Goal: Information Seeking & Learning: Find specific fact

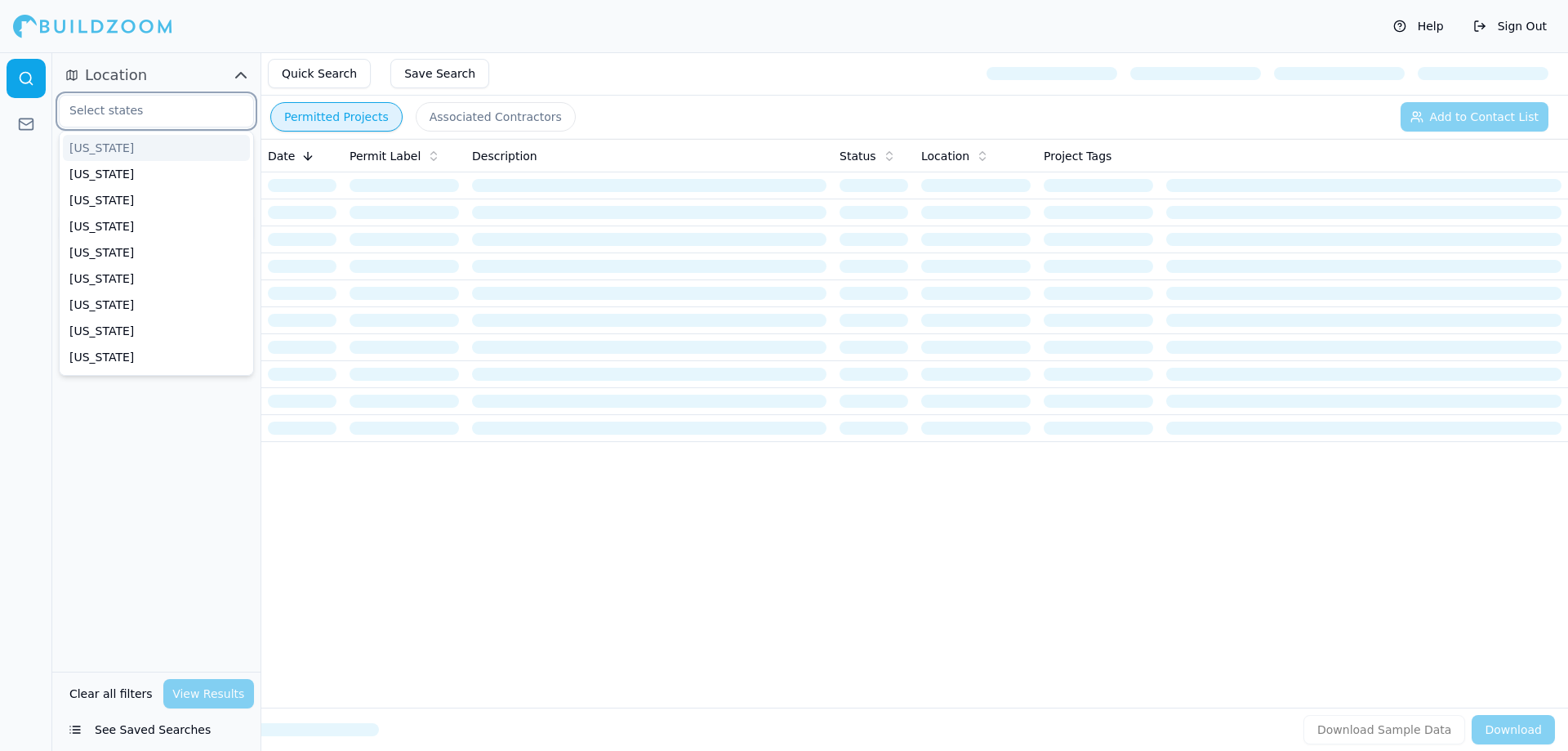
click at [139, 111] on input "text" at bounding box center [146, 111] width 173 height 30
click at [579, 57] on div "Quick Search Save Search" at bounding box center [914, 74] width 1306 height 44
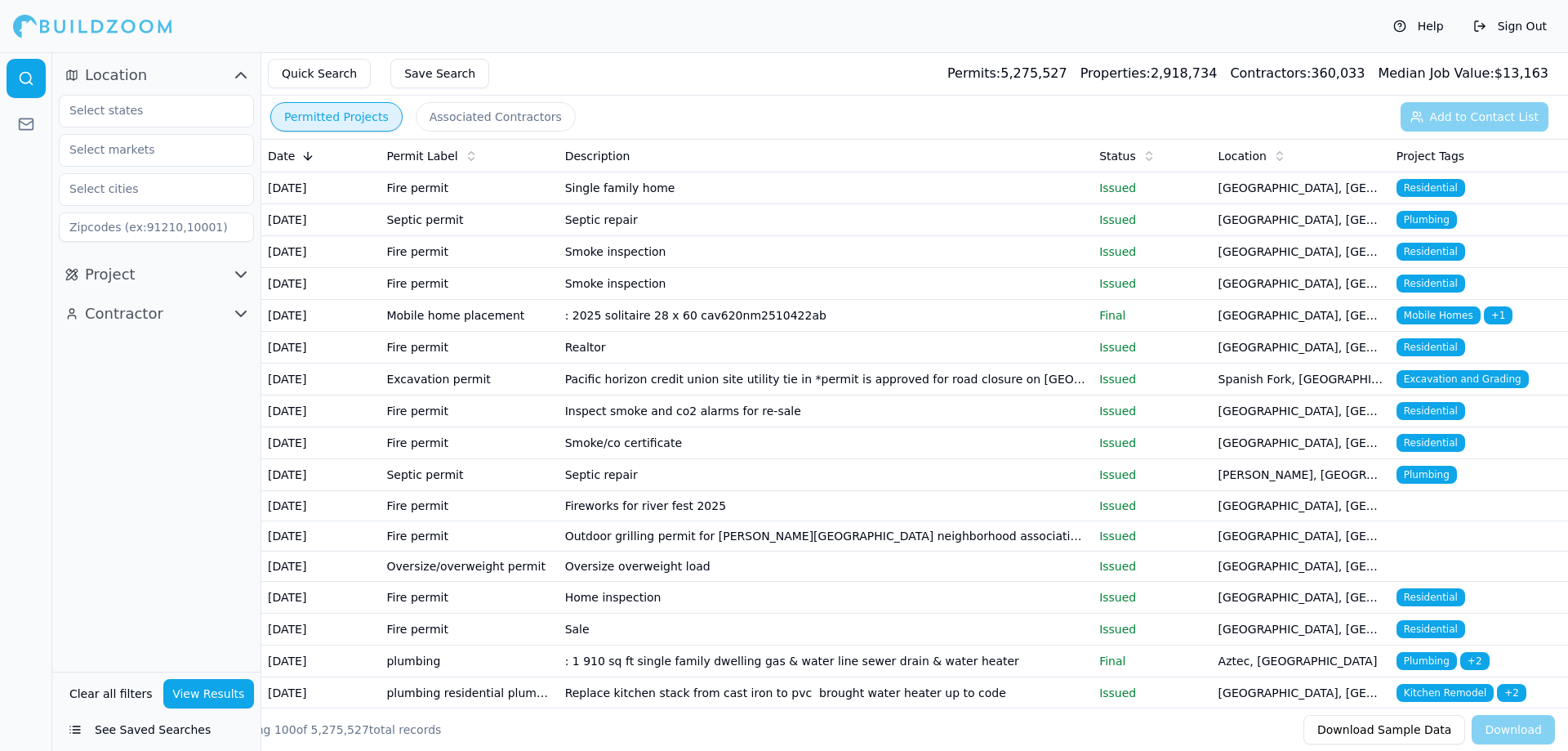
click at [653, 86] on div "Quick Search Save Search Permits: 5,275,527 Properties: 2,918,734 Contractors: …" at bounding box center [914, 74] width 1306 height 44
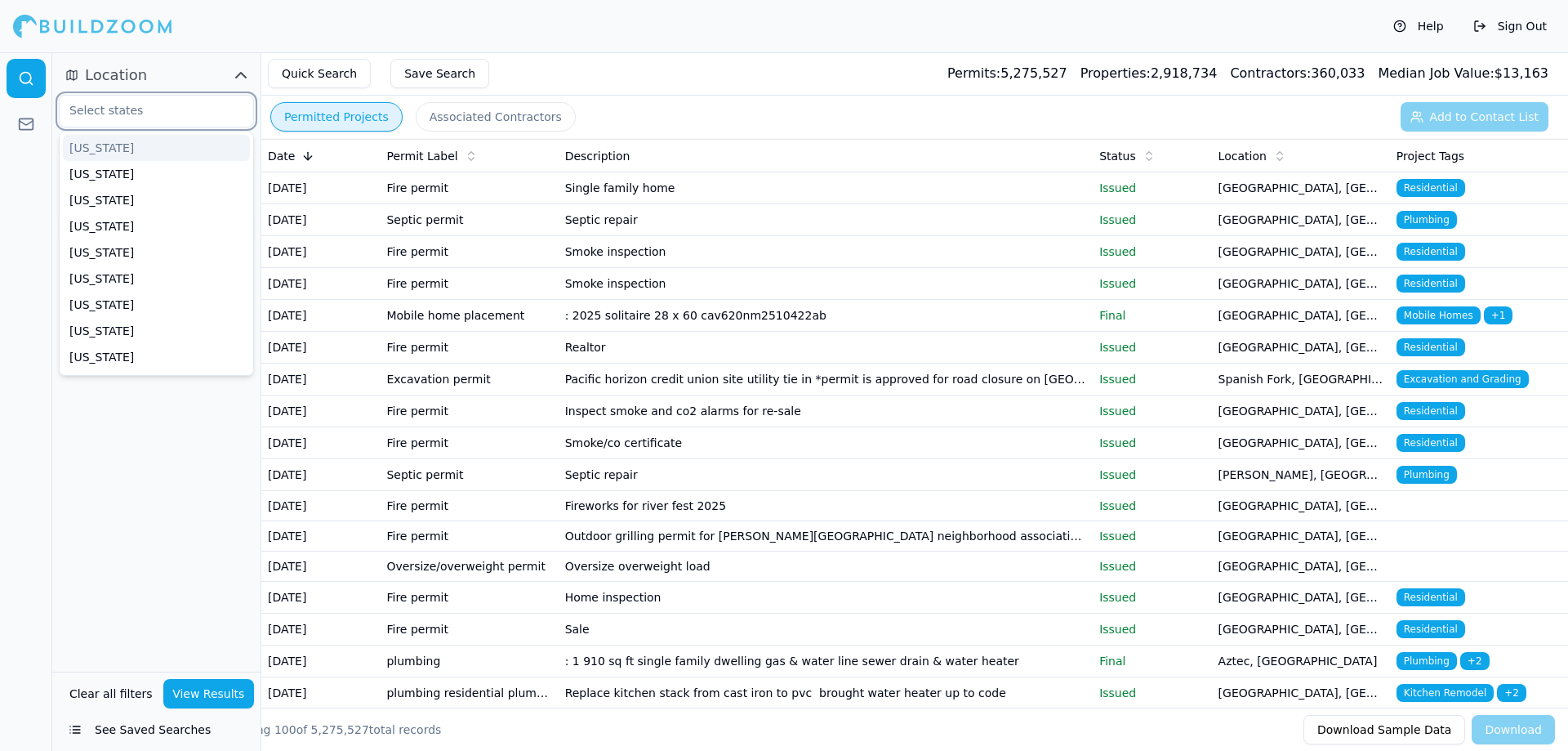
click at [143, 111] on input "text" at bounding box center [146, 111] width 173 height 30
click at [128, 472] on div "Location [US_STATE] [US_STATE] [US_STATE] [US_STATE] [US_STATE] [US_STATE] [US_…" at bounding box center [156, 362] width 208 height 620
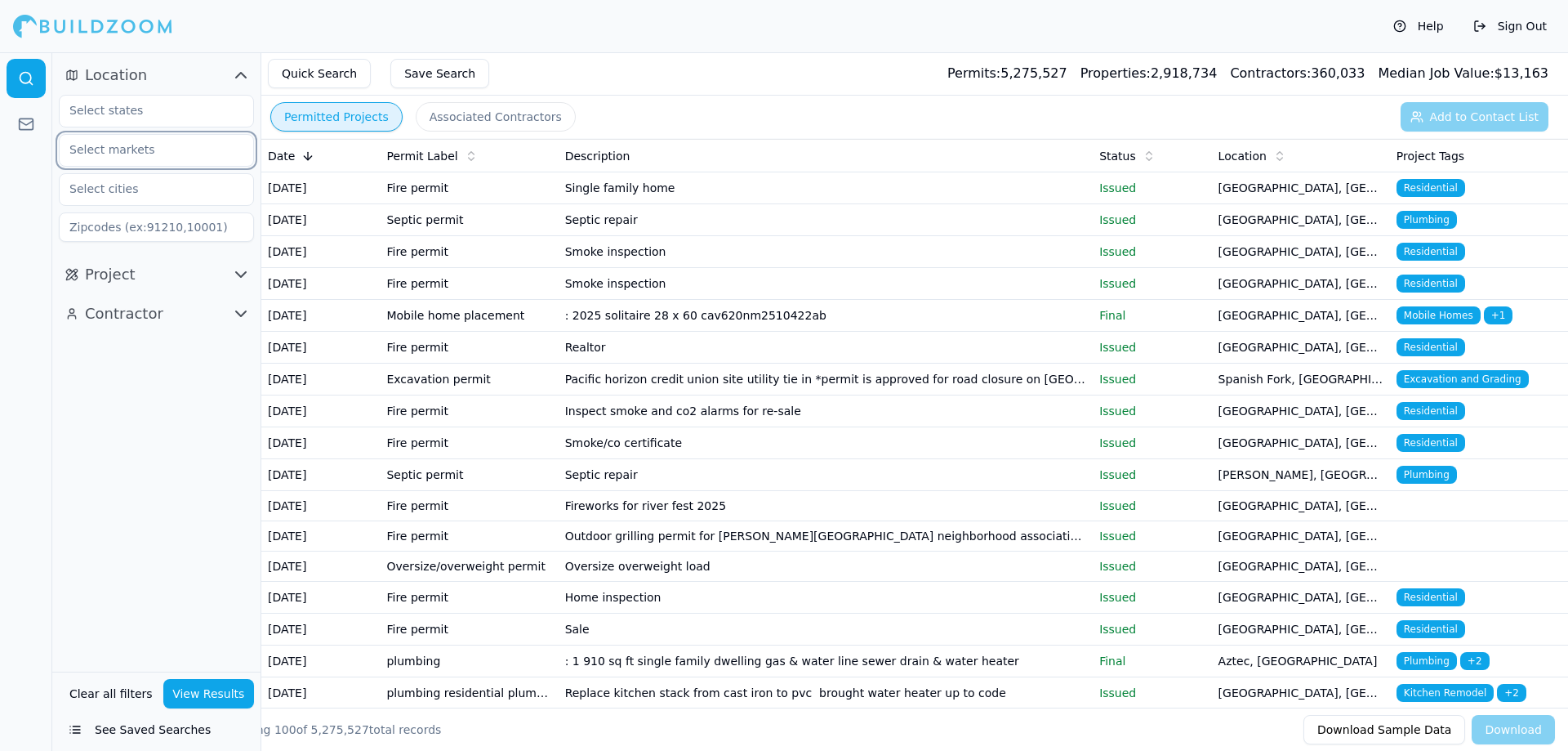
click at [121, 160] on input "text" at bounding box center [146, 150] width 173 height 30
click at [550, 58] on div "Quick Search Save Search Permits: 5,275,527 Properties: 2,918,734 Contractors: …" at bounding box center [914, 74] width 1306 height 44
click at [113, 193] on input "text" at bounding box center [146, 189] width 173 height 30
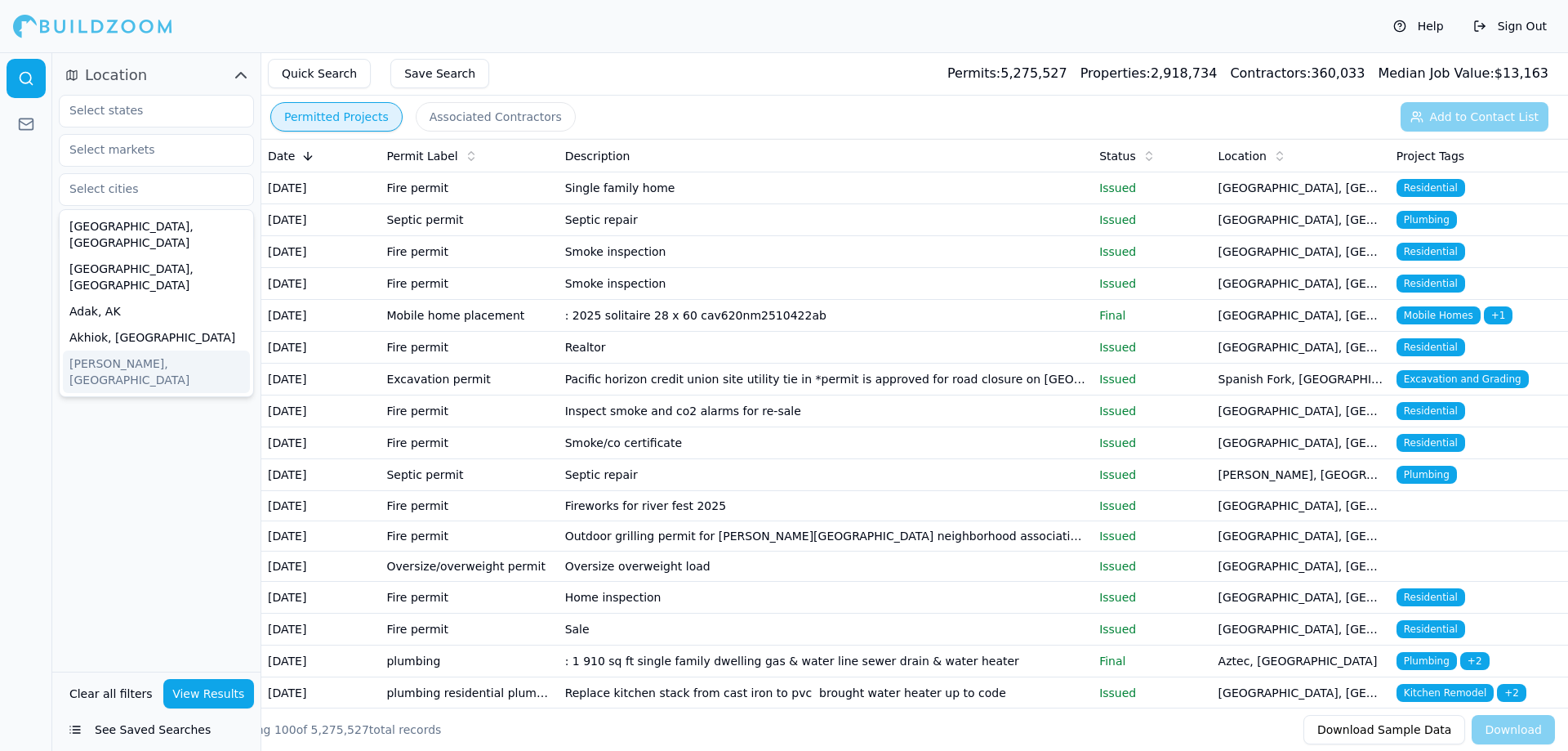
click at [163, 423] on div "Location [GEOGRAPHIC_DATA], [GEOGRAPHIC_DATA] [GEOGRAPHIC_DATA], [GEOGRAPHIC_DA…" at bounding box center [156, 362] width 208 height 620
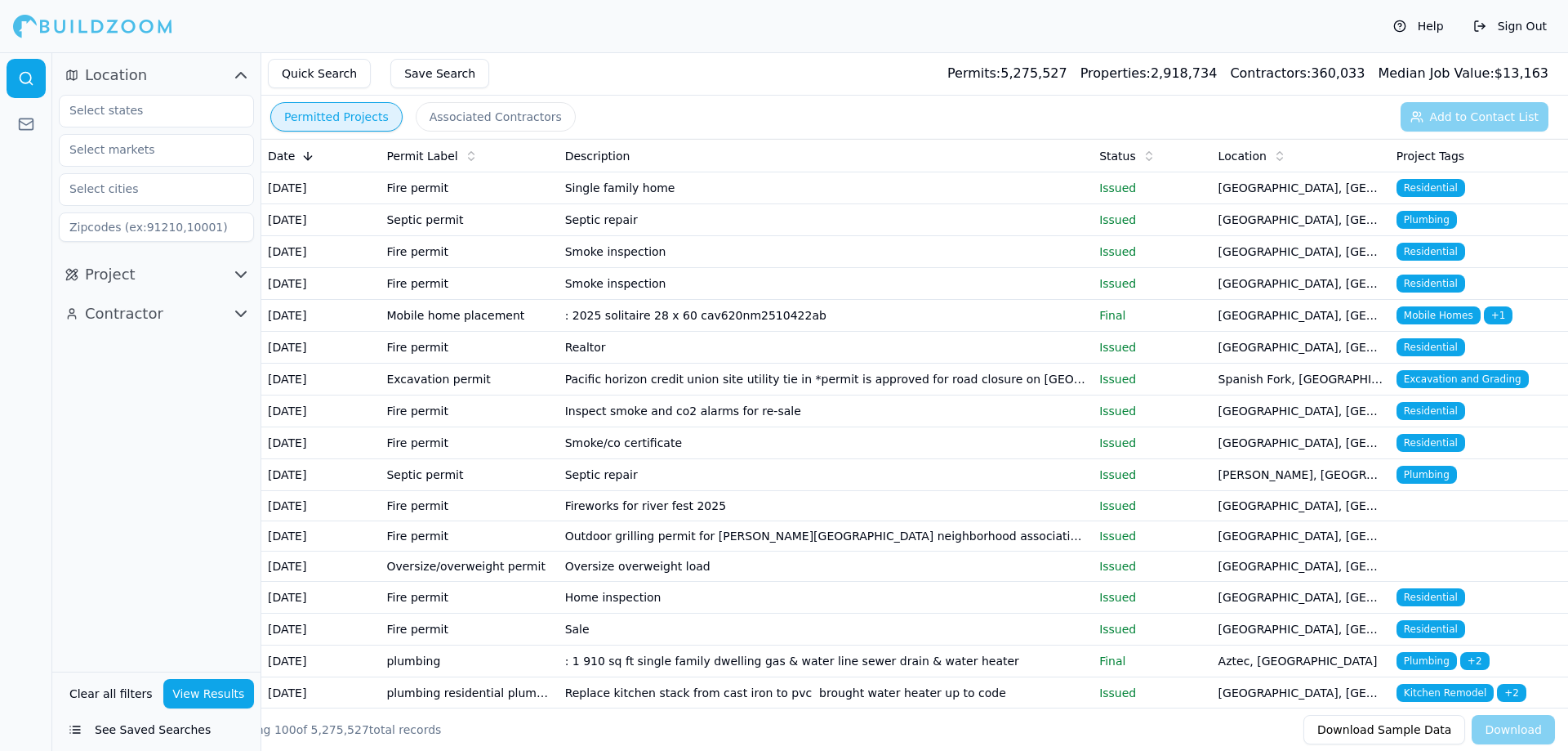
click at [130, 298] on div "Contractor" at bounding box center [156, 313] width 208 height 39
click at [128, 312] on span "Contractor" at bounding box center [124, 313] width 78 height 23
click at [160, 365] on div at bounding box center [157, 350] width 195 height 33
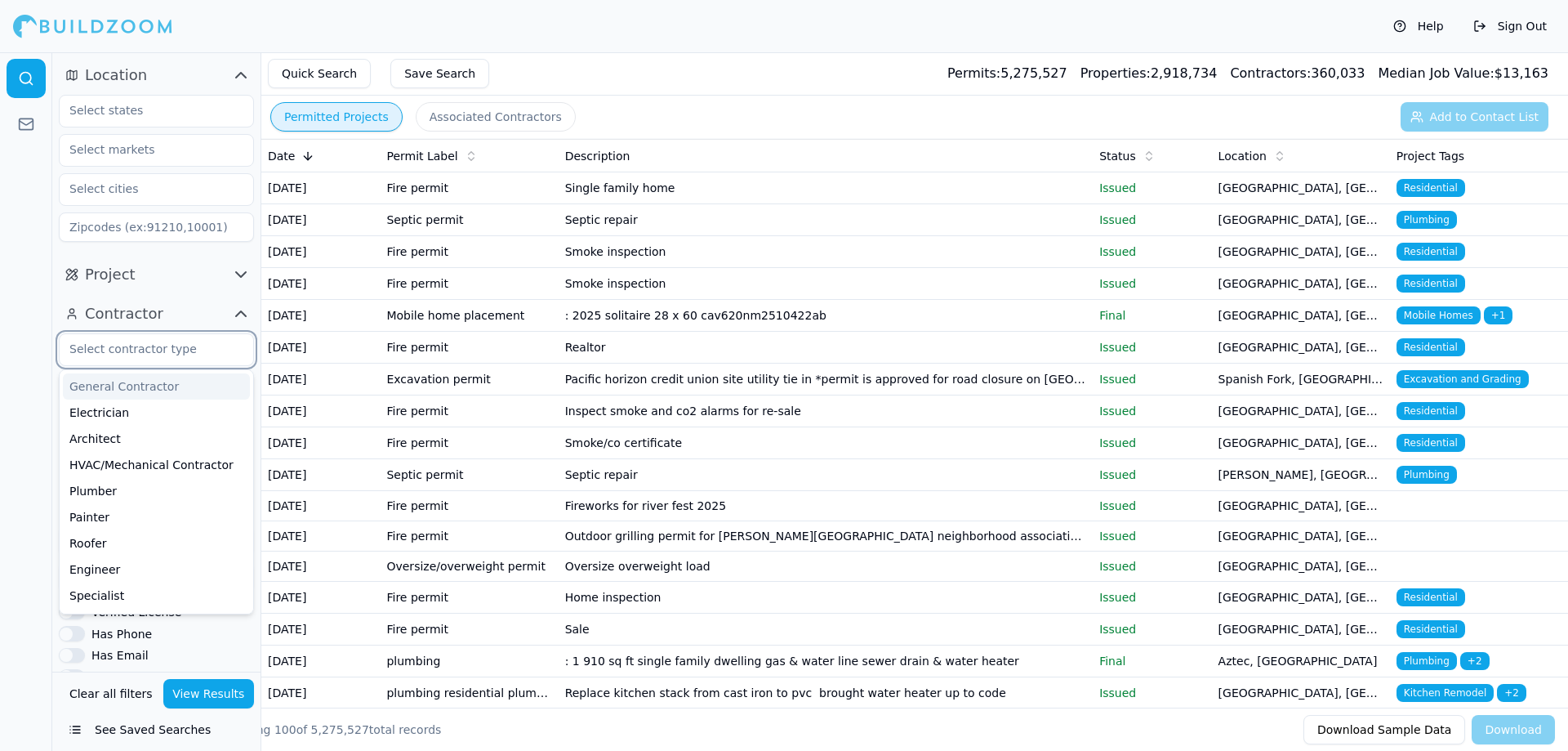
click at [135, 342] on input "text" at bounding box center [146, 349] width 173 height 30
click at [37, 343] on div at bounding box center [26, 401] width 52 height 699
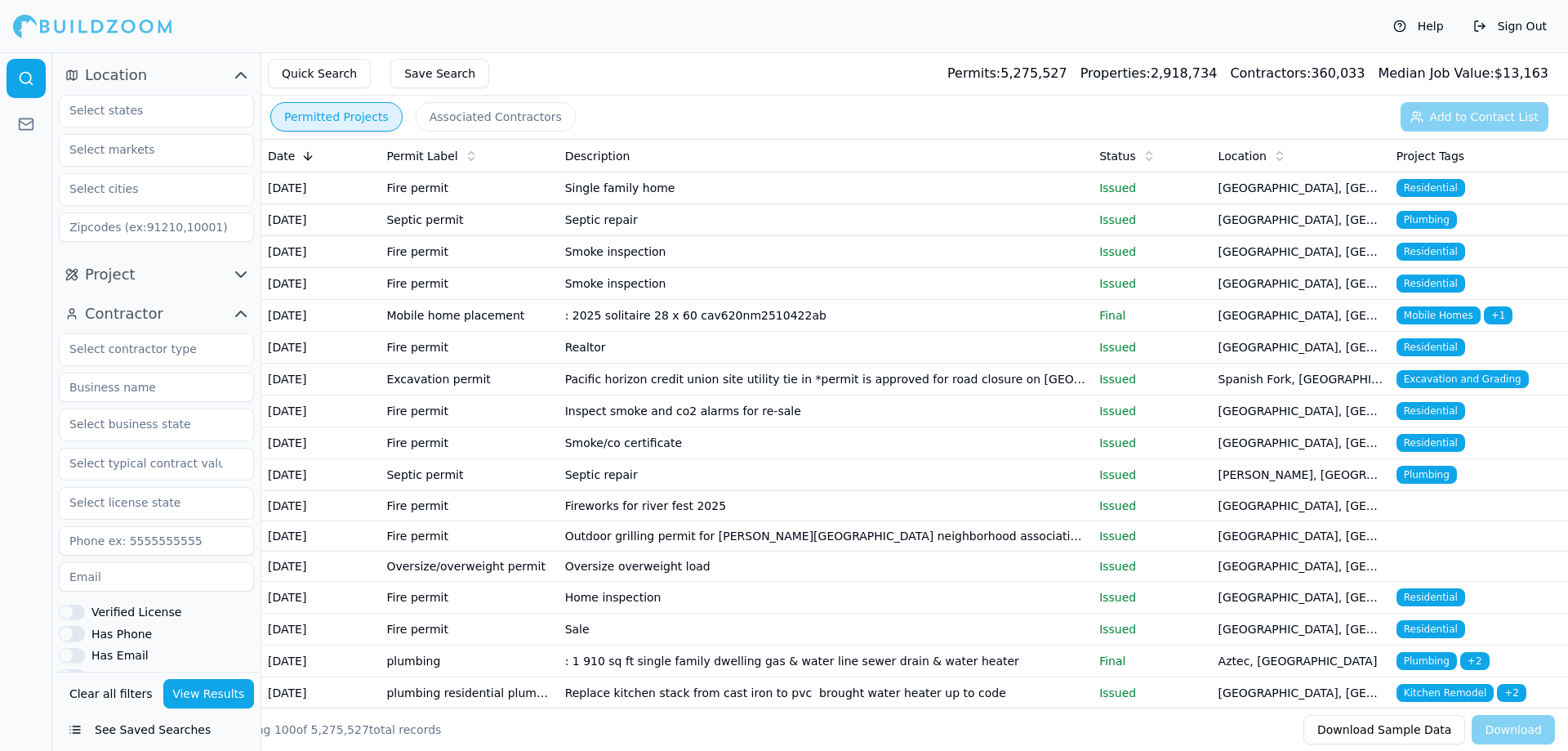
click at [105, 393] on input at bounding box center [157, 387] width 195 height 30
click at [177, 393] on input "competitive fire" at bounding box center [157, 387] width 195 height 30
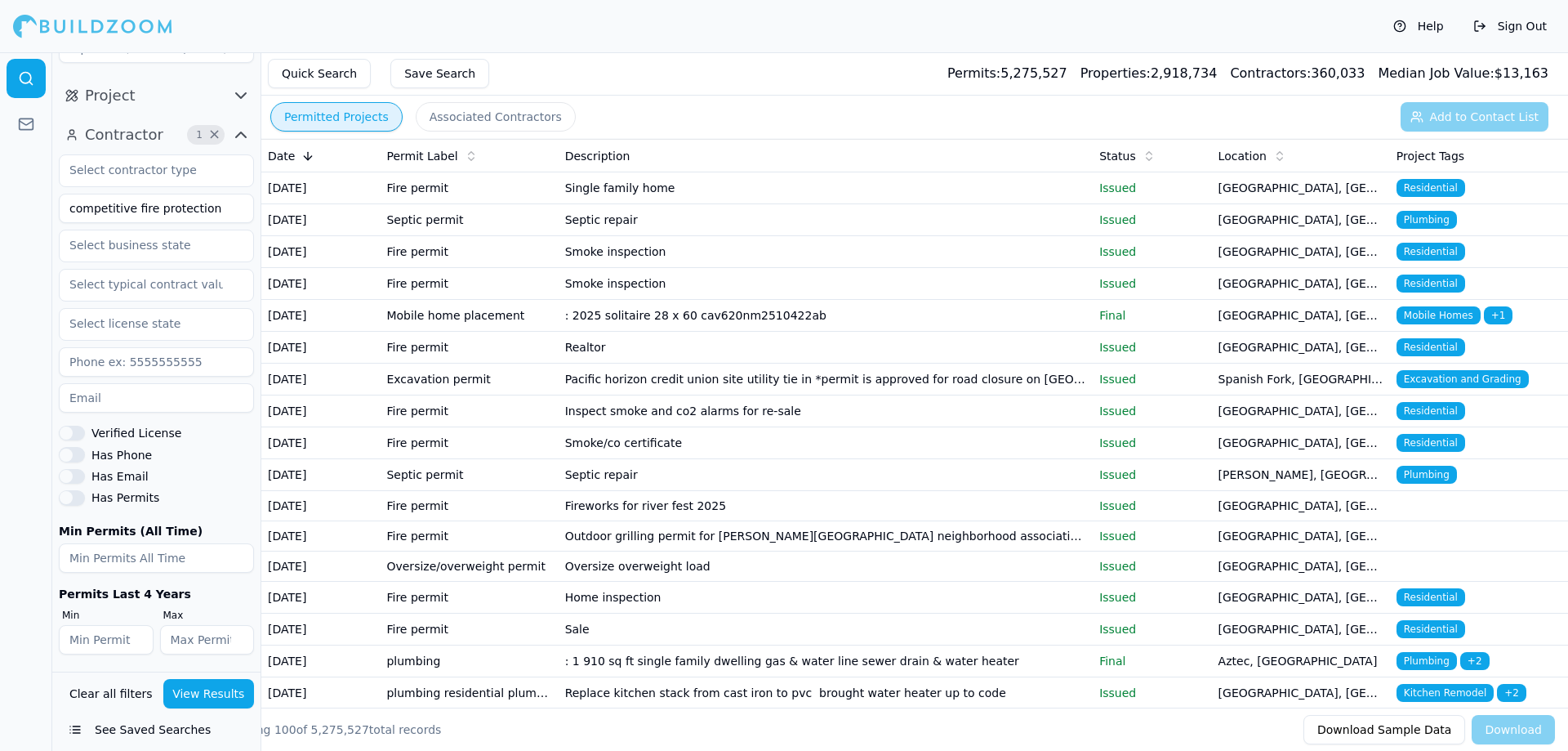
scroll to position [181, 0]
type input "competitive fire protection"
click at [207, 692] on button "View Results" at bounding box center [209, 694] width 91 height 30
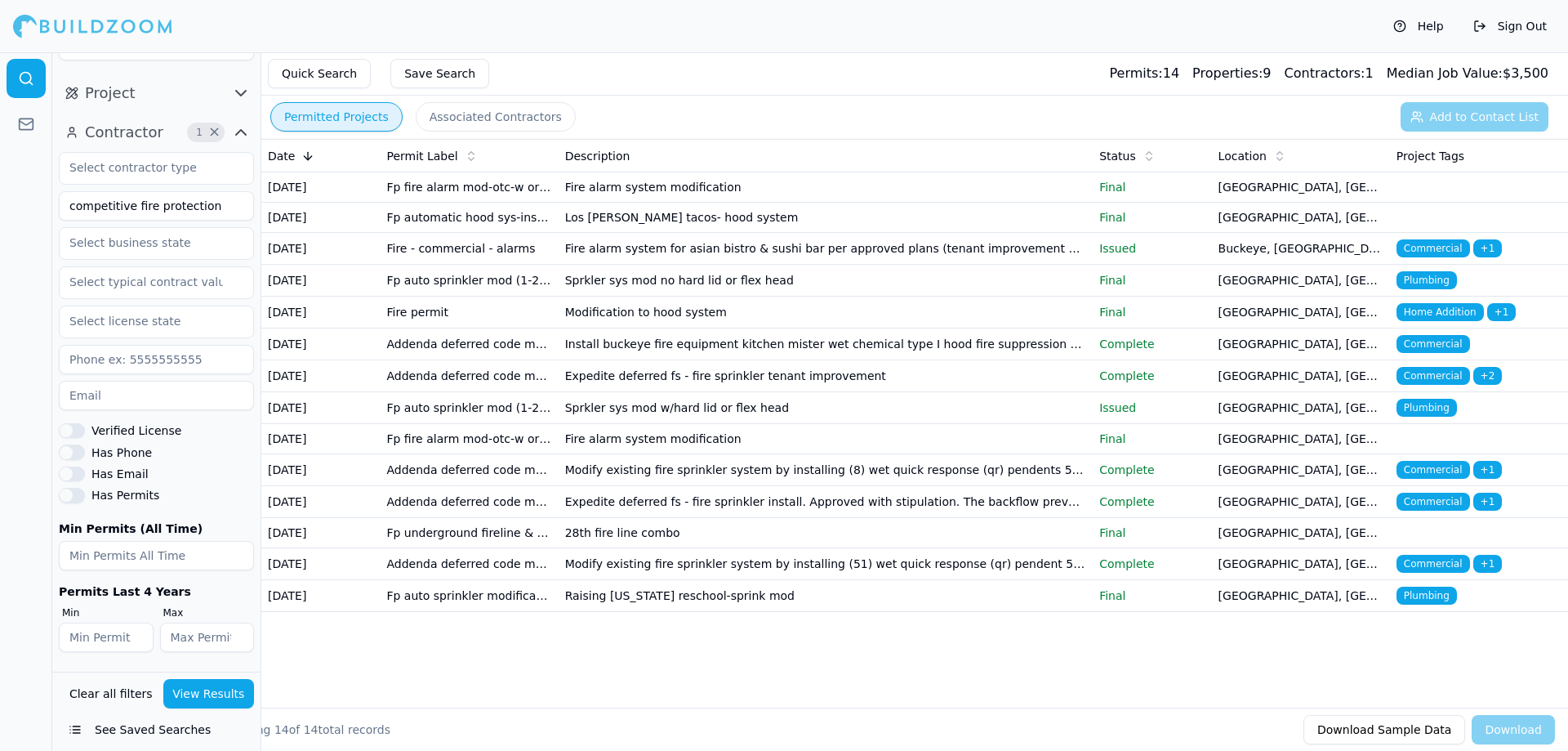
click at [440, 179] on td "Fp fire alarm mod-otc-w or w/o pwr bstr" at bounding box center [469, 187] width 178 height 30
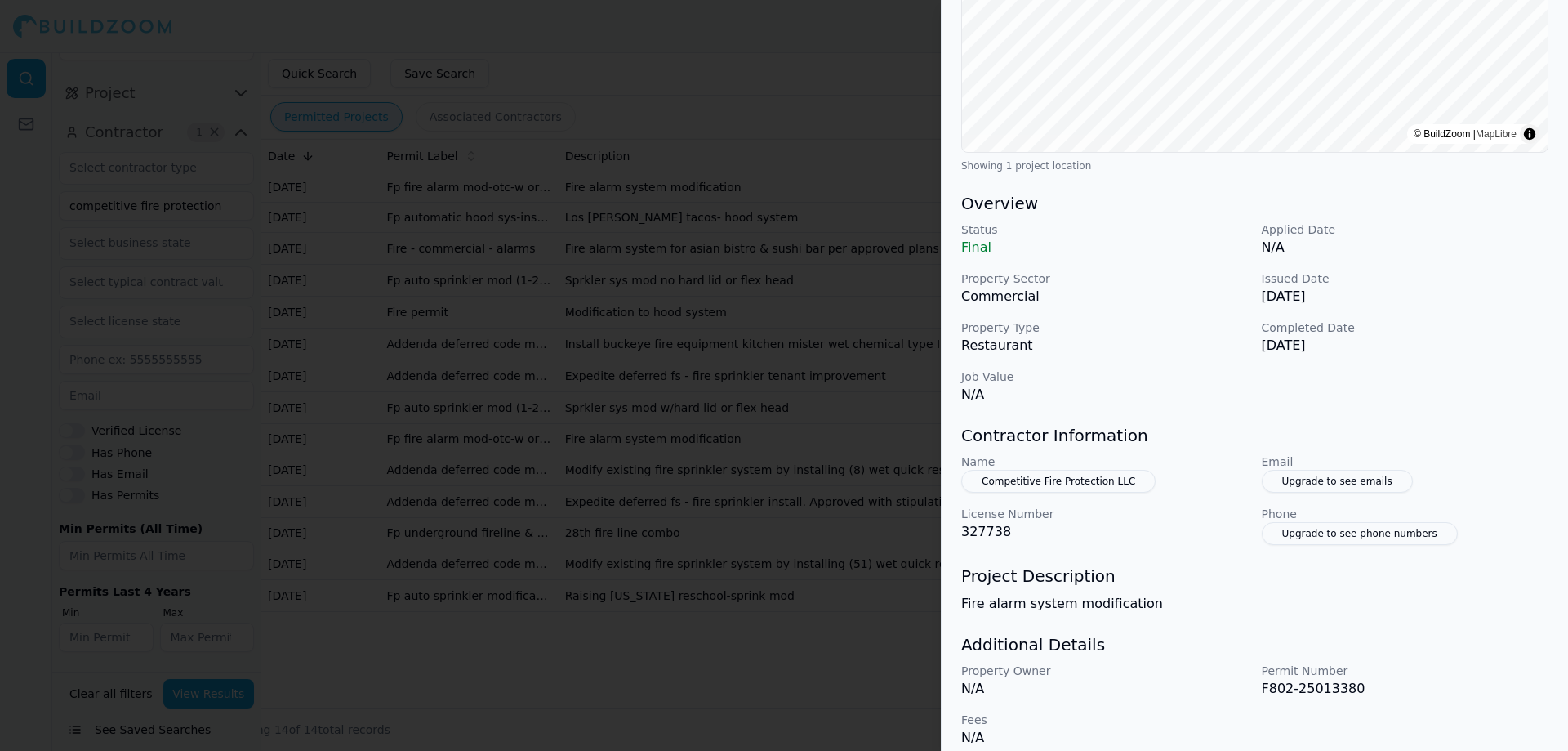
scroll to position [298, 0]
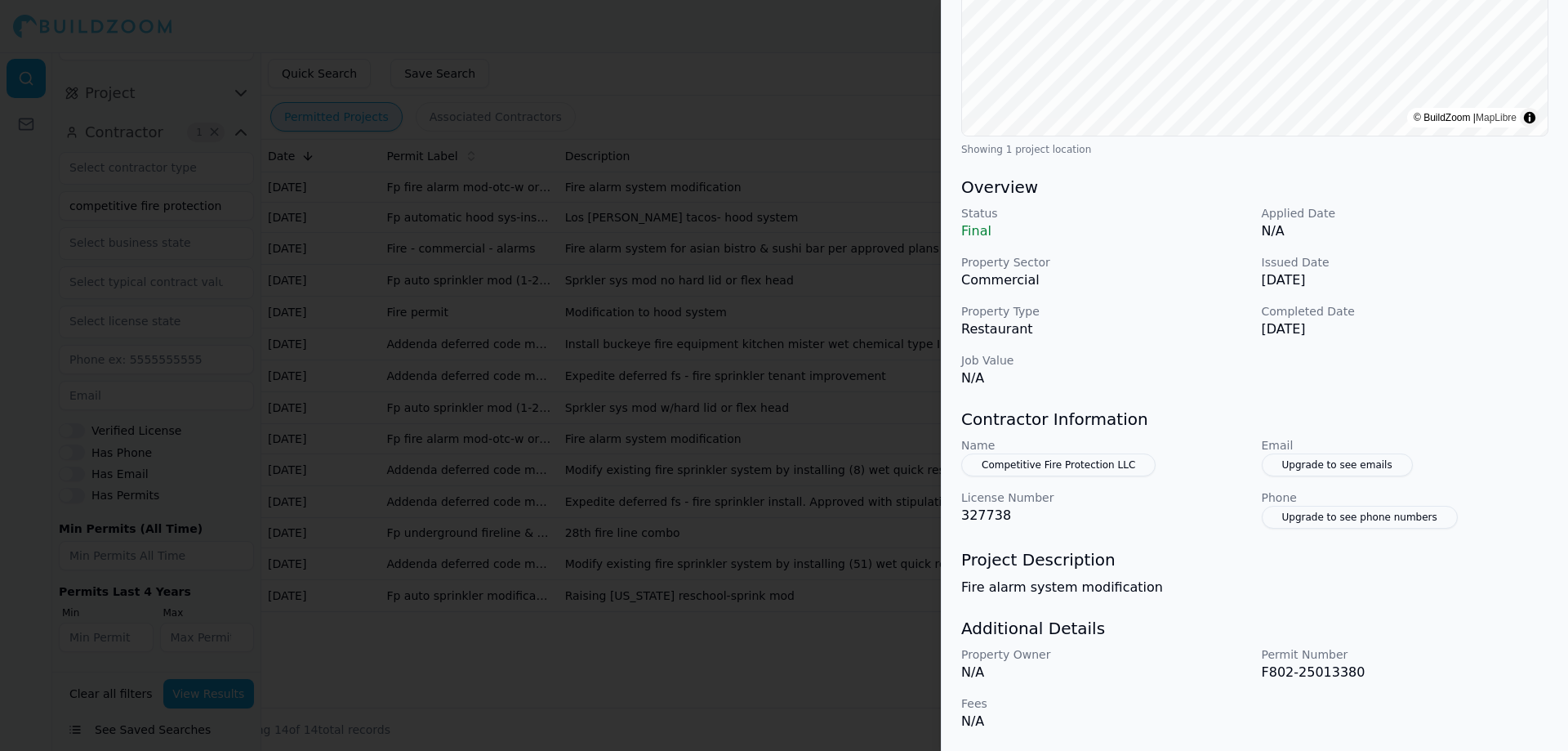
drag, startPoint x: 662, startPoint y: 367, endPoint x: 521, endPoint y: 282, distance: 164.6
click at [661, 367] on div at bounding box center [784, 375] width 1568 height 751
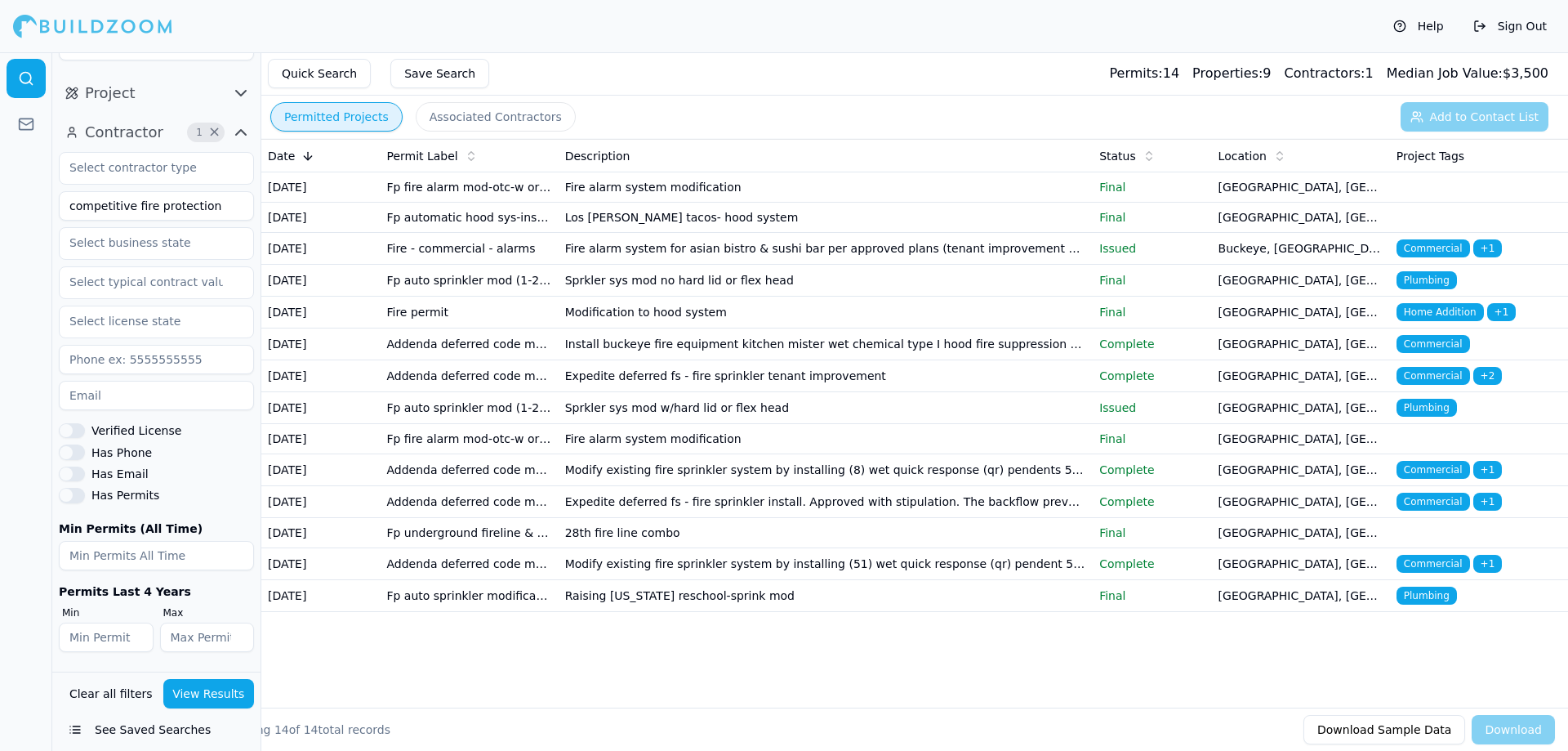
click at [497, 214] on td "Fp automatic hood sys-install or modify" at bounding box center [469, 218] width 178 height 30
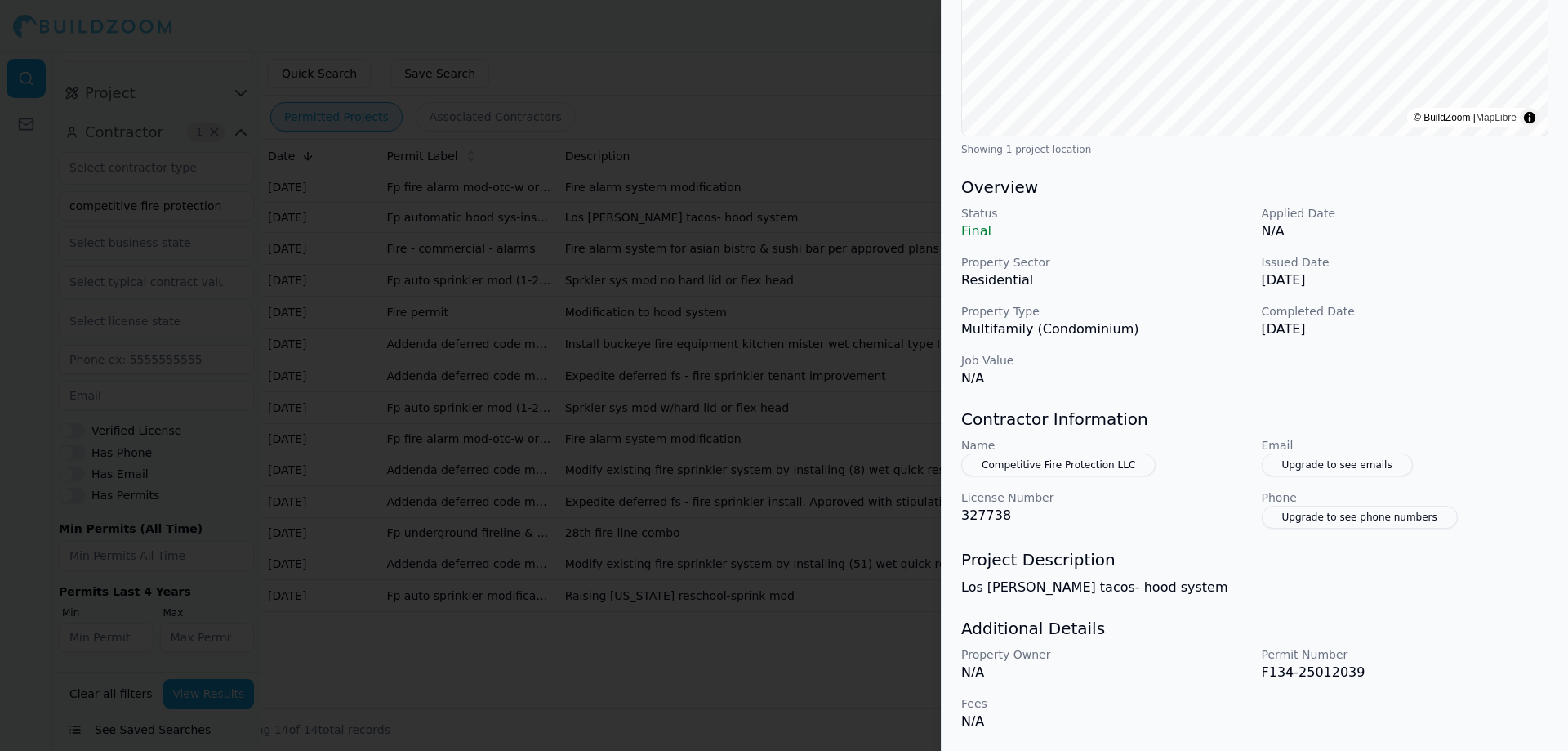
click at [635, 368] on div at bounding box center [784, 375] width 1568 height 751
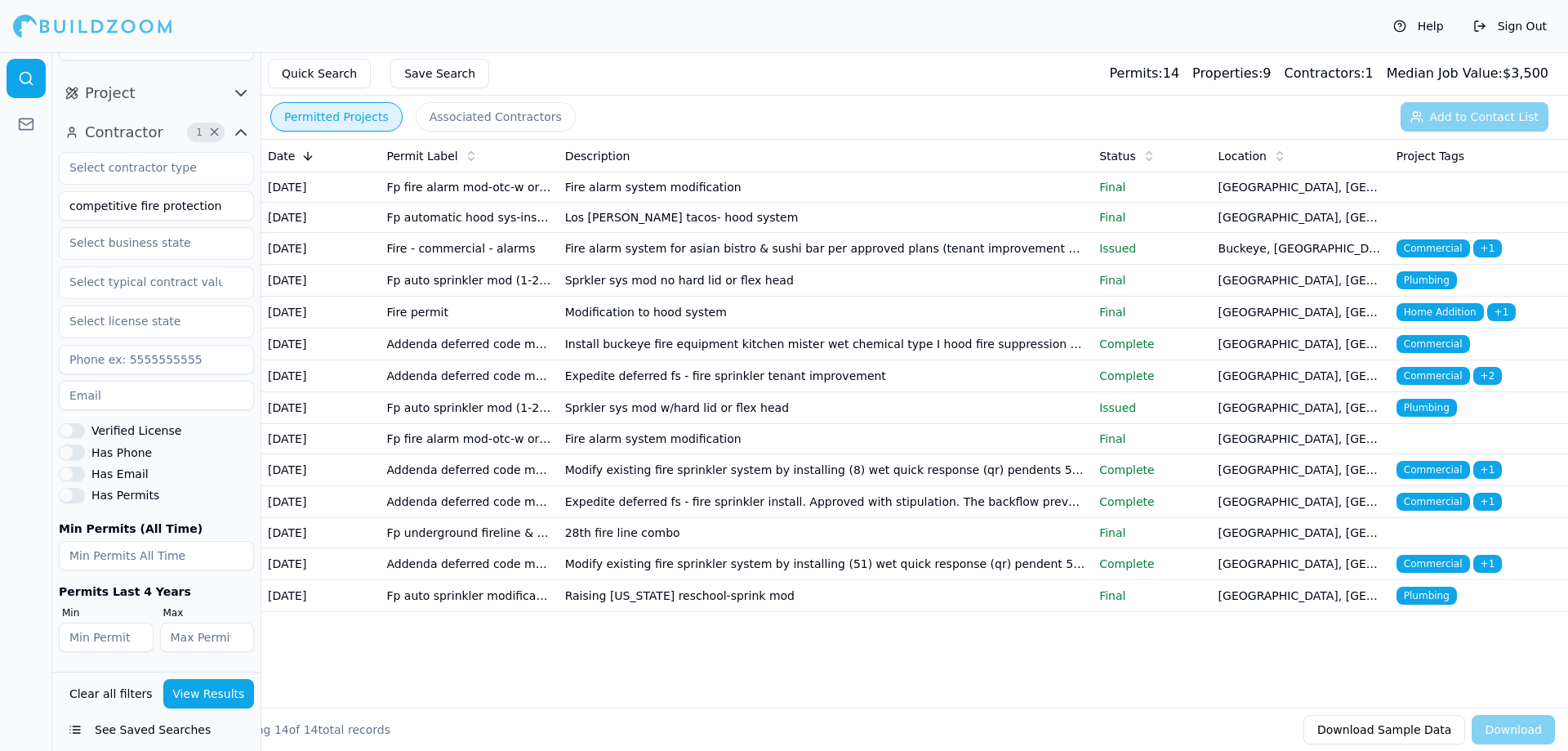
click at [457, 241] on td "Fire - commercial - alarms" at bounding box center [469, 249] width 178 height 32
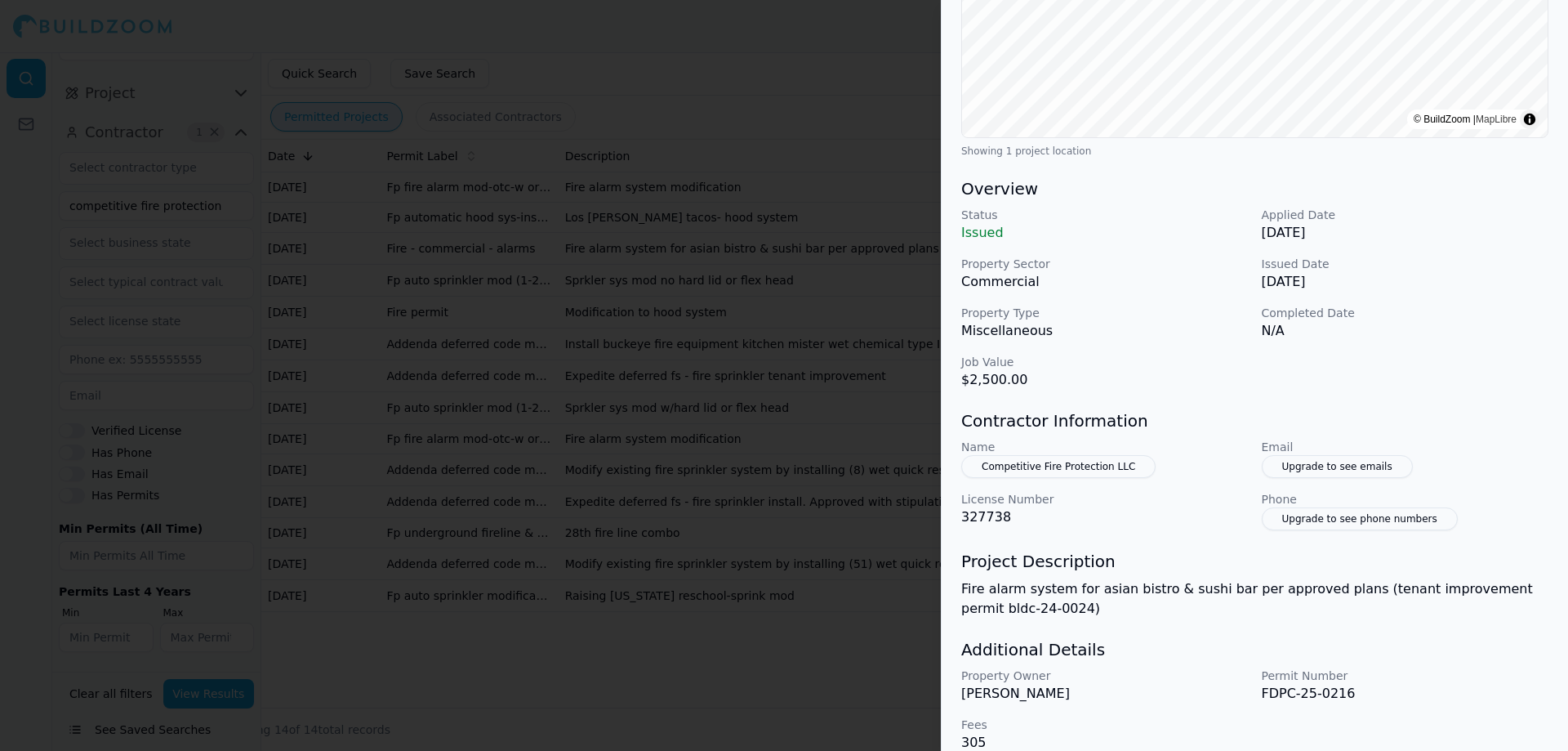
scroll to position [358, 0]
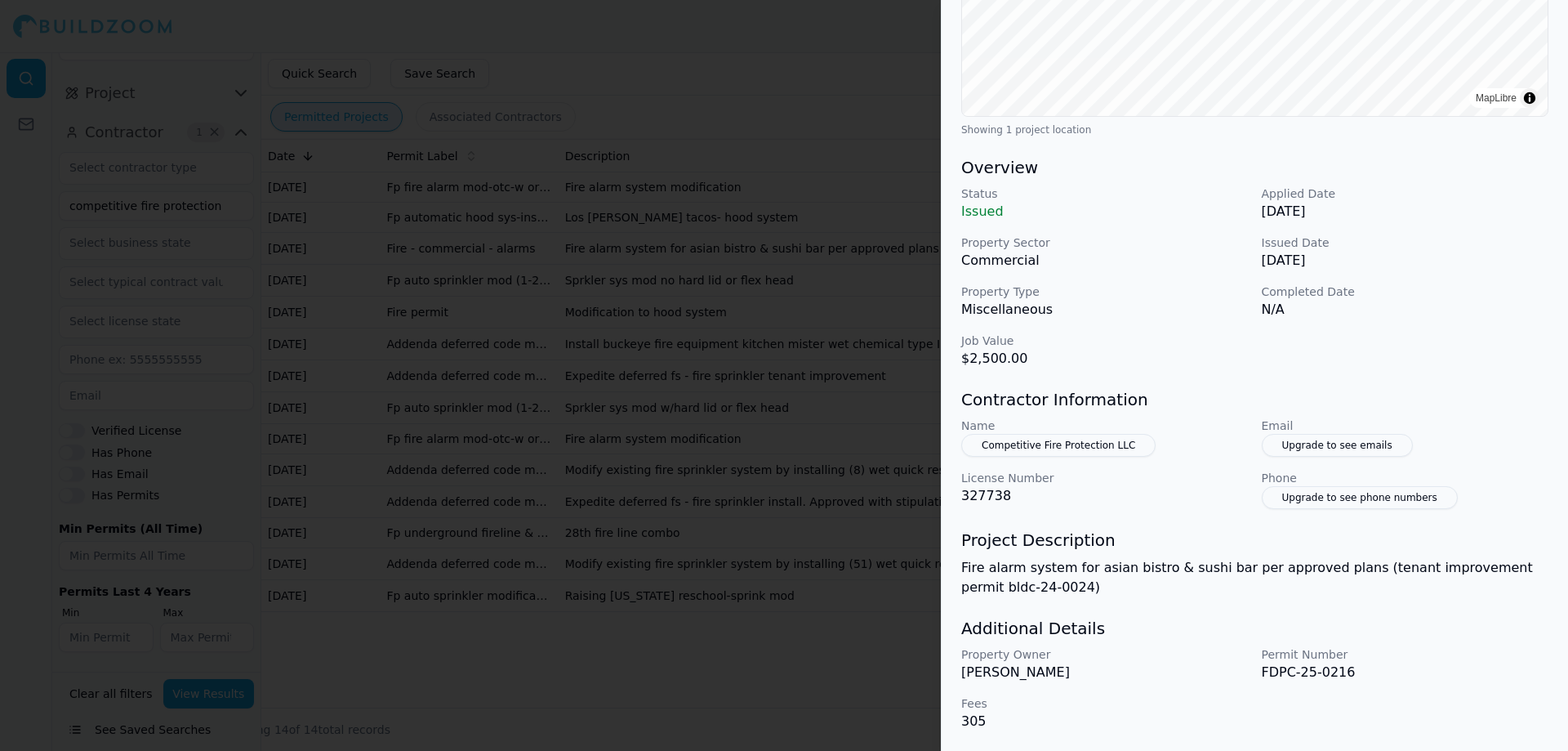
click at [542, 363] on div at bounding box center [784, 375] width 1568 height 751
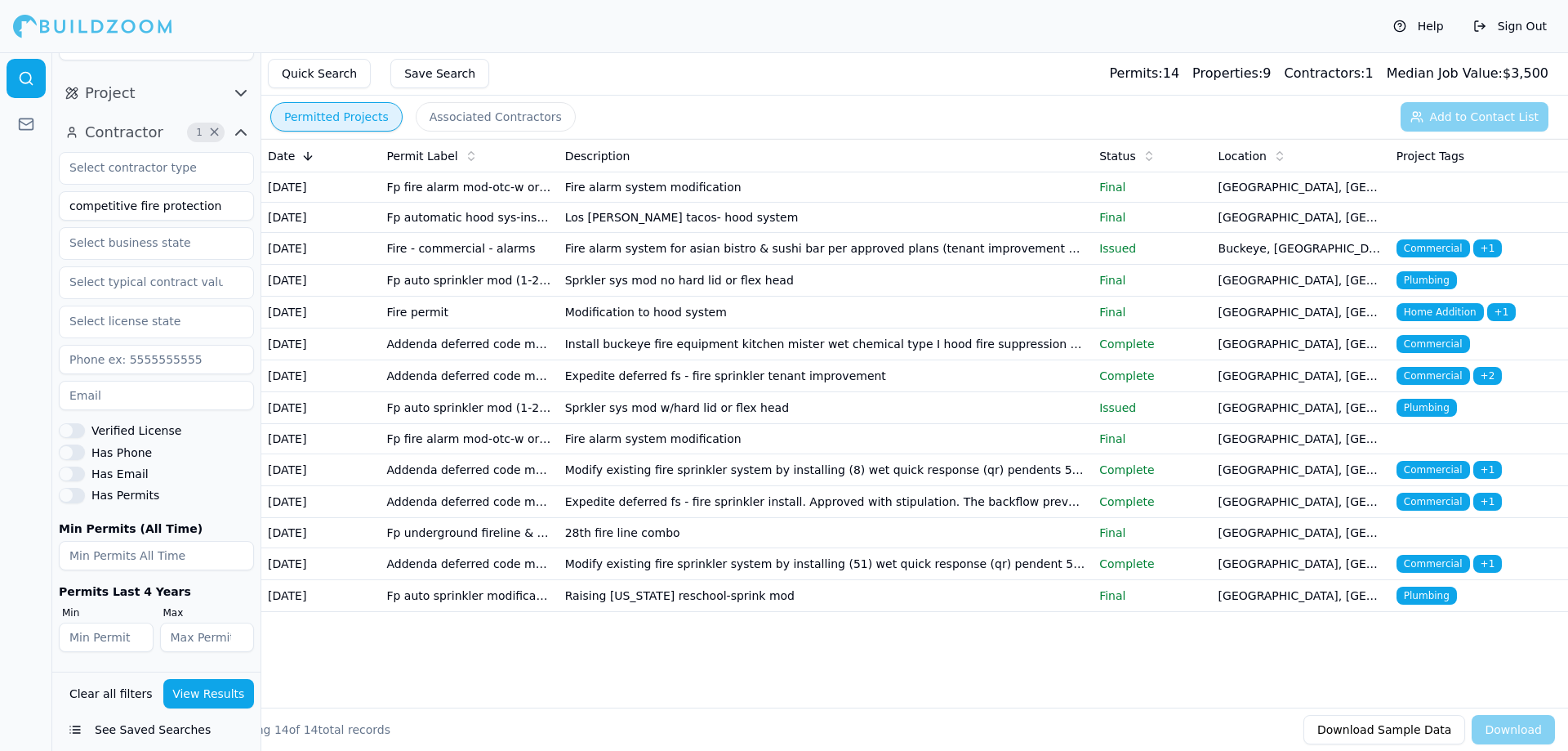
click at [455, 297] on td "Fp auto sprinkler mod (1-20 heads)-otc" at bounding box center [469, 280] width 178 height 32
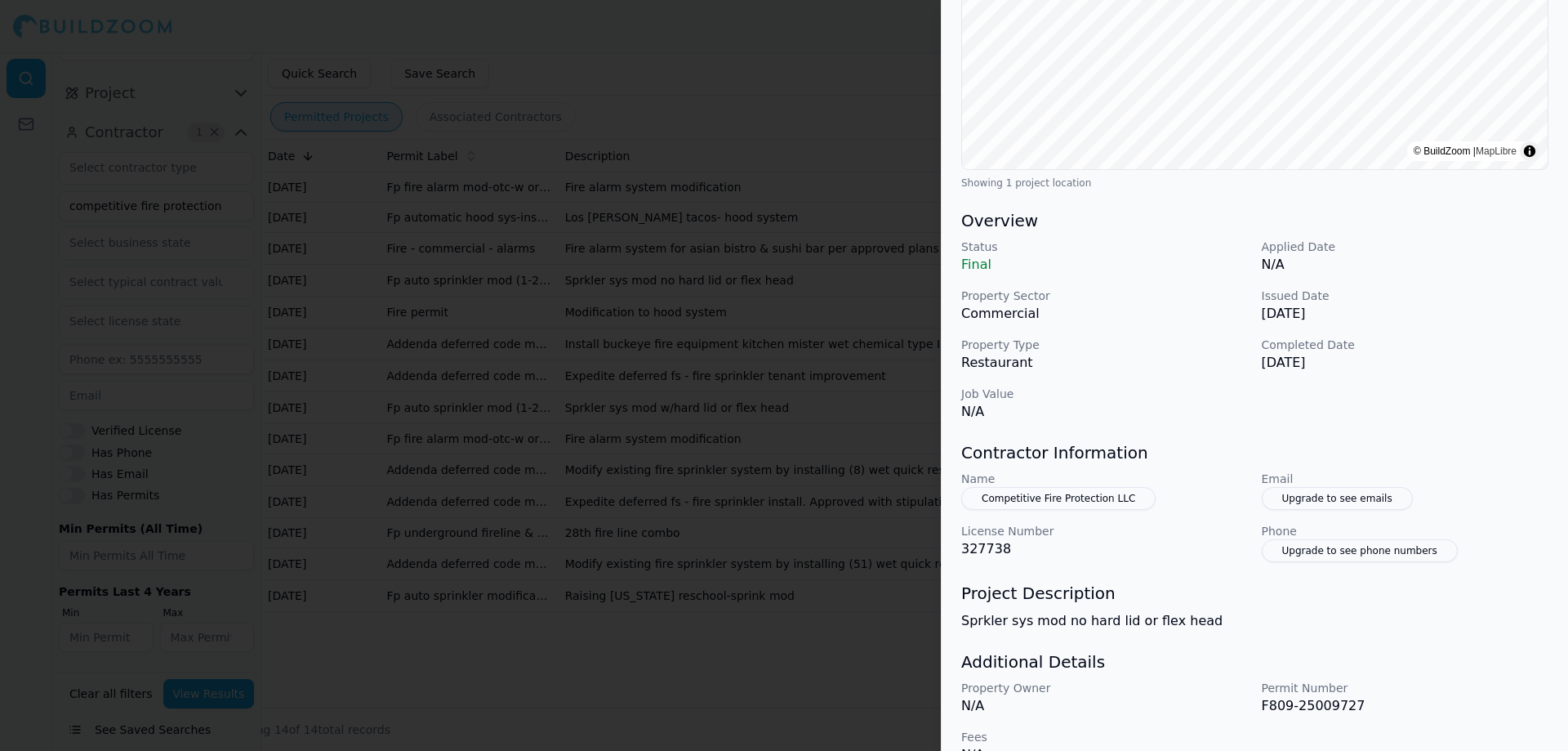
scroll to position [339, 0]
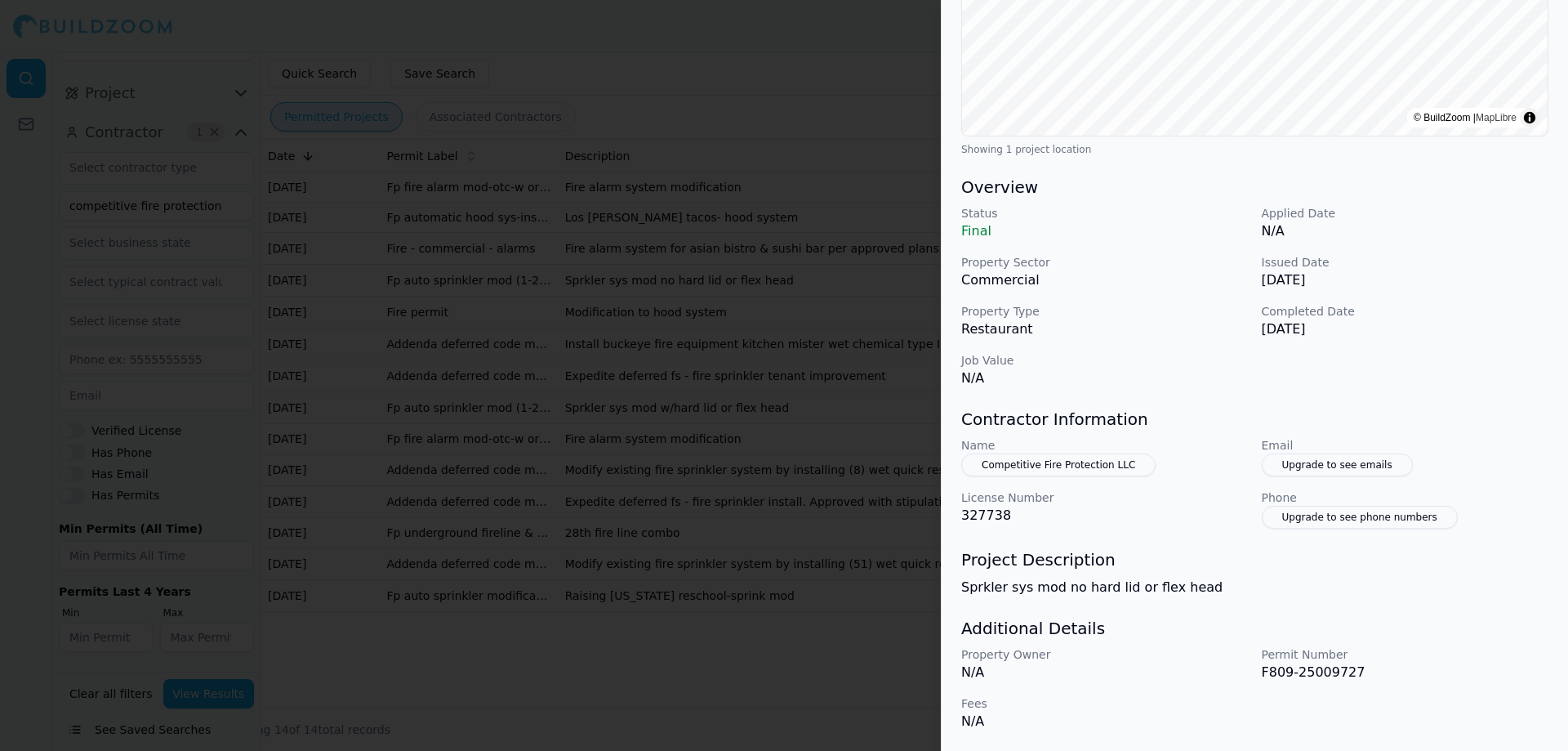
drag, startPoint x: 724, startPoint y: 474, endPoint x: 701, endPoint y: 474, distance: 23.0
click at [724, 473] on div at bounding box center [784, 375] width 1568 height 751
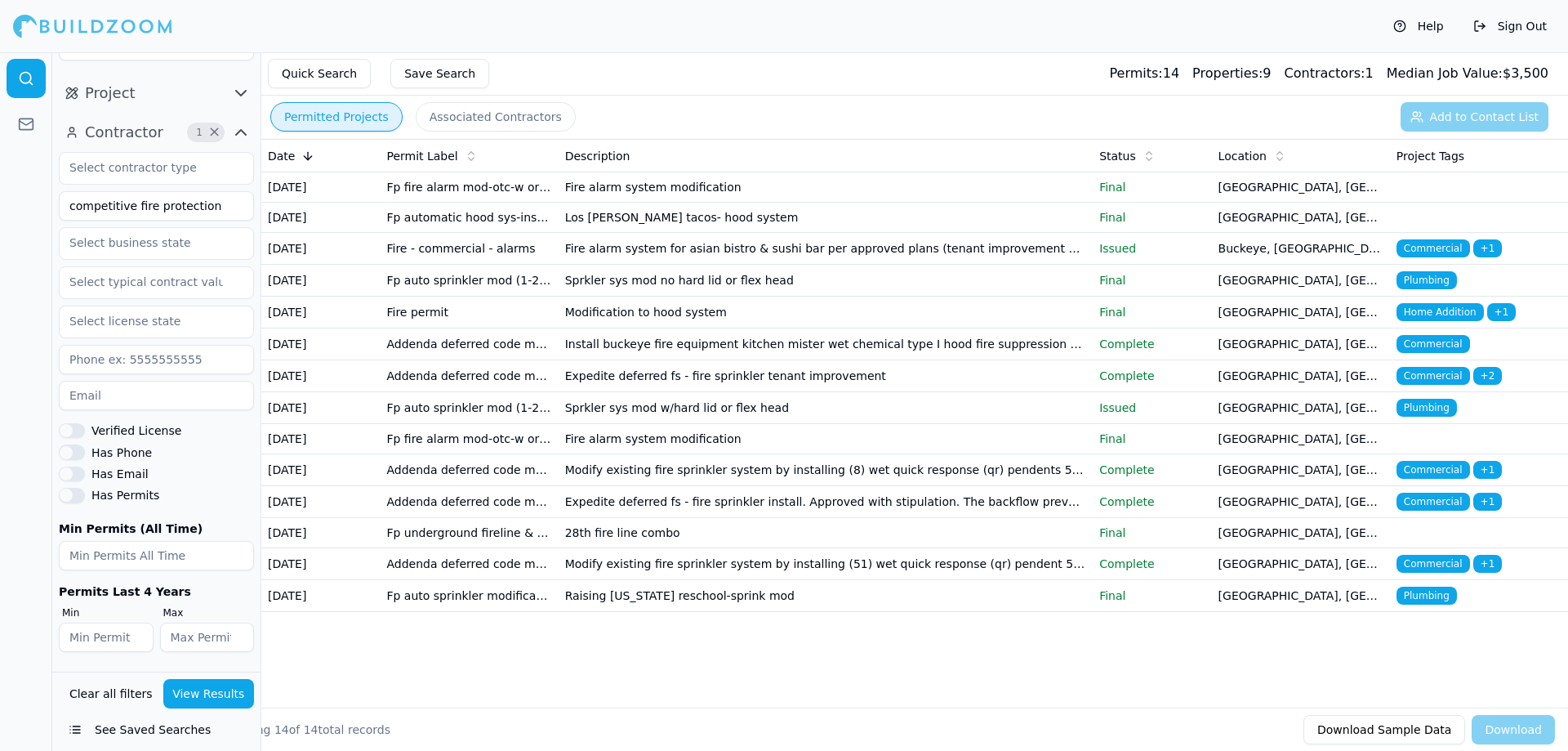
drag, startPoint x: 797, startPoint y: 89, endPoint x: 733, endPoint y: 98, distance: 64.6
click at [797, 89] on div "Quick Search Save Search Permits: 14 Properties: 9 Contractors: 1 Median Job Va…" at bounding box center [914, 74] width 1306 height 44
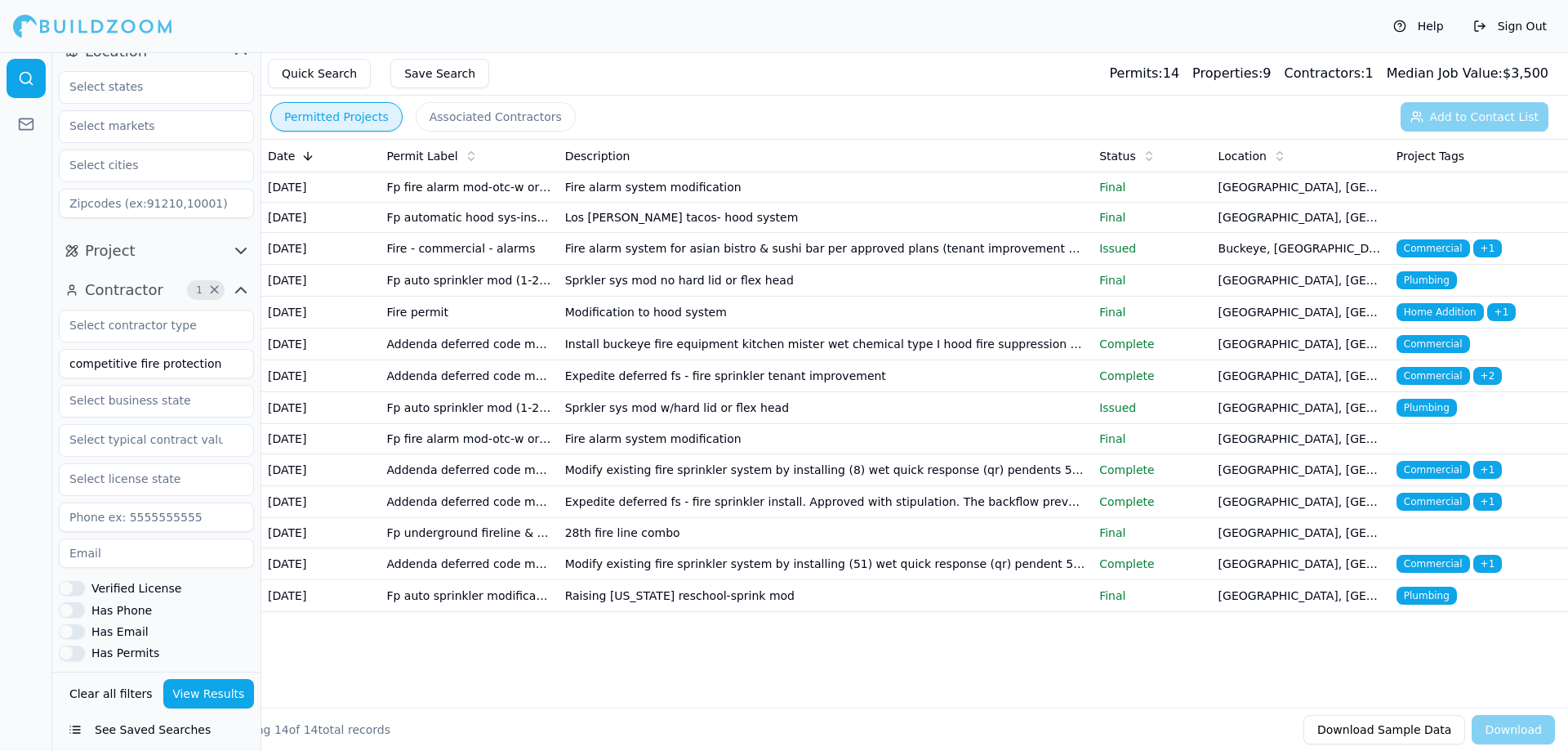
scroll to position [0, 0]
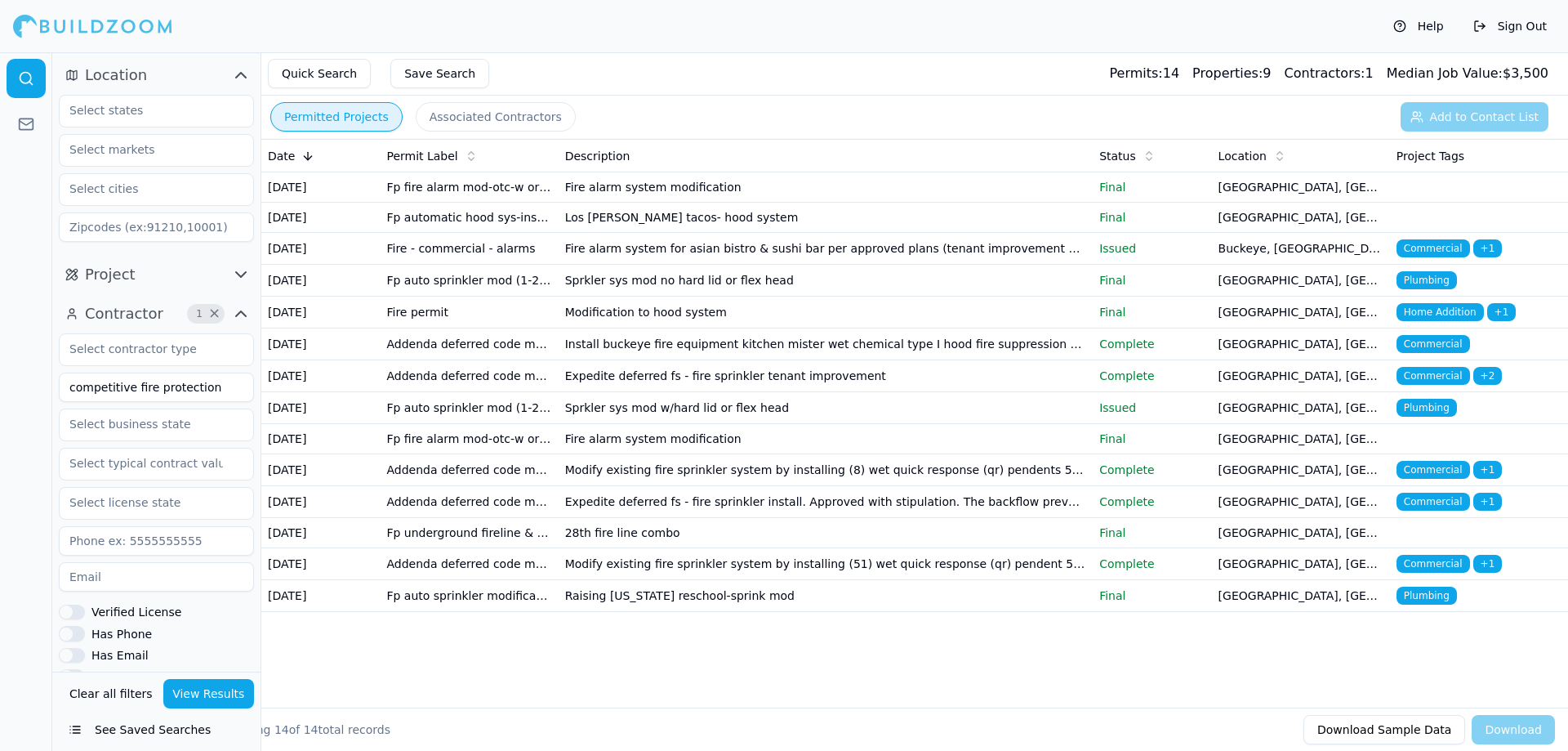
click at [212, 312] on span "×" at bounding box center [214, 313] width 12 height 8
click at [120, 390] on input at bounding box center [157, 387] width 195 height 30
click at [696, 424] on td "Sprkler sys mod w/hard lid or flex head" at bounding box center [825, 408] width 535 height 32
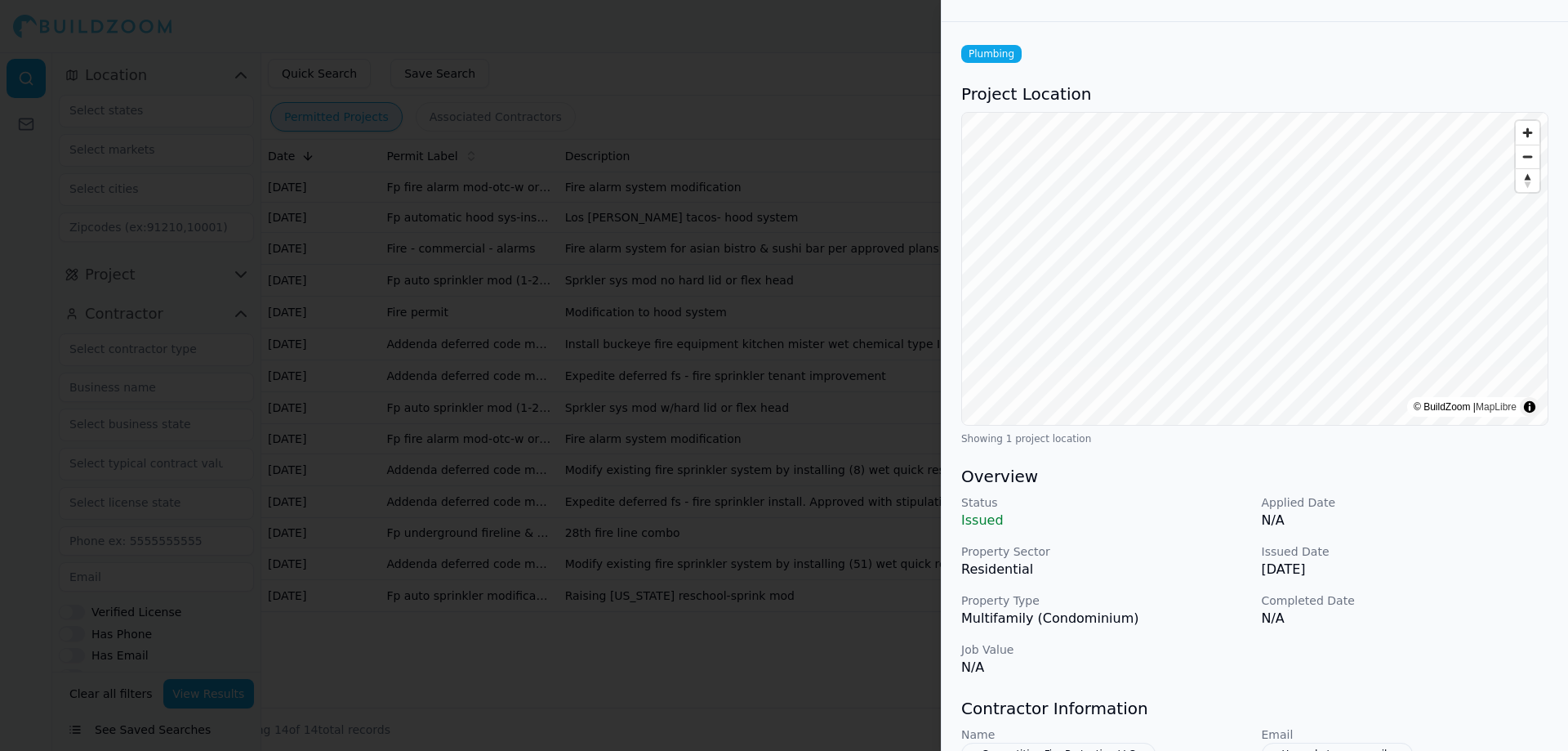
scroll to position [47, 0]
click at [801, 127] on div at bounding box center [784, 375] width 1568 height 751
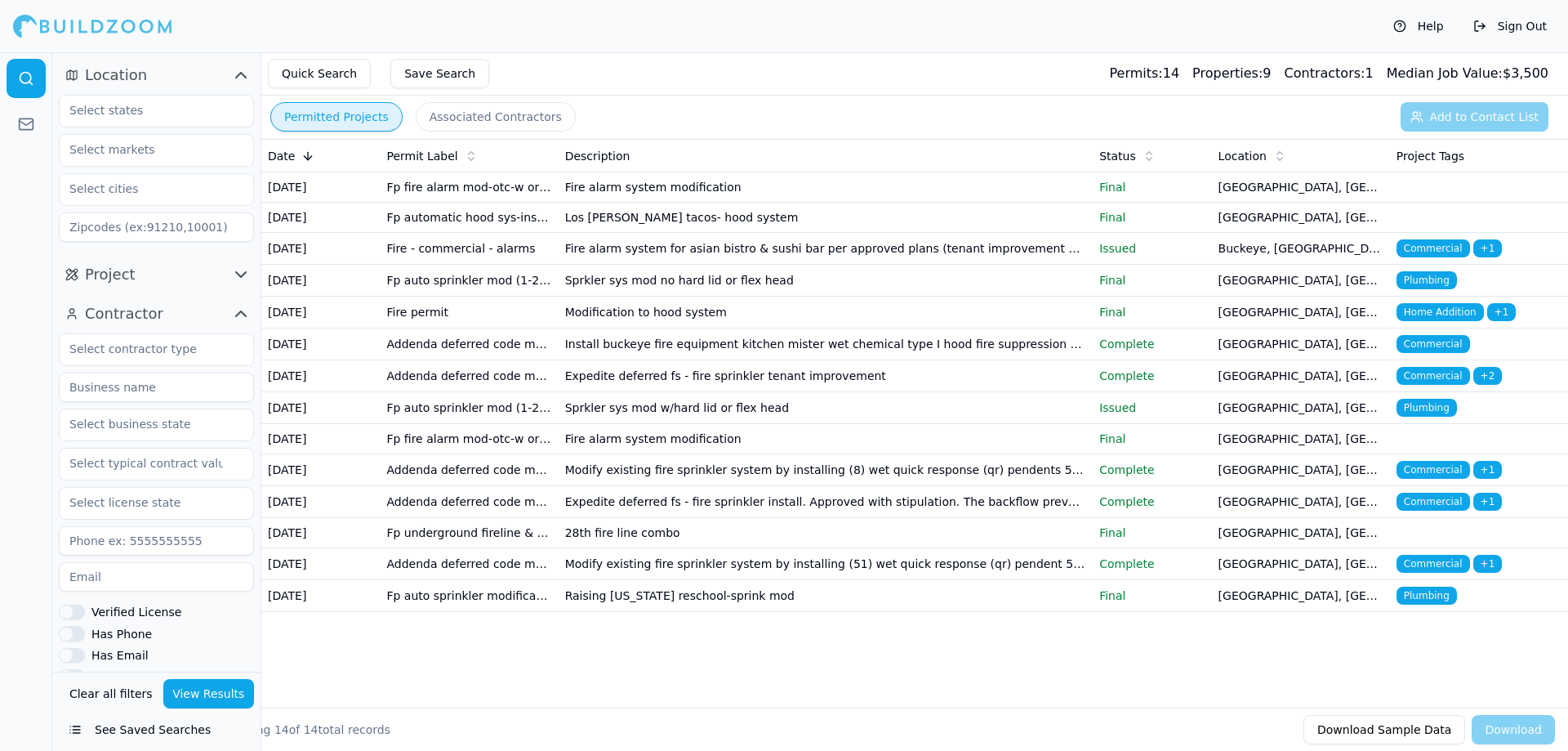
click at [622, 486] on td "Modify existing fire sprinkler system by installing (8) wet quick response (qr)…" at bounding box center [825, 470] width 535 height 32
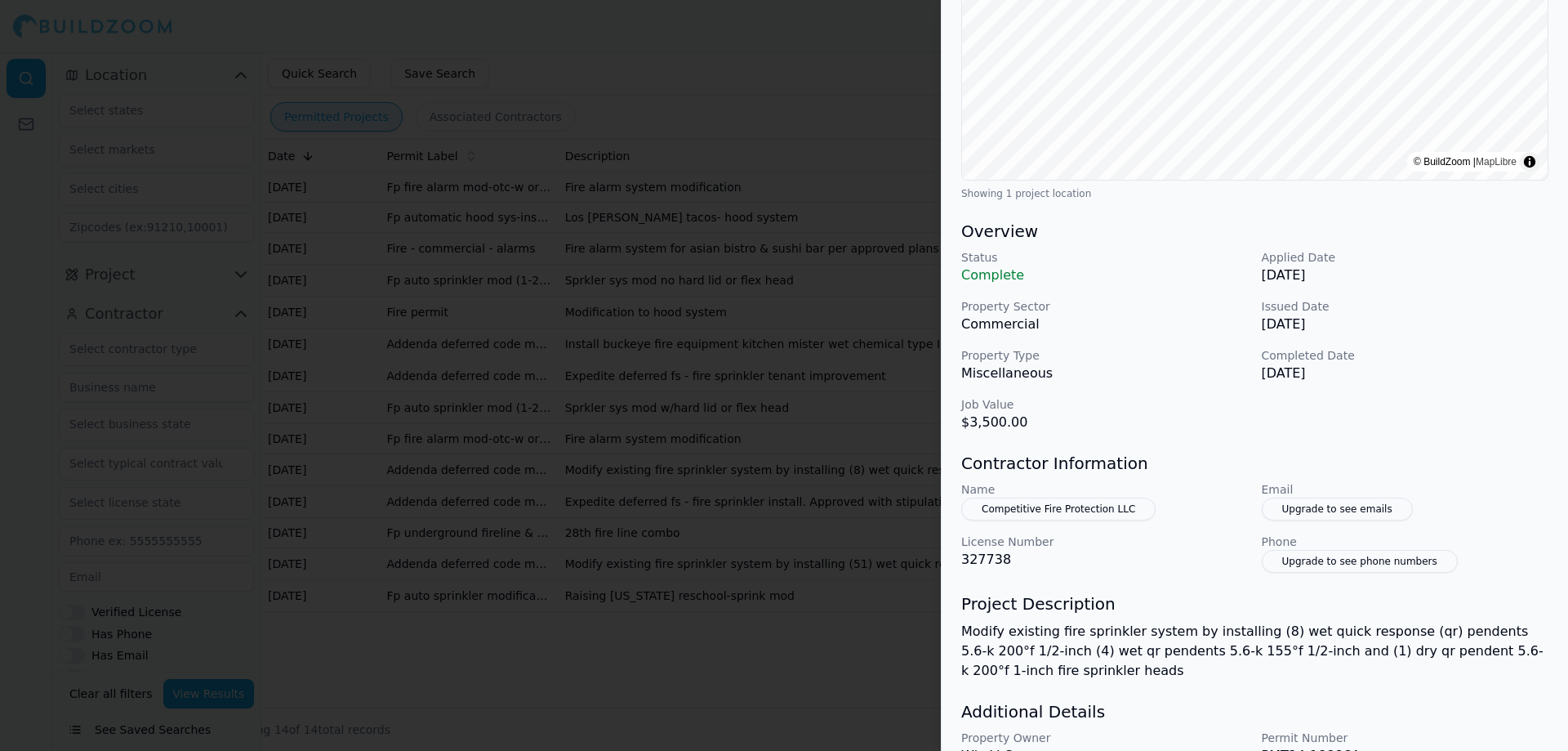
scroll to position [378, 0]
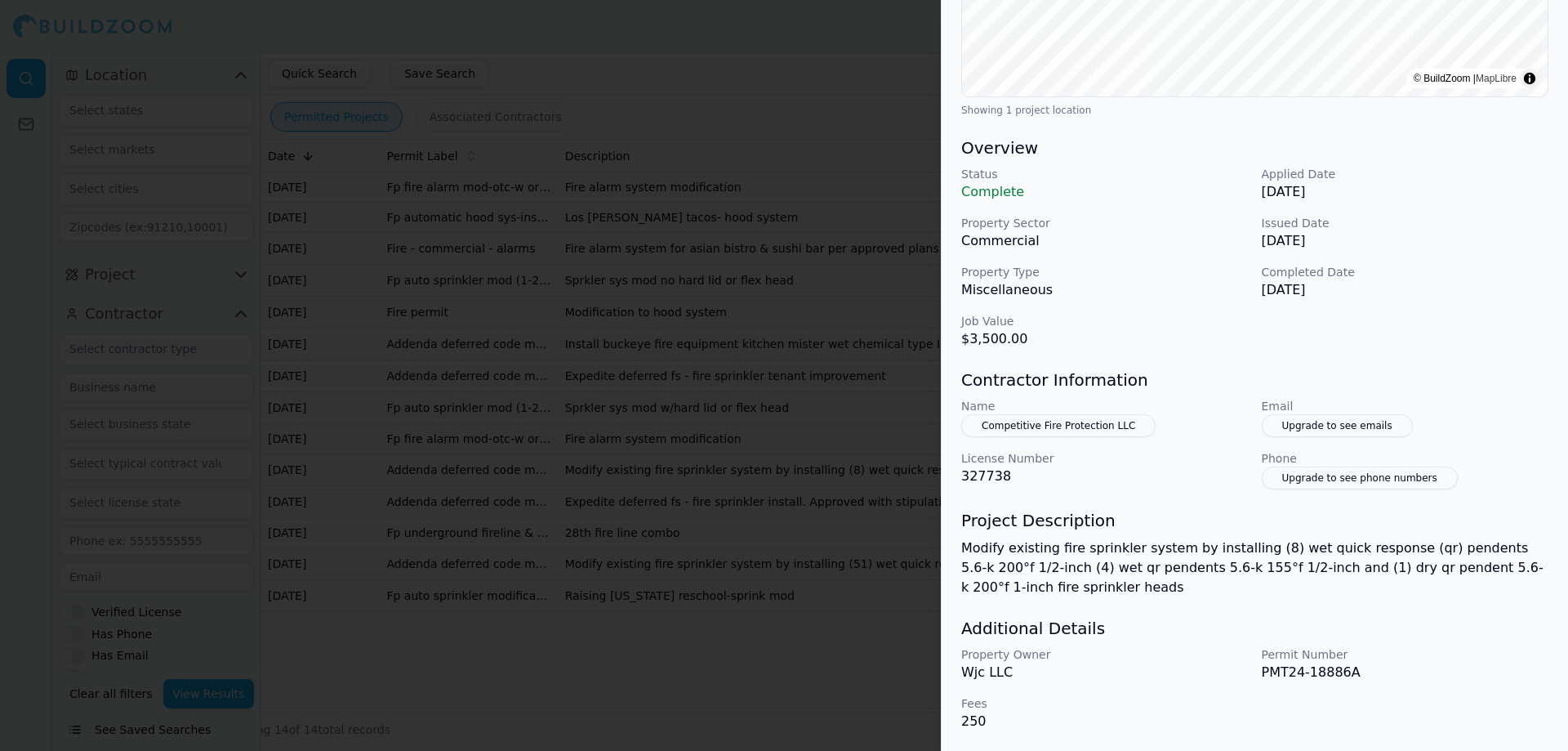
click at [714, 405] on div at bounding box center [784, 375] width 1568 height 751
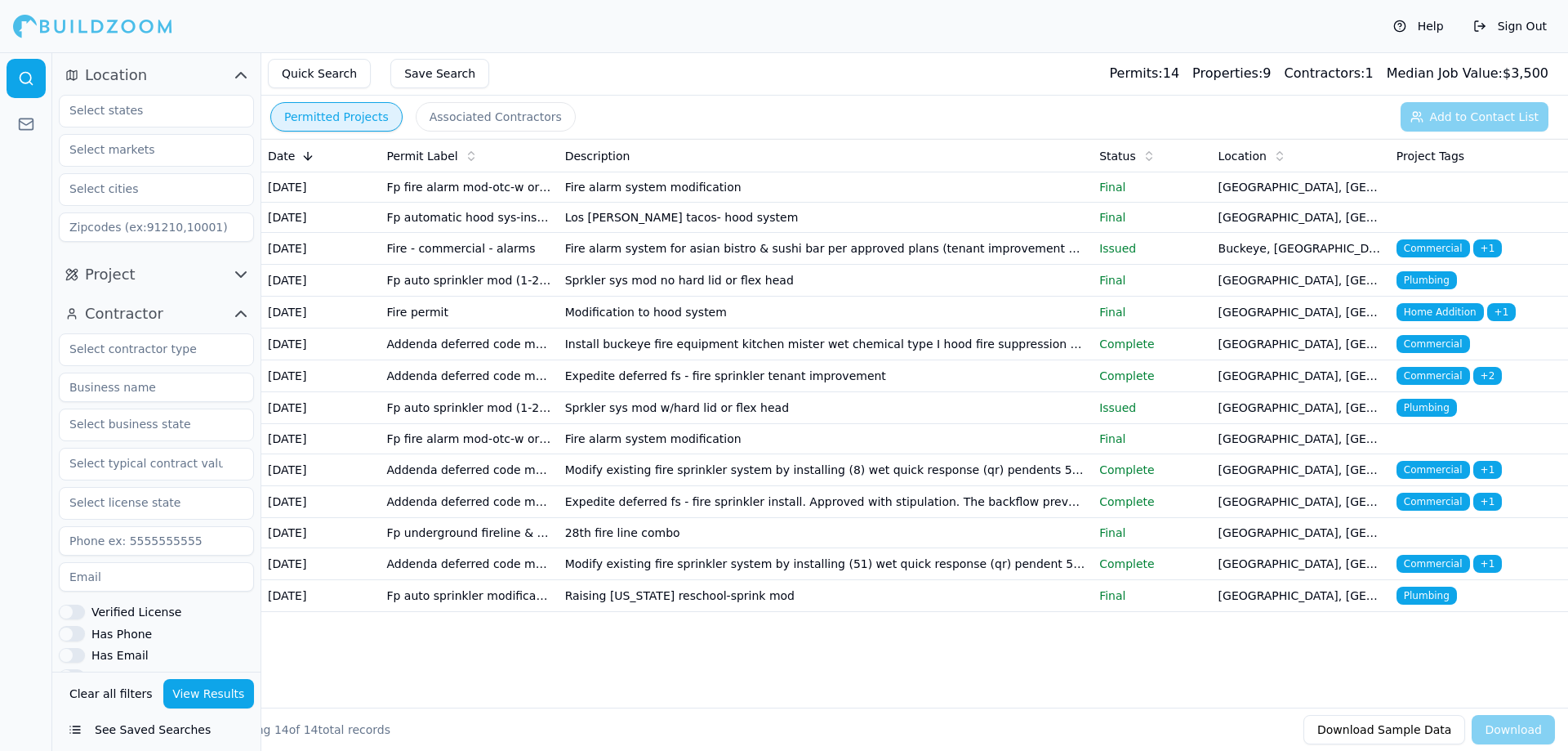
scroll to position [79, 0]
click at [600, 548] on td "28th fire line combo" at bounding box center [825, 533] width 535 height 30
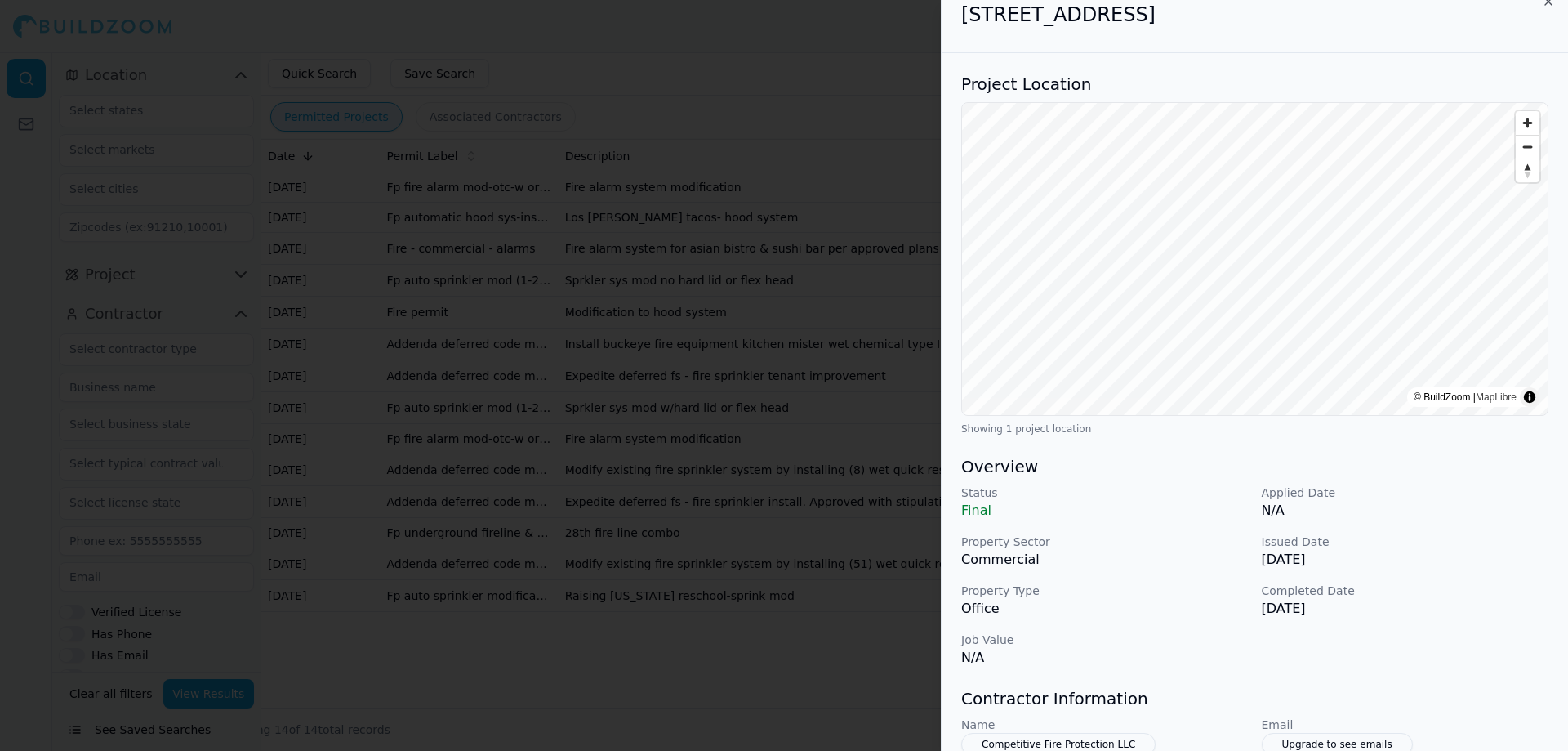
scroll to position [0, 0]
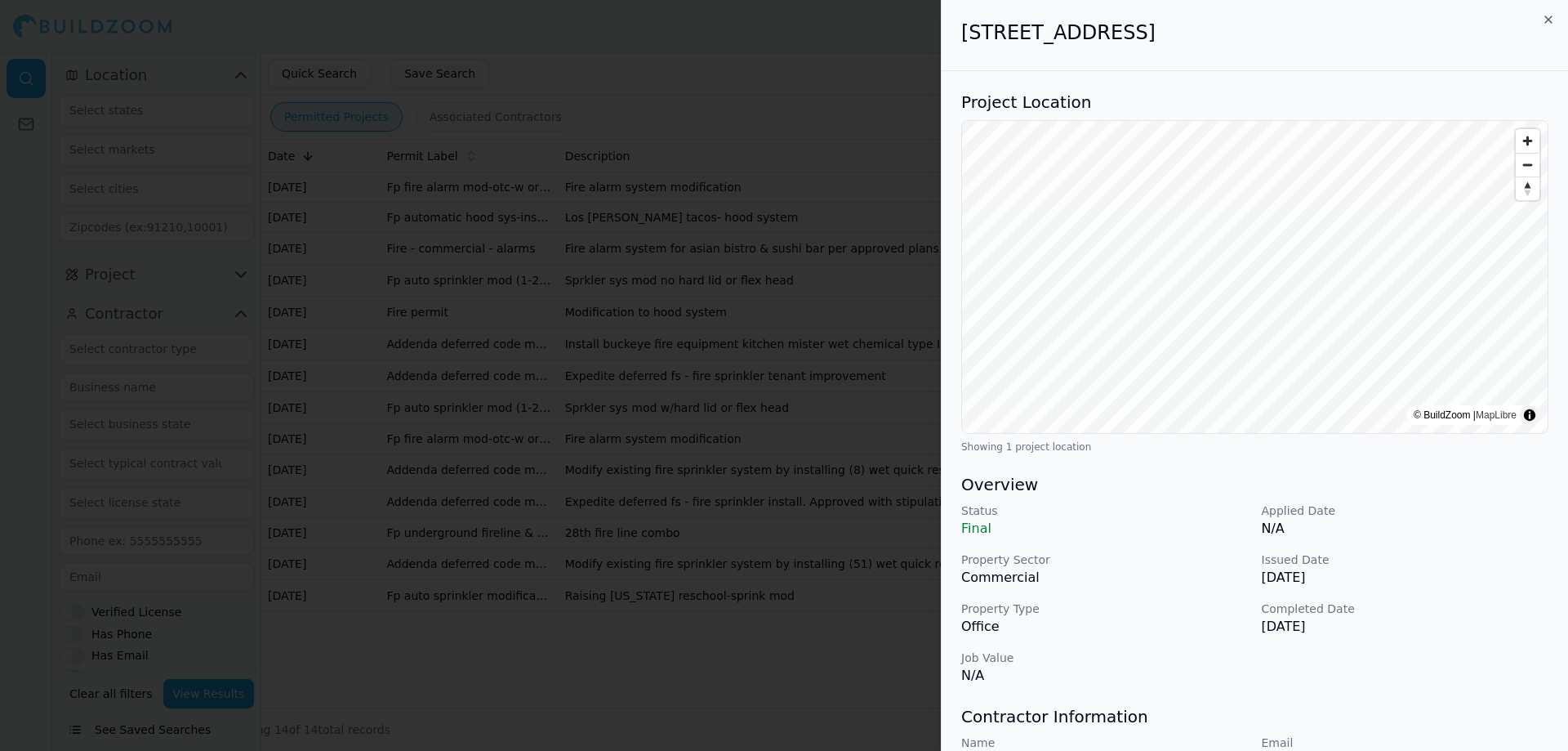
click at [644, 459] on div at bounding box center [784, 375] width 1568 height 751
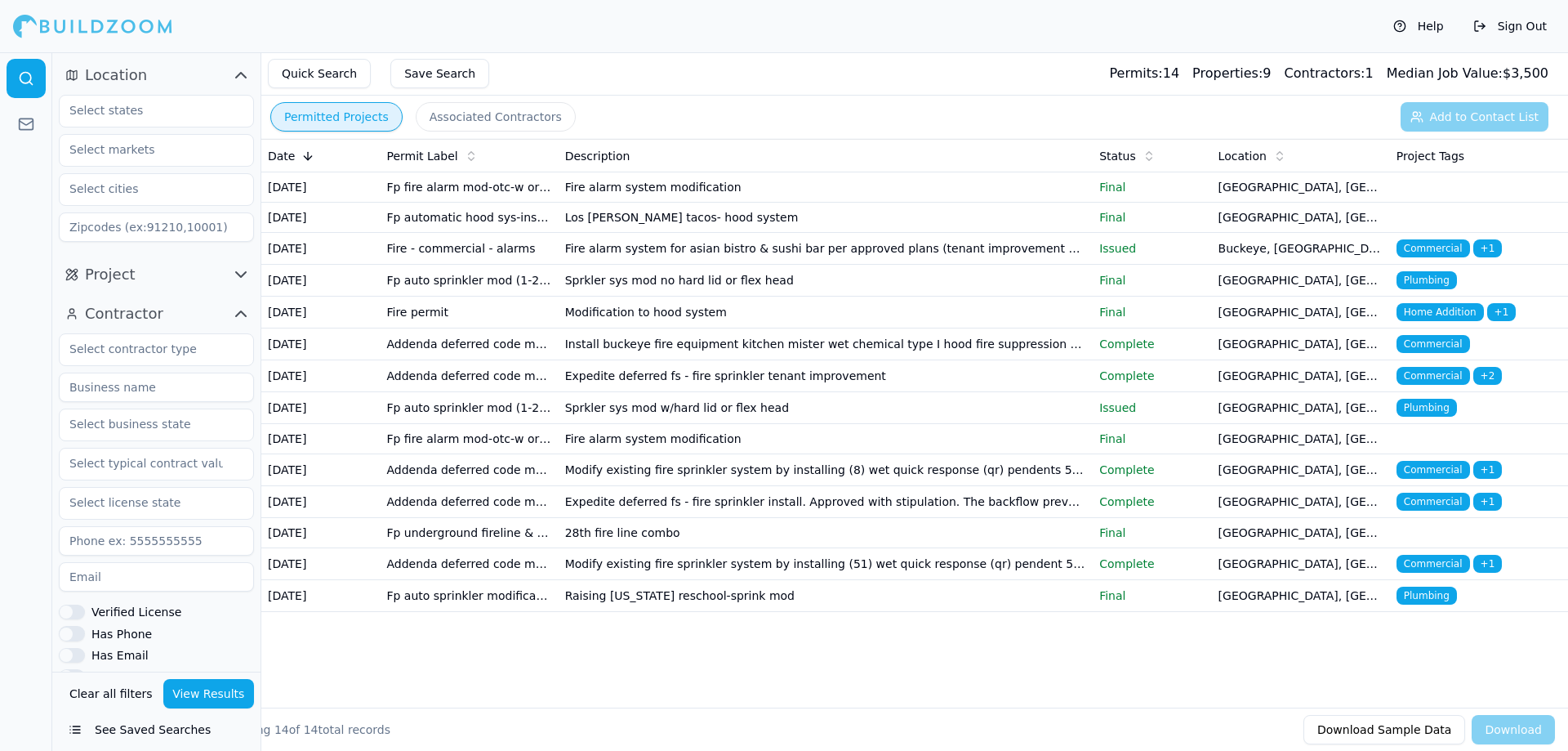
scroll to position [79, 0]
click at [445, 612] on td "Fp auto sprinkler modification" at bounding box center [469, 596] width 178 height 32
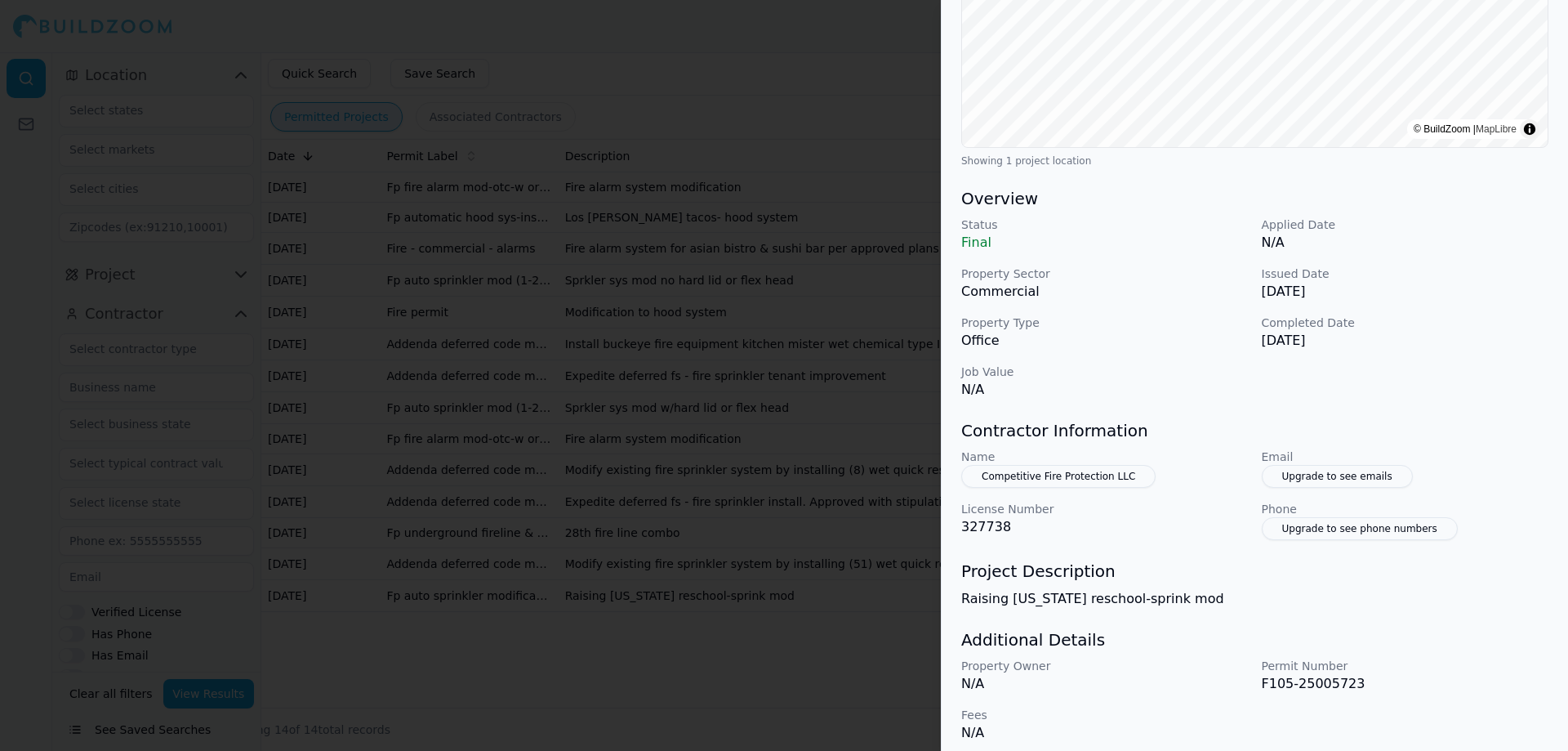
scroll to position [339, 0]
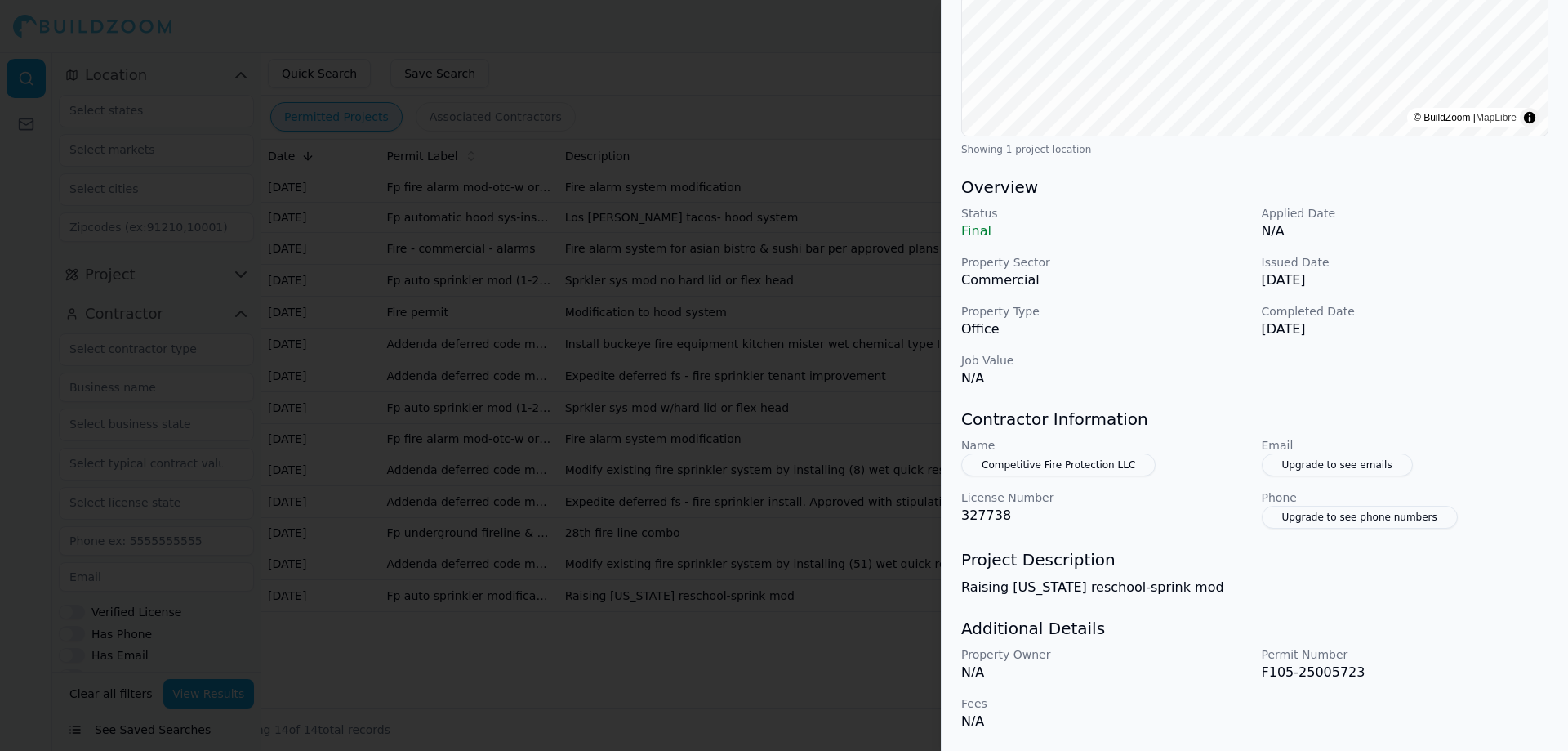
click at [628, 451] on div at bounding box center [784, 375] width 1568 height 751
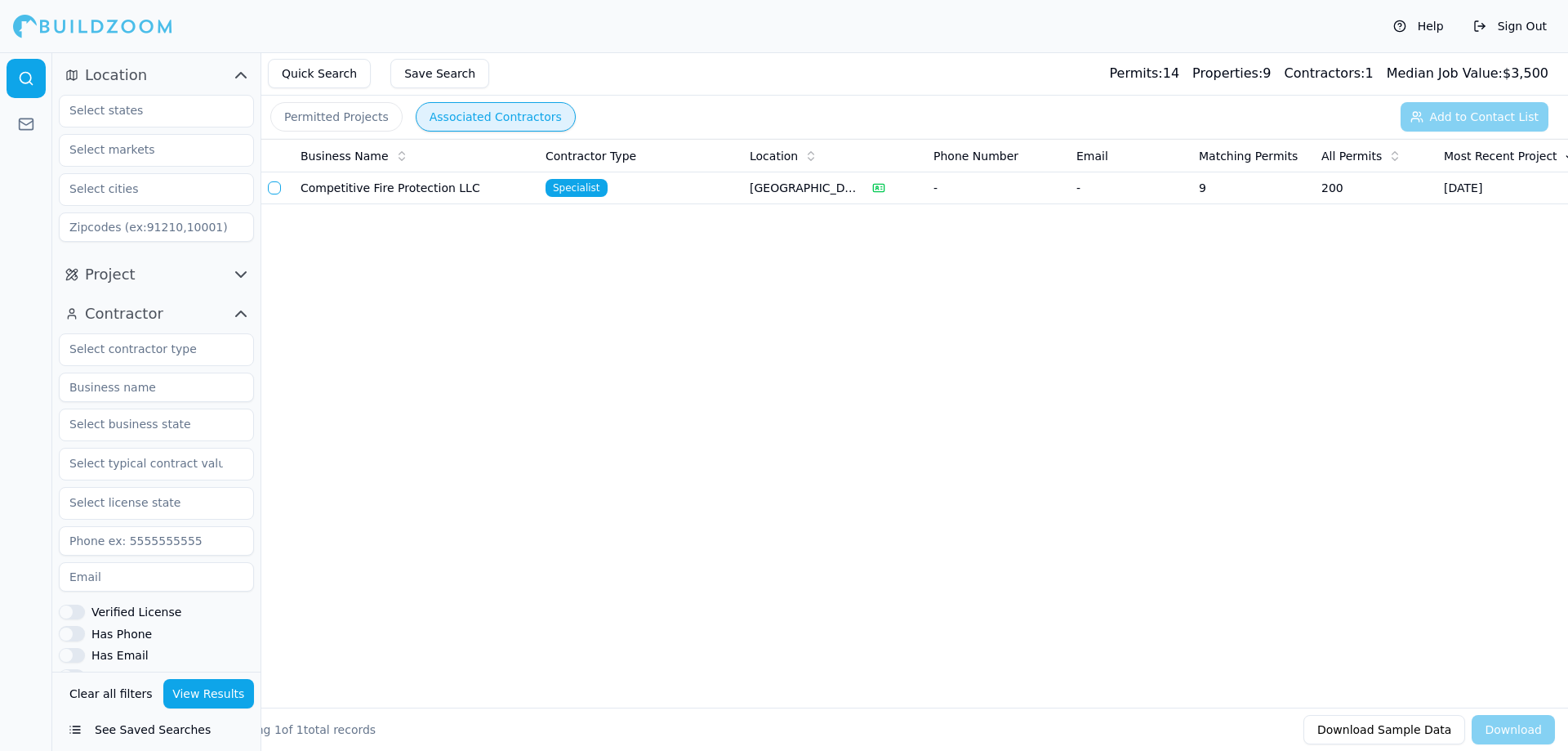
click at [462, 105] on button "Associated Contractors" at bounding box center [496, 117] width 160 height 30
click at [388, 192] on td "Competitive Fire Protection LLC" at bounding box center [417, 188] width 245 height 32
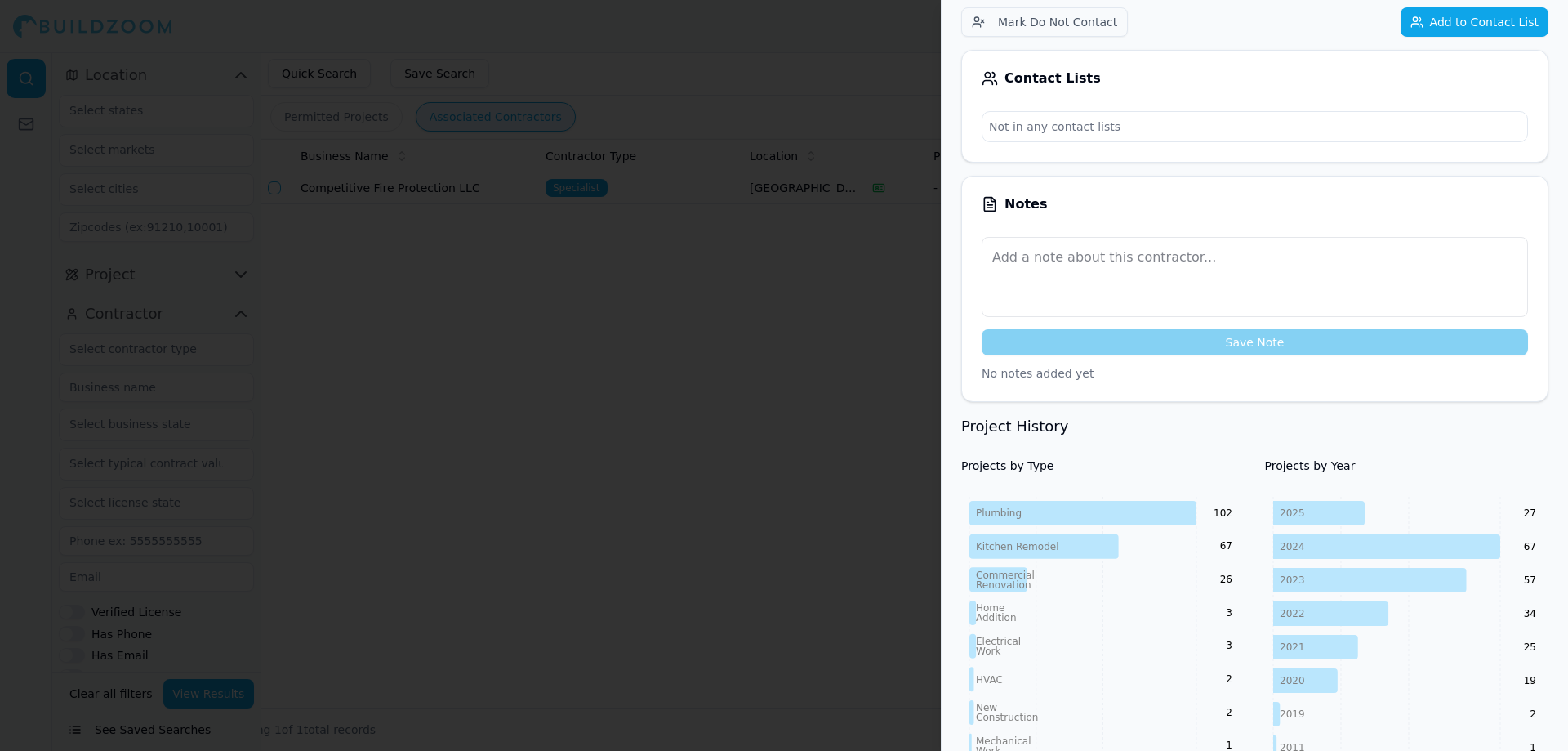
scroll to position [317, 0]
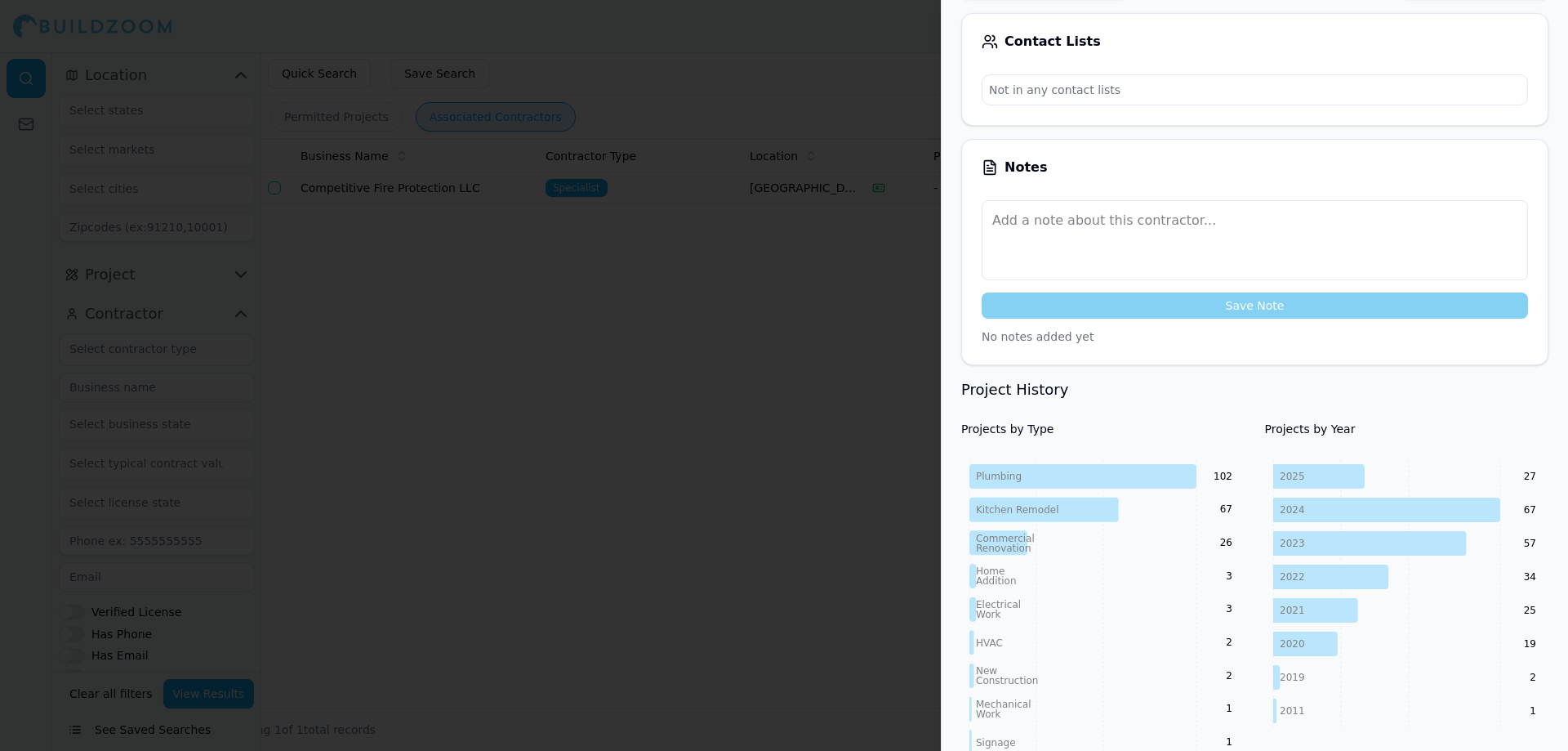
click at [672, 389] on div at bounding box center [784, 375] width 1568 height 751
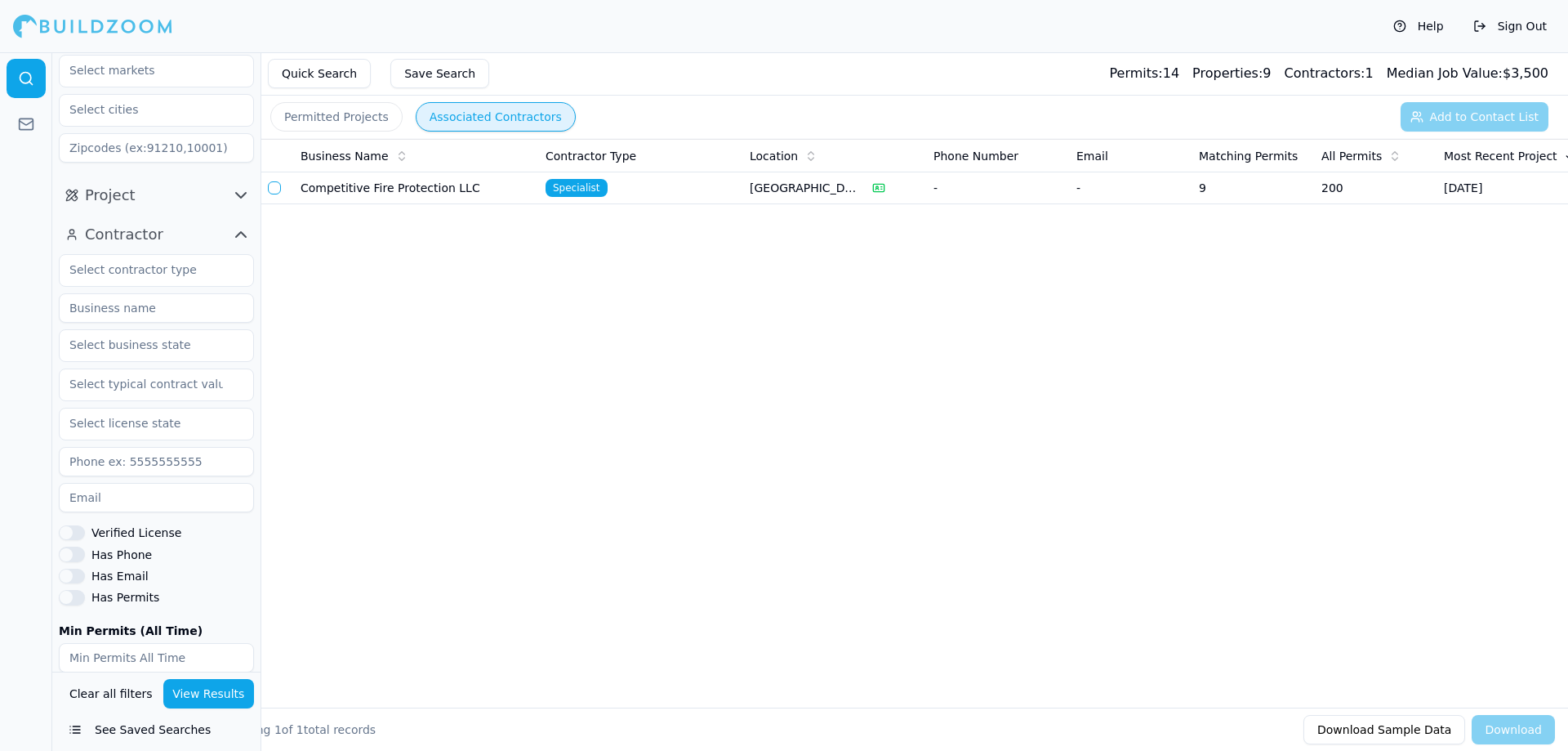
click at [121, 309] on input at bounding box center [157, 308] width 195 height 30
click at [143, 316] on input at bounding box center [157, 306] width 195 height 30
click at [161, 312] on input "tactical roofing" at bounding box center [157, 306] width 195 height 30
click at [183, 694] on button "View Results" at bounding box center [209, 694] width 91 height 30
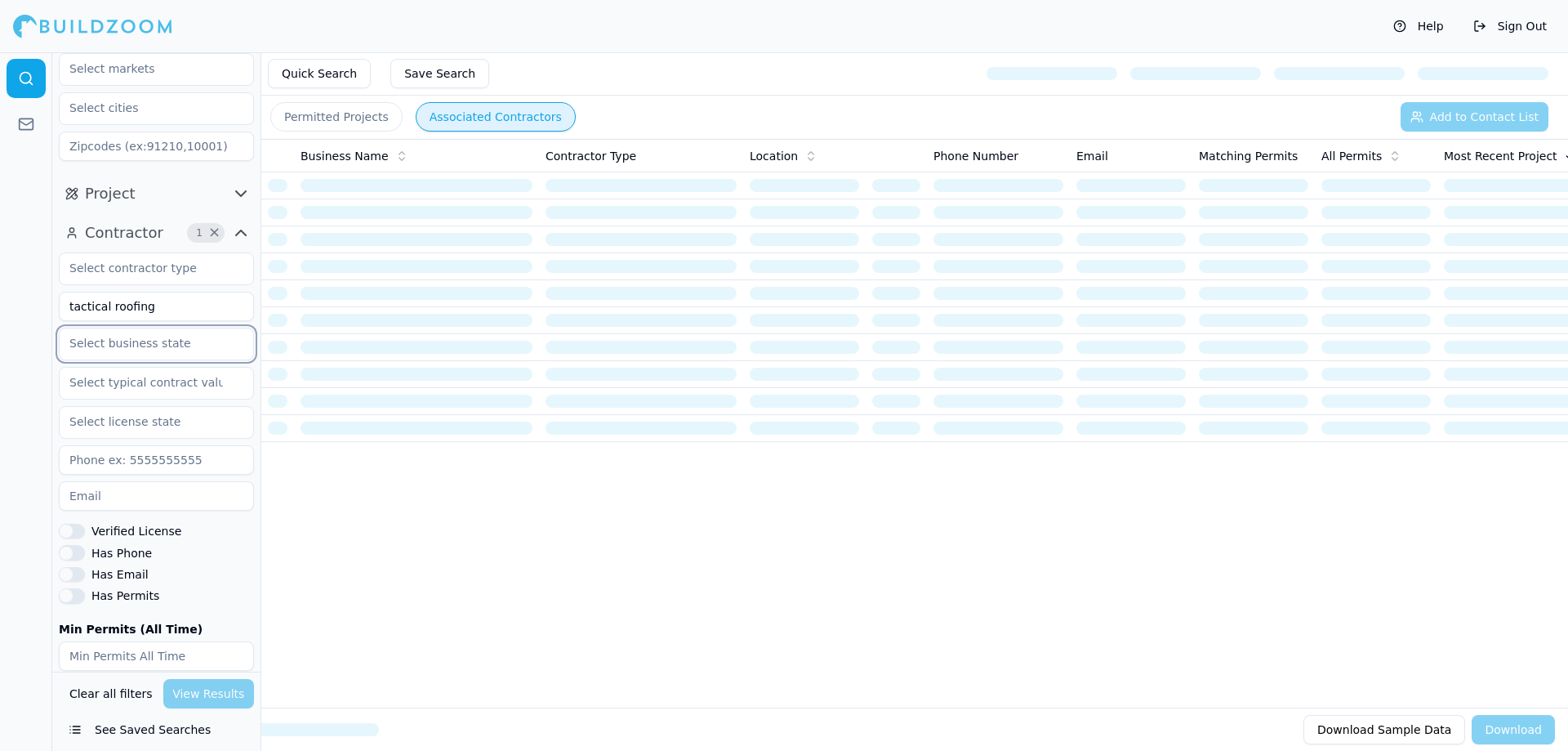
click at [187, 329] on input "text" at bounding box center [146, 343] width 173 height 30
click at [154, 303] on input "tactical roofing" at bounding box center [157, 306] width 195 height 30
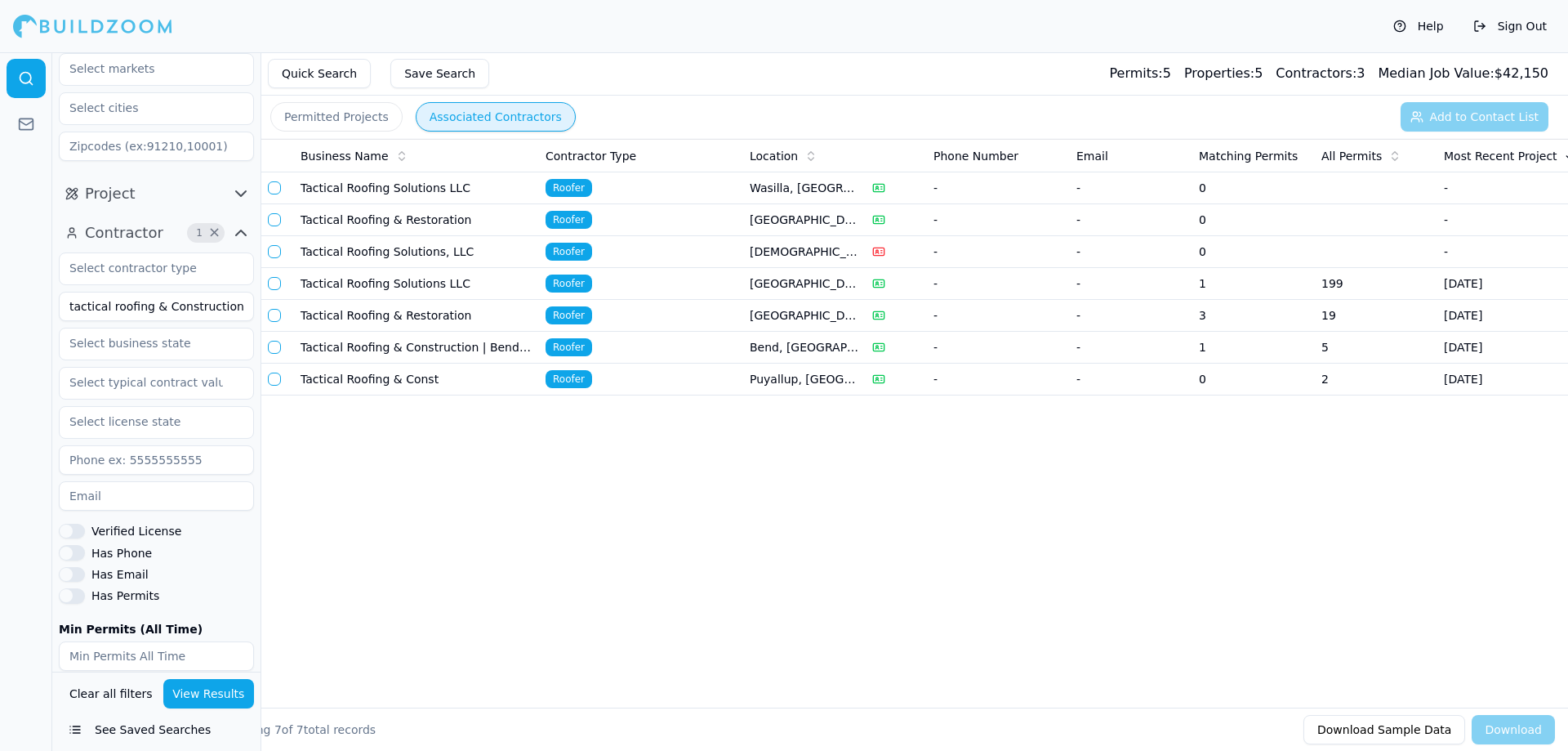
type input "tactical roofing & Construction"
click at [407, 347] on td "Tactical Roofing & Construction | Bend OR" at bounding box center [417, 347] width 245 height 32
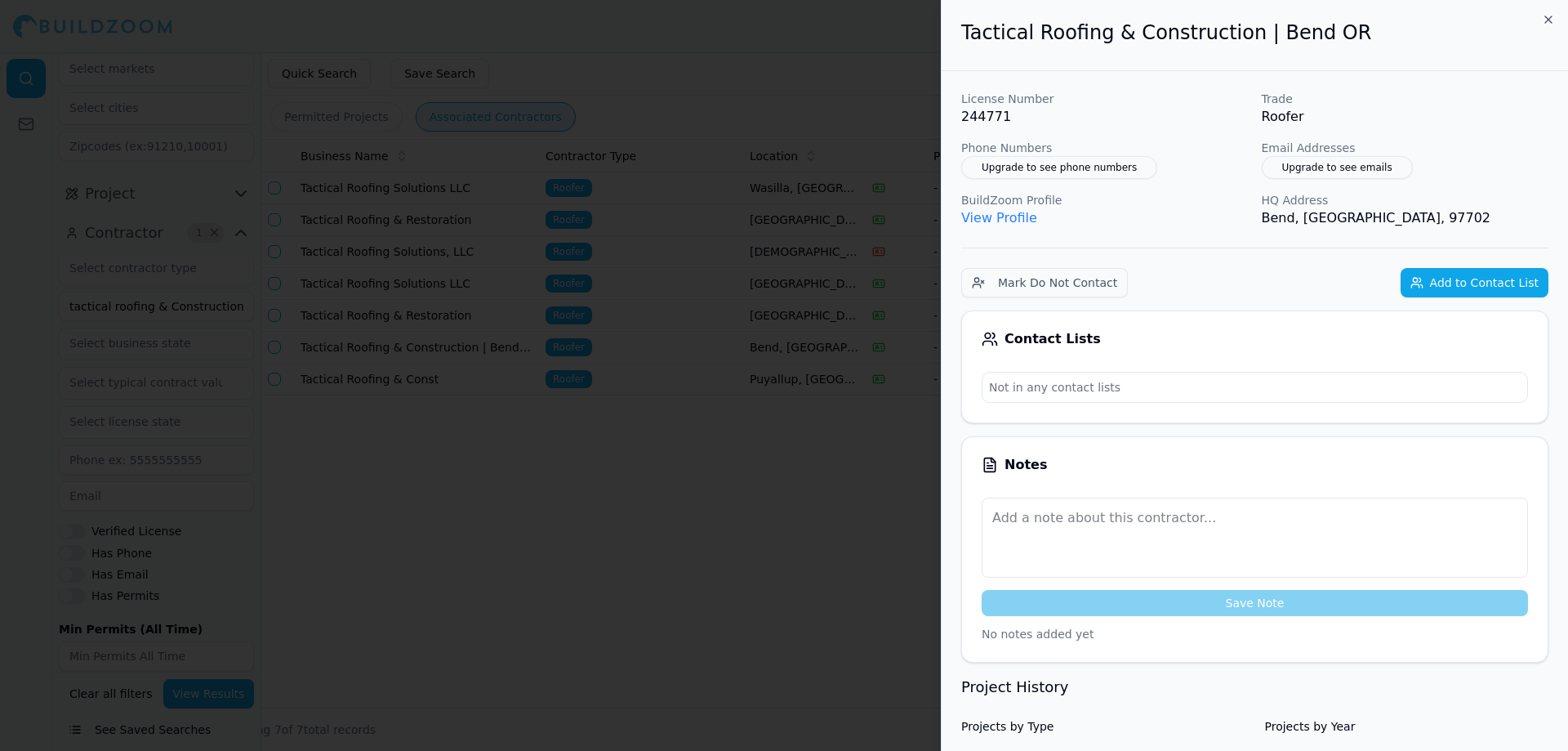
click at [717, 474] on div at bounding box center [784, 375] width 1568 height 751
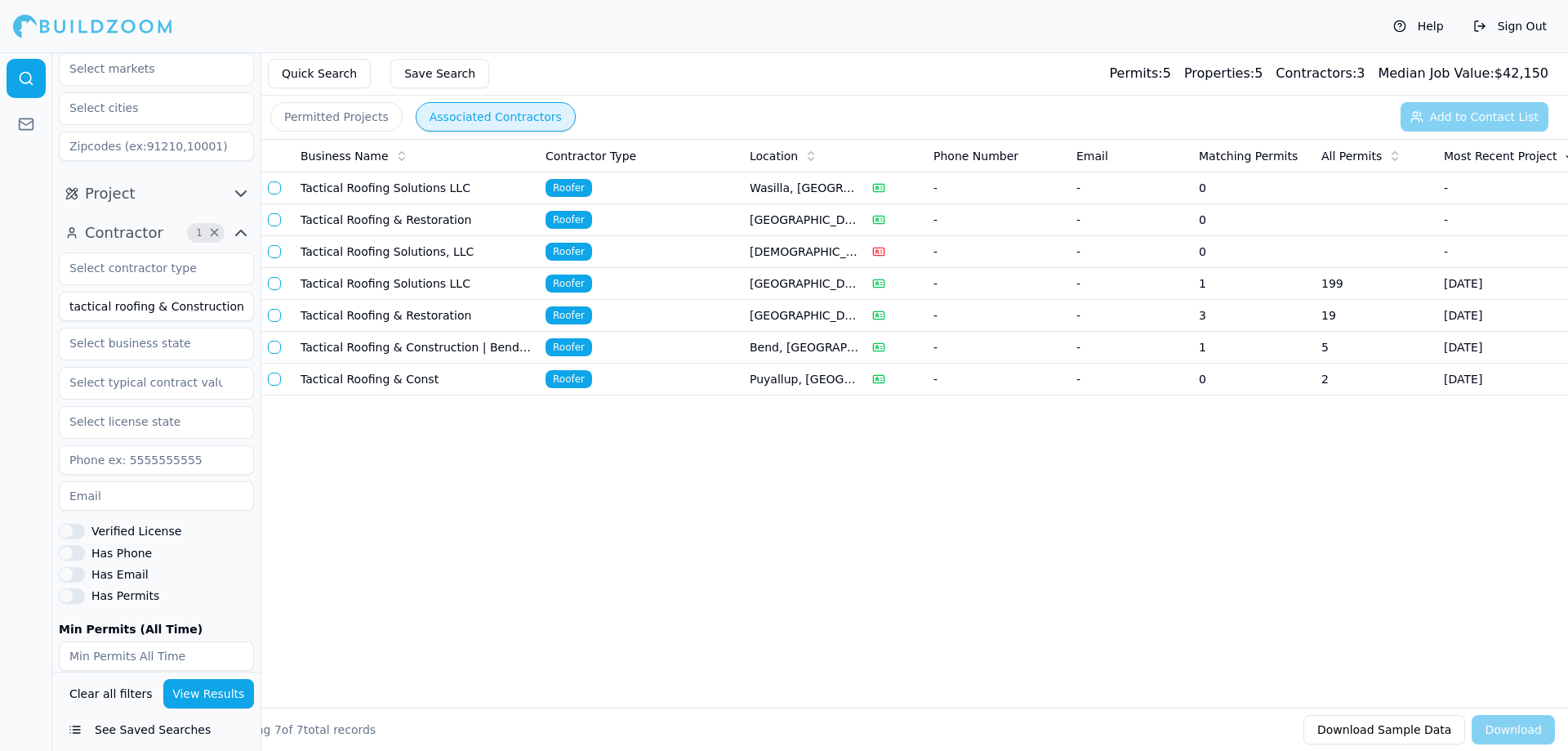
click at [204, 305] on input "tactical roofing & Construction" at bounding box center [157, 306] width 195 height 30
click at [131, 288] on div "tactical roofing & Construction Verified License Has Phone Has Email Has Permit…" at bounding box center [157, 502] width 195 height 500
click at [111, 346] on input "text" at bounding box center [146, 343] width 173 height 30
type input "[US_STATE]"
click at [97, 387] on div "[US_STATE]" at bounding box center [156, 380] width 187 height 26
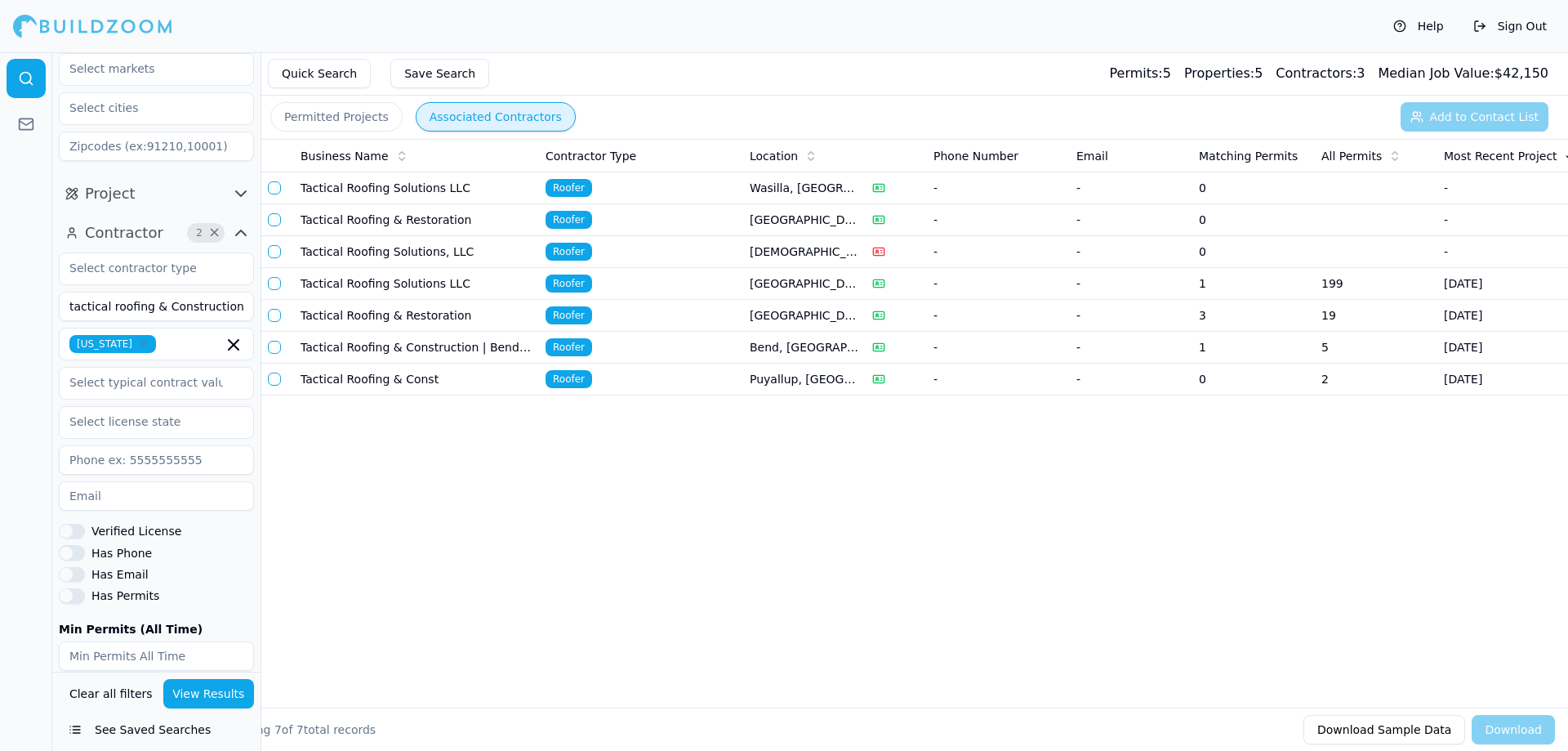
click at [228, 694] on button "View Results" at bounding box center [209, 694] width 91 height 30
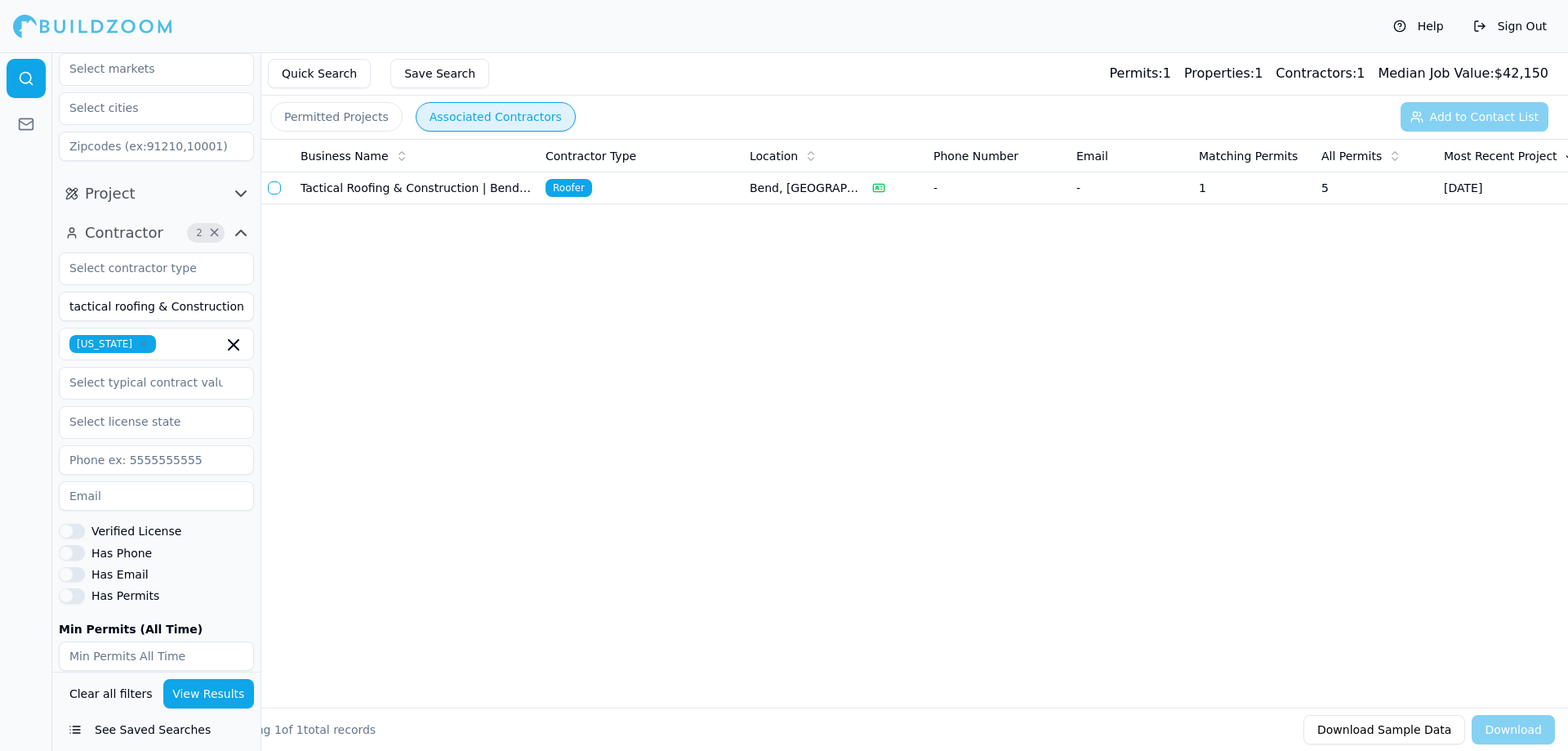
click at [339, 116] on button "Permitted Projects" at bounding box center [337, 117] width 132 height 30
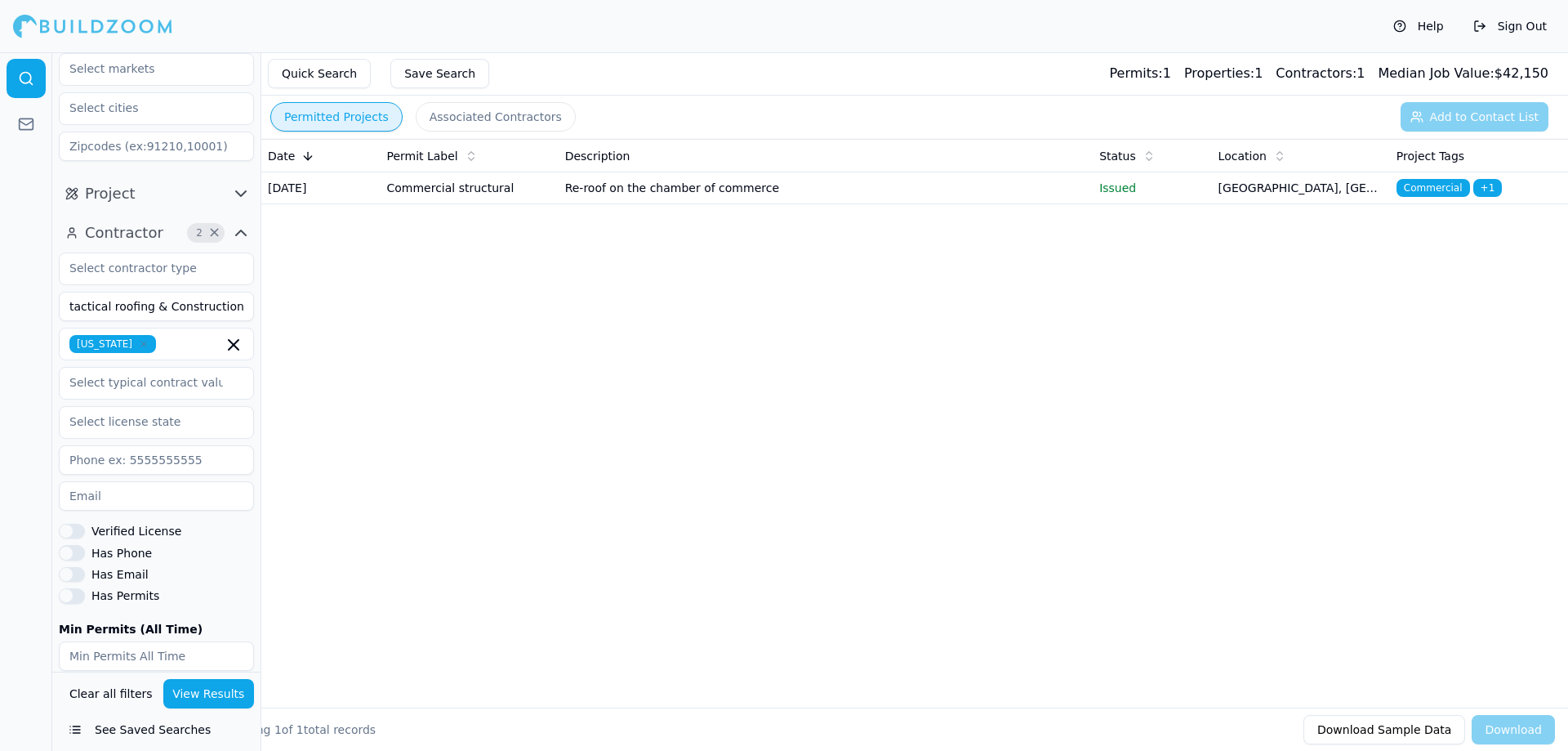
click at [390, 191] on td "Commercial structural" at bounding box center [469, 188] width 178 height 32
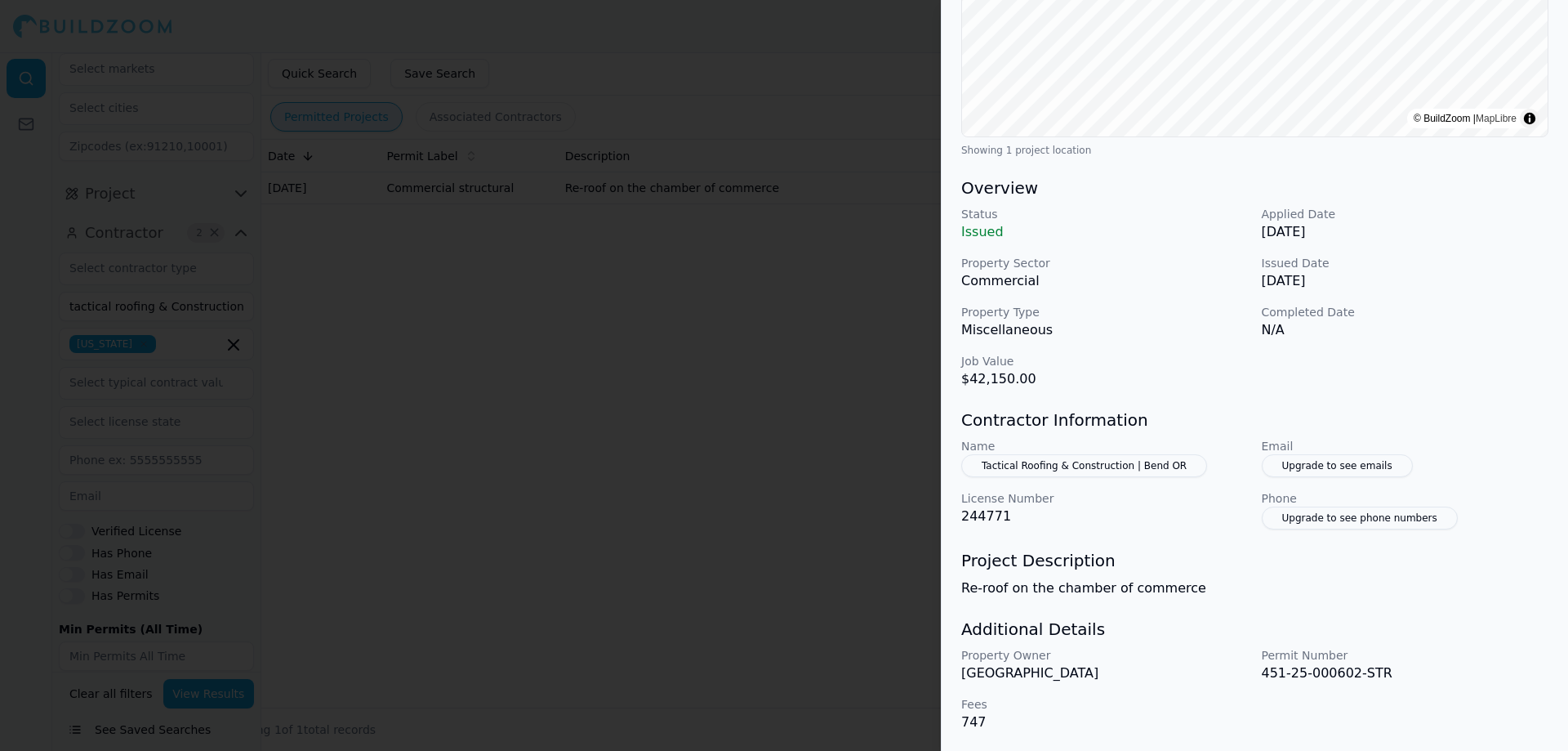
scroll to position [339, 0]
click at [397, 215] on div at bounding box center [784, 375] width 1568 height 751
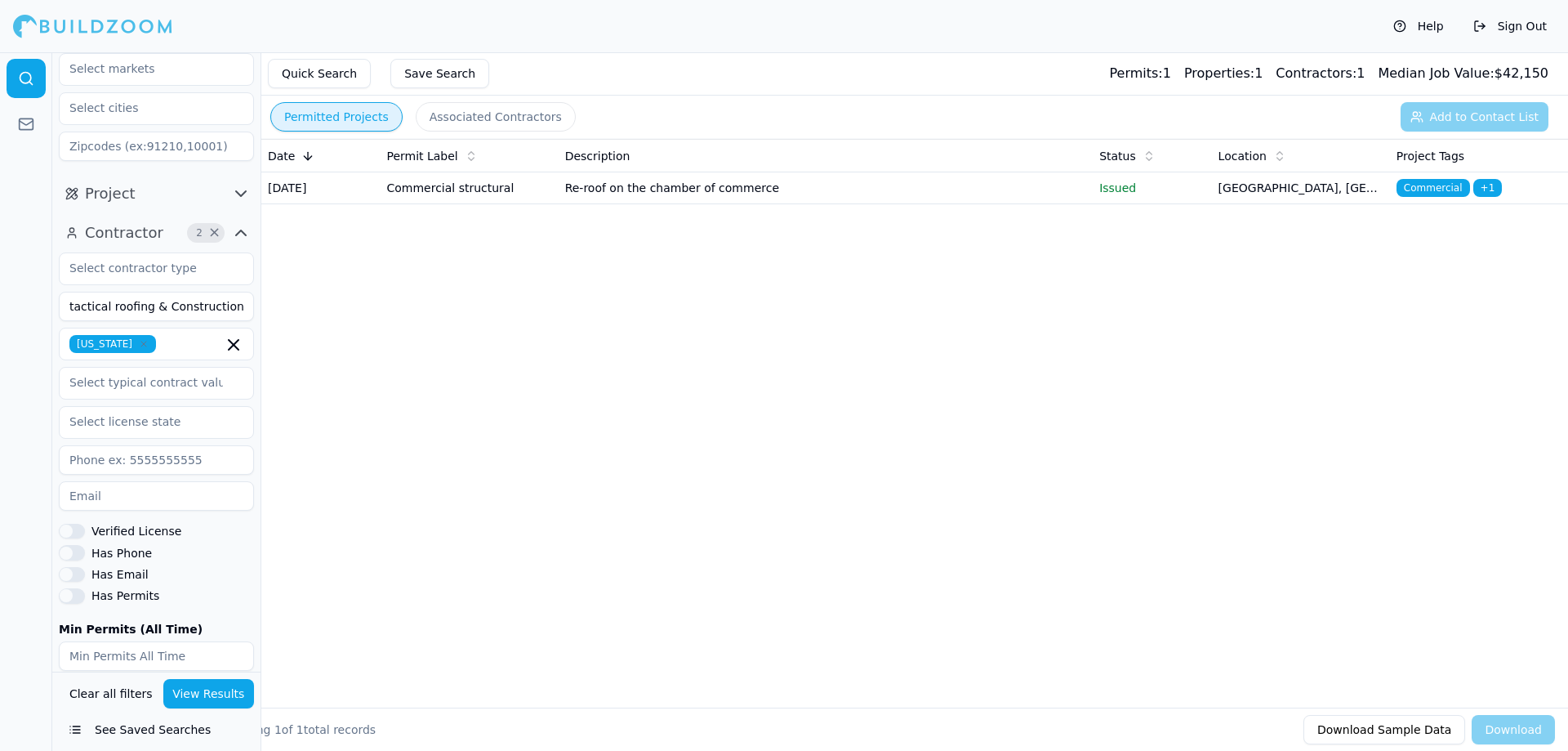
click at [139, 343] on icon "button" at bounding box center [143, 344] width 10 height 10
drag, startPoint x: 233, startPoint y: 305, endPoint x: -287, endPoint y: 276, distance: 520.8
click at [0, 276] on html "Help Sign Out Location Project Contractor 1 × tactical roofing & Construction V…" at bounding box center [784, 375] width 1568 height 751
click at [206, 694] on button "View Results" at bounding box center [209, 694] width 91 height 30
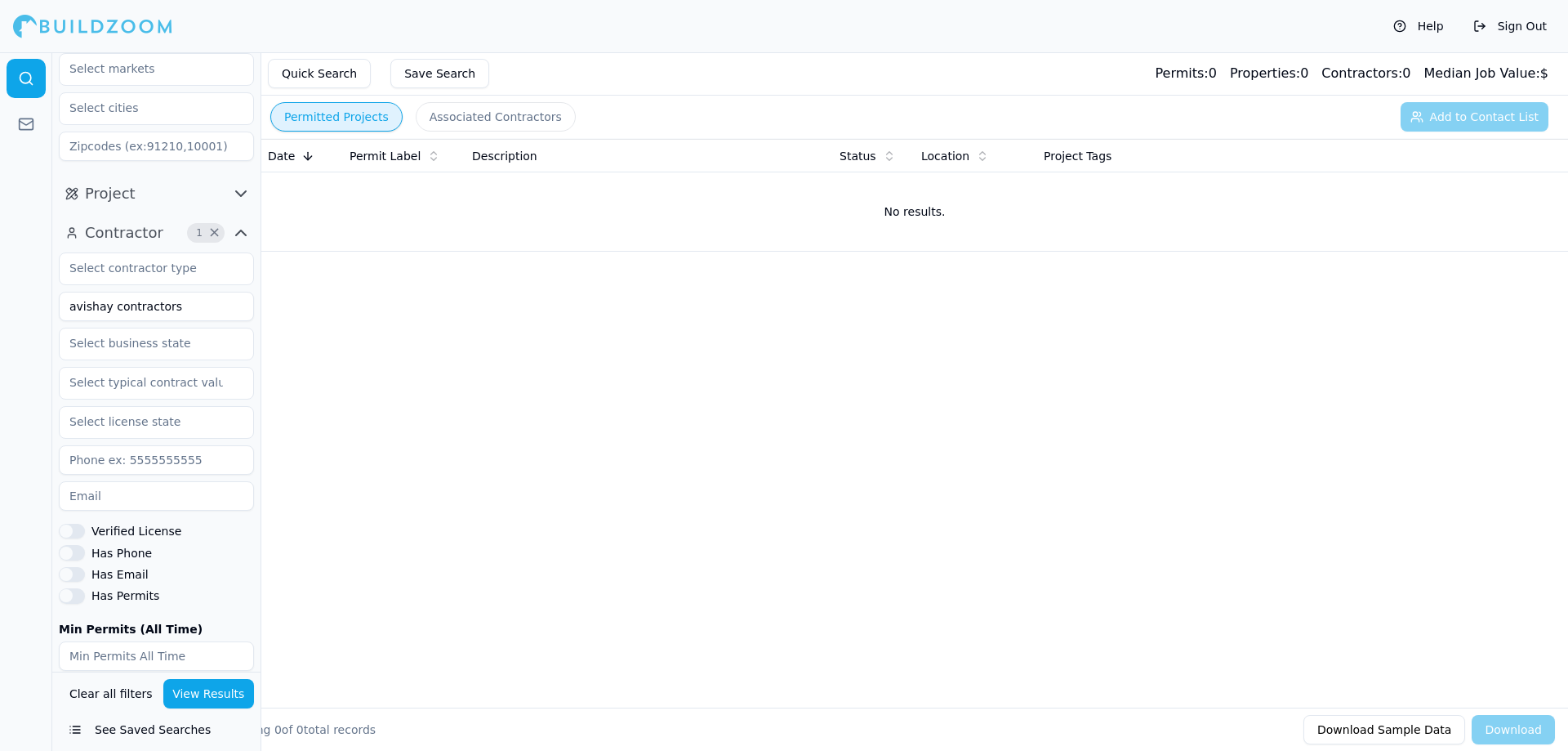
drag, startPoint x: 190, startPoint y: 306, endPoint x: -384, endPoint y: 300, distance: 574.0
click at [0, 300] on html "Help Sign Out Location Project Contractor 1 × avishay contractors Verified Lice…" at bounding box center [784, 375] width 1568 height 751
type input "tristate homevestors"
click at [206, 700] on button "View Results" at bounding box center [209, 694] width 91 height 30
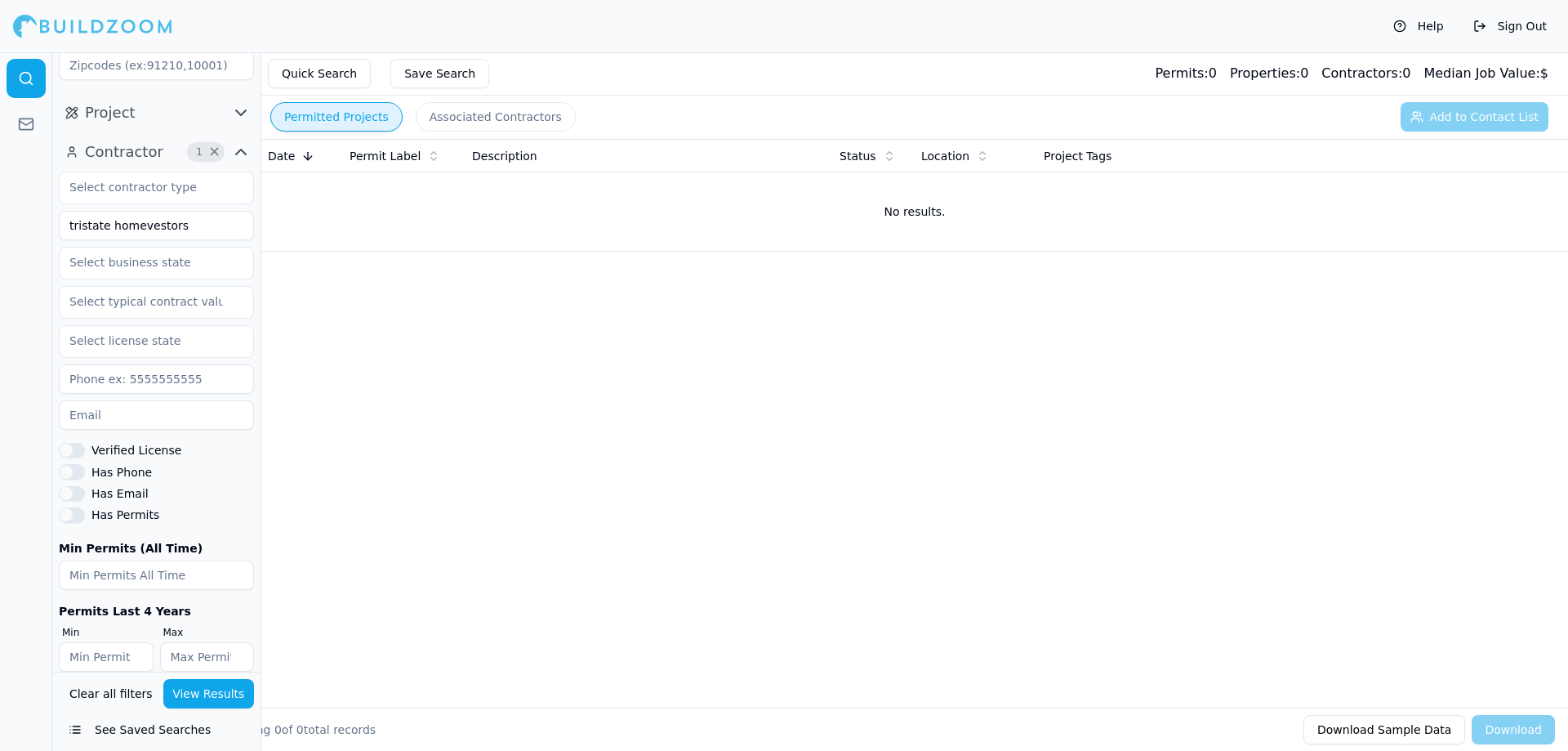
scroll to position [163, 0]
drag, startPoint x: -179, startPoint y: 219, endPoint x: -417, endPoint y: 215, distance: 238.0
click at [0, 215] on html "Help Sign Out Location Project Contractor 1 × tristate homevestors Verified Lic…" at bounding box center [784, 375] width 1568 height 751
type input "south [US_STATE] shells"
click at [210, 687] on button "View Results" at bounding box center [209, 694] width 91 height 30
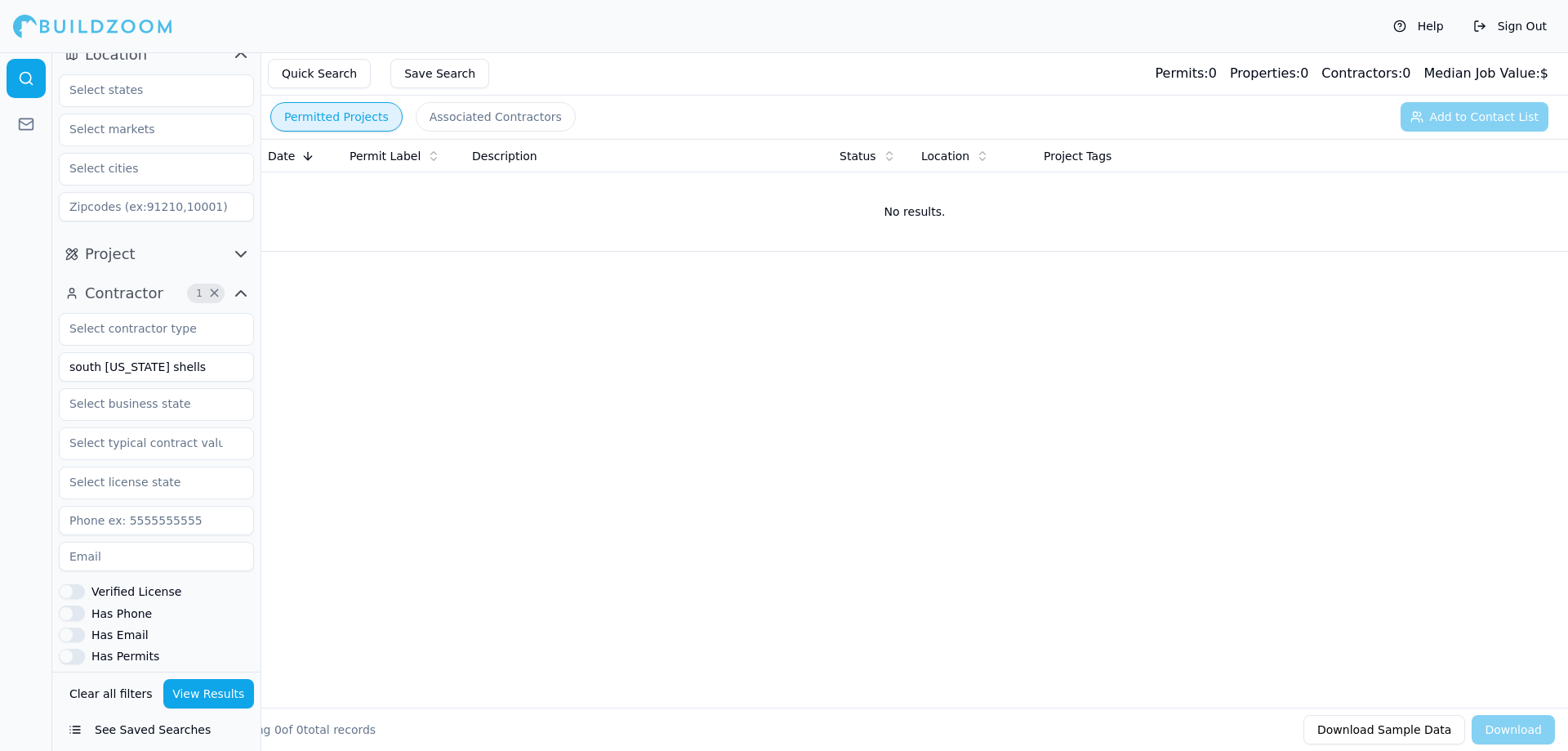
scroll to position [20, 0]
click at [174, 370] on input "south [US_STATE] shells" at bounding box center [157, 368] width 195 height 30
type input "best flooring deal"
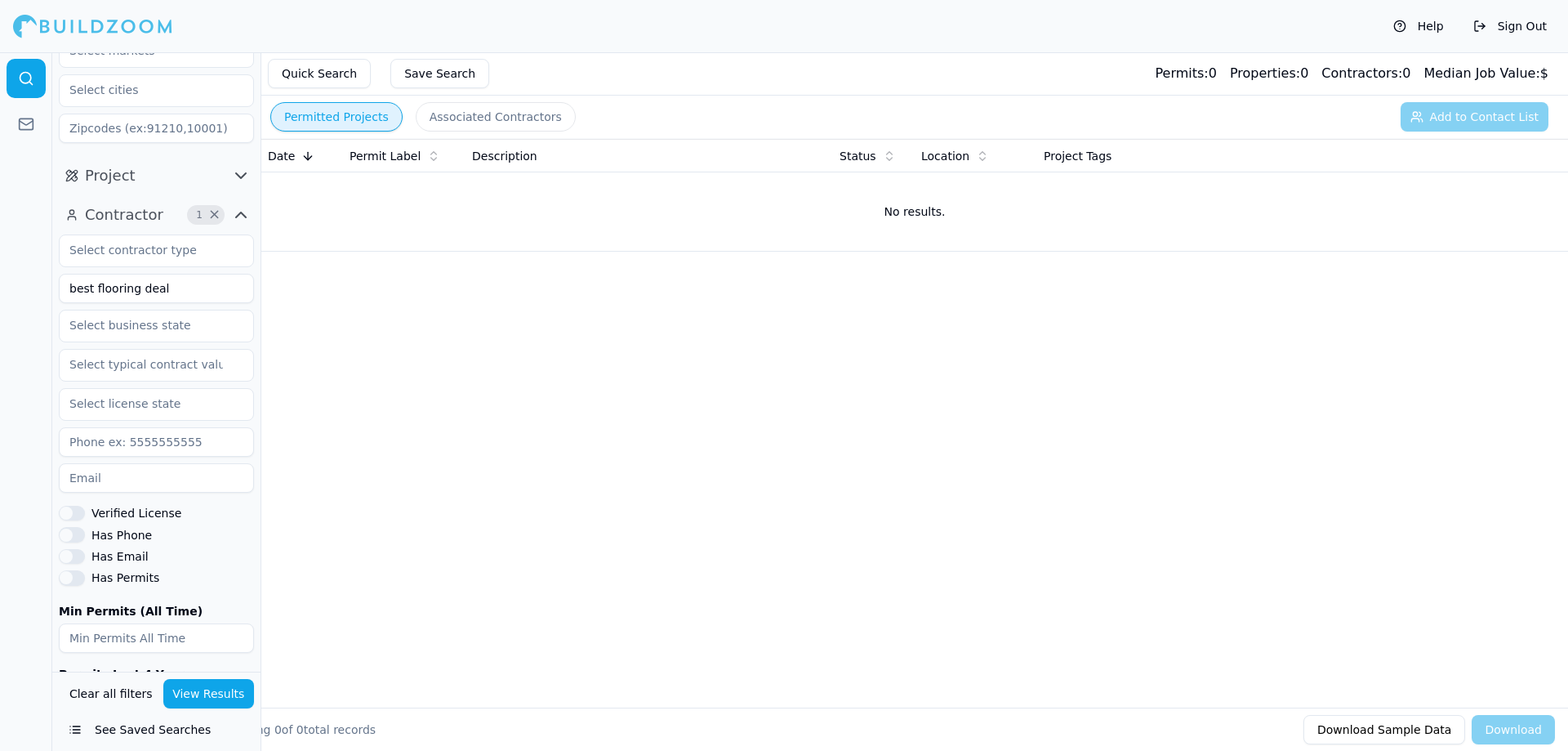
scroll to position [100, 0]
click at [197, 287] on input "best flooring deal" at bounding box center [157, 288] width 195 height 30
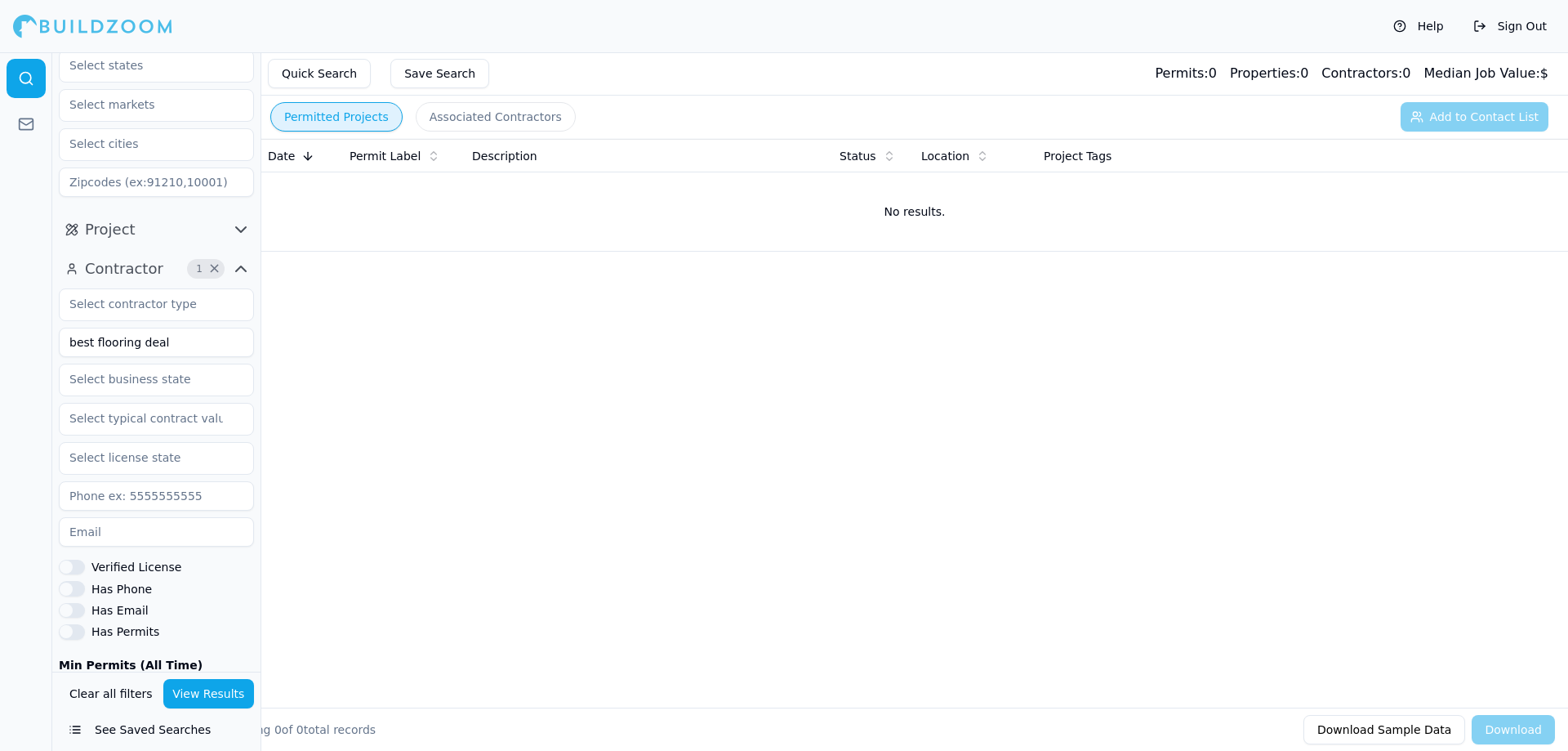
scroll to position [44, 0]
click at [175, 327] on div "best flooring deal Verified License Has Phone Has Email Has Permits Min Permits…" at bounding box center [157, 540] width 195 height 500
click at [179, 316] on input "text" at bounding box center [146, 305] width 173 height 30
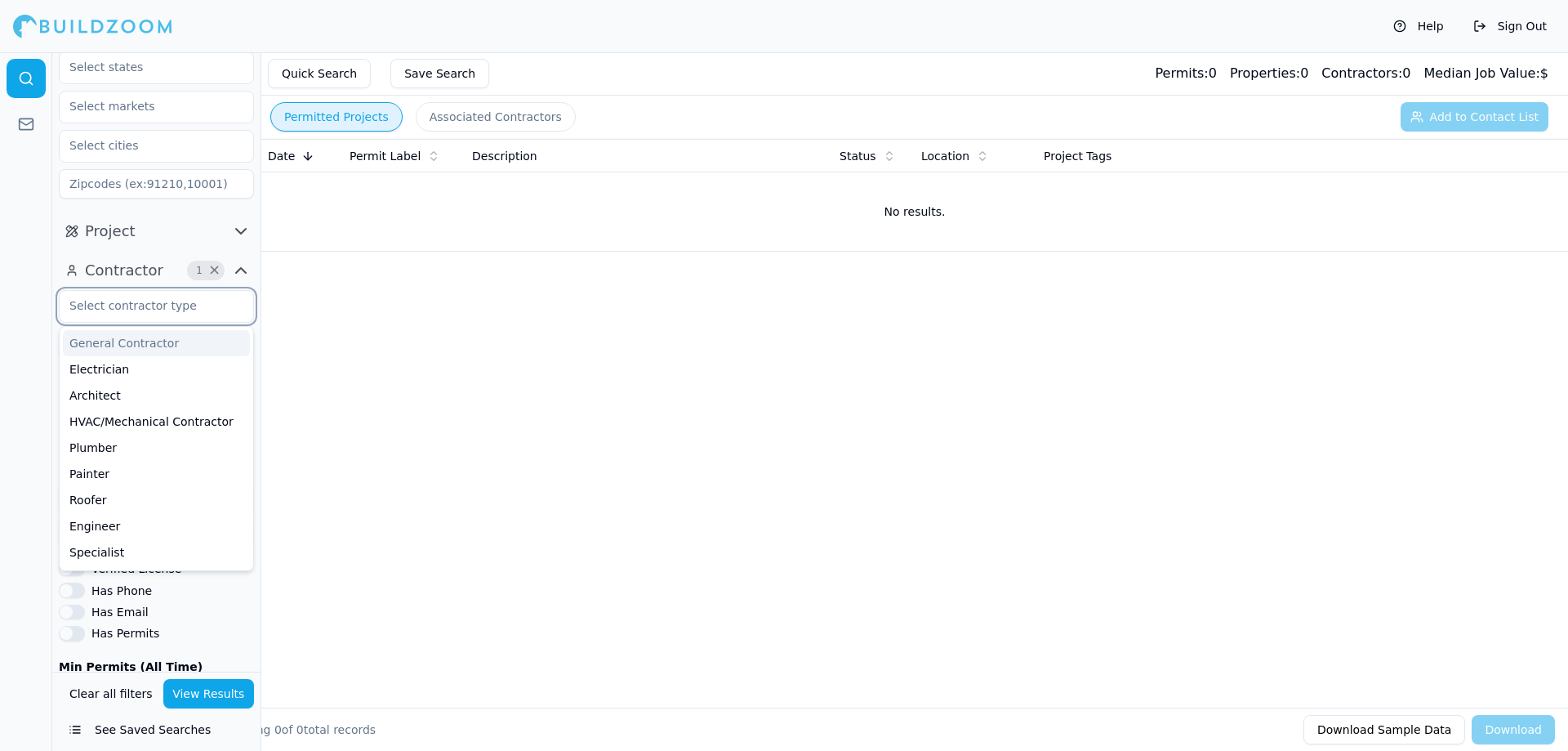
click at [178, 355] on div "General Contractor" at bounding box center [156, 343] width 187 height 26
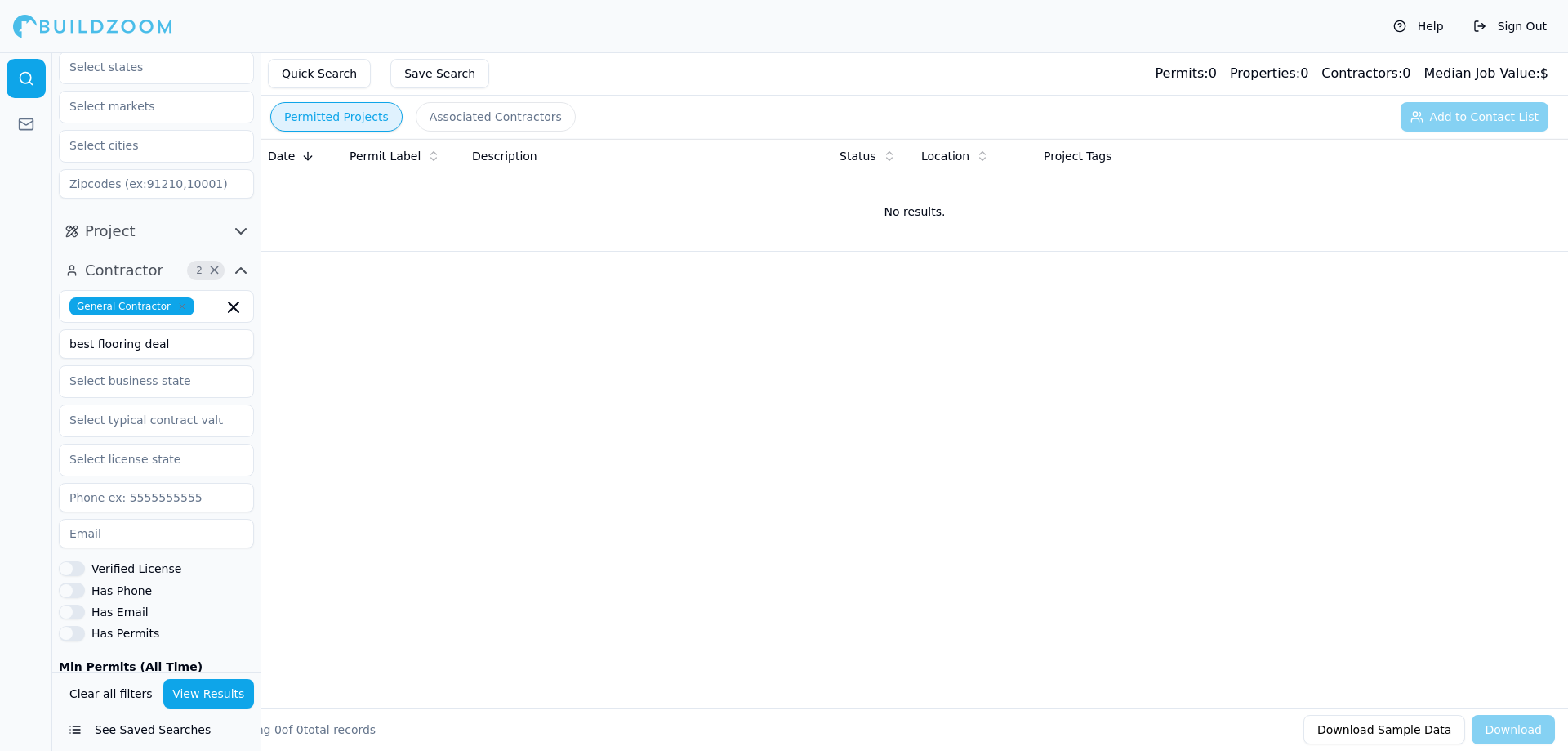
click at [176, 312] on span "General Contractor" at bounding box center [132, 306] width 125 height 18
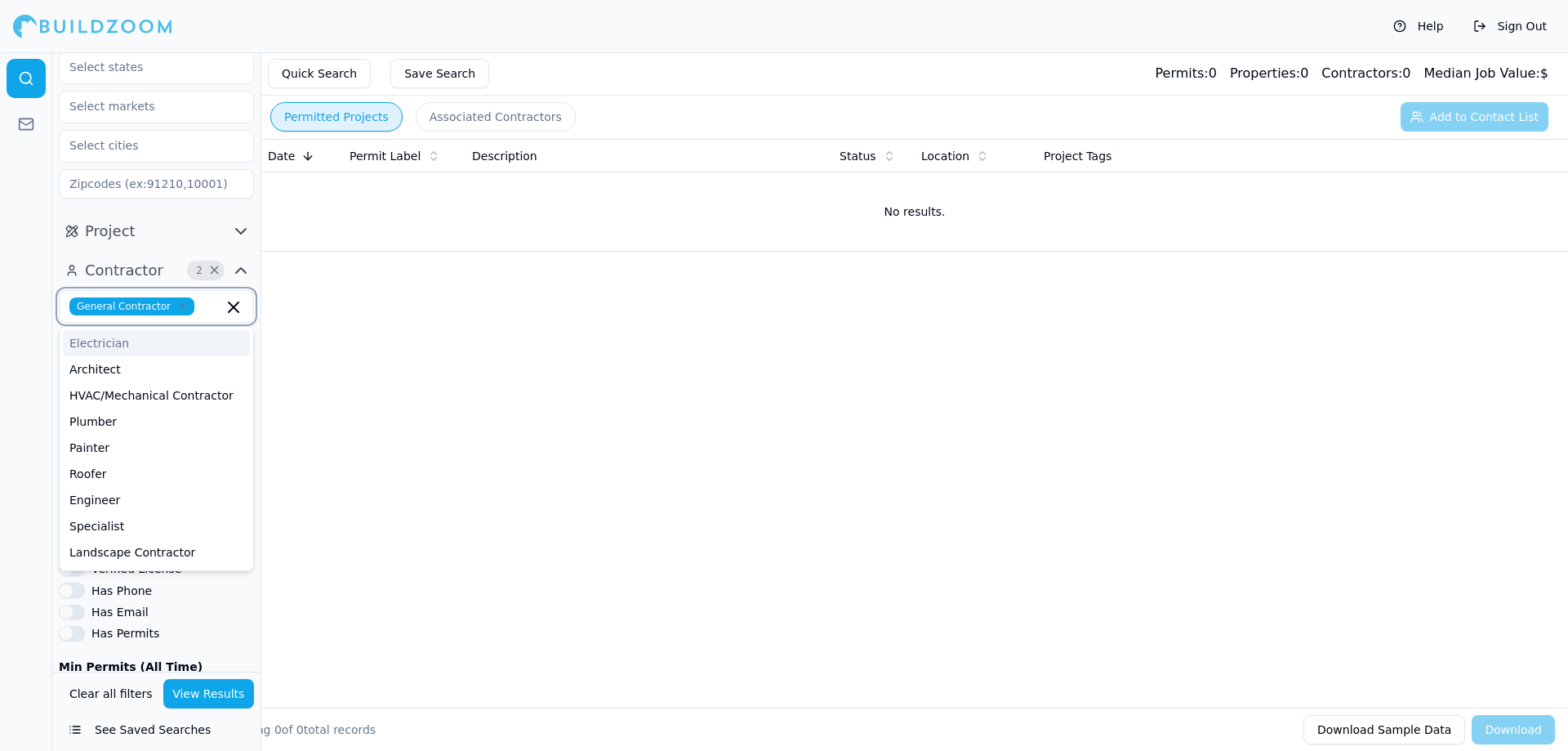
click at [180, 305] on icon "button" at bounding box center [183, 306] width 5 height 5
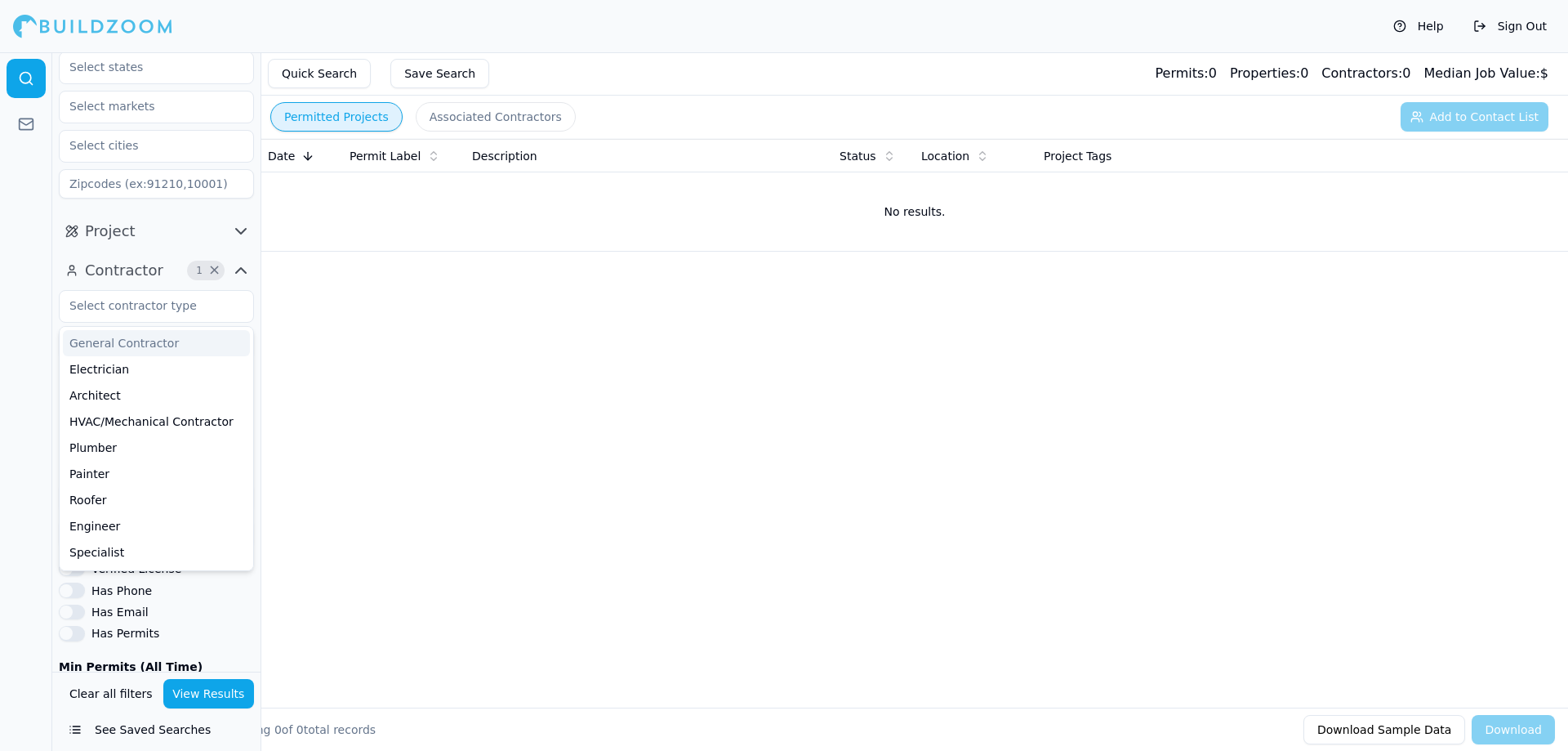
click at [347, 367] on div "Date Permit Label Description Status Location Project Tags No results." at bounding box center [914, 397] width 1306 height 516
click at [188, 340] on input "best flooring deal" at bounding box center [157, 344] width 195 height 30
click at [205, 685] on button "View Results" at bounding box center [209, 694] width 91 height 30
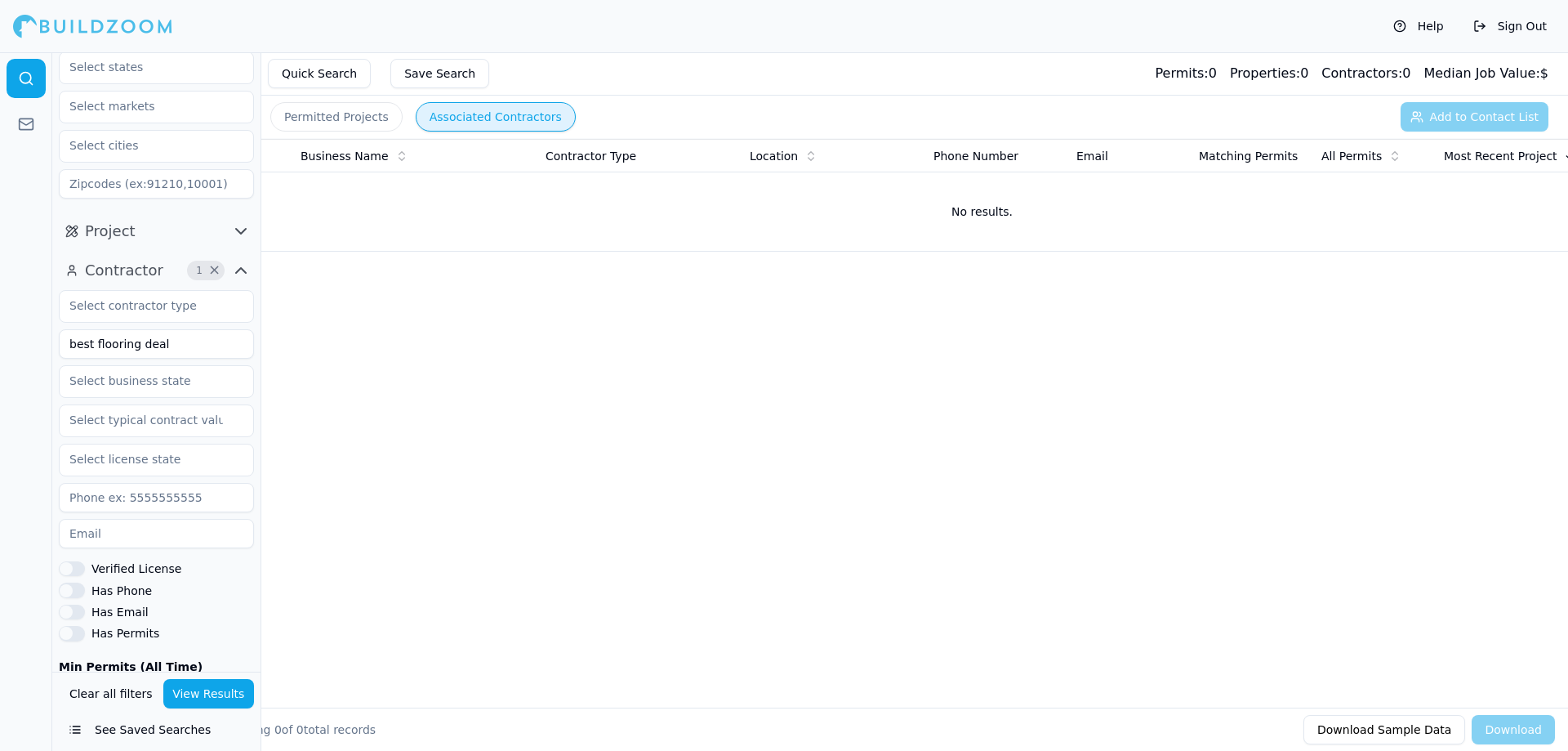
click at [426, 122] on button "Associated Contractors" at bounding box center [496, 117] width 160 height 30
click at [382, 122] on button "Permitted Projects" at bounding box center [337, 117] width 132 height 30
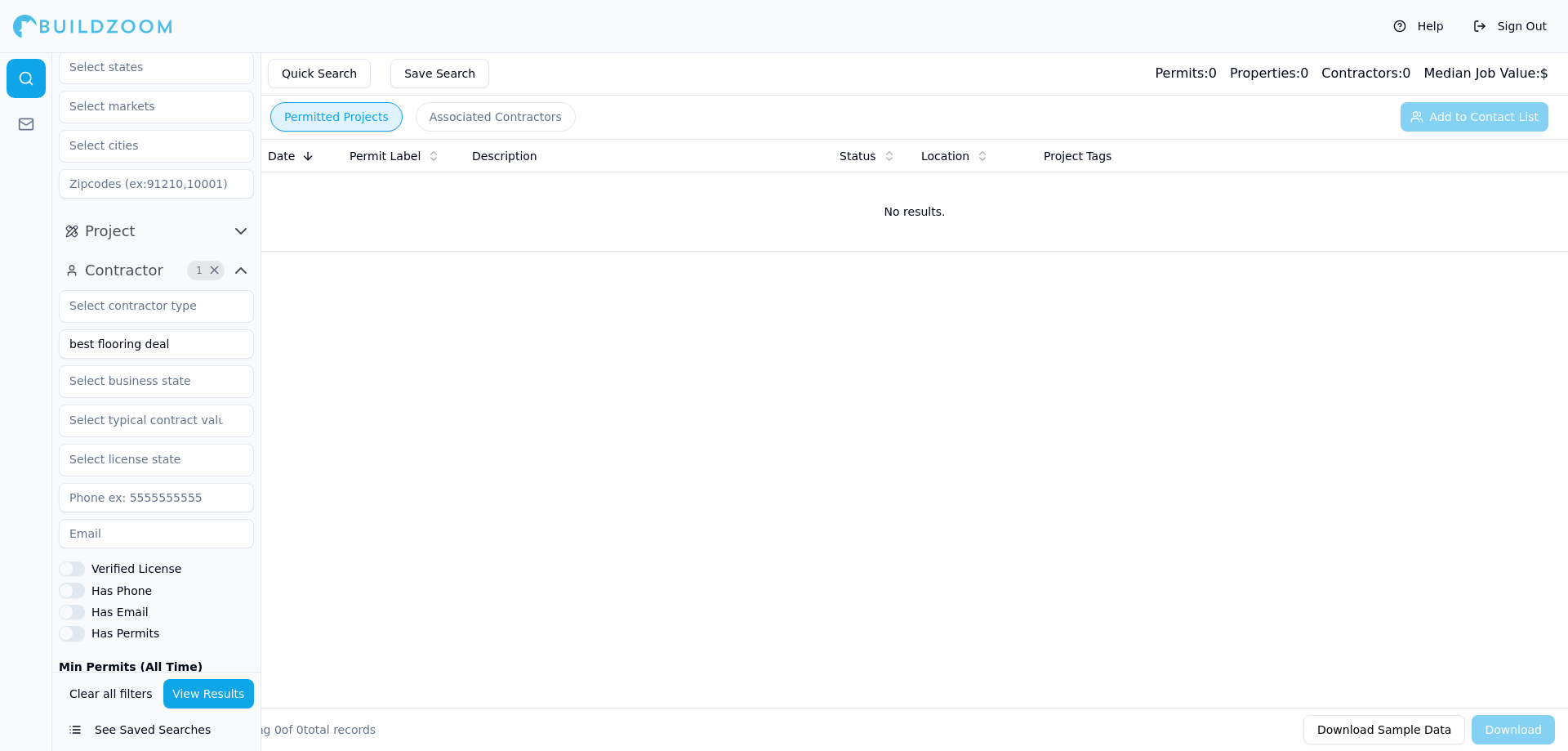
drag, startPoint x: 174, startPoint y: 352, endPoint x: -37, endPoint y: 334, distance: 211.8
click at [0, 334] on html "Help Sign Out Location Project Contractor 1 × best flooring deal Verified Licen…" at bounding box center [784, 375] width 1568 height 751
click at [214, 677] on div "Clear all filters View Results See Saved Searches" at bounding box center [156, 711] width 208 height 79
click at [214, 686] on button "View Results" at bounding box center [209, 694] width 91 height 30
drag, startPoint x: 182, startPoint y: 338, endPoint x: -364, endPoint y: 320, distance: 546.3
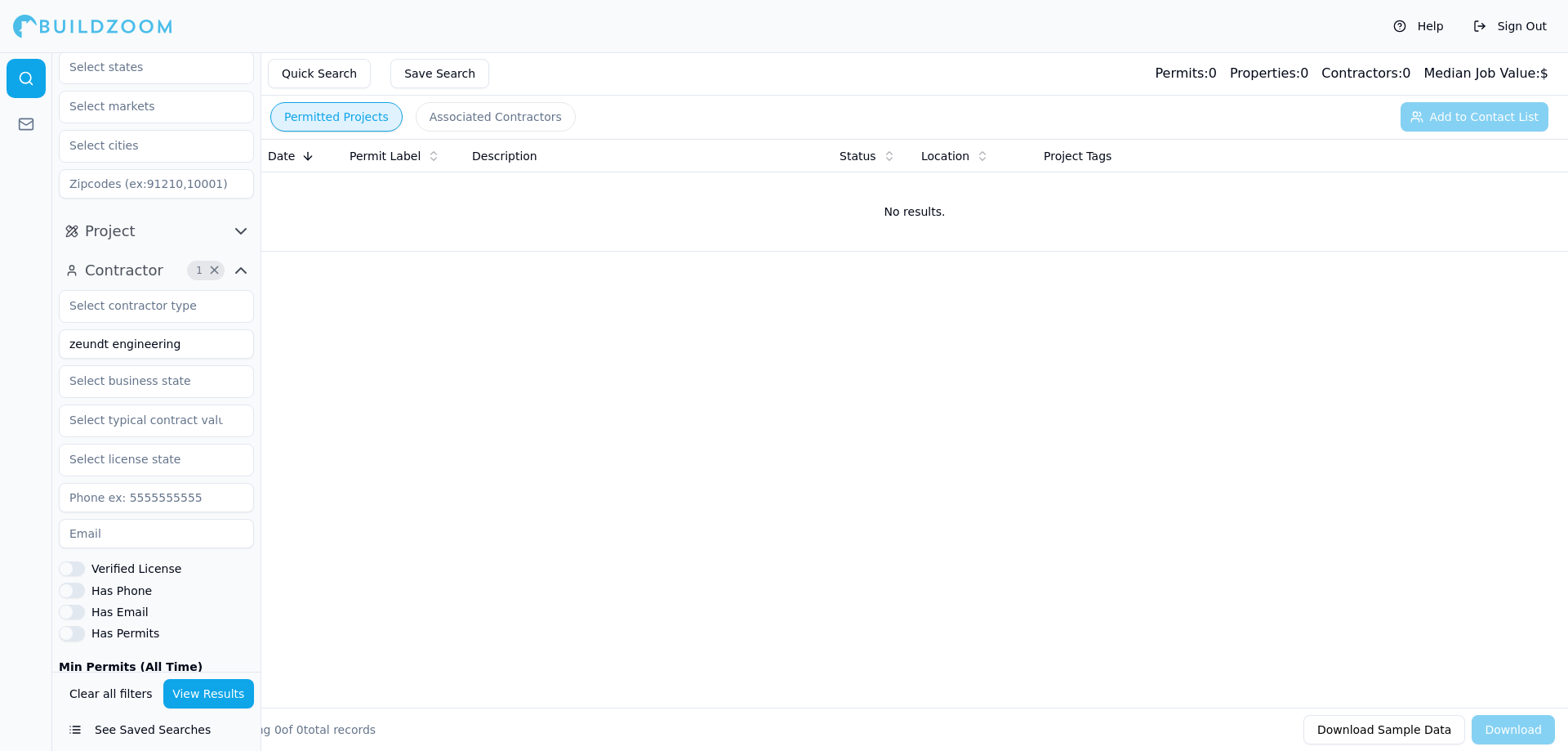
click at [0, 320] on html "Help Sign Out Location Project Contractor 1 × zeundt engineering Verified Licen…" at bounding box center [784, 375] width 1568 height 751
type input "DG Elevator solutions"
click at [211, 685] on button "View Results" at bounding box center [209, 694] width 91 height 30
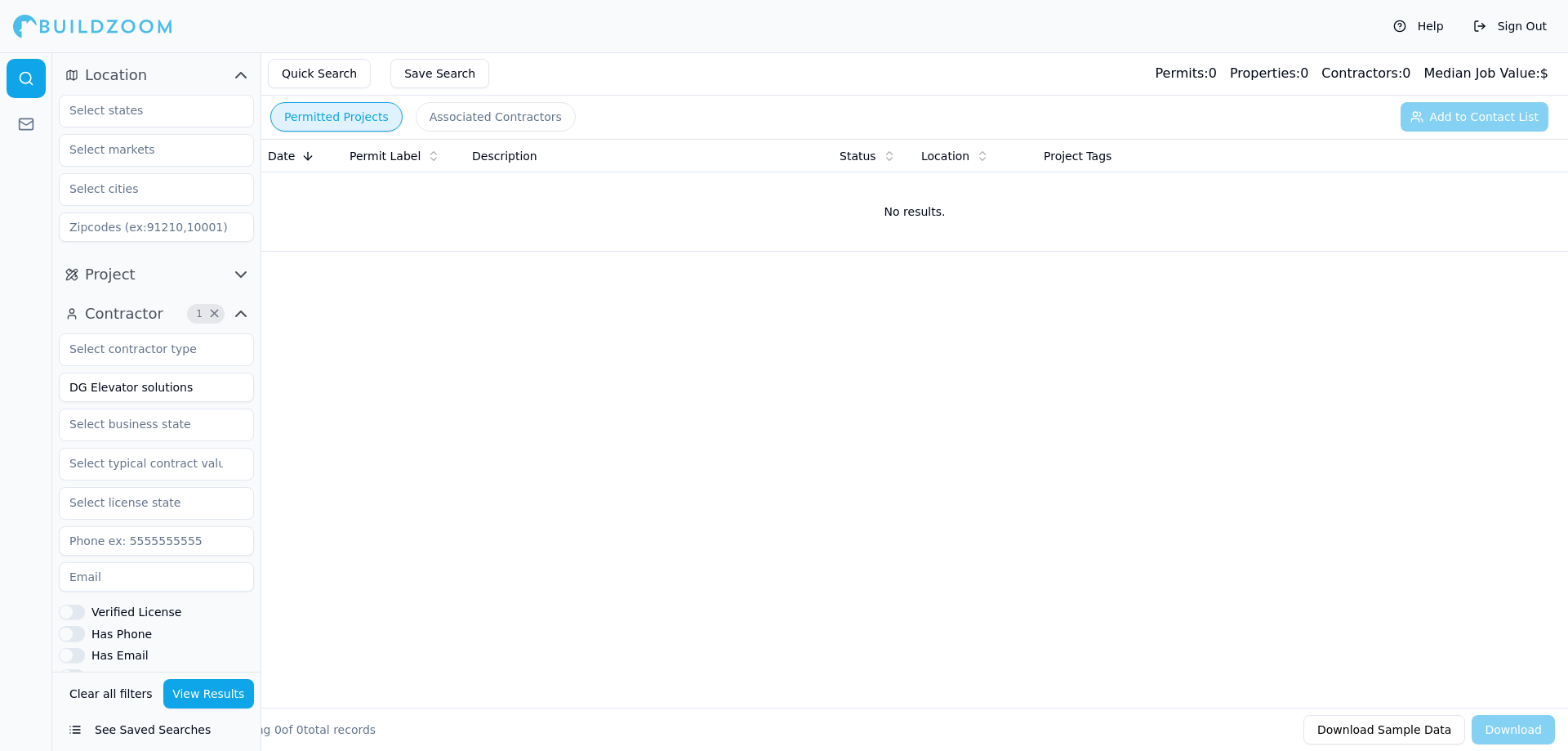
drag, startPoint x: 410, startPoint y: 68, endPoint x: 431, endPoint y: 110, distance: 47.0
click at [431, 52] on main "Quick Search Save Search Permits: 0 Properties: 0 Contractors: 0 Median Job Val…" at bounding box center [940, 52] width 1255 height 0
drag, startPoint x: 431, startPoint y: 110, endPoint x: 423, endPoint y: 113, distance: 8.5
click at [427, 112] on button "Associated Contractors" at bounding box center [496, 117] width 160 height 30
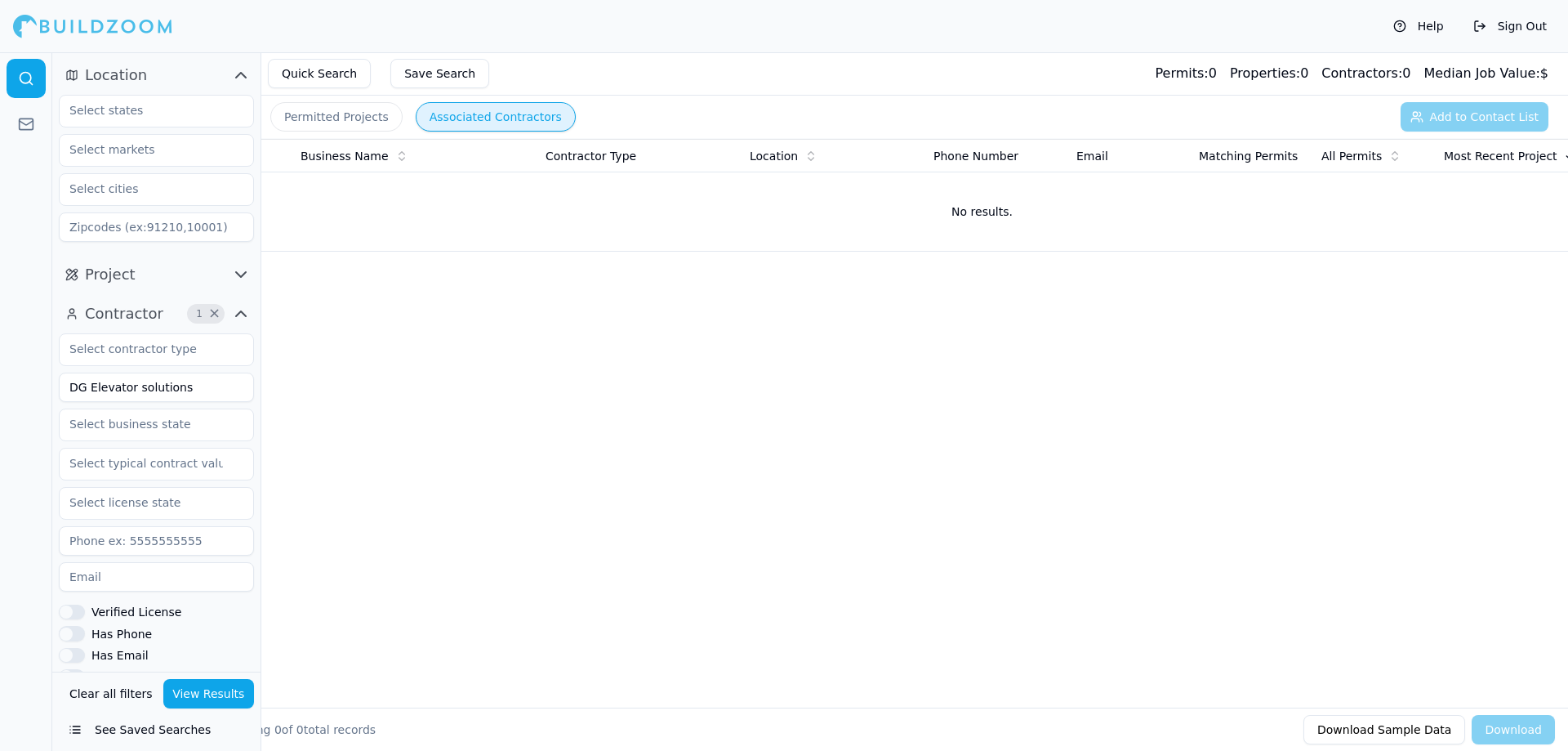
click at [332, 121] on button "Permitted Projects" at bounding box center [337, 117] width 132 height 30
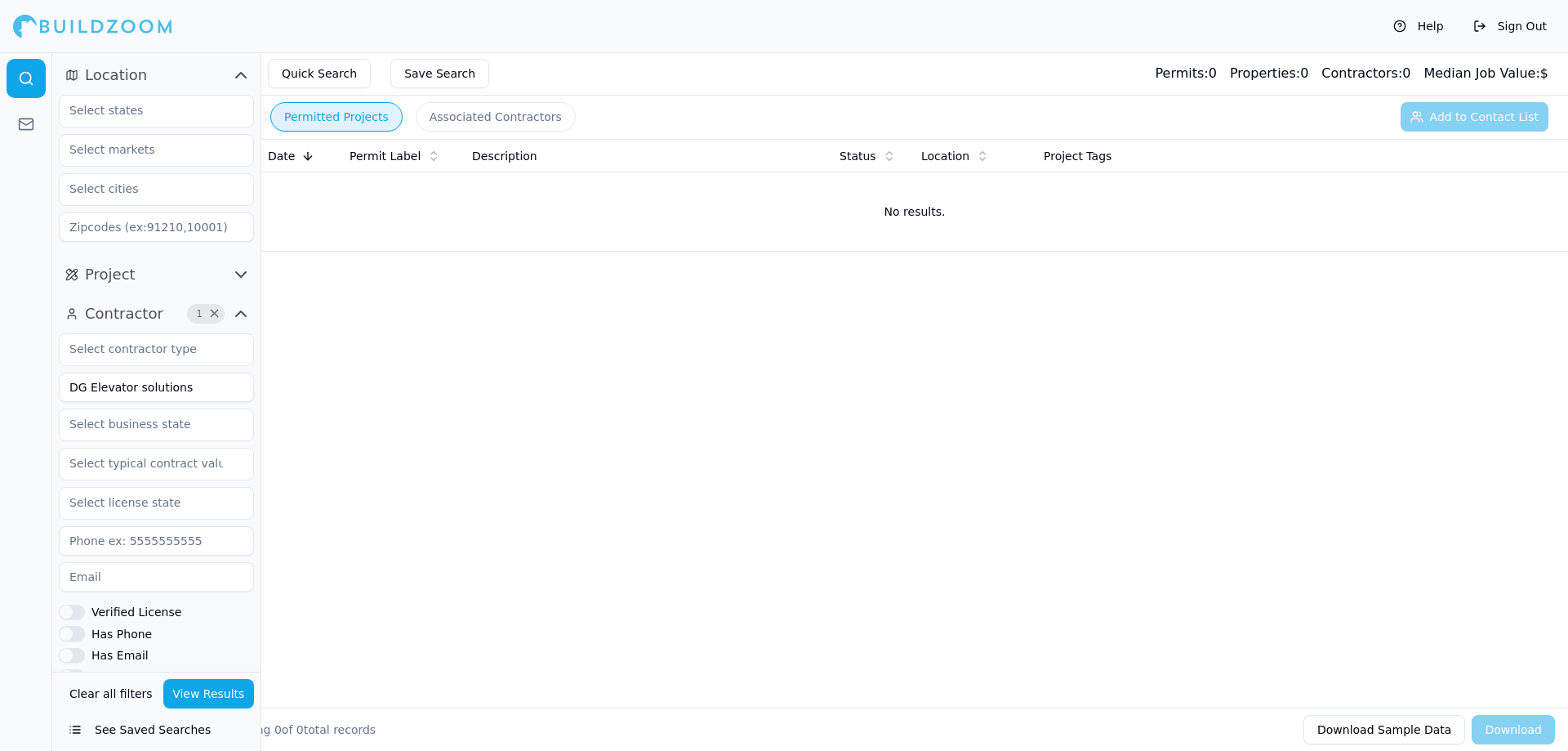
click at [208, 312] on span "×" at bounding box center [214, 313] width 12 height 8
click at [158, 383] on input at bounding box center [157, 387] width 195 height 30
click at [121, 394] on input at bounding box center [157, 387] width 195 height 30
type input "Smart Custom Builders, LLC"
click at [187, 694] on button "View Results" at bounding box center [209, 694] width 91 height 30
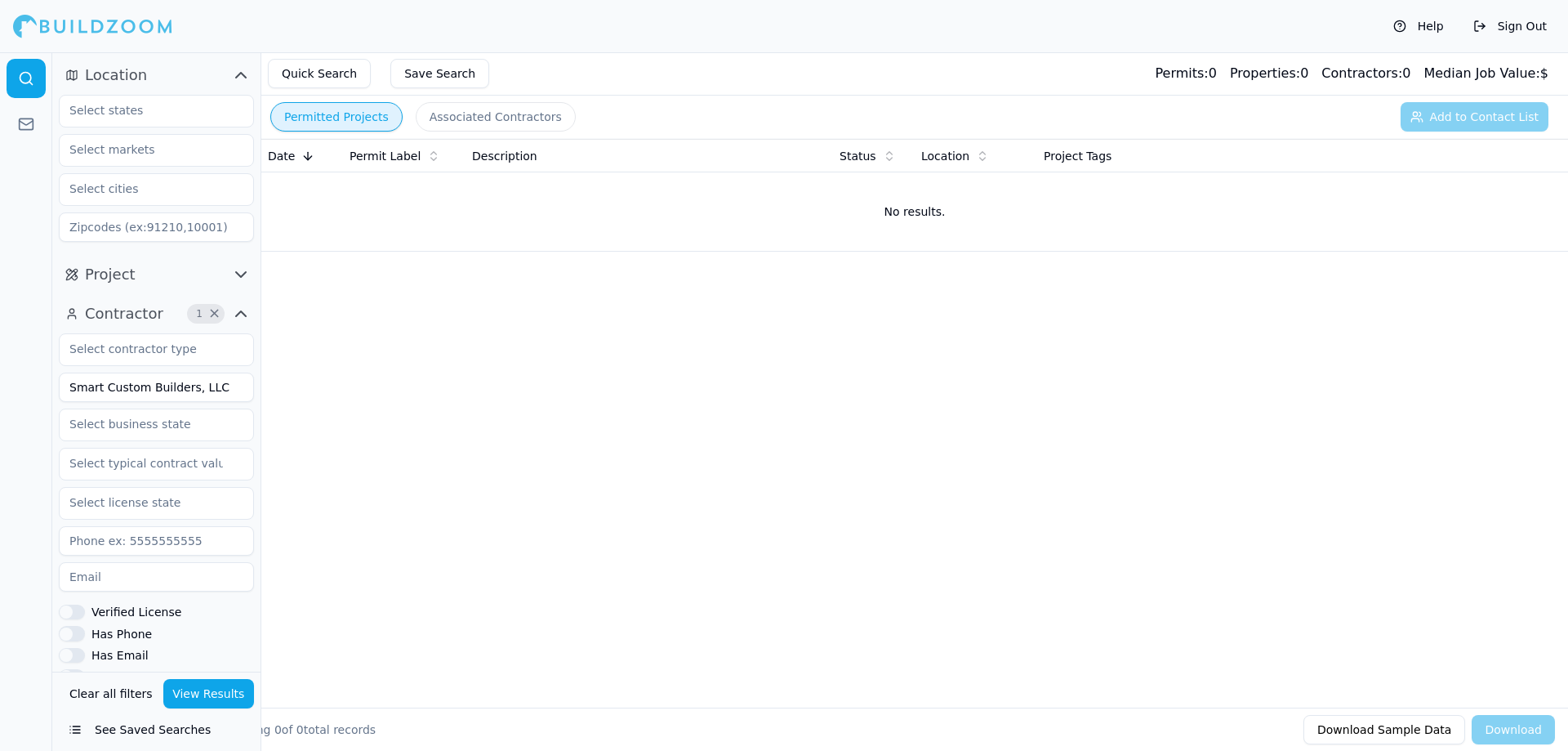
click at [473, 346] on div "Date Permit Label Description Status Location Project Tags No results." at bounding box center [914, 397] width 1306 height 516
click at [479, 124] on button "Associated Contractors" at bounding box center [496, 117] width 160 height 30
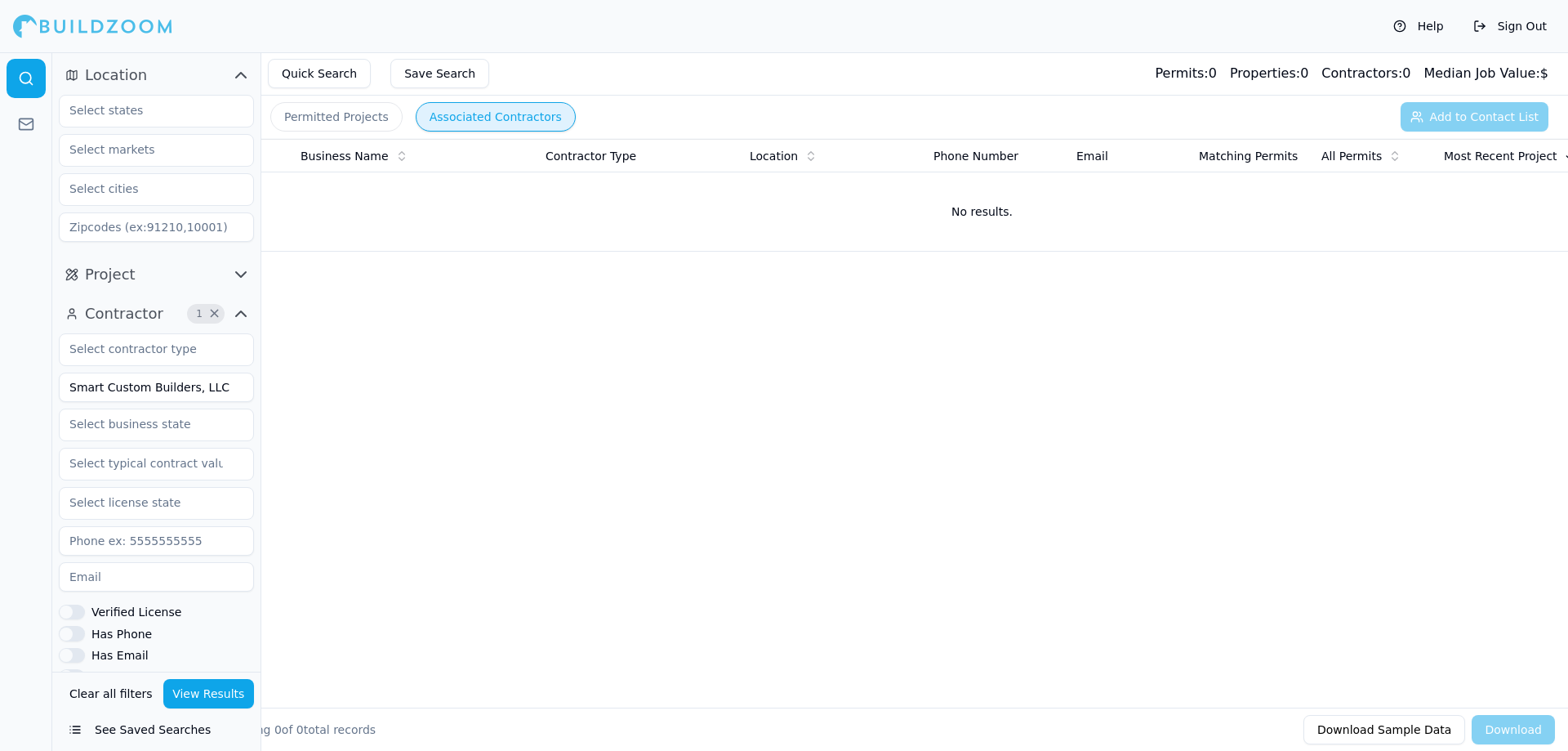
click at [339, 123] on button "Permitted Projects" at bounding box center [337, 117] width 132 height 30
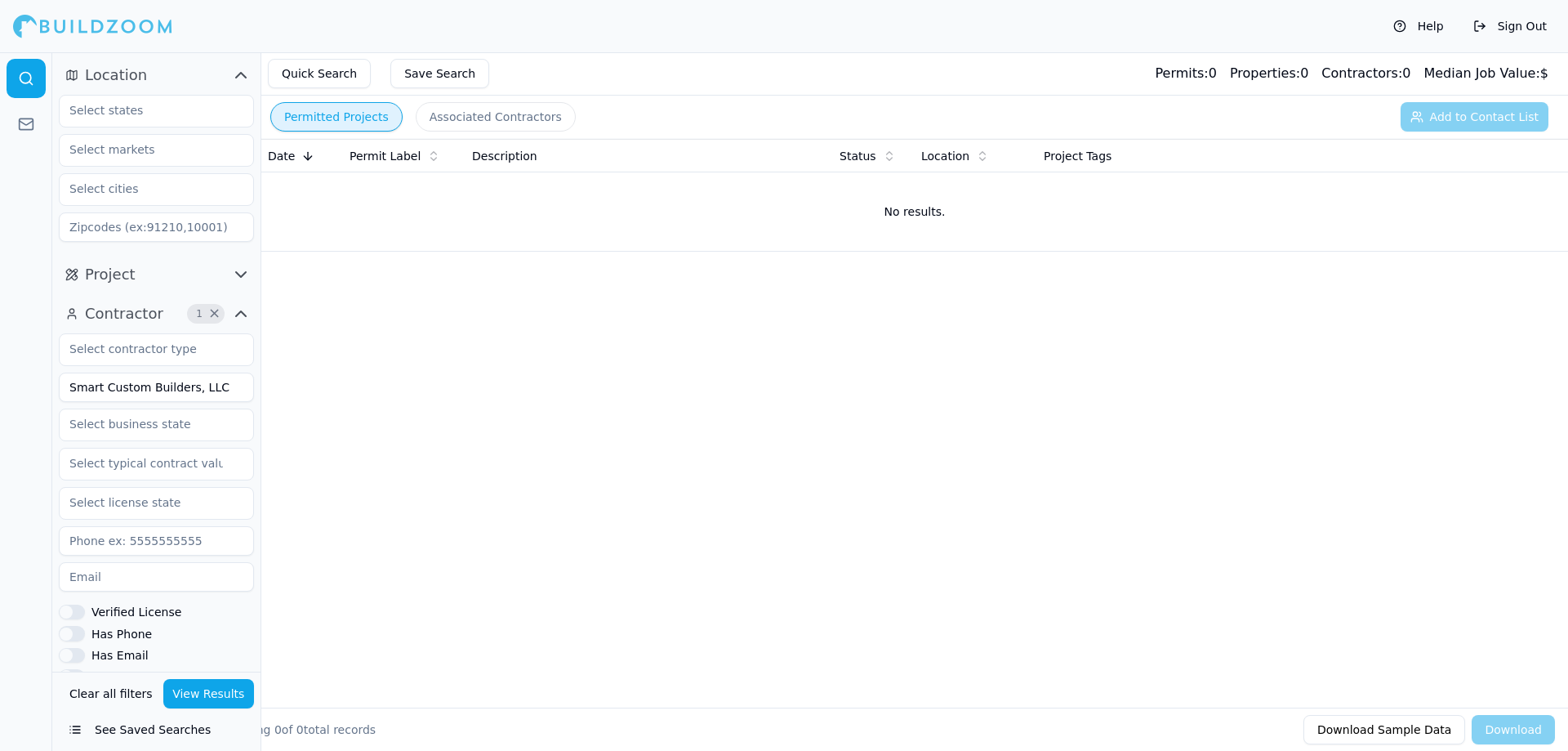
click at [213, 386] on input "Smart Custom Builders, LLC" at bounding box center [157, 387] width 195 height 30
click at [214, 689] on button "View Results" at bounding box center [209, 694] width 91 height 30
drag, startPoint x: 178, startPoint y: 389, endPoint x: -60, endPoint y: 372, distance: 238.6
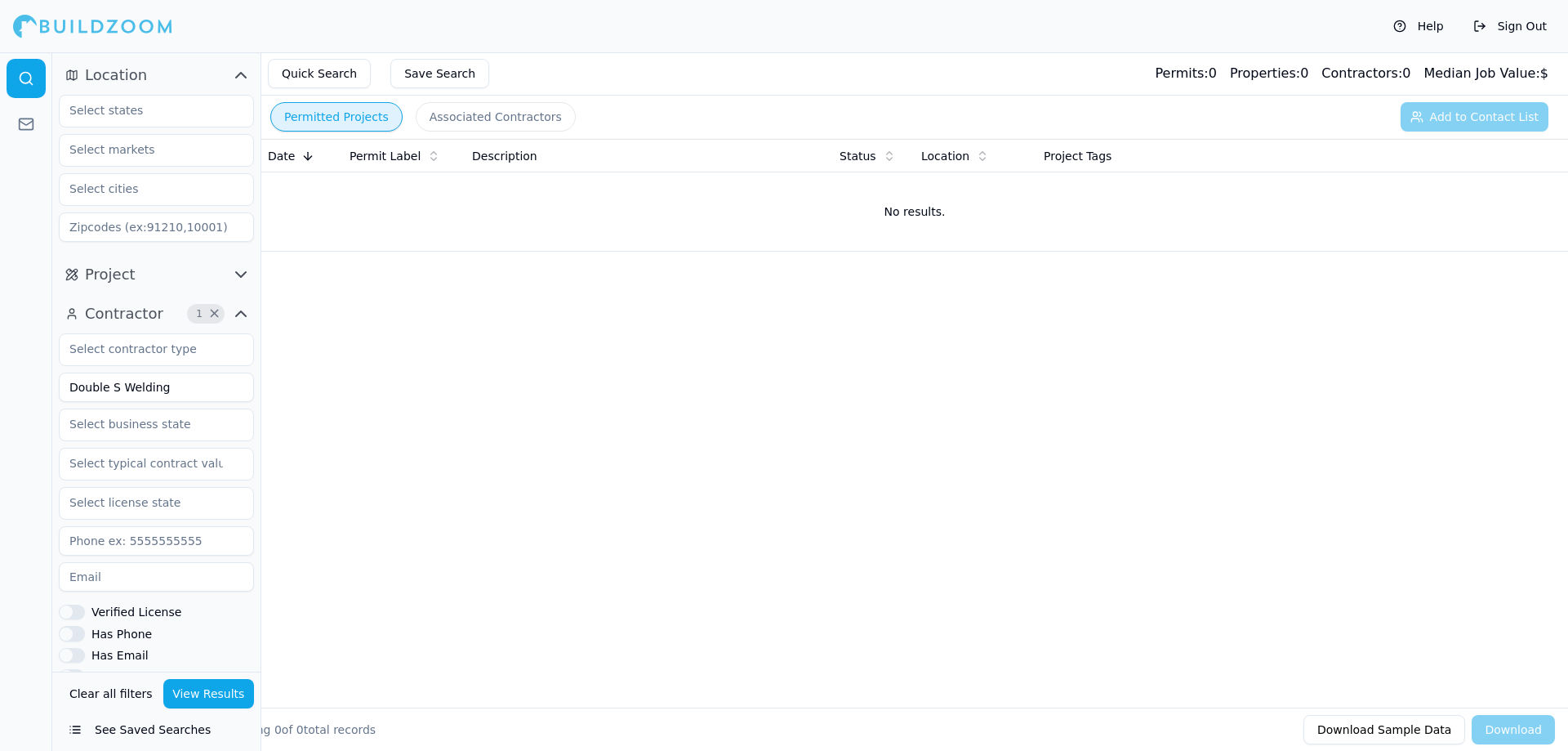
click at [0, 372] on html "Help Sign Out Location Project Contractor 1 × Double S Welding Verified License…" at bounding box center [784, 375] width 1568 height 751
click at [207, 686] on button "View Results" at bounding box center [209, 694] width 91 height 30
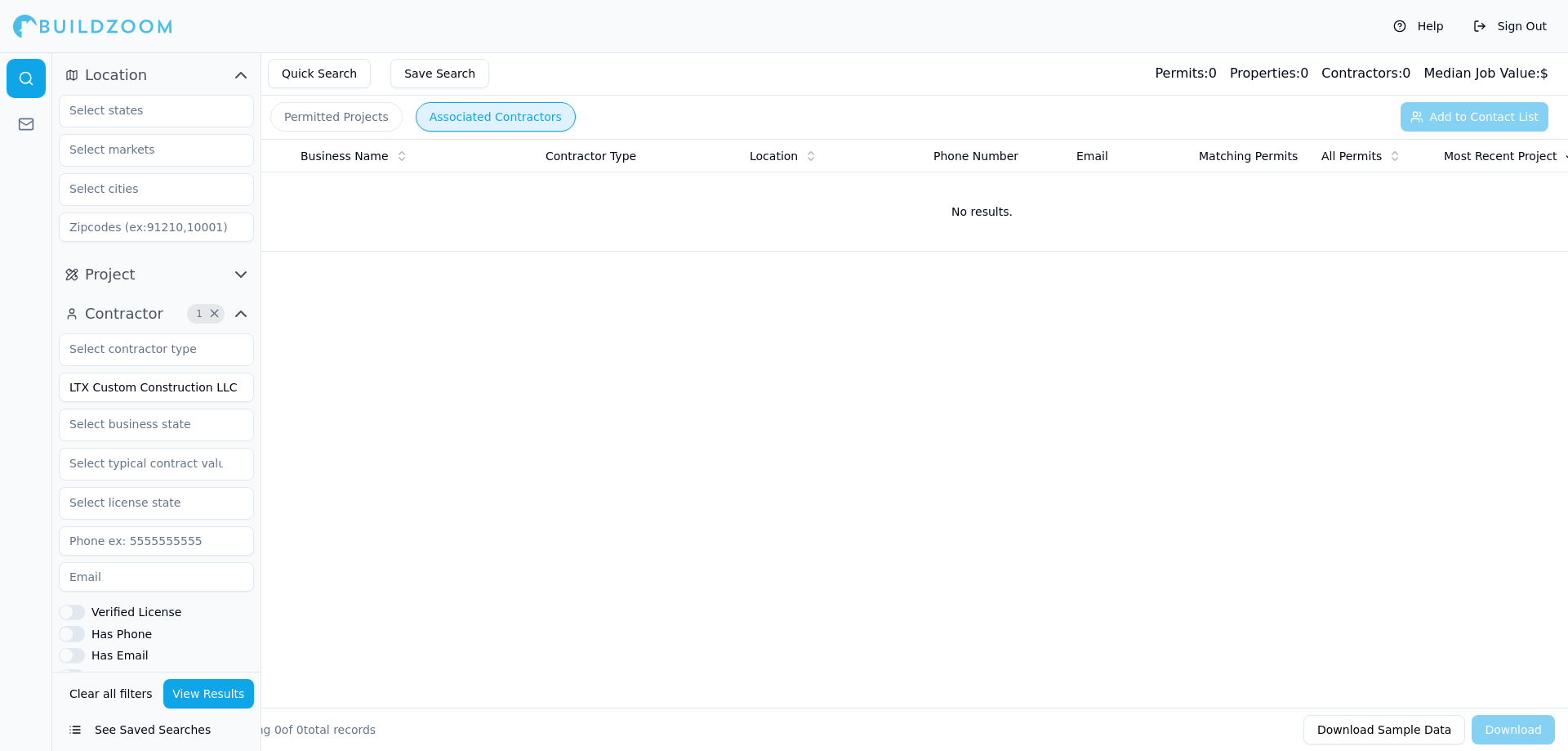
click at [451, 104] on button "Associated Contractors" at bounding box center [496, 117] width 160 height 30
click at [223, 382] on input "LTX Custom Construction LLC" at bounding box center [157, 387] width 195 height 30
click at [226, 385] on input "LTX Custom Construction" at bounding box center [157, 387] width 195 height 30
type input "LTX Custom Construction"
click at [218, 682] on button "View Results" at bounding box center [209, 694] width 91 height 30
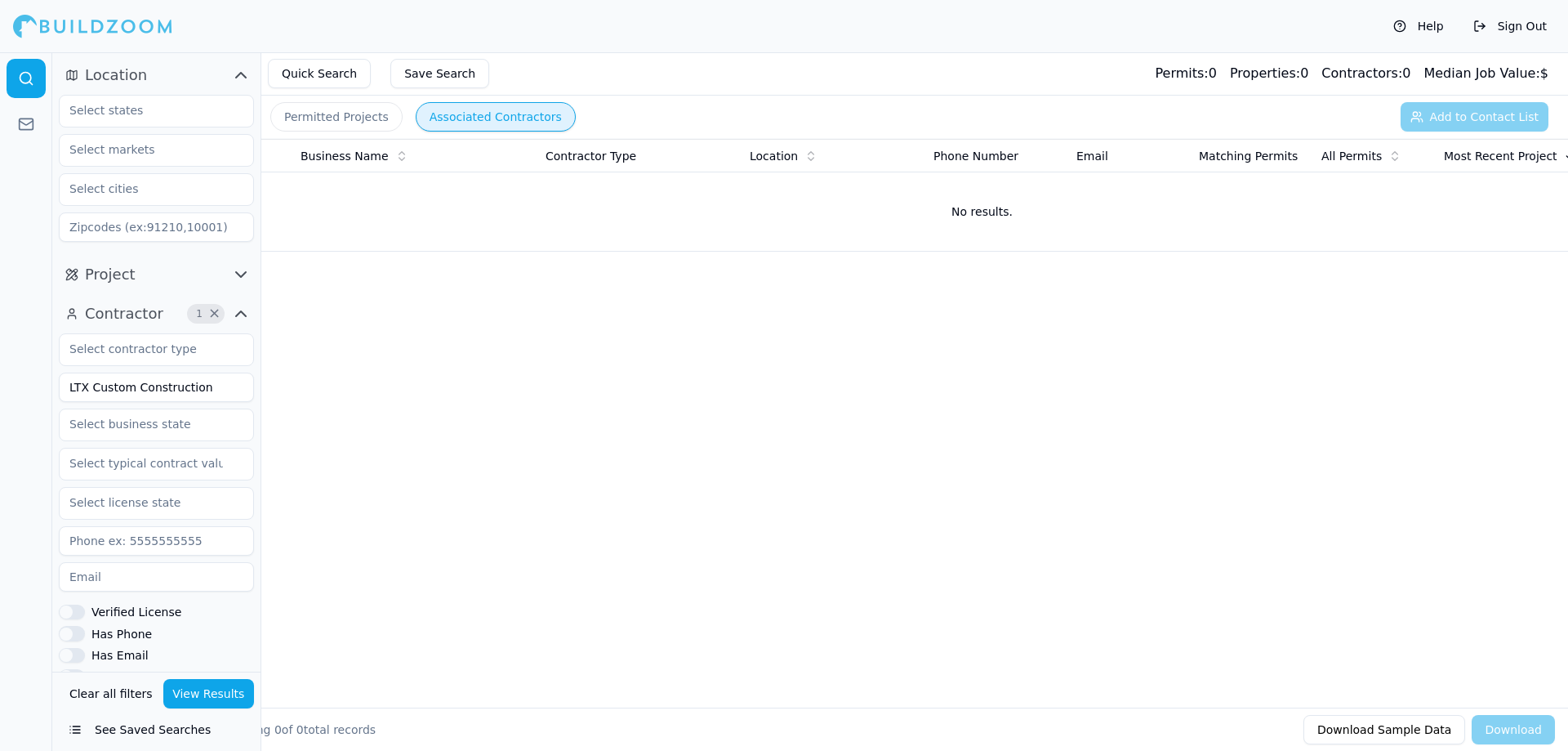
drag, startPoint x: 218, startPoint y: 389, endPoint x: -340, endPoint y: 347, distance: 559.6
click at [0, 347] on html "Help Sign Out Location Project Contractor 1 × LTX Custom Construction Verified …" at bounding box center [784, 375] width 1568 height 751
click at [203, 703] on button "View Results" at bounding box center [209, 694] width 91 height 30
drag, startPoint x: 157, startPoint y: 388, endPoint x: -3, endPoint y: 384, distance: 160.0
click at [0, 384] on html "Help Sign Out Location Project Contractor 1 × 2N Enterprises Verified License H…" at bounding box center [784, 375] width 1568 height 751
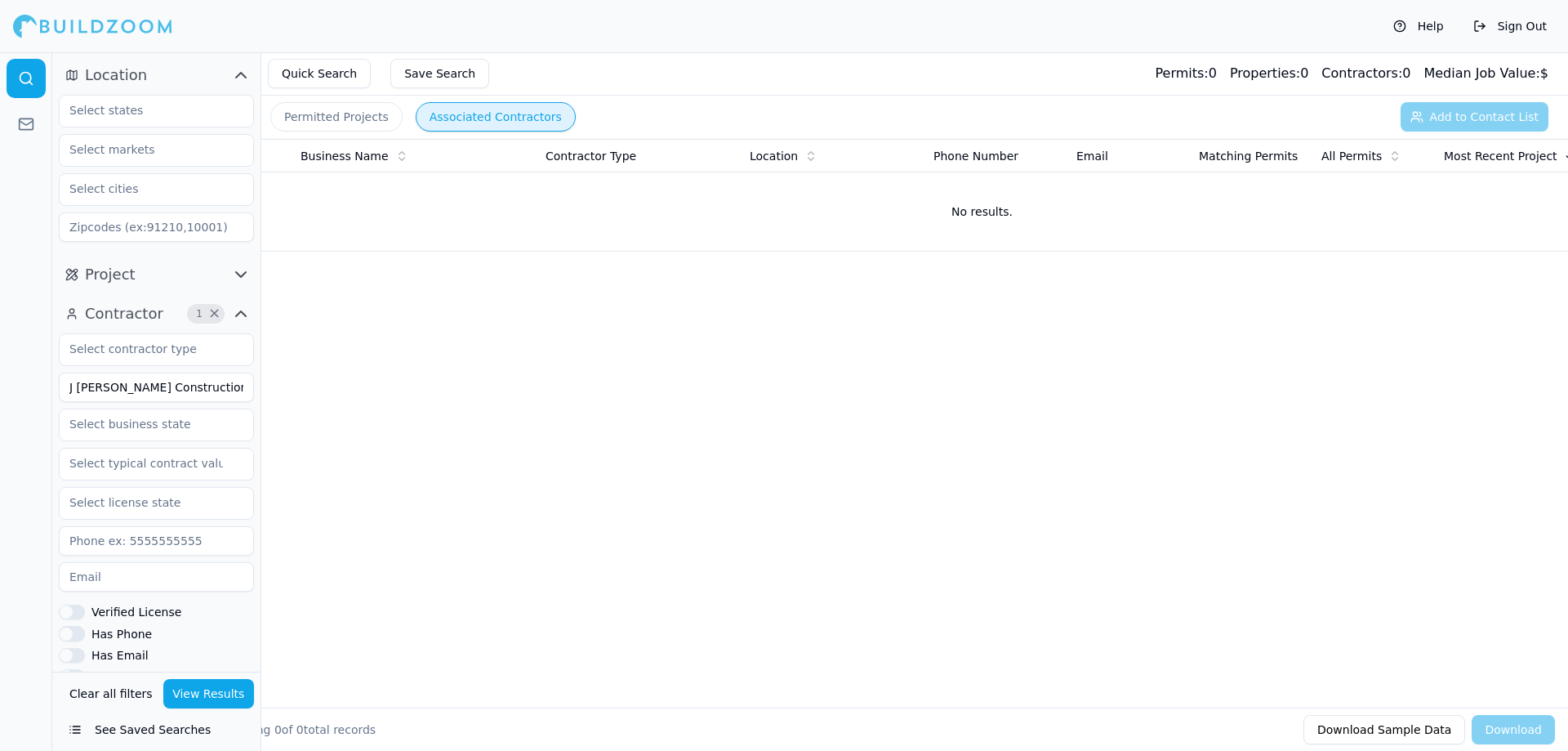
scroll to position [0, 71]
type input "J [PERSON_NAME] Construction Limited Liability Company"
click at [187, 689] on button "View Results" at bounding box center [209, 694] width 91 height 30
drag, startPoint x: 572, startPoint y: 353, endPoint x: 525, endPoint y: 346, distance: 47.5
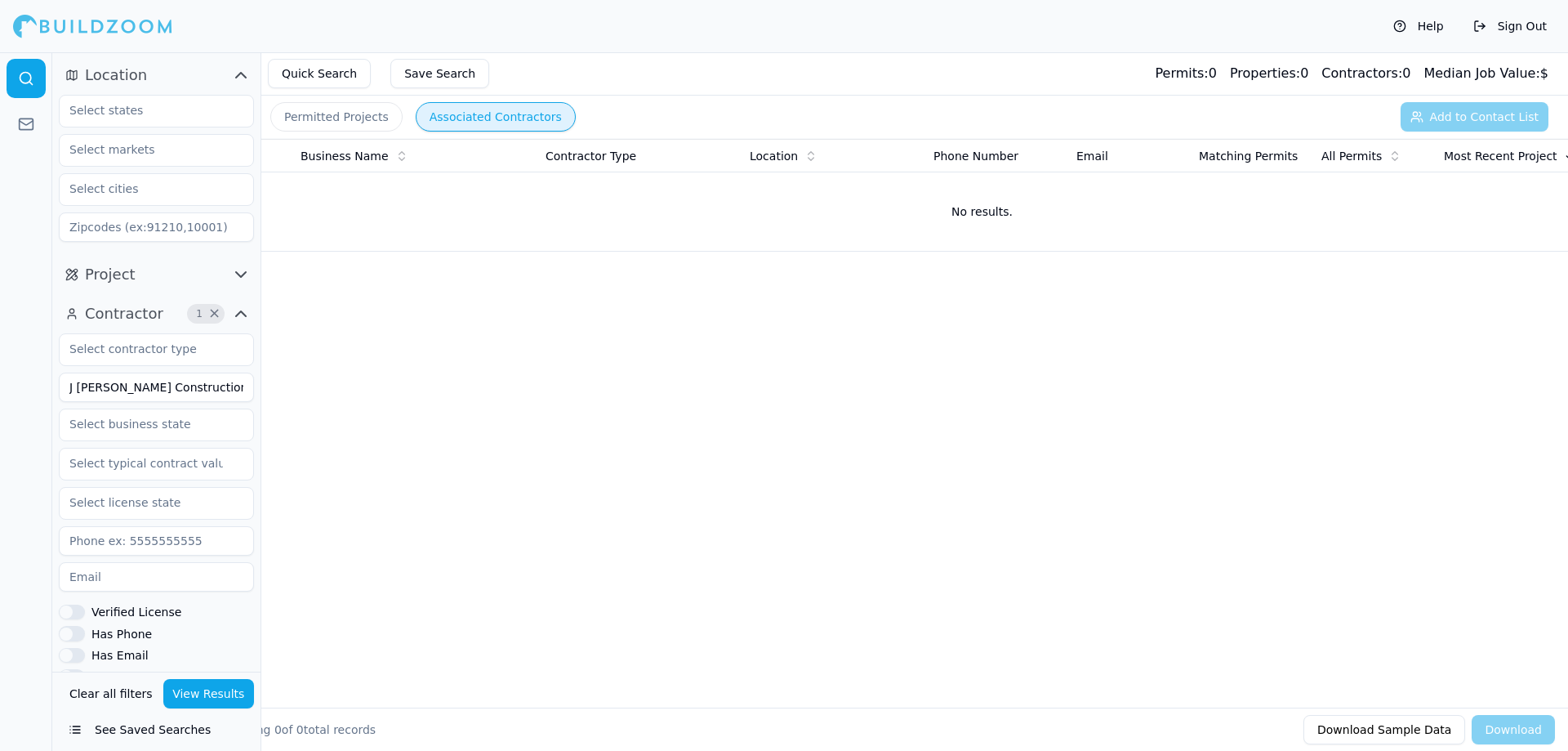
click at [565, 352] on div "Business Name Contractor Type Location Phone Number Email Matching Permits All …" at bounding box center [914, 397] width 1306 height 516
click at [170, 381] on input "J [PERSON_NAME] Construction Limited Liability Company" at bounding box center [157, 387] width 195 height 30
click at [330, 115] on button "Permitted Projects" at bounding box center [337, 117] width 132 height 30
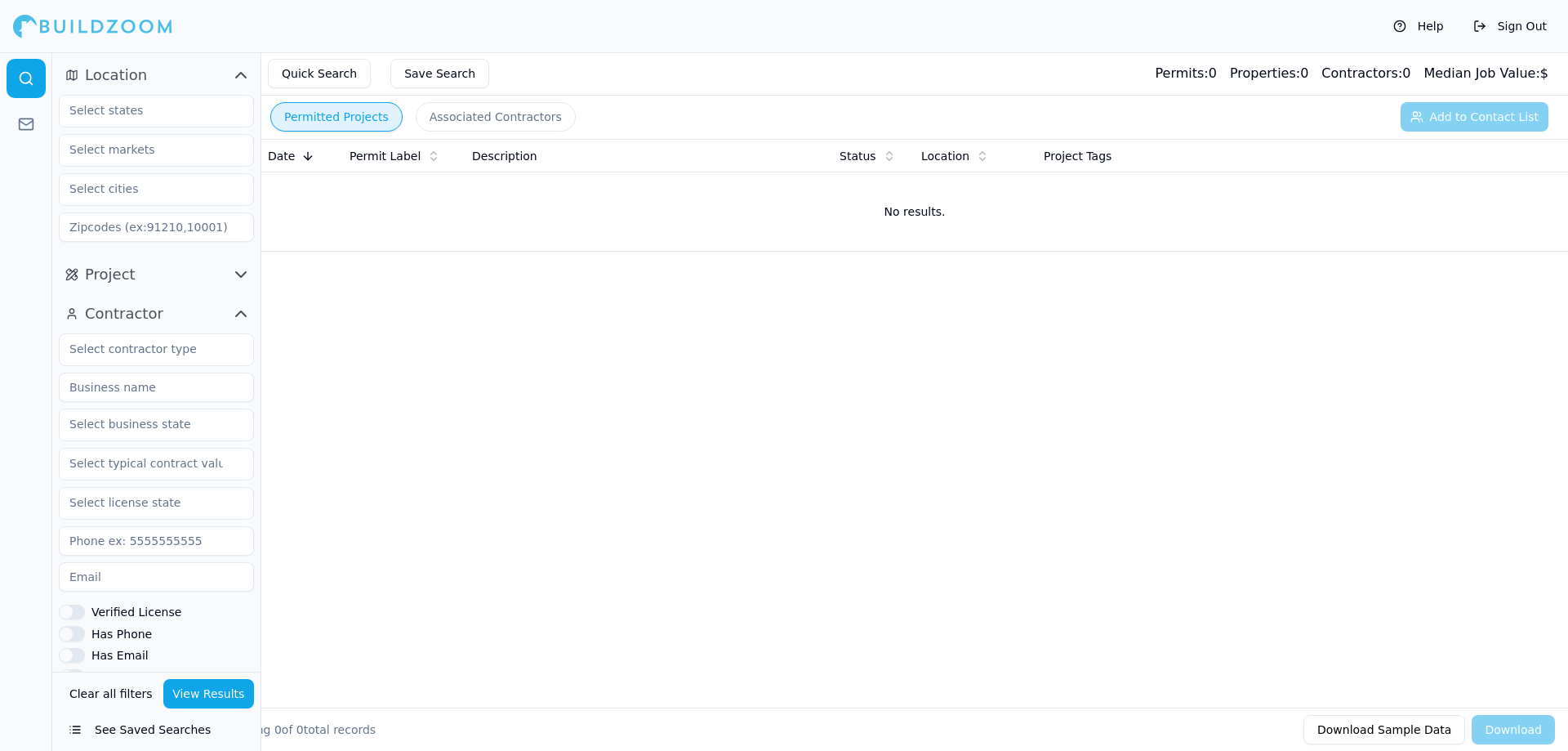
drag, startPoint x: 157, startPoint y: 405, endPoint x: 145, endPoint y: 390, distance: 19.2
click at [155, 404] on div "Verified License Has Phone Has Email Has Permits Min Permits (All Time) Permits…" at bounding box center [157, 583] width 195 height 500
click at [145, 390] on input at bounding box center [157, 387] width 195 height 30
click at [169, 377] on input at bounding box center [157, 387] width 195 height 30
click at [185, 689] on button "View Results" at bounding box center [209, 694] width 91 height 30
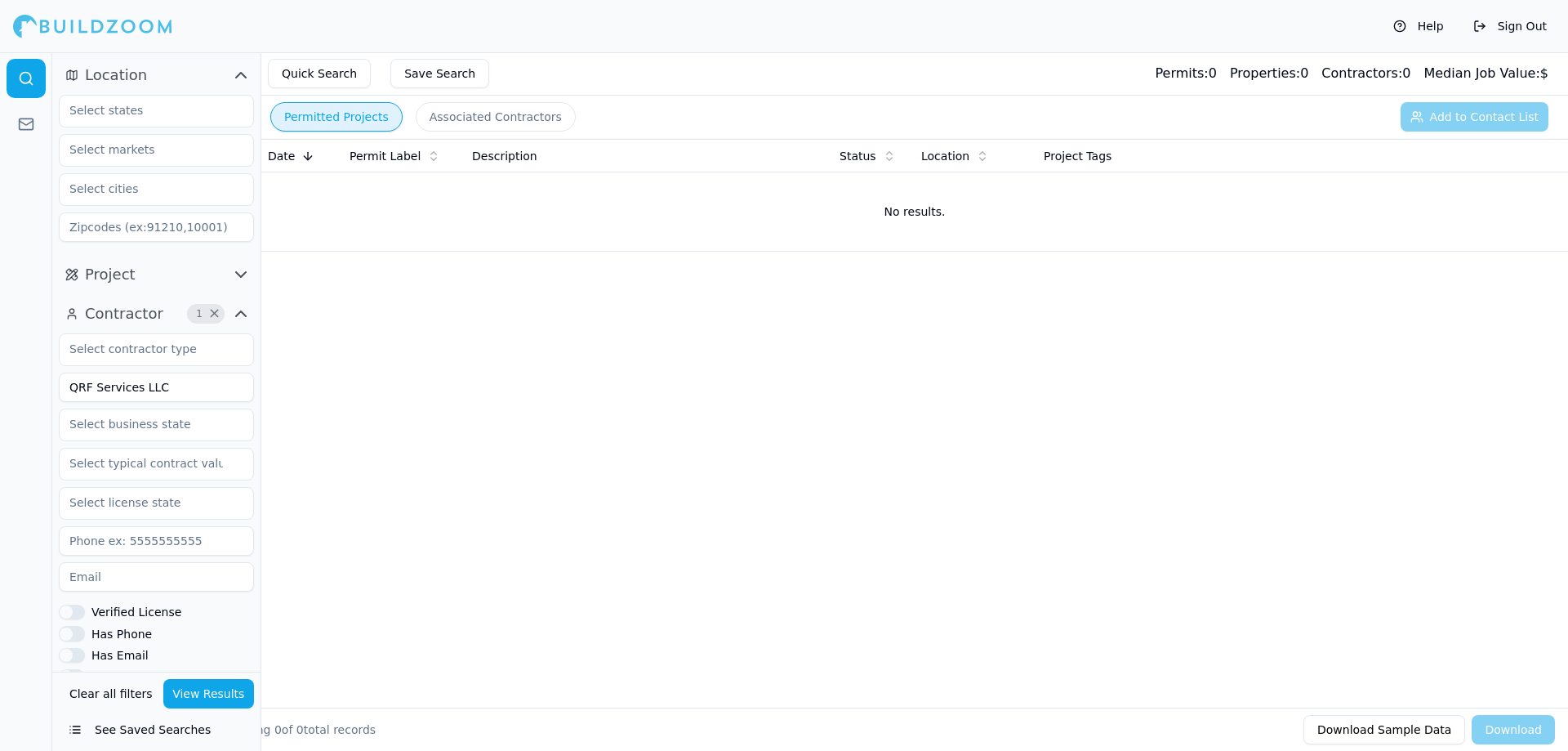
click at [110, 379] on input "QRF Services LLC" at bounding box center [157, 387] width 195 height 30
click at [197, 693] on button "View Results" at bounding box center [209, 694] width 91 height 30
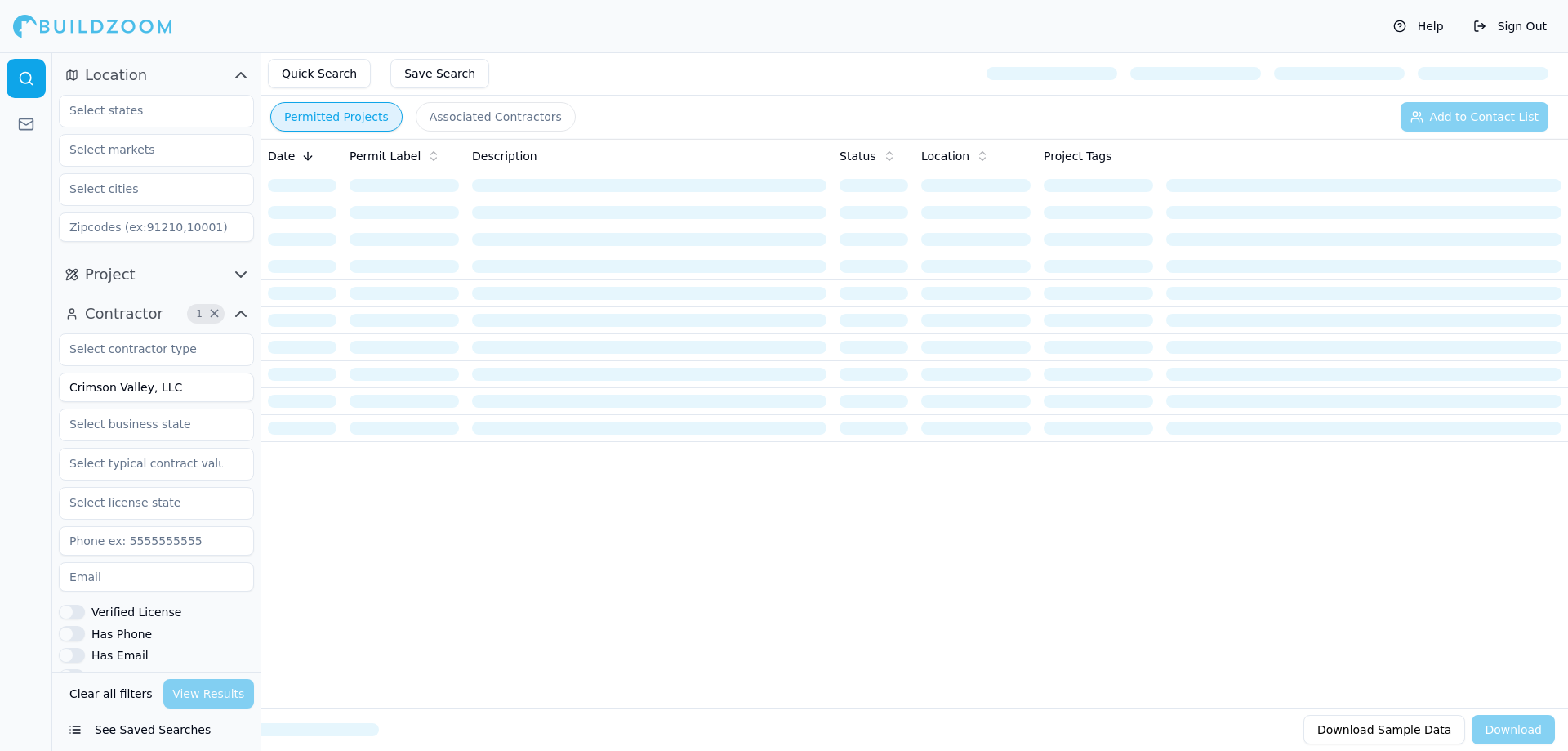
click at [185, 380] on input "Crimson Valley, LLC" at bounding box center [157, 387] width 195 height 30
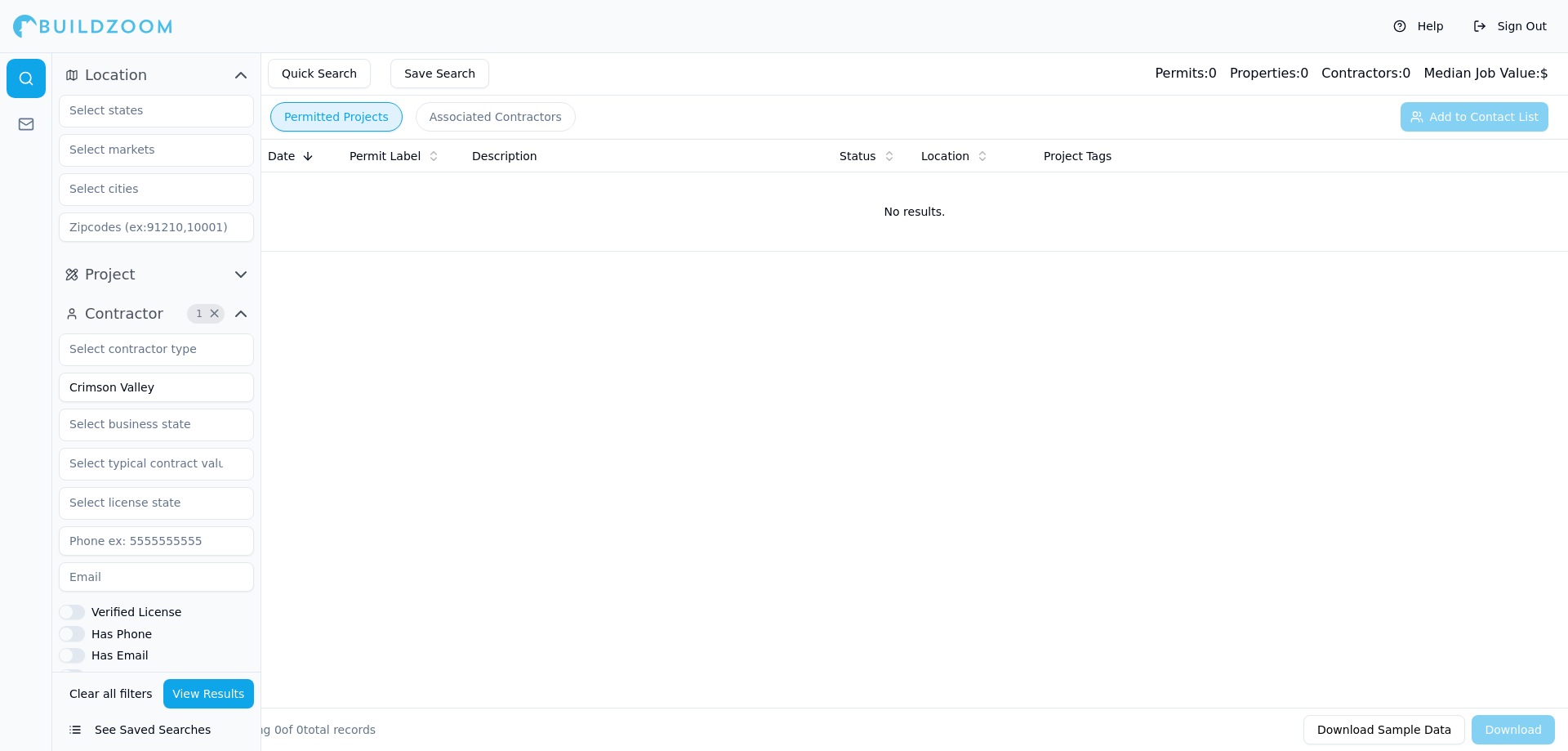
click at [207, 685] on button "View Results" at bounding box center [209, 694] width 91 height 30
drag, startPoint x: 64, startPoint y: 383, endPoint x: -40, endPoint y: 386, distance: 104.0
click at [0, 386] on html "Help Sign Out Location Project Contractor 1 × Crimson Valley Verified License H…" at bounding box center [784, 375] width 1568 height 751
click at [193, 687] on button "View Results" at bounding box center [209, 694] width 91 height 30
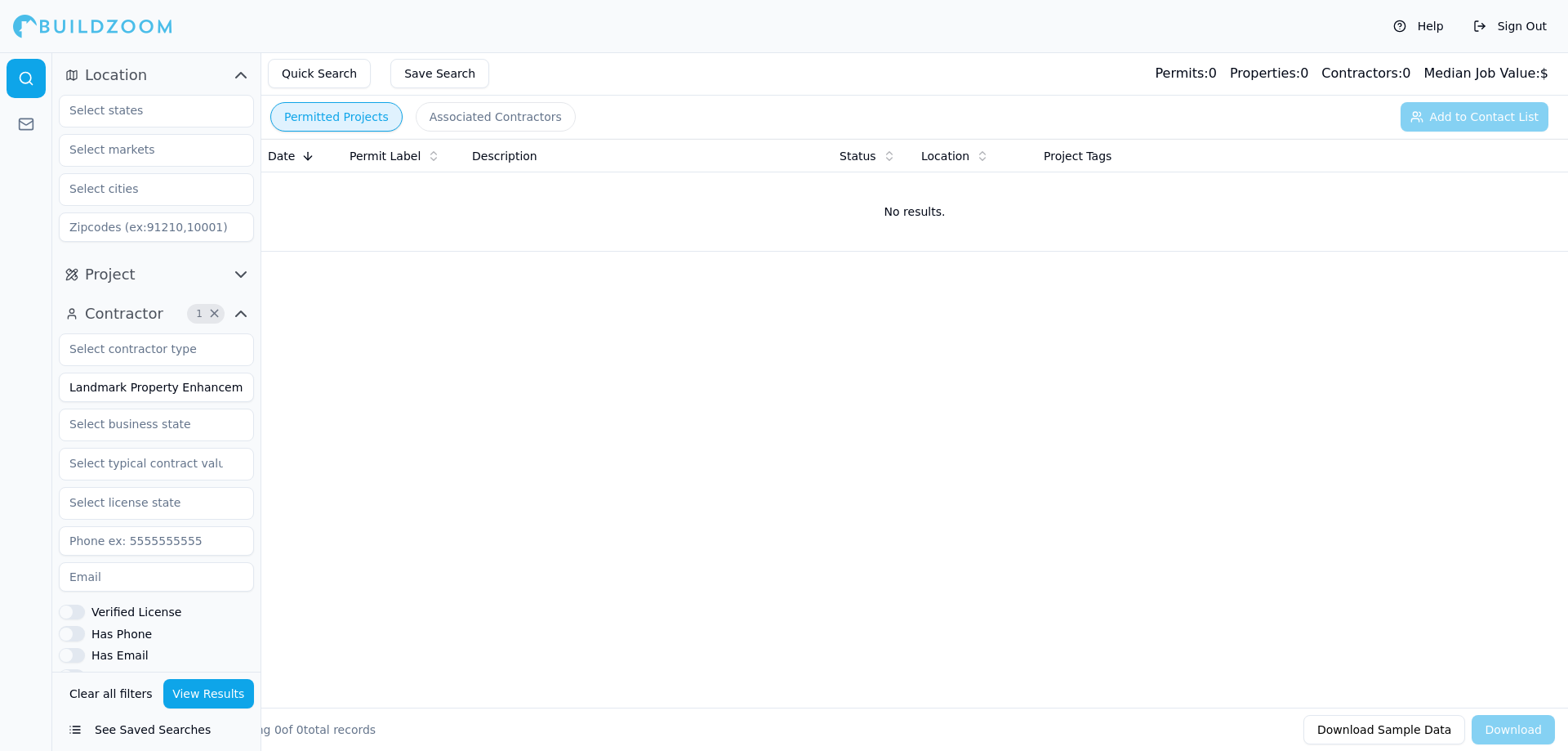
click at [202, 380] on input "Landmark Property Enhancements" at bounding box center [157, 387] width 195 height 30
click at [201, 380] on input "Landmark Property Enhancements" at bounding box center [157, 387] width 195 height 30
type input "MAS Contracting"
click at [220, 694] on button "View Results" at bounding box center [209, 694] width 91 height 30
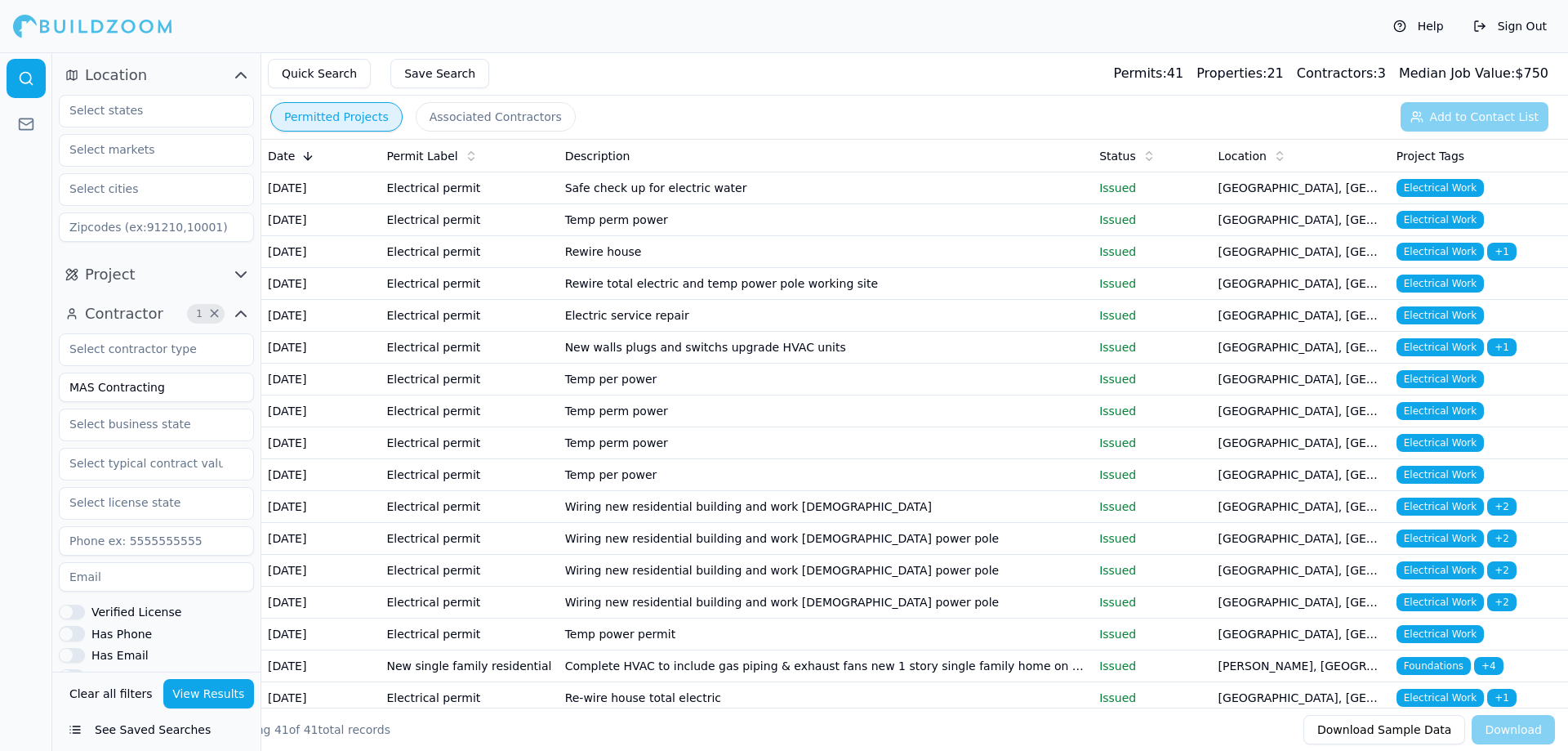
click at [468, 190] on td "Electrical permit" at bounding box center [469, 188] width 178 height 32
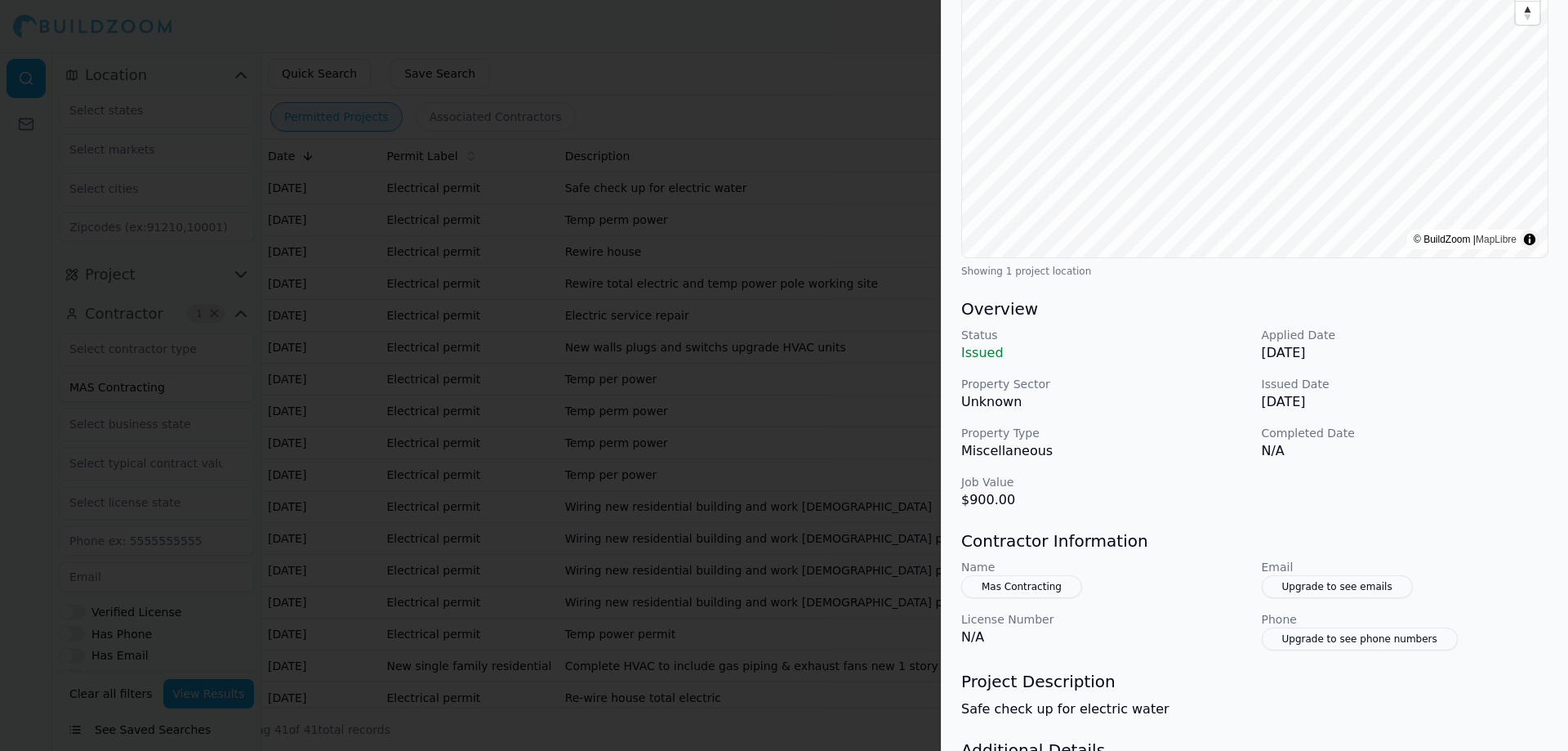
scroll to position [339, 0]
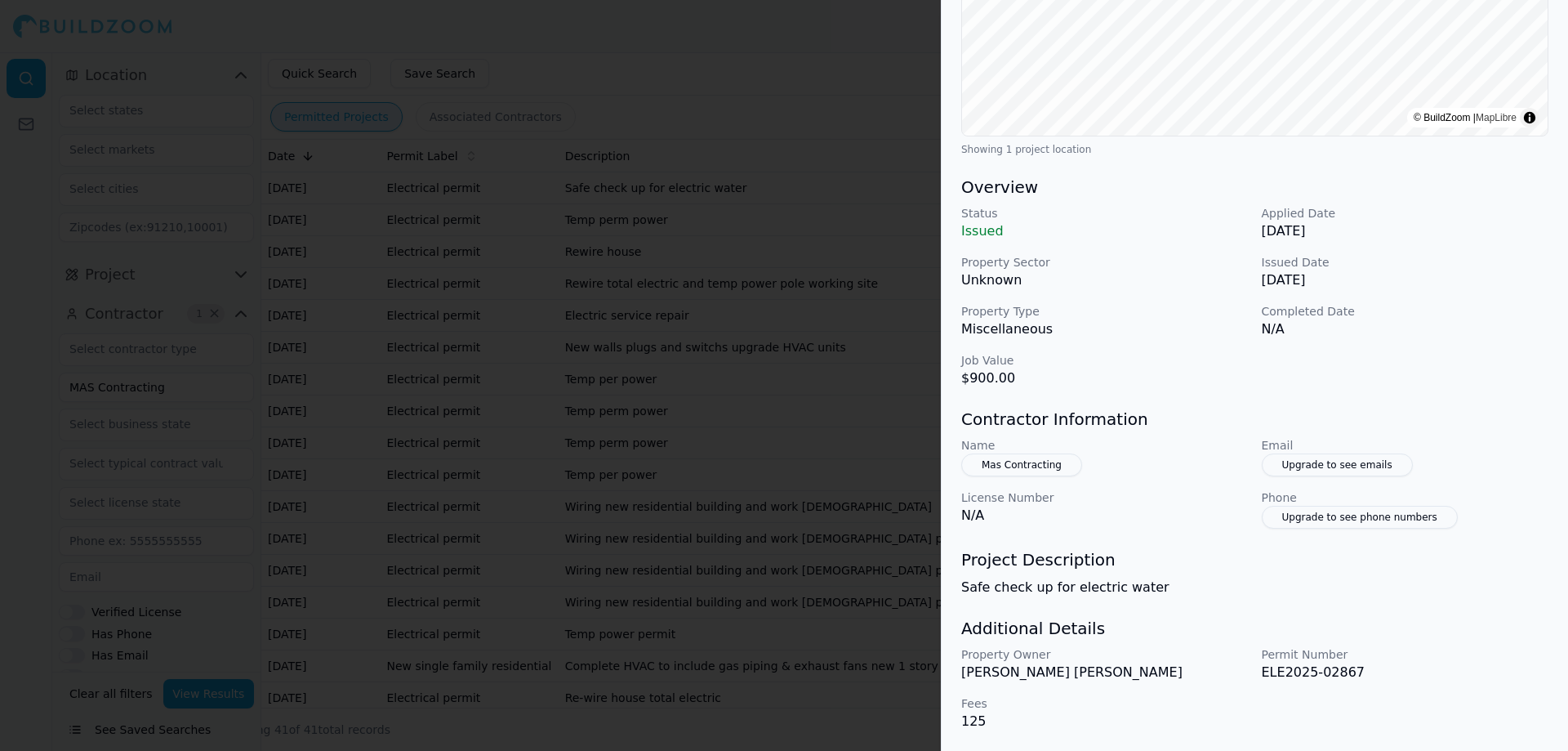
click at [580, 301] on div at bounding box center [784, 375] width 1568 height 751
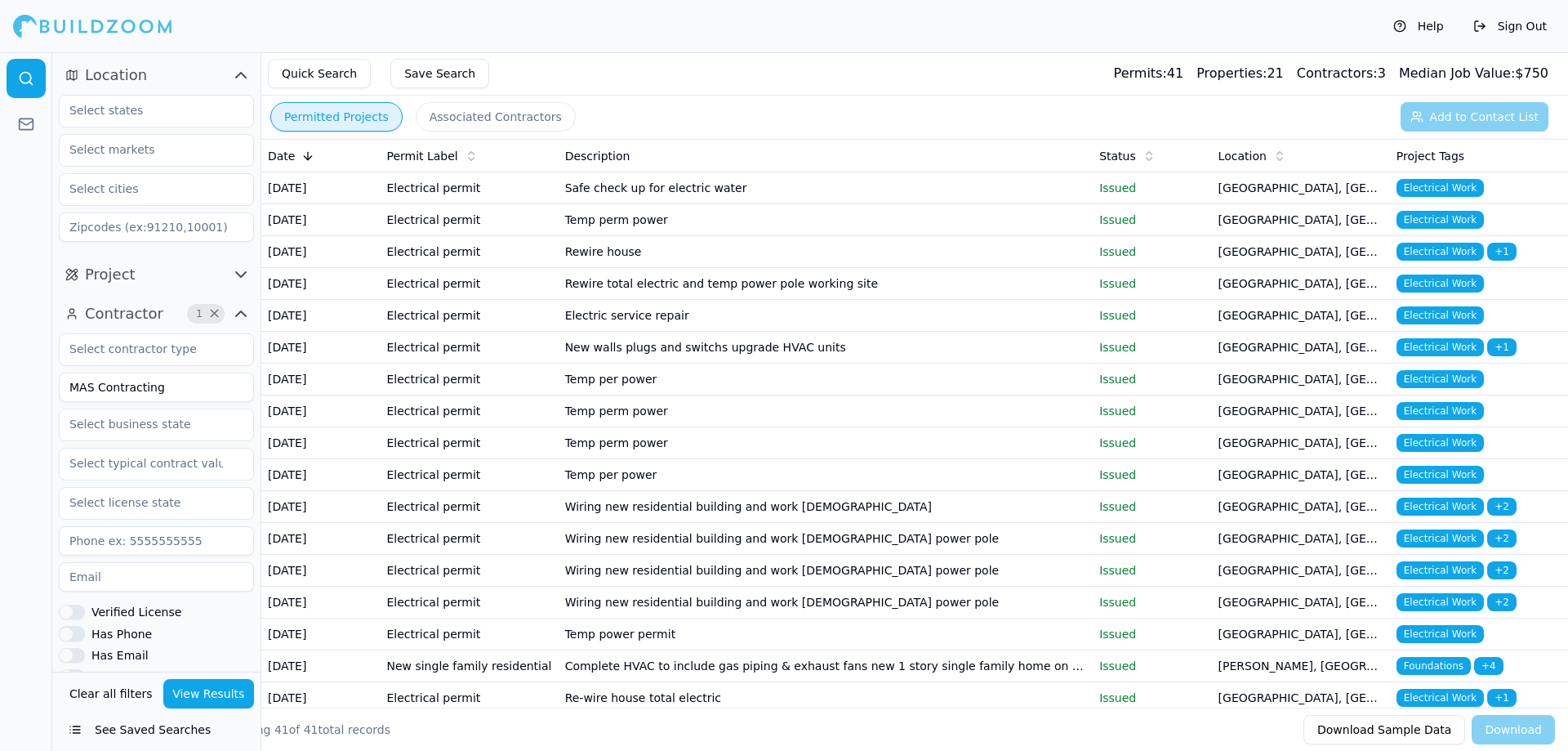
click at [478, 234] on td "Electrical permit" at bounding box center [469, 220] width 178 height 32
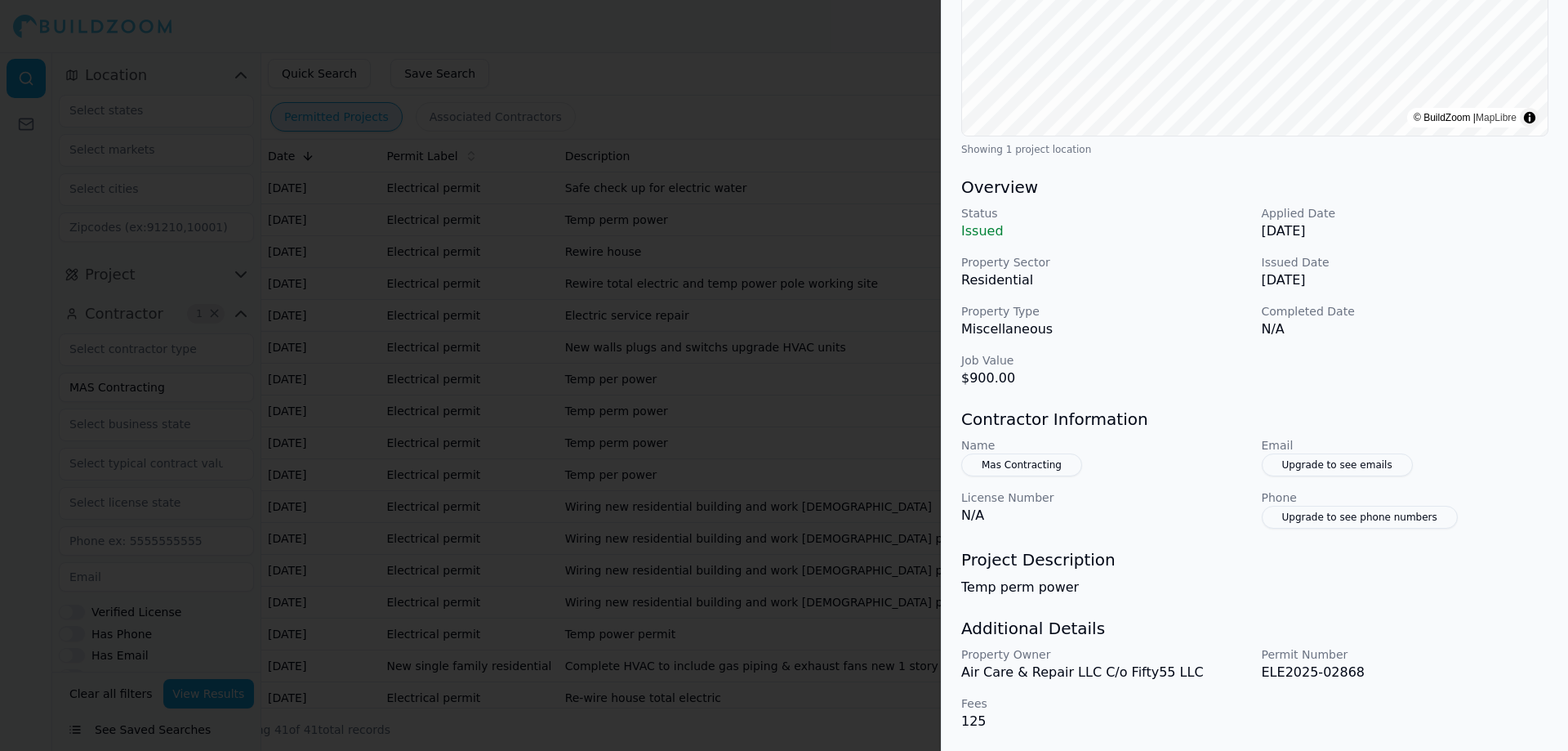
click at [486, 259] on div at bounding box center [784, 375] width 1568 height 751
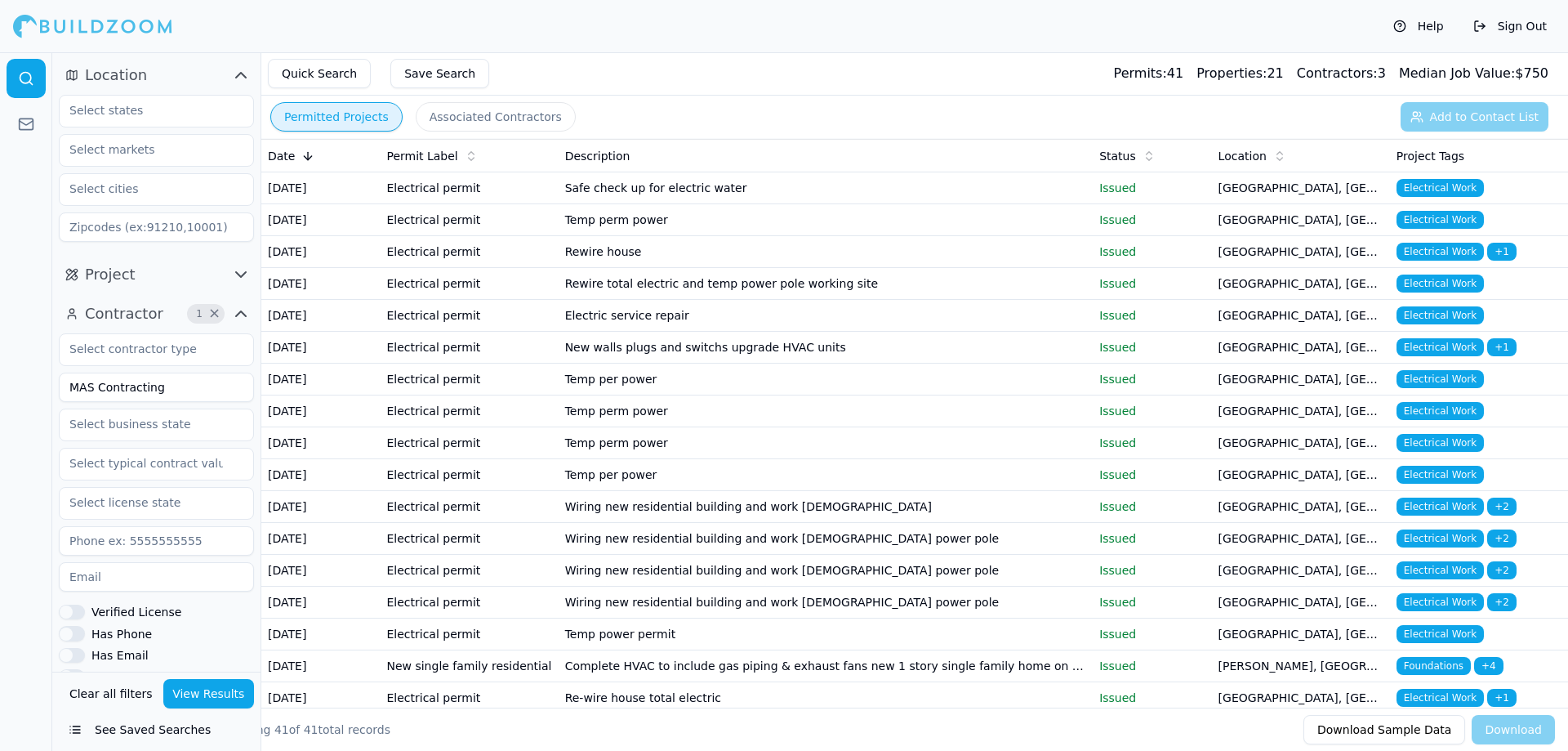
click at [429, 268] on td "Electrical permit" at bounding box center [469, 251] width 178 height 32
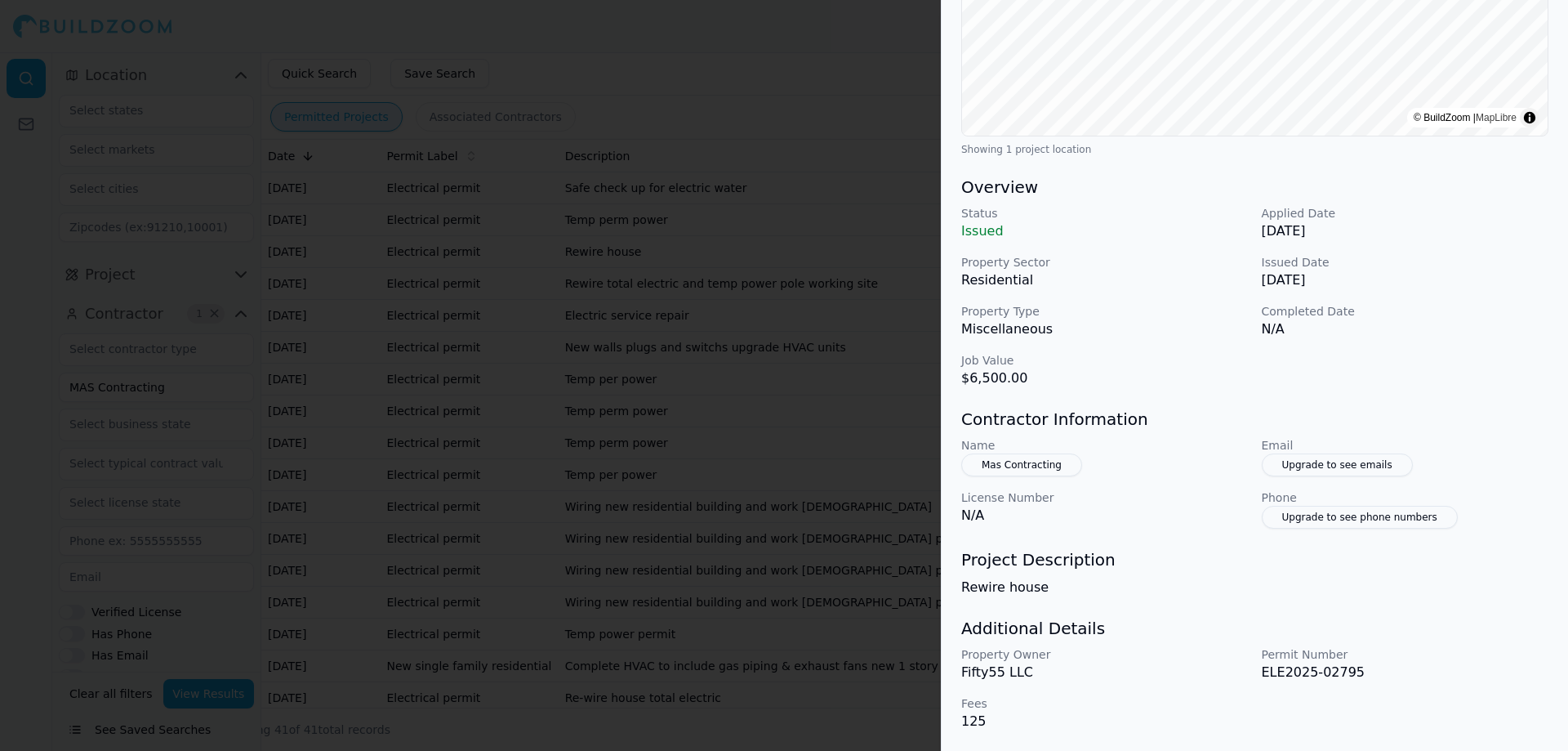
click at [592, 289] on div at bounding box center [784, 375] width 1568 height 751
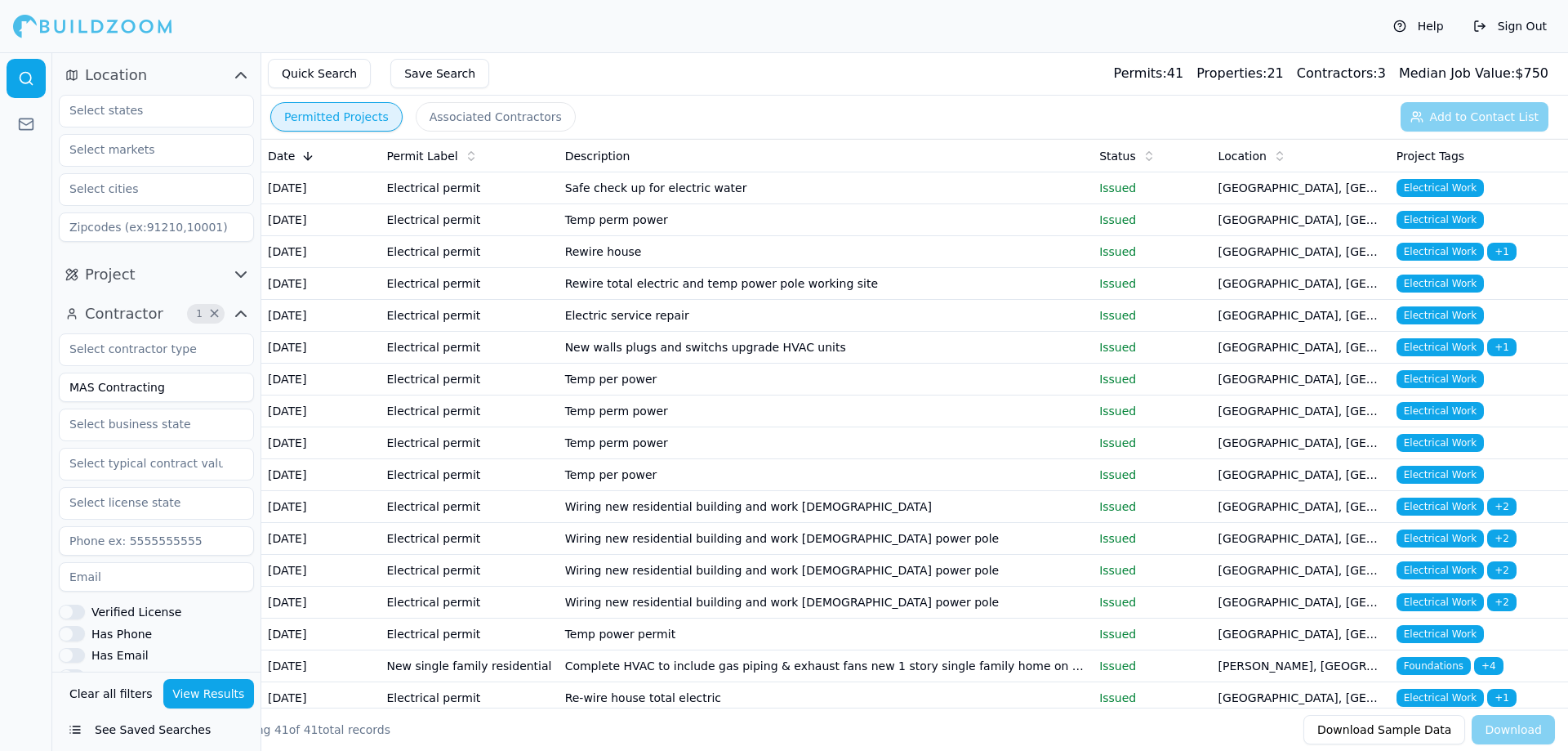
click at [492, 193] on td "Electrical permit" at bounding box center [469, 188] width 178 height 32
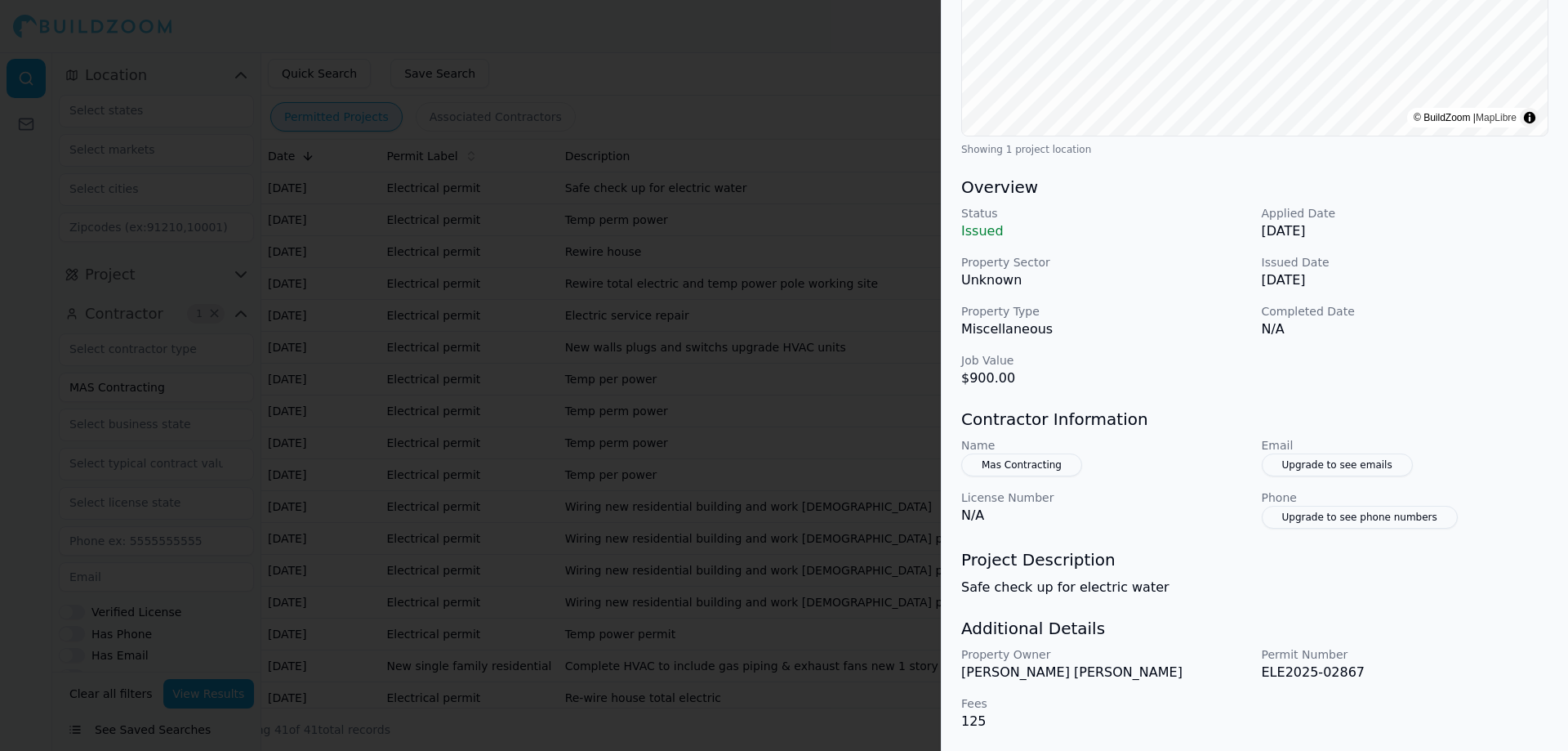
click at [660, 346] on div at bounding box center [784, 375] width 1568 height 751
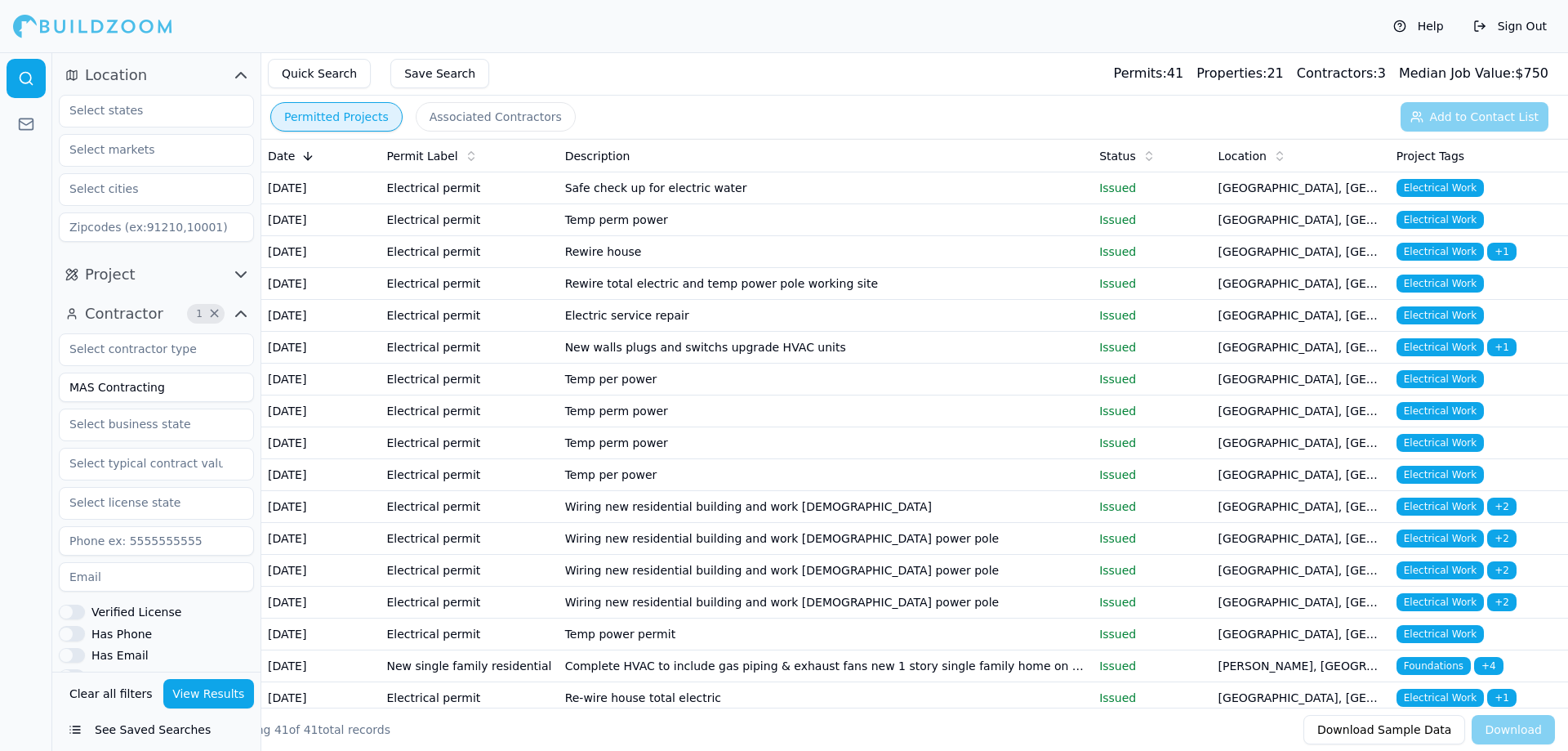
click at [484, 217] on td "Electrical permit" at bounding box center [469, 220] width 178 height 32
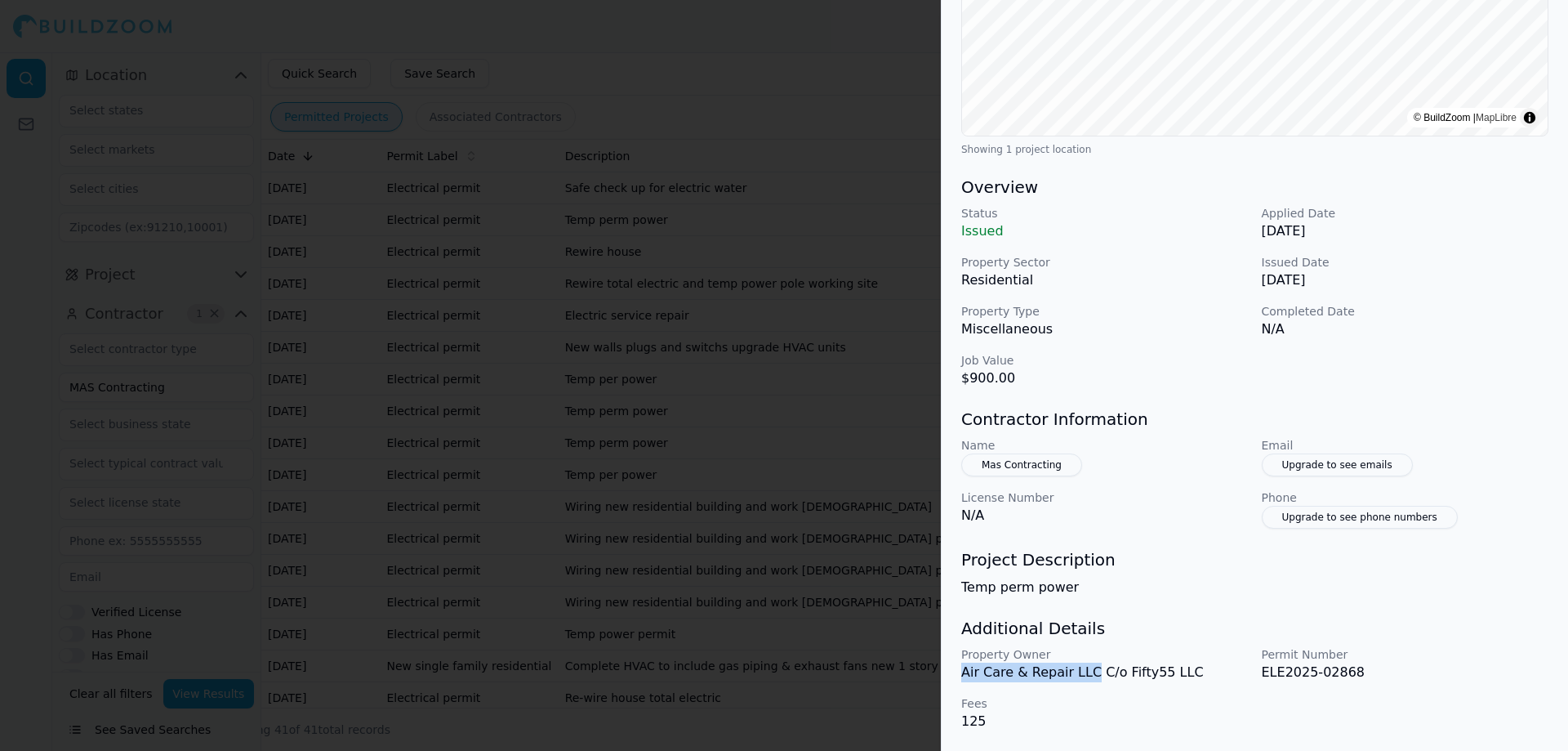
drag, startPoint x: 962, startPoint y: 674, endPoint x: 1085, endPoint y: 674, distance: 123.0
click at [1085, 674] on p "Air Care & Repair LLC C/o Fifty55 LLC" at bounding box center [1104, 672] width 287 height 20
copy p "Air Care & Repair LLC"
click at [1097, 332] on p "Miscellaneous" at bounding box center [1104, 329] width 287 height 20
drag, startPoint x: 1172, startPoint y: 673, endPoint x: 1111, endPoint y: 672, distance: 61.0
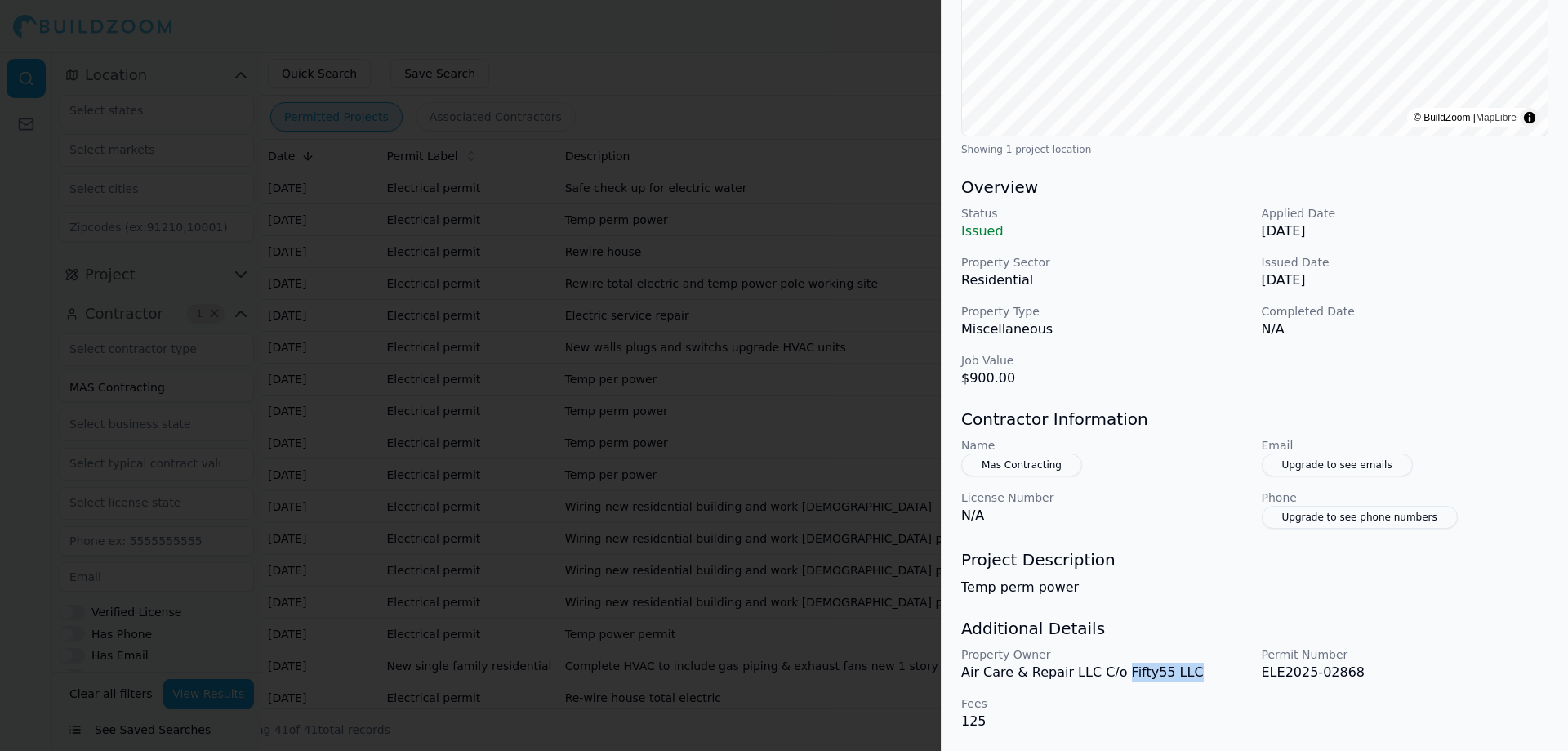
click at [1111, 672] on p "Air Care & Repair LLC C/o Fifty55 LLC" at bounding box center [1104, 672] width 287 height 20
copy p "Fifty55 LLC"
drag, startPoint x: 960, startPoint y: 671, endPoint x: 1085, endPoint y: 671, distance: 125.0
click at [1085, 671] on div "Electrical Work Project Location © BuildZoom | MapLibre Showing 1 project locat…" at bounding box center [1254, 242] width 626 height 1018
copy p "Air Care & Repair LLC"
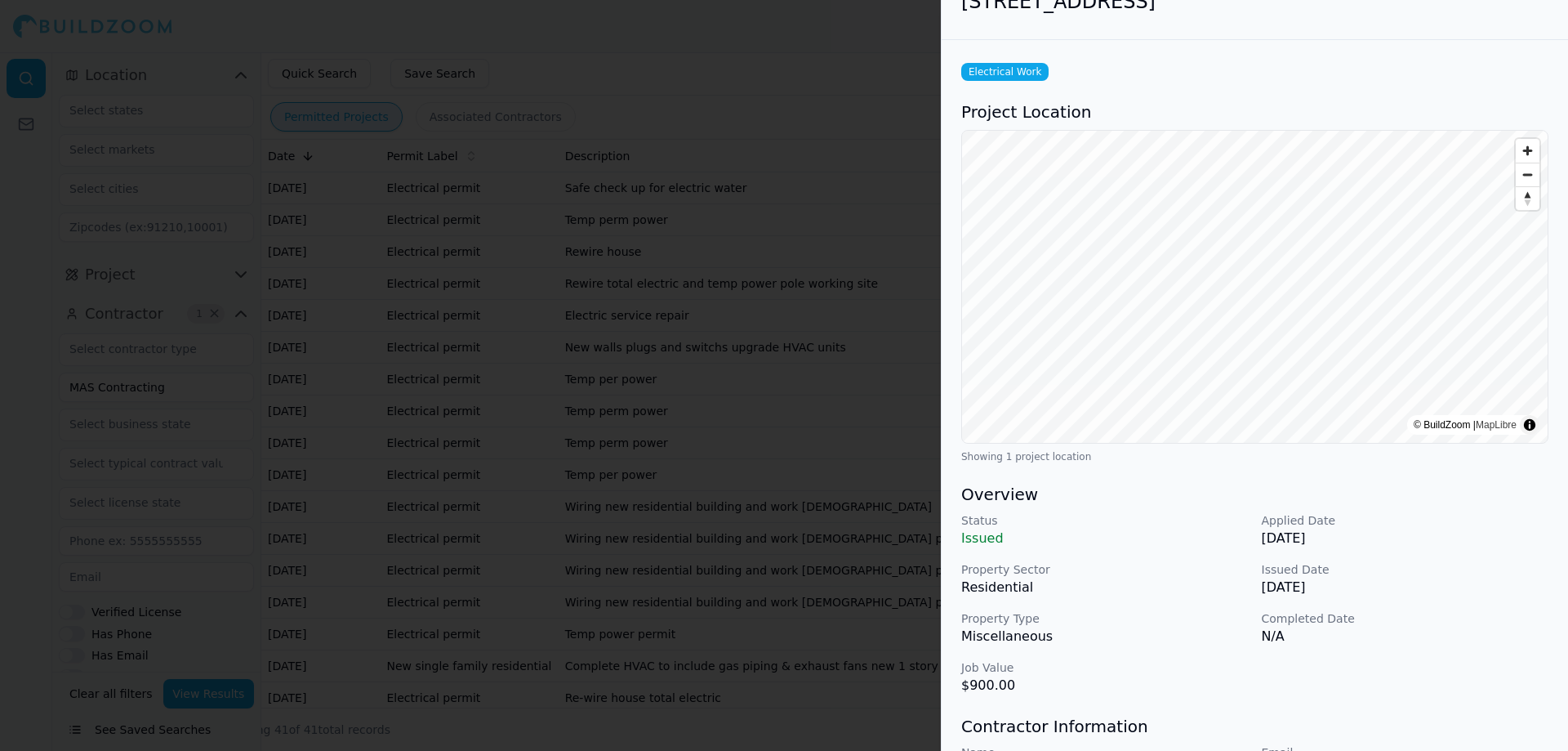
scroll to position [0, 0]
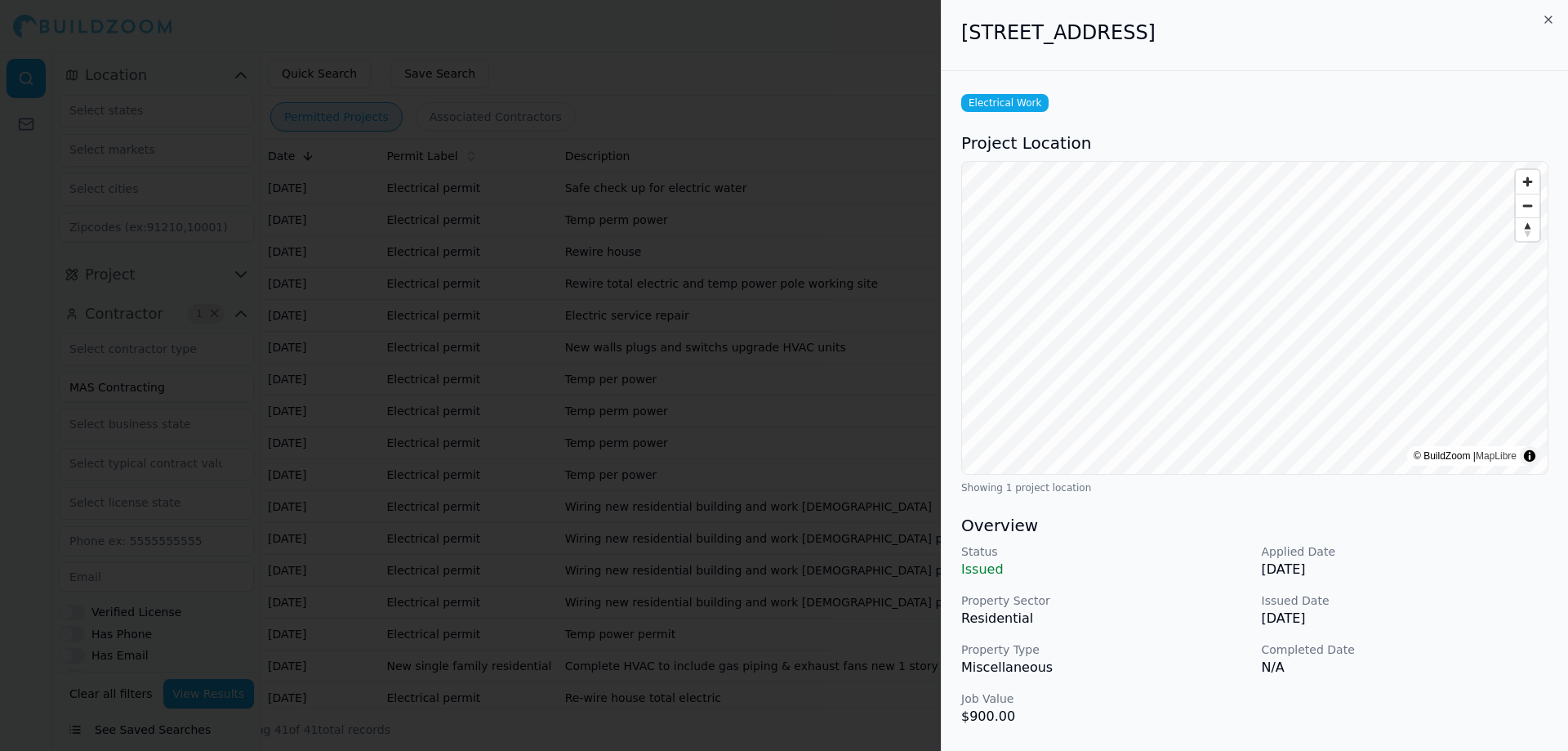
drag, startPoint x: 982, startPoint y: 35, endPoint x: 1297, endPoint y: 38, distance: 315.0
click at [1297, 38] on h2 "[STREET_ADDRESS]" at bounding box center [1254, 33] width 587 height 26
copy h2 "[STREET_ADDRESS]"
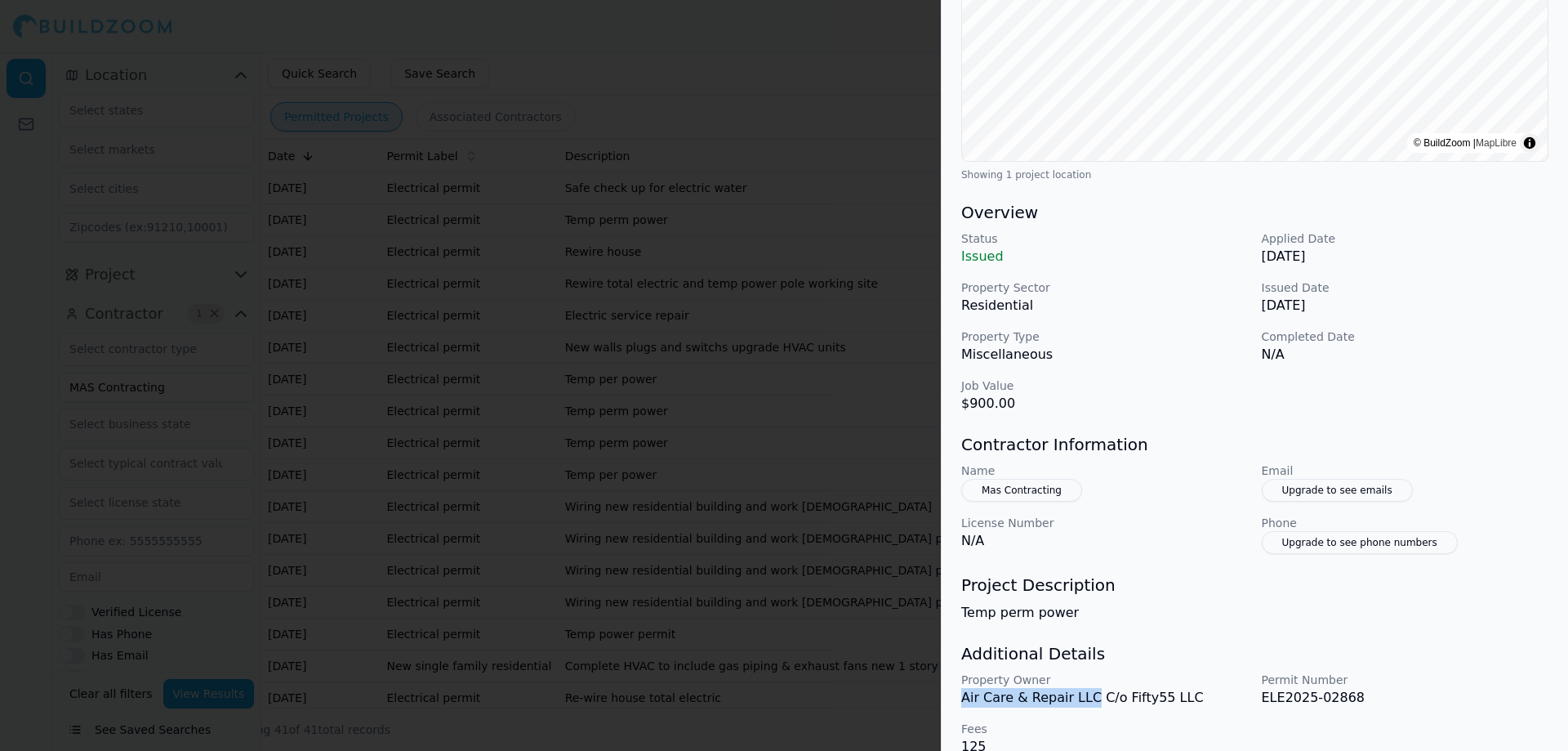
scroll to position [339, 0]
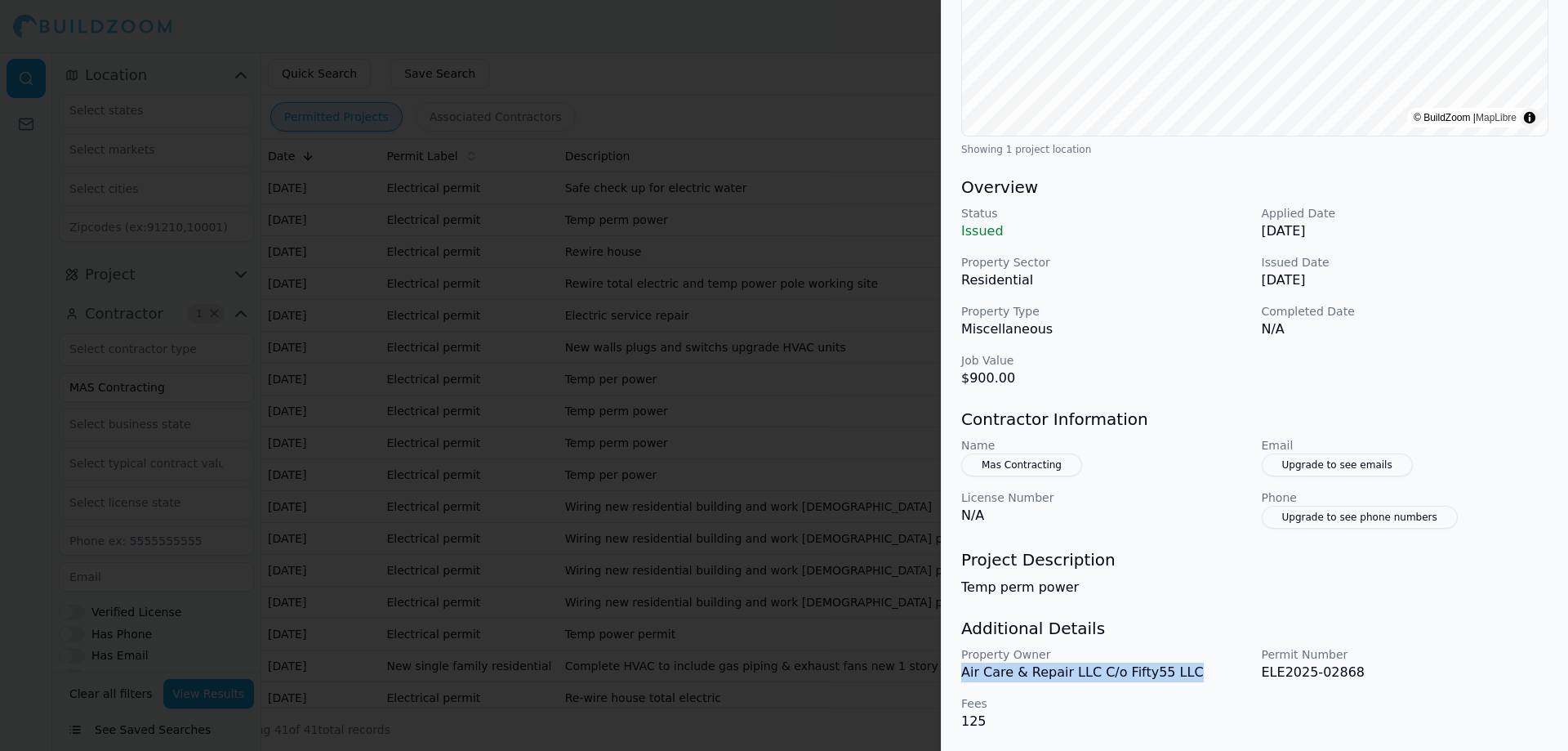
drag, startPoint x: 956, startPoint y: 678, endPoint x: 1184, endPoint y: 669, distance: 228.2
click at [1184, 669] on div "Electrical Work Project Location © BuildZoom | MapLibre Showing 1 project locat…" at bounding box center [1254, 242] width 626 height 1018
copy p "Air Care & Repair LLC C/o Fifty55 LLC"
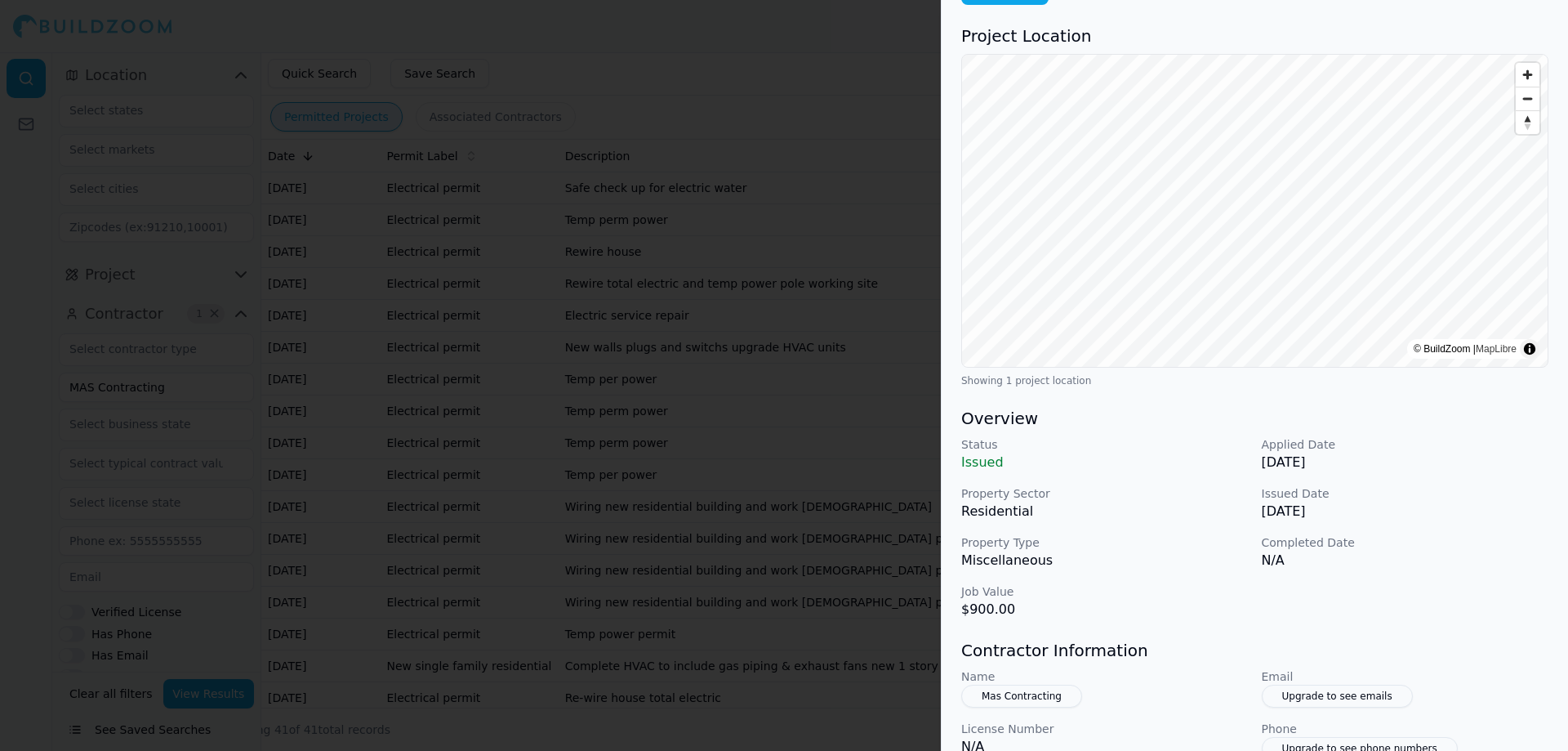
scroll to position [0, 0]
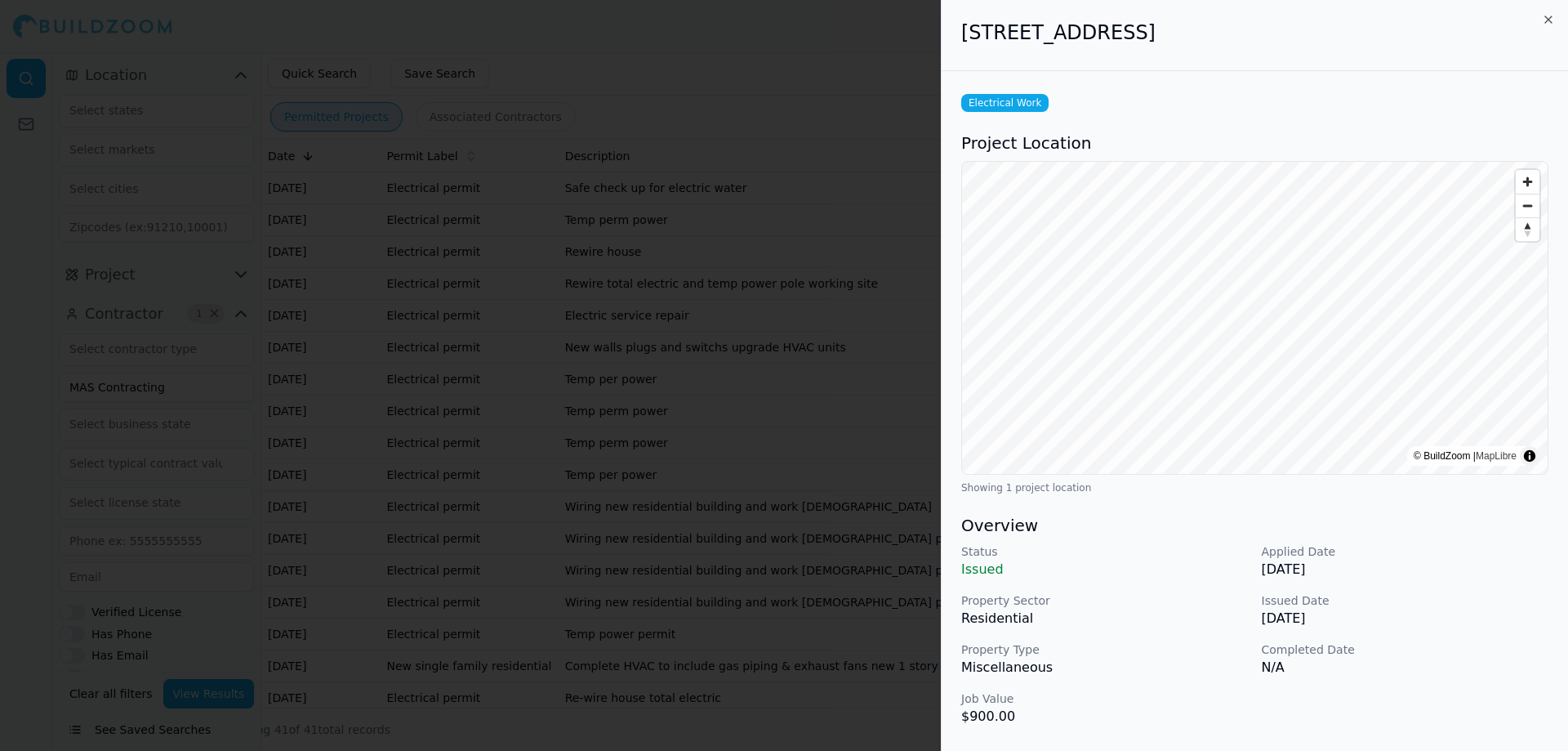
drag, startPoint x: 959, startPoint y: 33, endPoint x: 1286, endPoint y: 40, distance: 327.1
click at [1286, 40] on div "[STREET_ADDRESS]" at bounding box center [1254, 36] width 626 height 71
drag, startPoint x: 1286, startPoint y: 40, endPoint x: 741, endPoint y: 167, distance: 559.6
click at [1284, 41] on h2 "[STREET_ADDRESS]" at bounding box center [1254, 33] width 587 height 26
click at [461, 407] on div at bounding box center [784, 375] width 1568 height 751
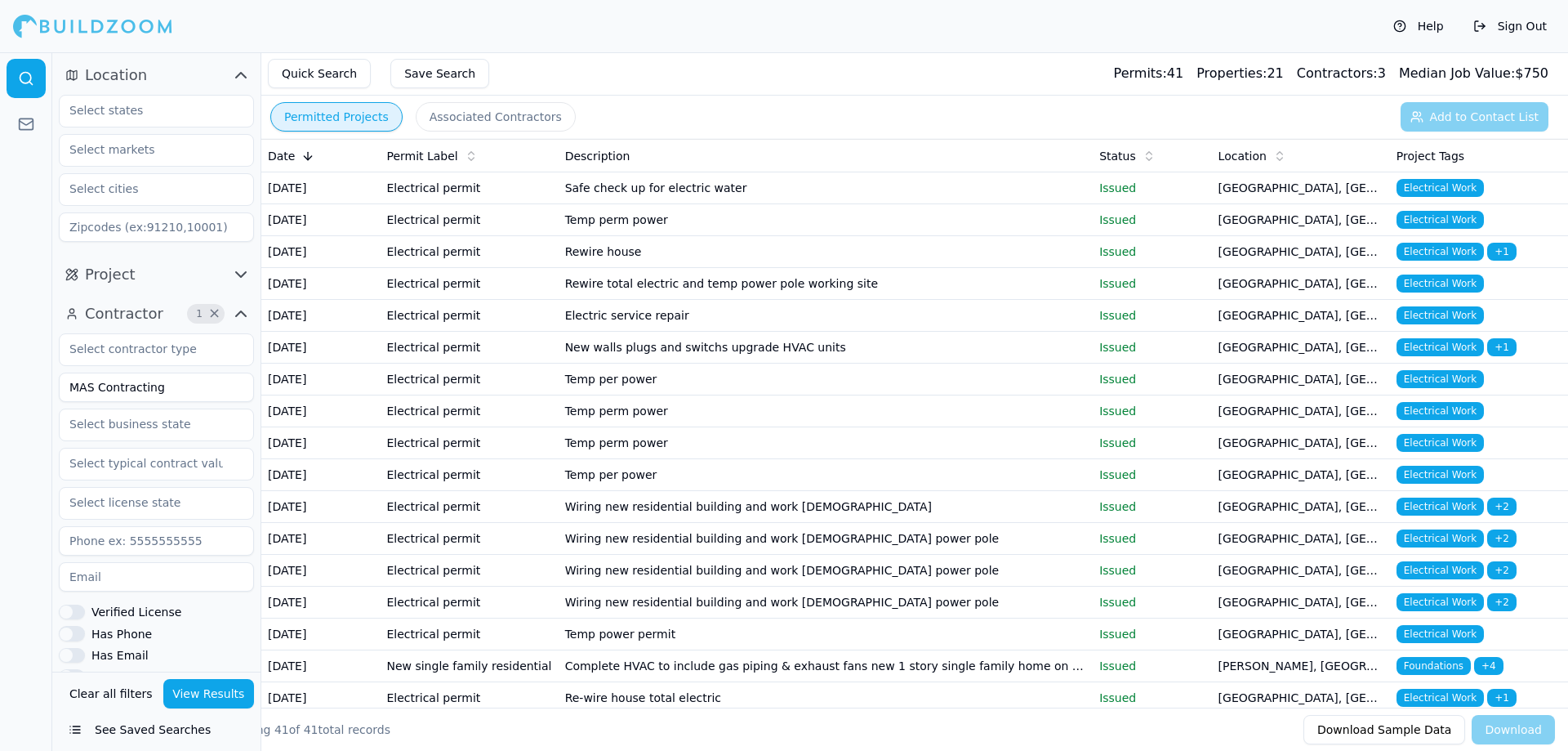
click at [491, 191] on td "Electrical permit" at bounding box center [469, 188] width 178 height 32
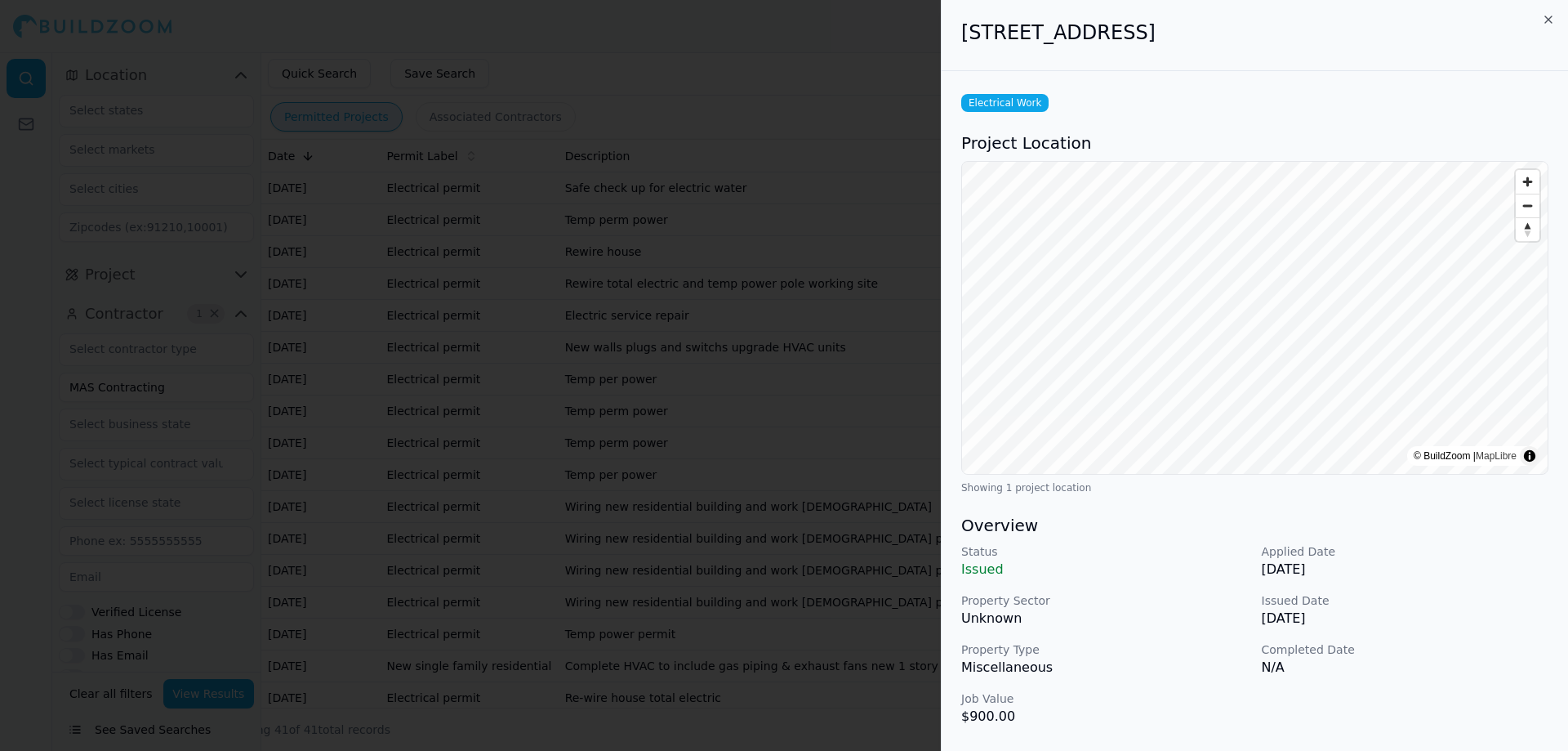
click at [541, 320] on div at bounding box center [784, 375] width 1568 height 751
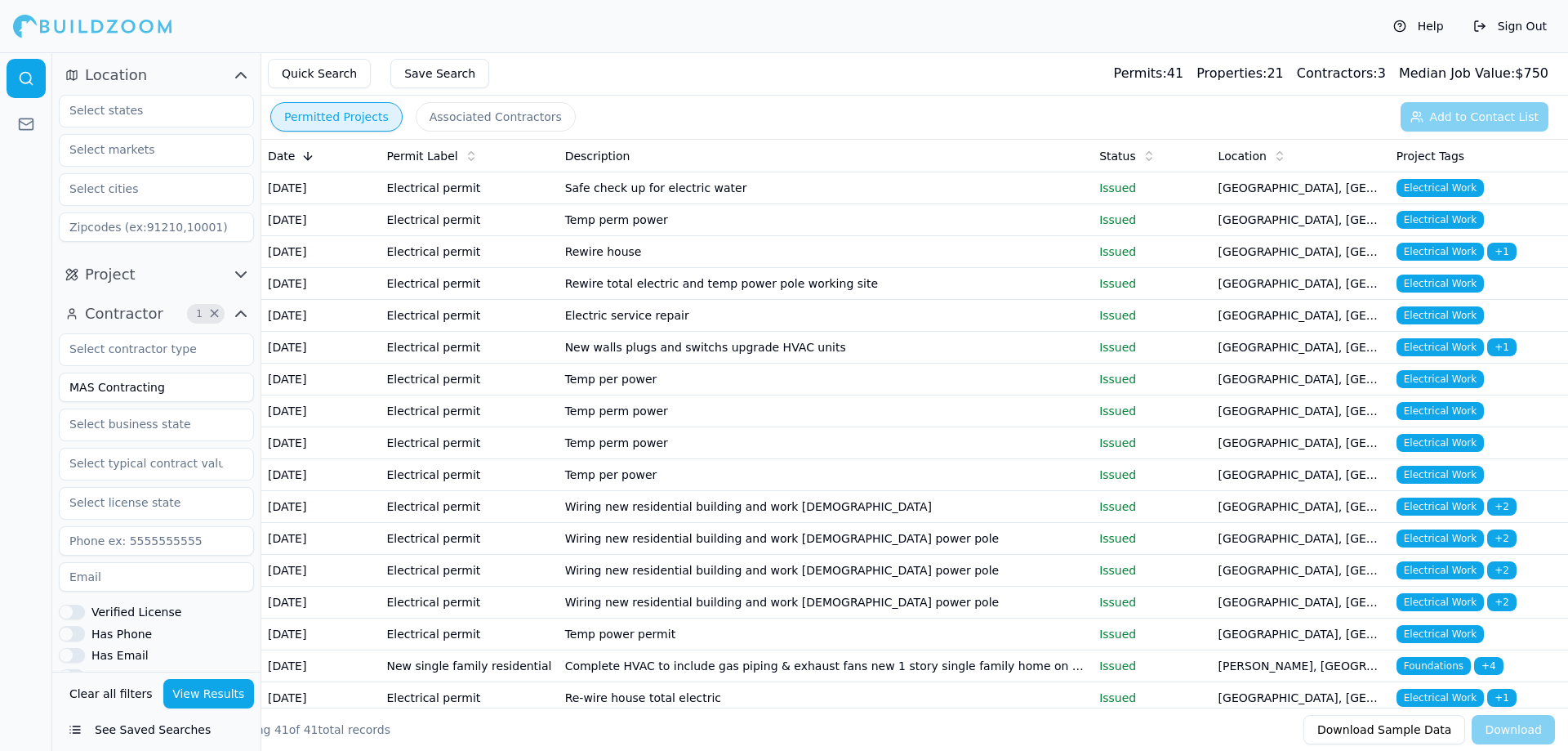
click at [464, 122] on button "Associated Contractors" at bounding box center [496, 117] width 160 height 30
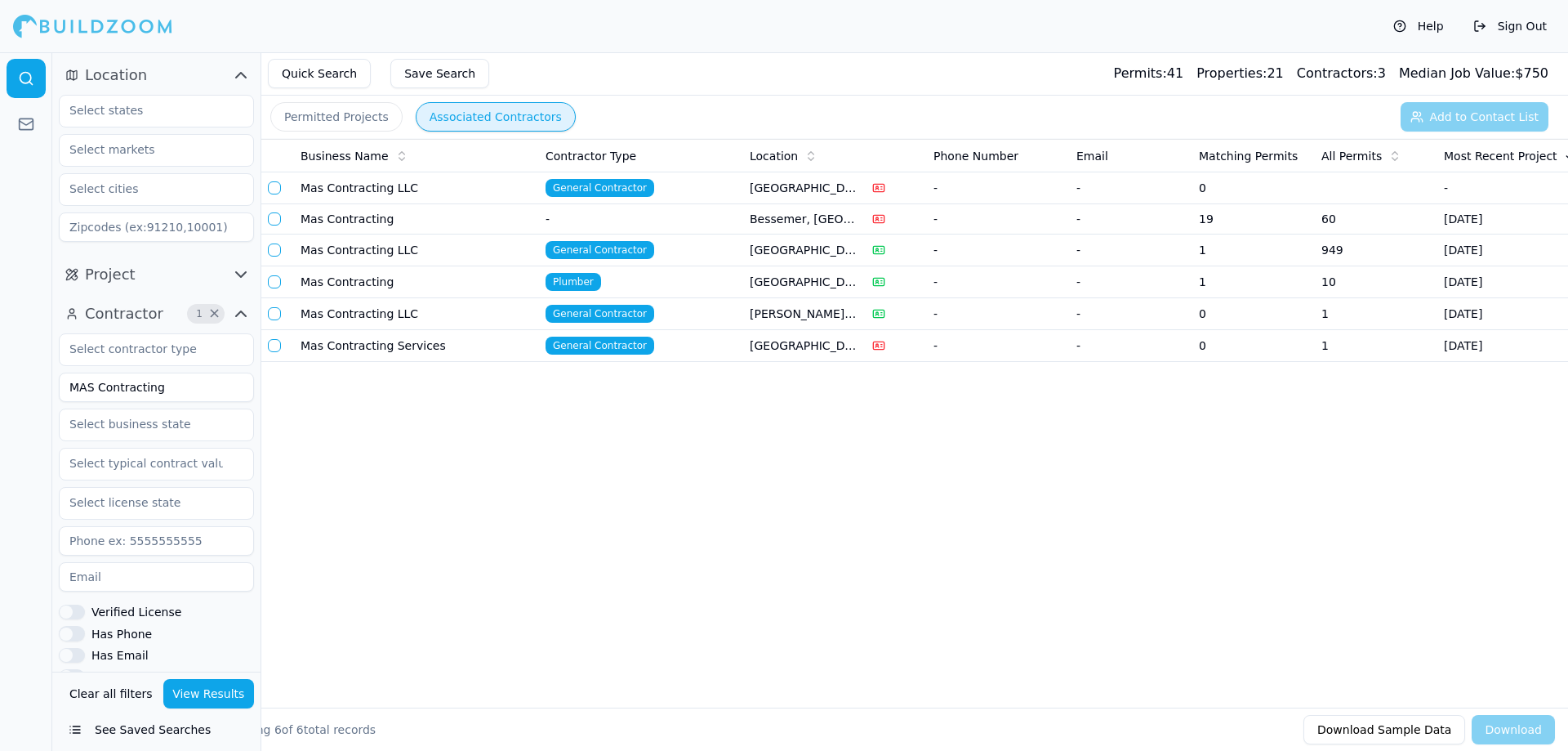
click at [360, 281] on td "Mas Contracting" at bounding box center [417, 282] width 245 height 32
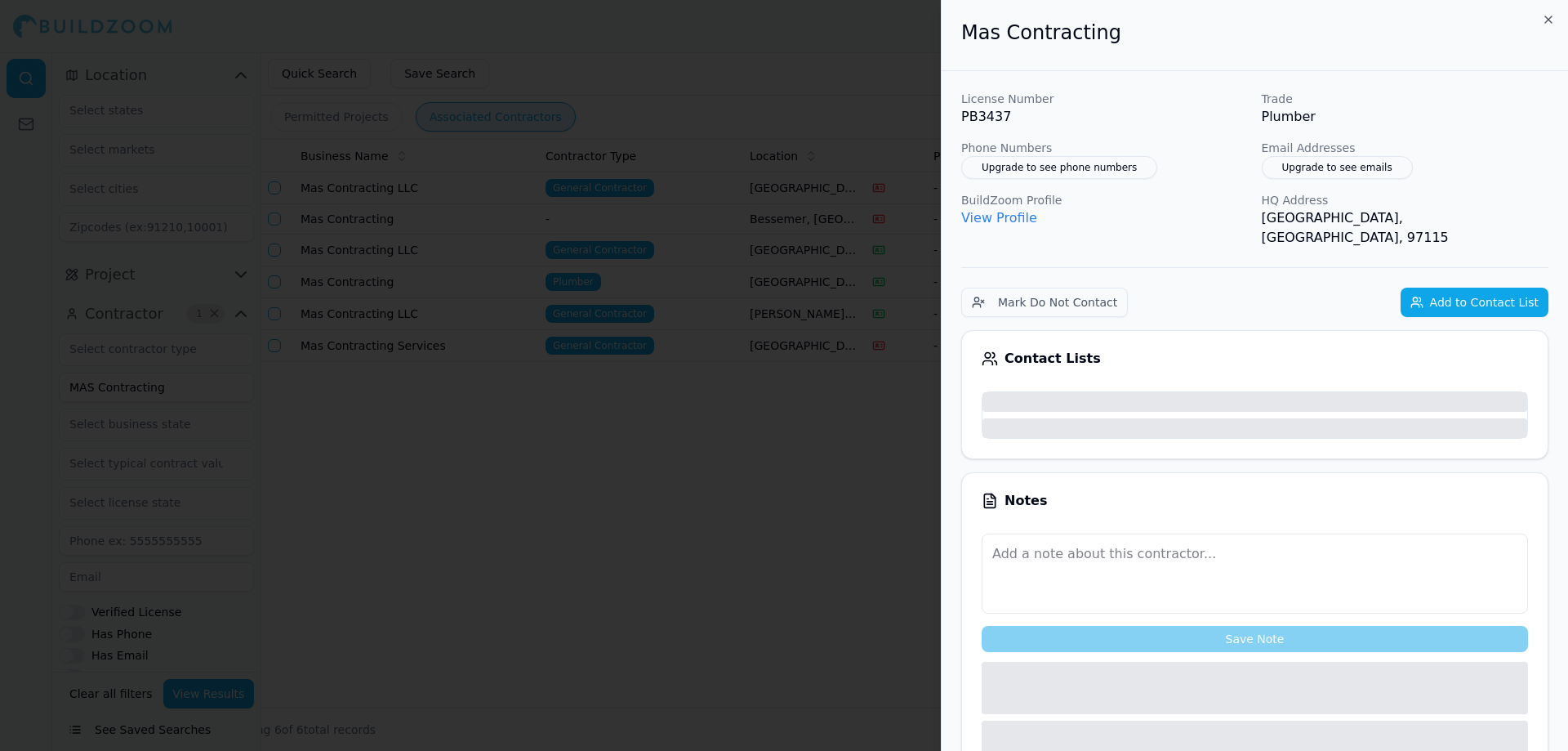
click at [298, 283] on div at bounding box center [784, 375] width 1568 height 751
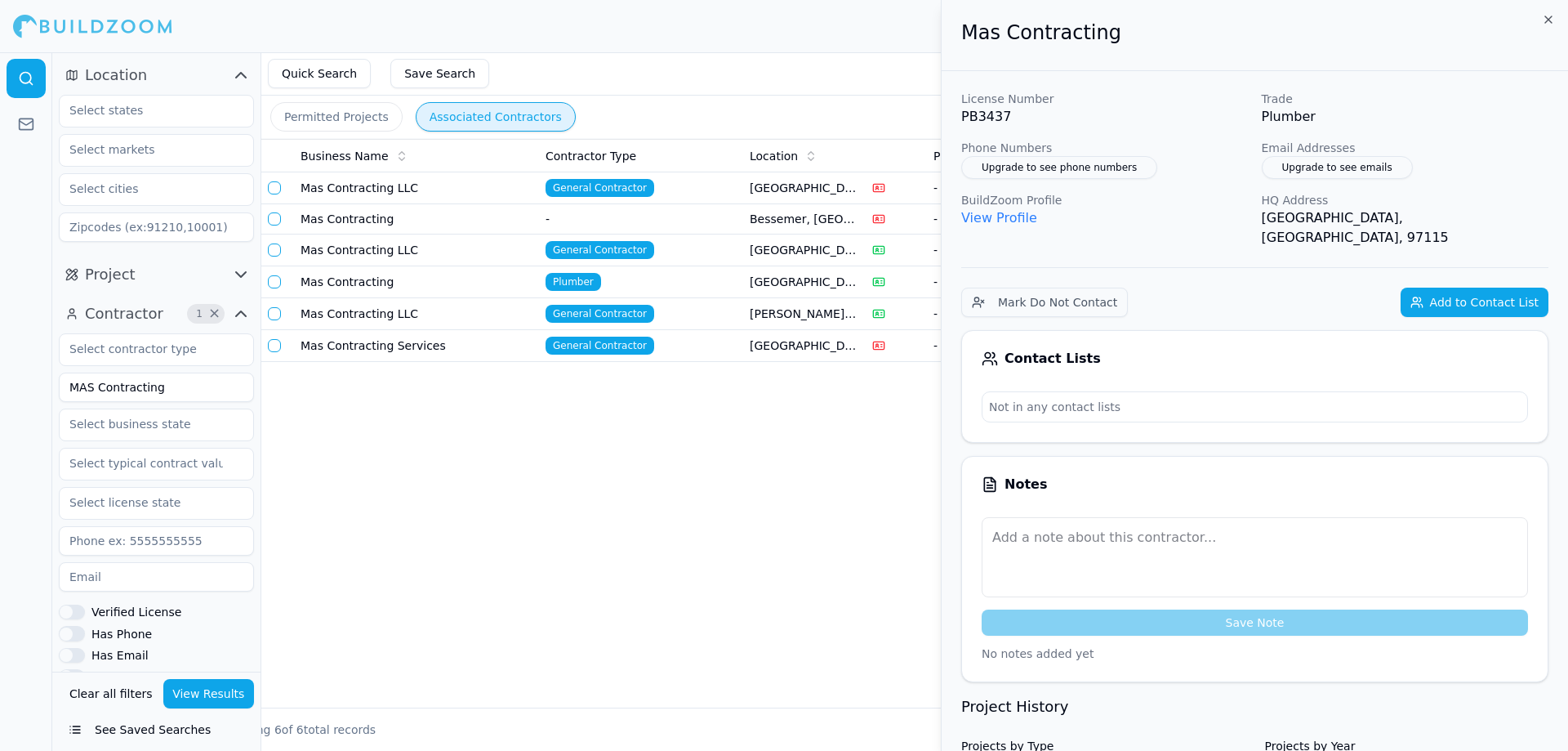
click at [277, 284] on button "button" at bounding box center [274, 281] width 13 height 13
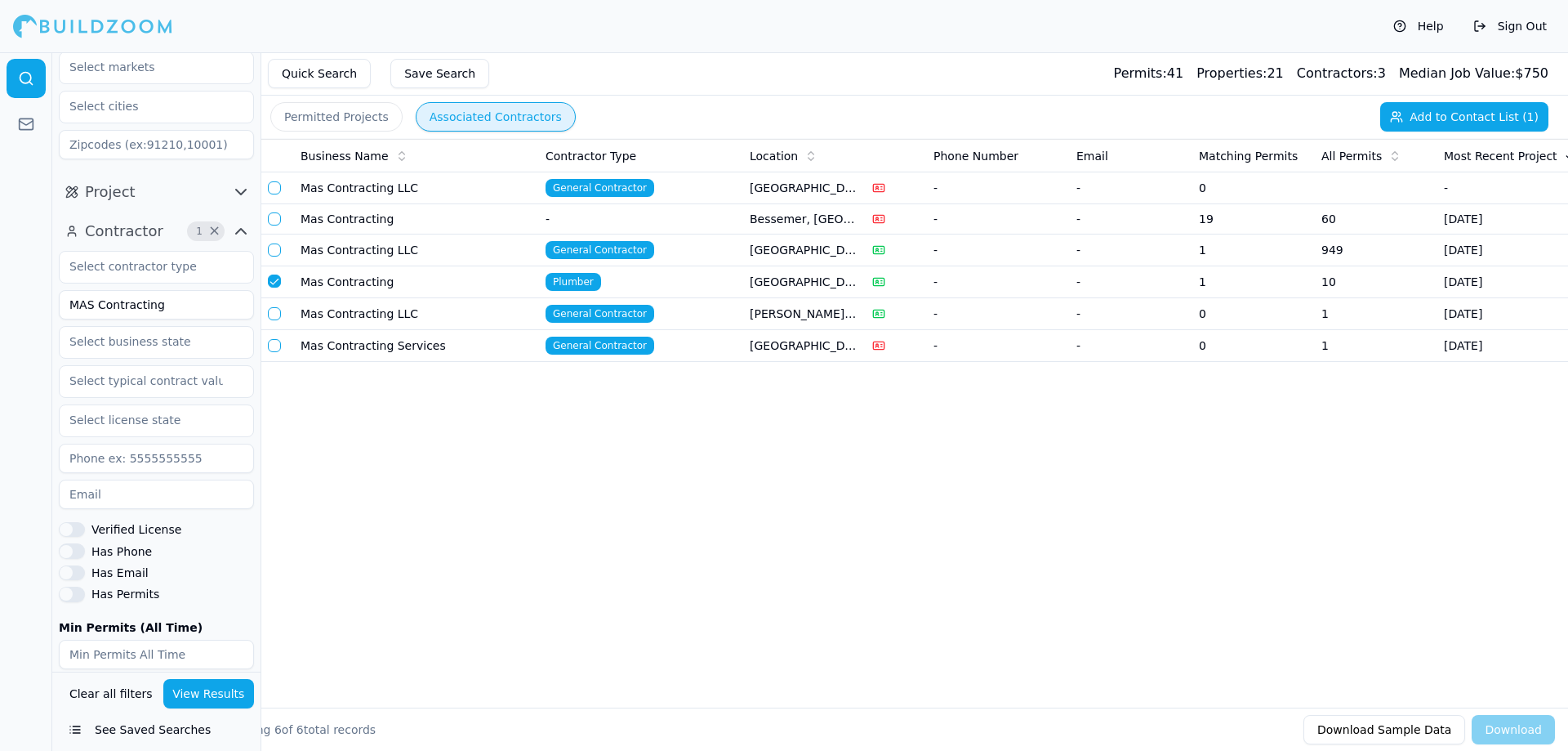
scroll to position [163, 0]
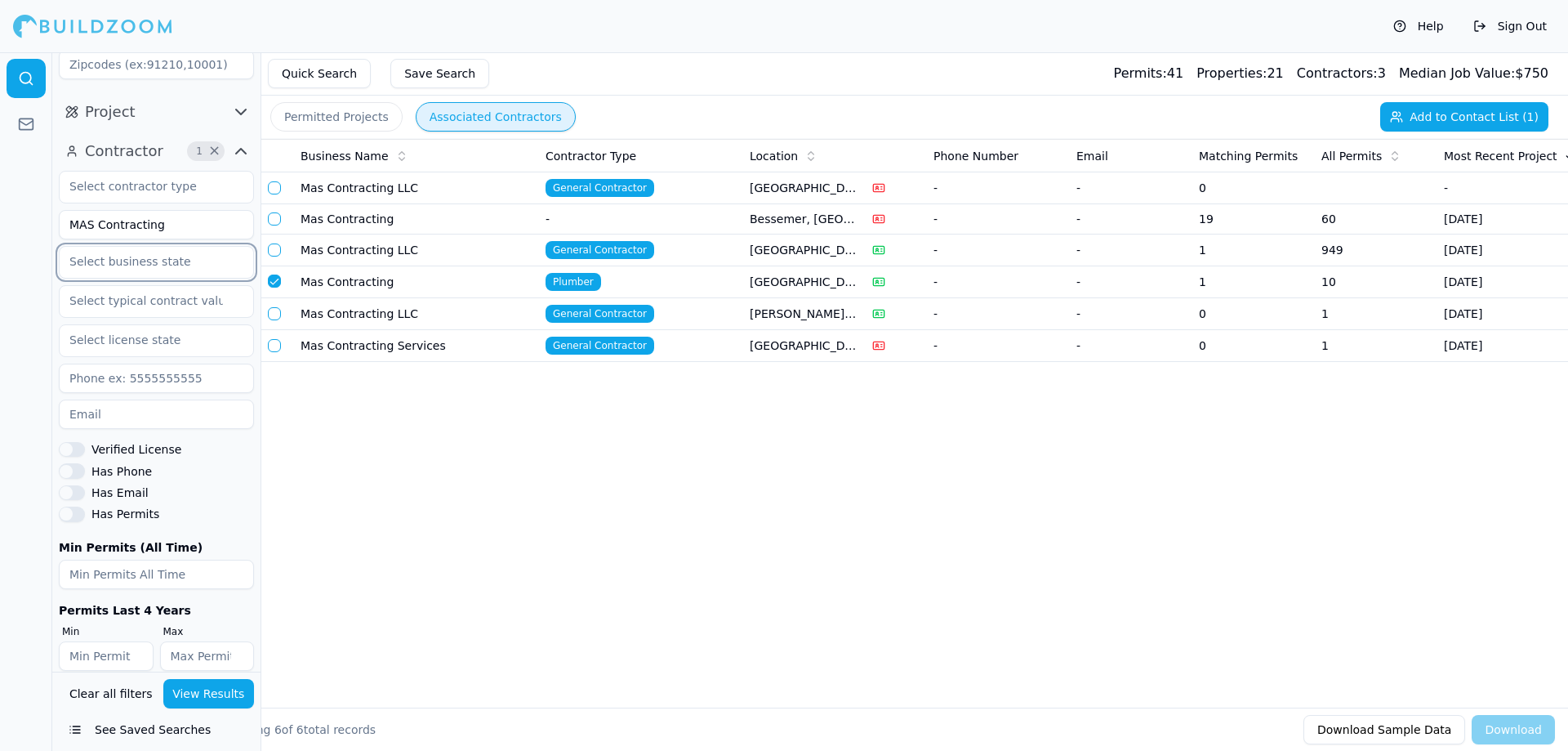
click at [105, 259] on input "text" at bounding box center [146, 262] width 173 height 30
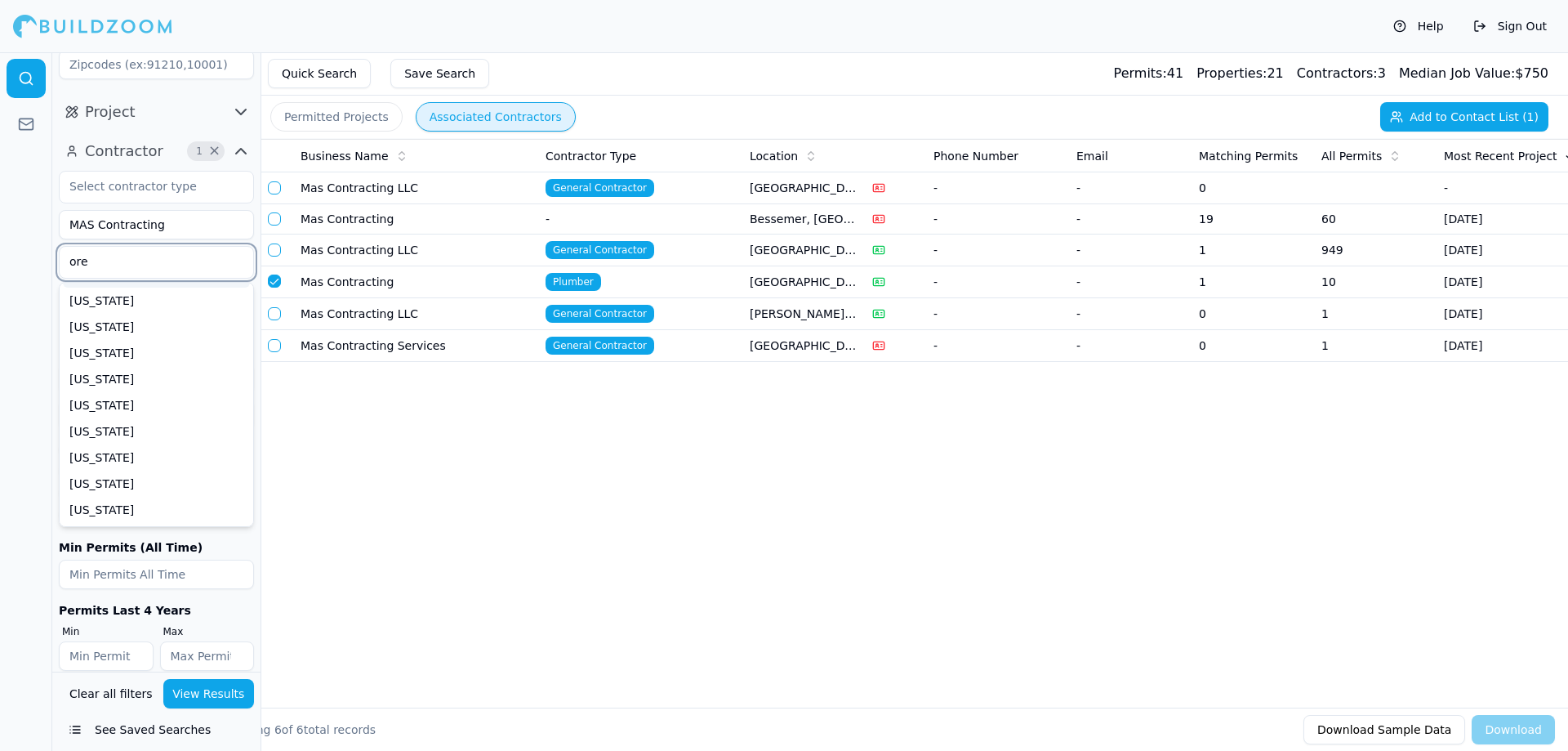
scroll to position [0, 0]
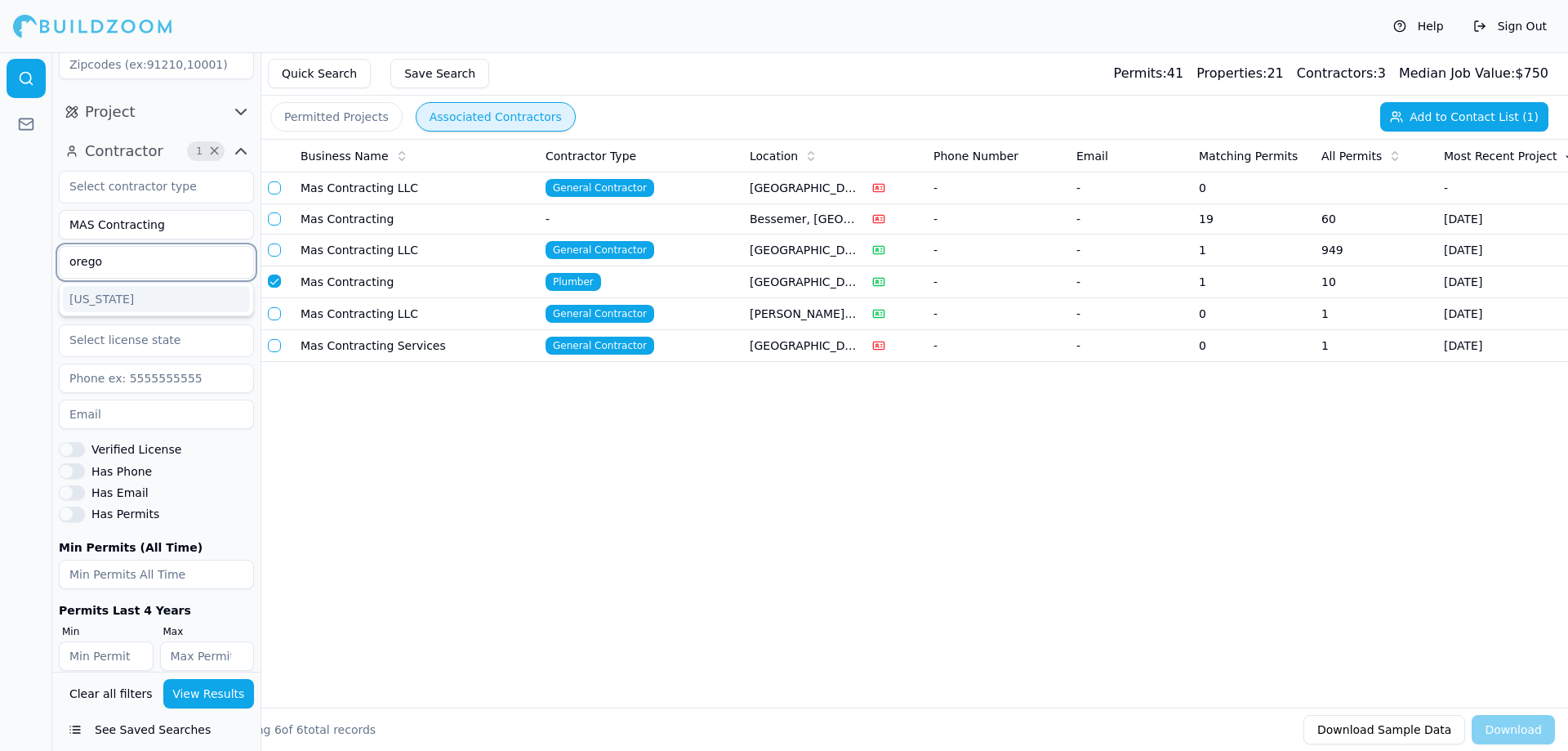
type input "[US_STATE]"
click at [99, 295] on div "[US_STATE]" at bounding box center [156, 299] width 187 height 26
click at [334, 281] on td "Mas Contracting" at bounding box center [417, 282] width 245 height 32
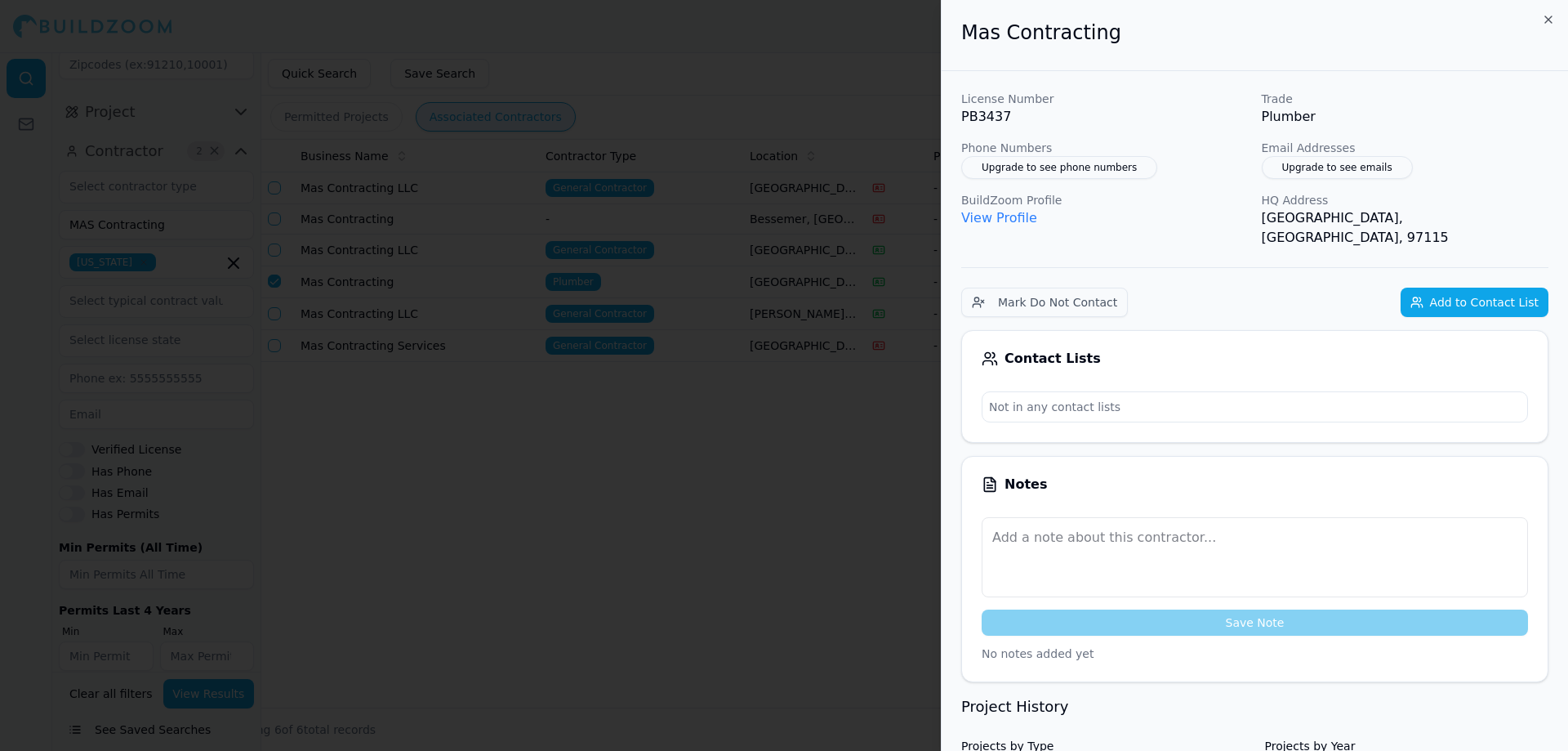
click at [694, 477] on div at bounding box center [784, 375] width 1568 height 751
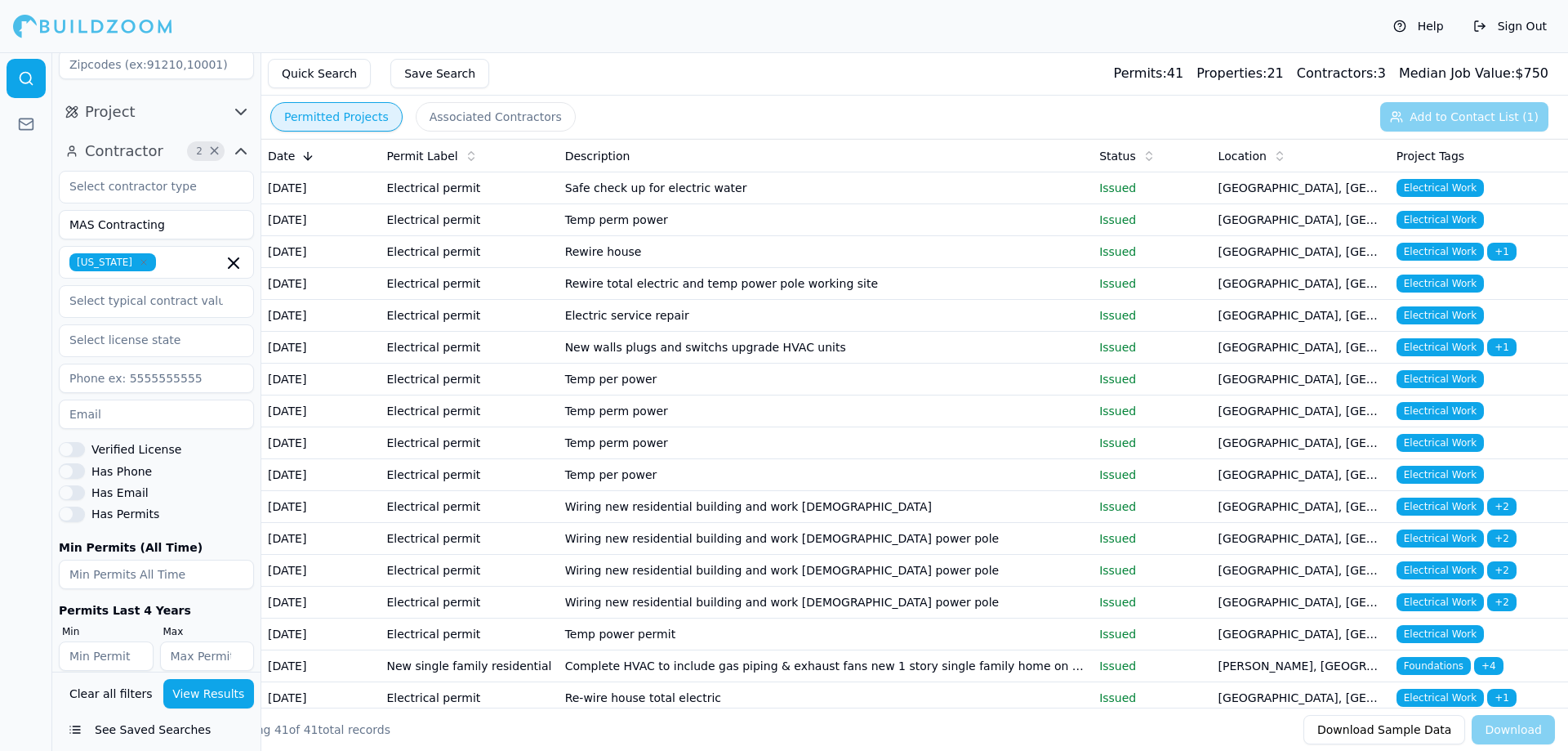
click at [343, 117] on button "Permitted Projects" at bounding box center [337, 117] width 132 height 30
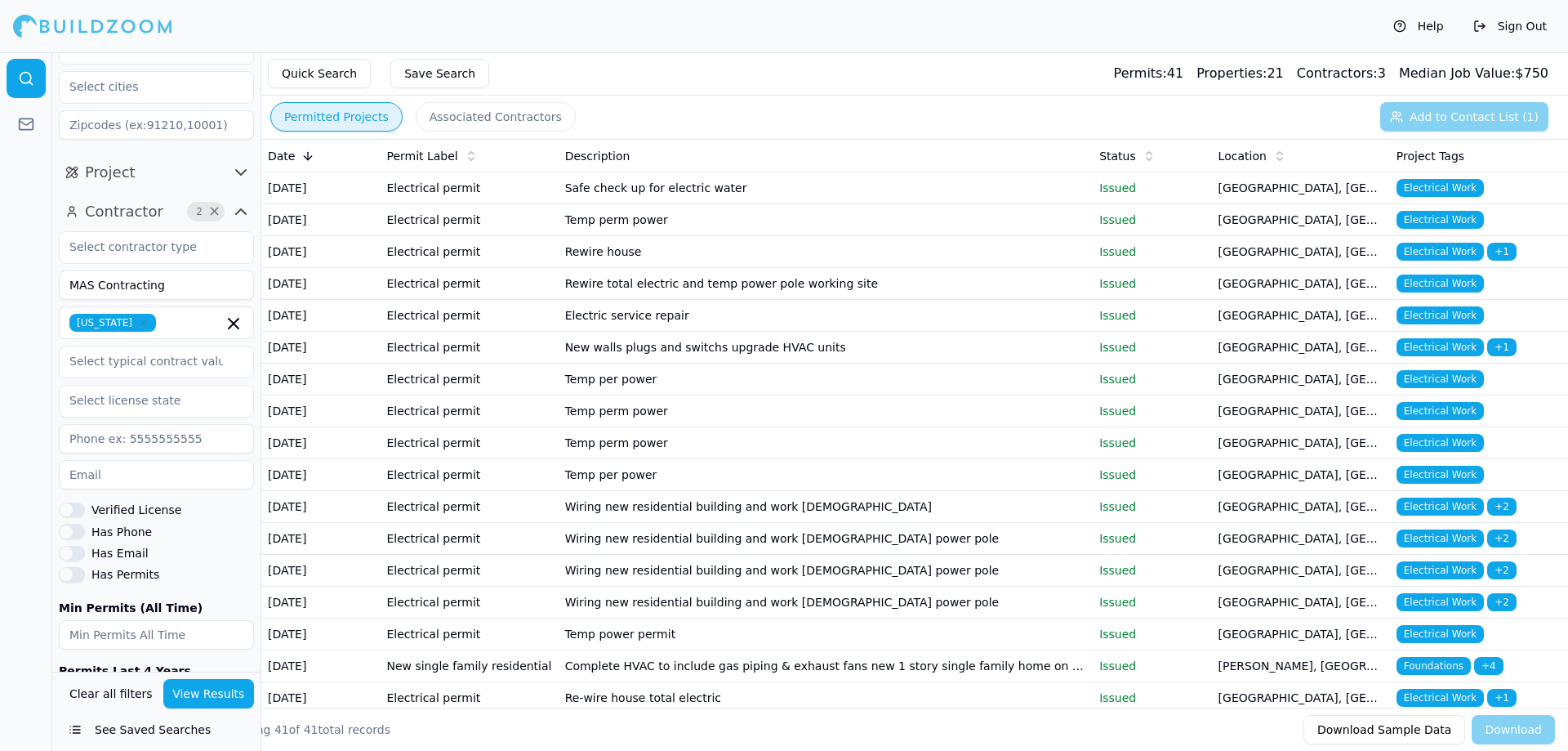
scroll to position [101, 0]
click at [204, 693] on button "View Results" at bounding box center [209, 694] width 91 height 30
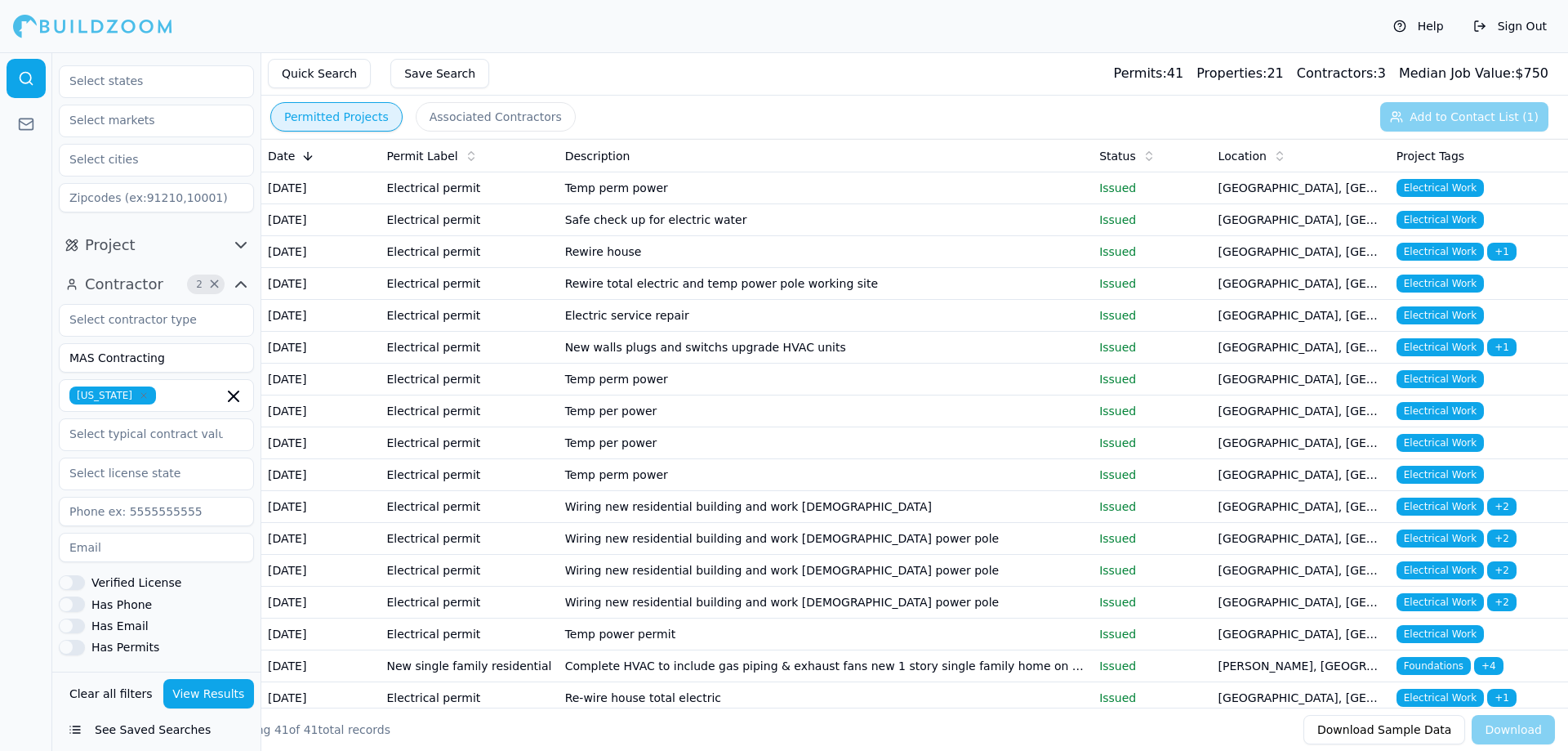
scroll to position [0, 0]
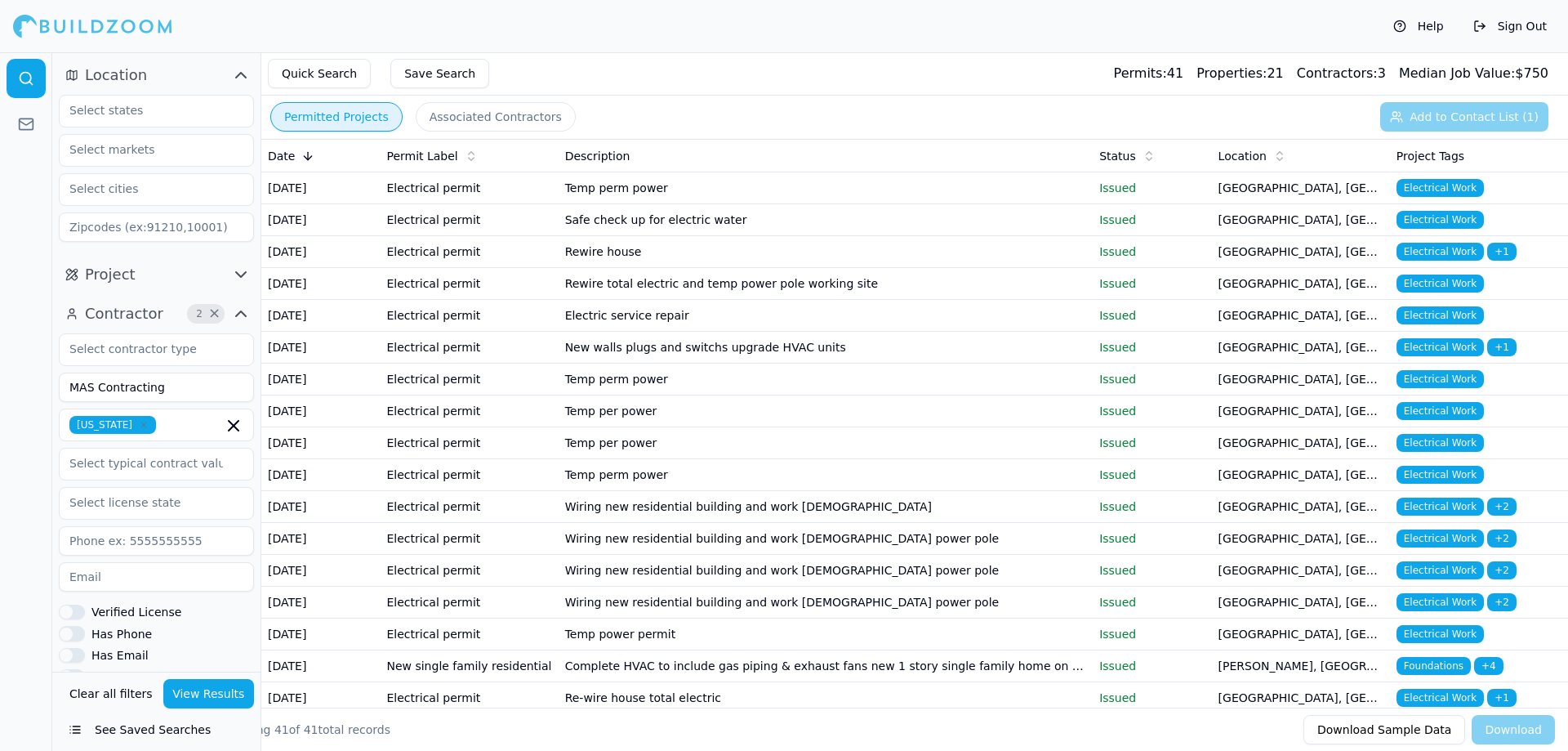
click at [166, 388] on input "MAS Contracting" at bounding box center [157, 387] width 195 height 30
click at [452, 120] on button "Associated Contractors" at bounding box center [496, 117] width 160 height 30
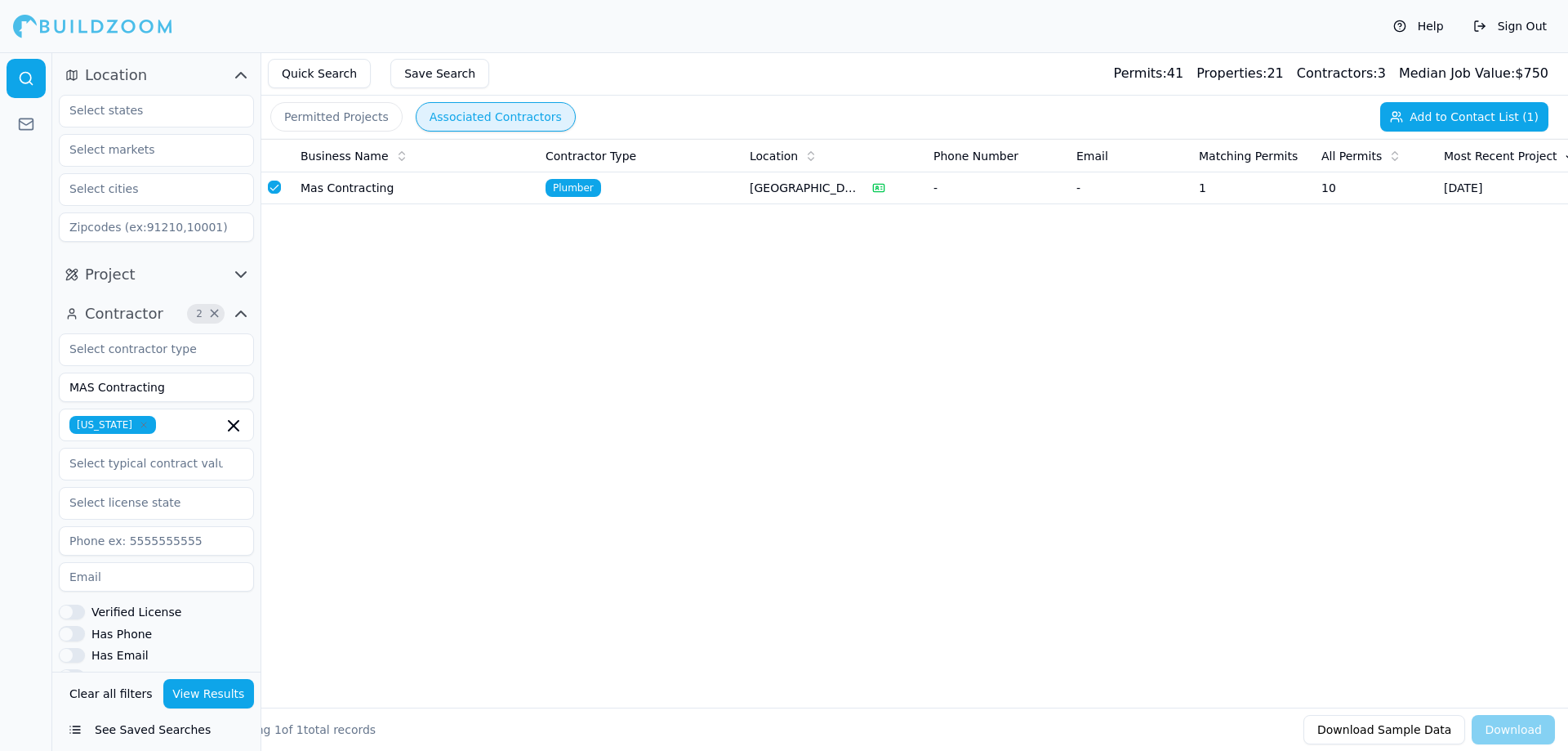
click at [371, 196] on td "Mas Contracting" at bounding box center [417, 188] width 245 height 32
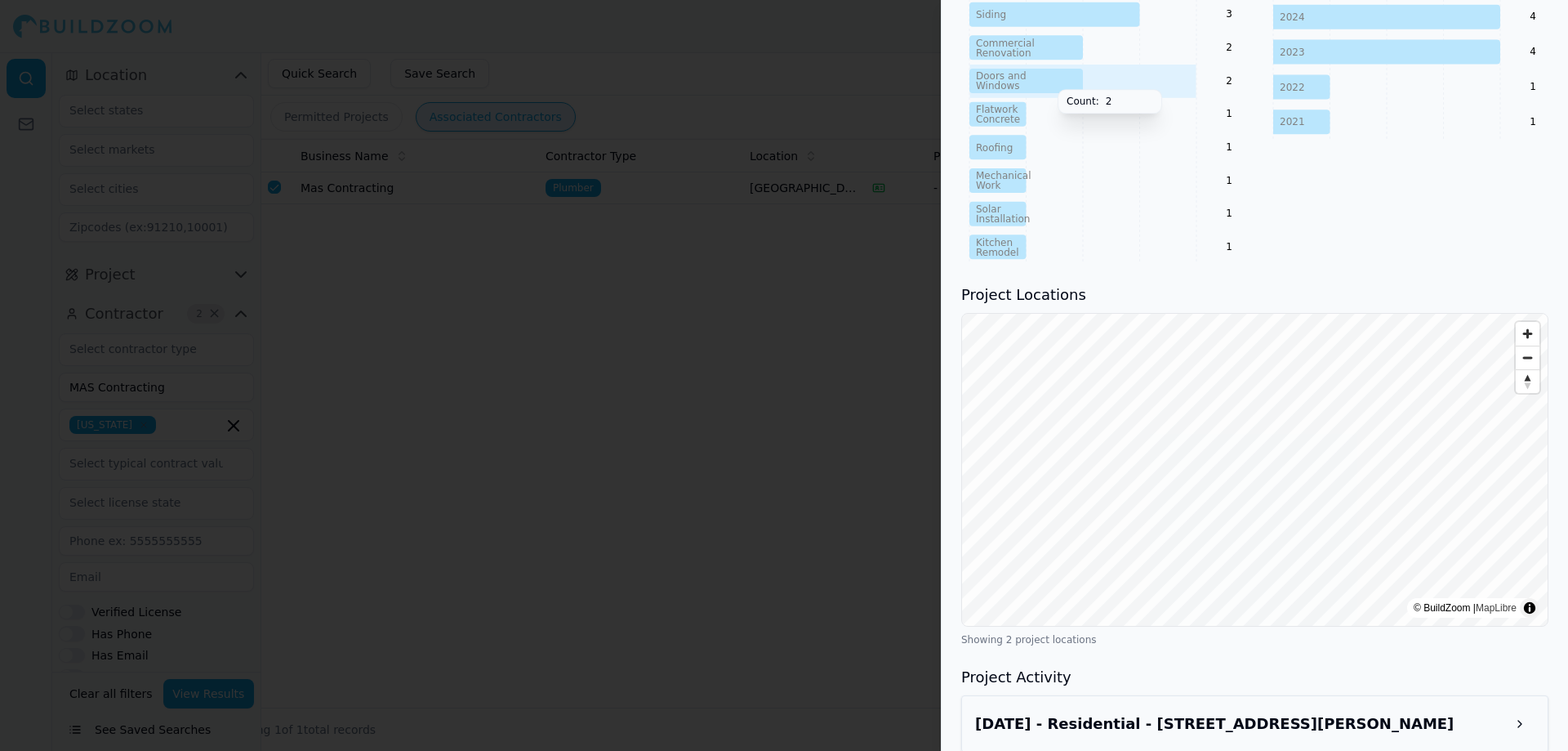
scroll to position [883, 0]
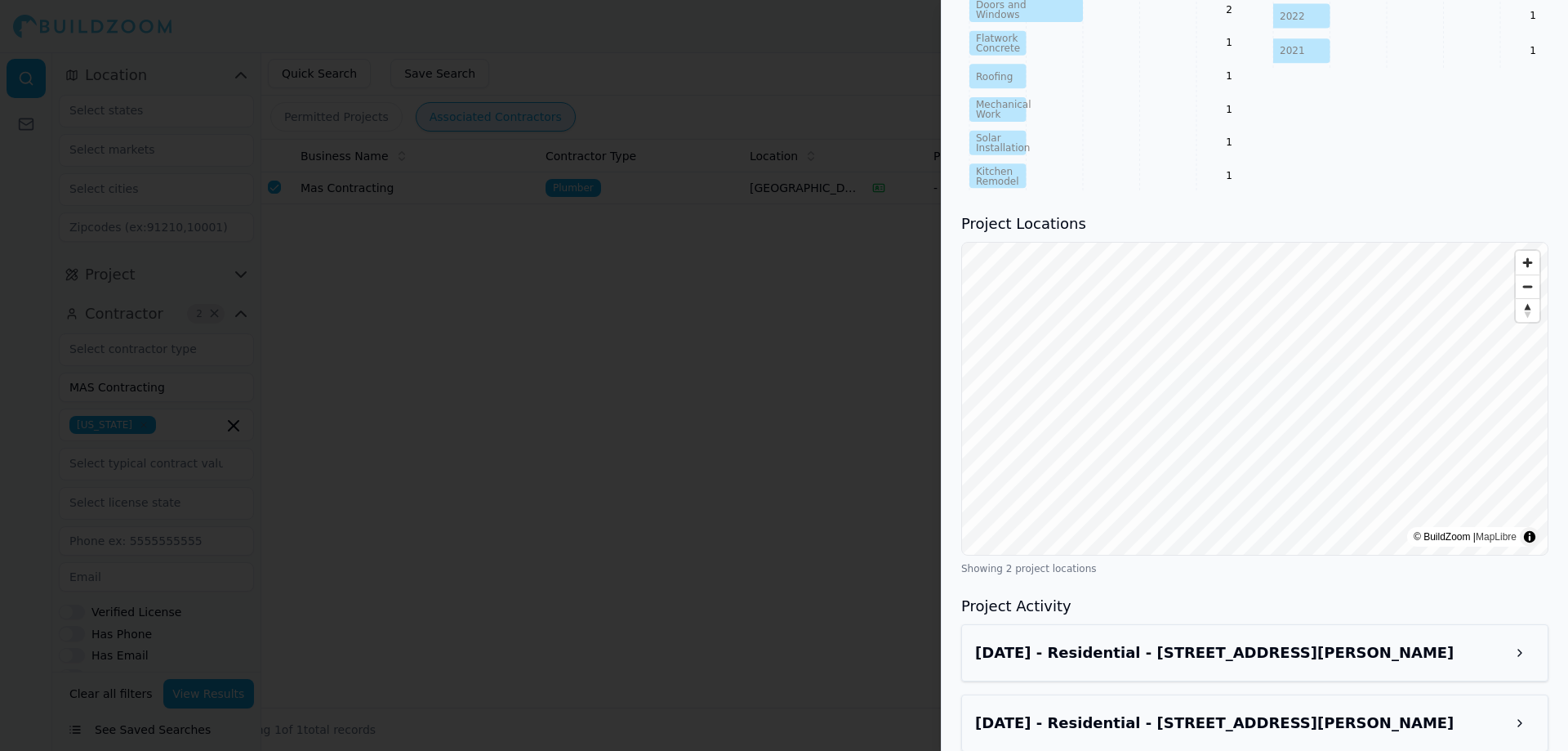
click at [1131, 651] on div "[DATE] - Residential - [STREET_ADDRESS][PERSON_NAME]" at bounding box center [1254, 653] width 587 height 57
click at [1128, 641] on h3 "[DATE] - Residential - [STREET_ADDRESS][PERSON_NAME]" at bounding box center [1239, 653] width 530 height 23
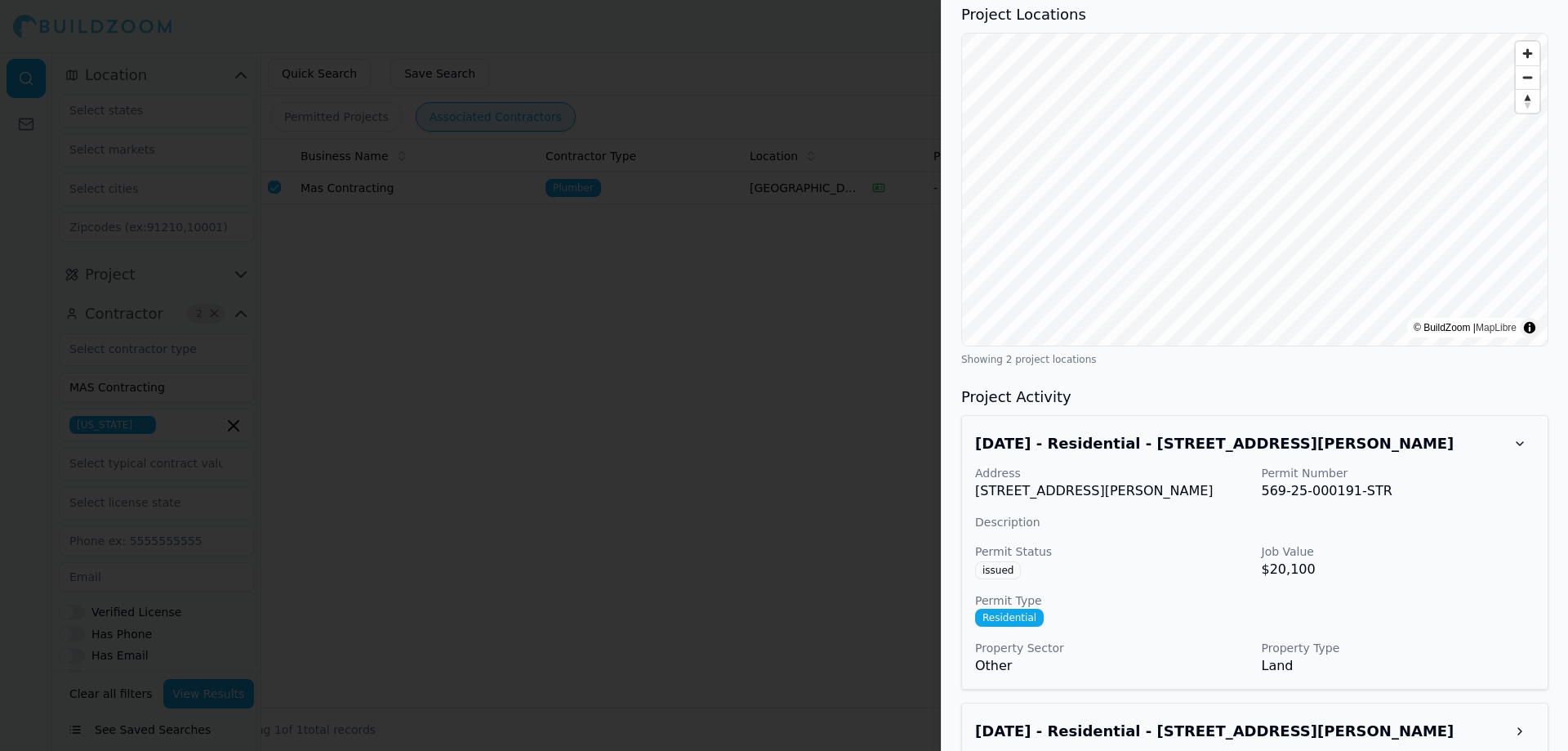
scroll to position [1120, 0]
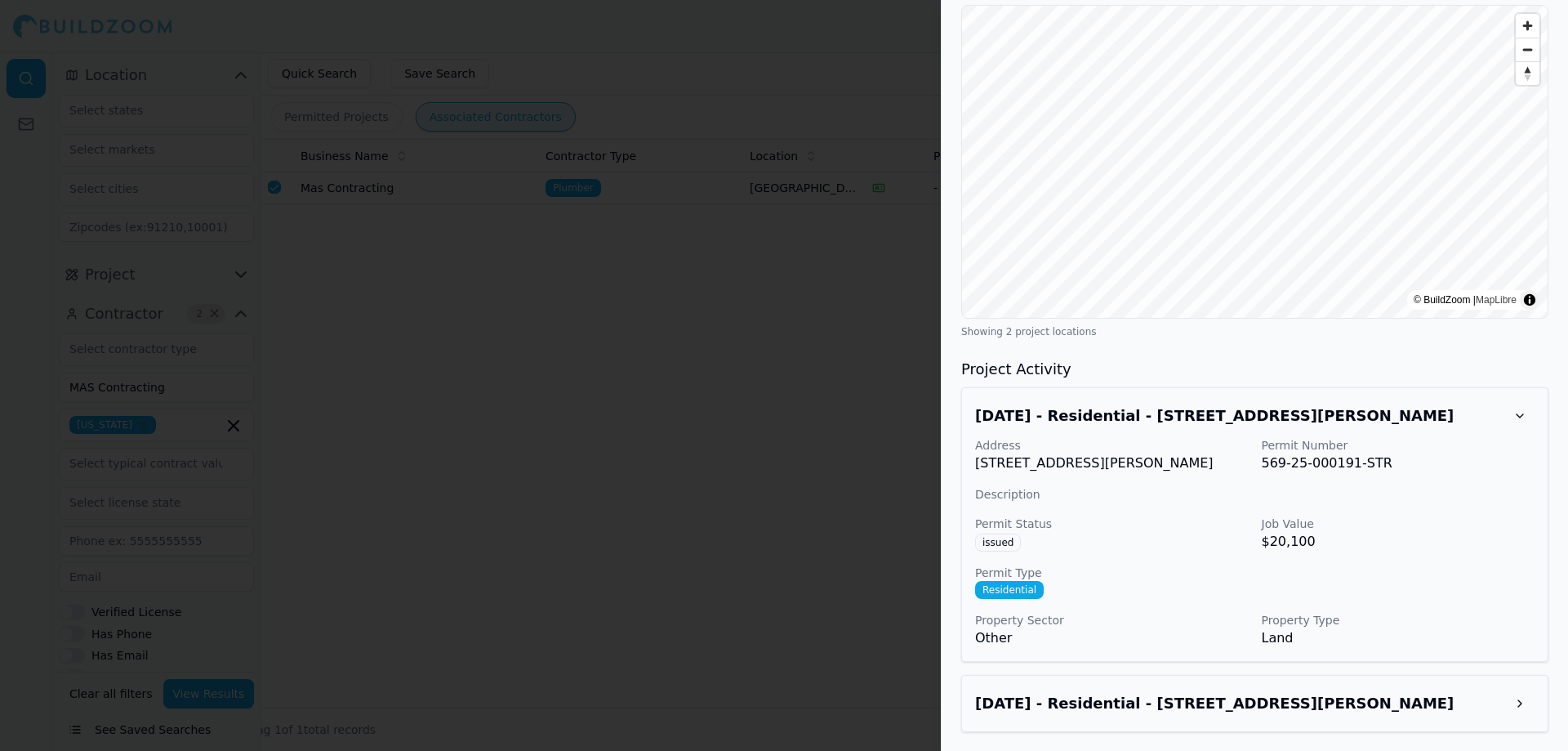
click at [1173, 710] on h3 "[DATE] - Residential - [STREET_ADDRESS][PERSON_NAME]" at bounding box center [1239, 703] width 530 height 23
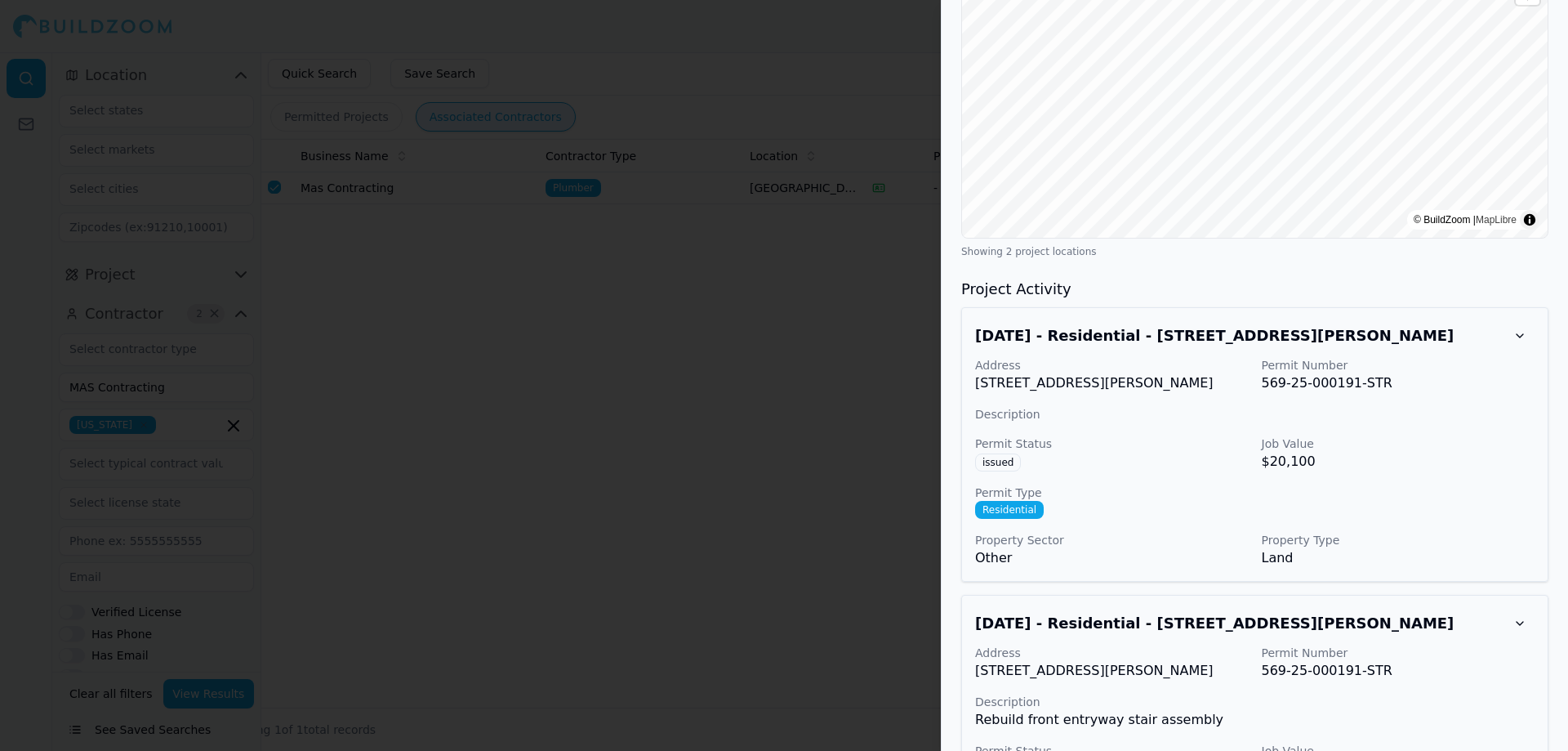
scroll to position [1201, 0]
click at [989, 284] on div "Project Activity [DATE] - Residential - [STREET_ADDRESS][PERSON_NAME] Address […" at bounding box center [1254, 582] width 587 height 611
click at [1011, 324] on h3 "[DATE] - Residential - [STREET_ADDRESS][PERSON_NAME]" at bounding box center [1239, 335] width 530 height 23
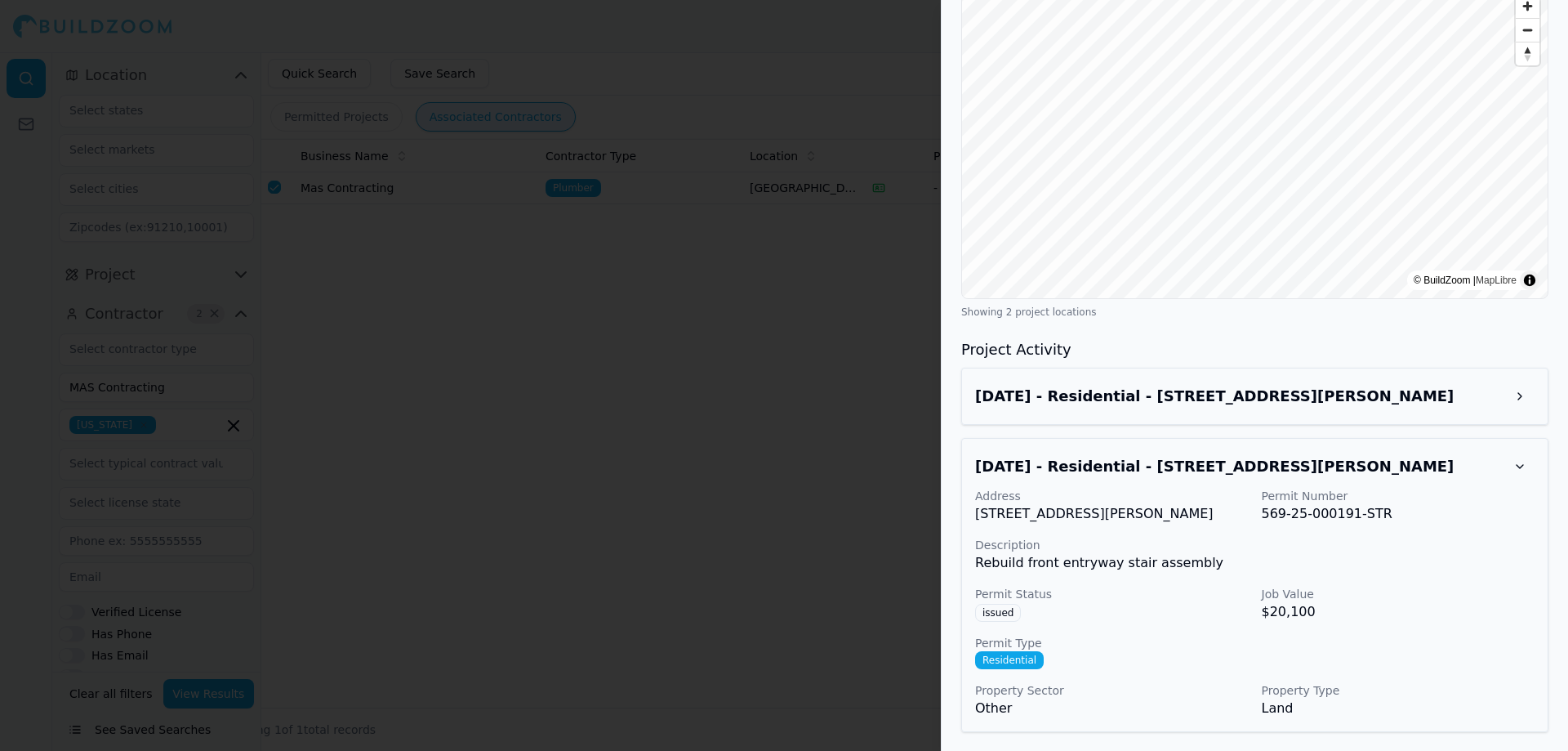
click at [1055, 381] on div "[DATE] - Residential - [STREET_ADDRESS][PERSON_NAME]" at bounding box center [1254, 396] width 559 height 30
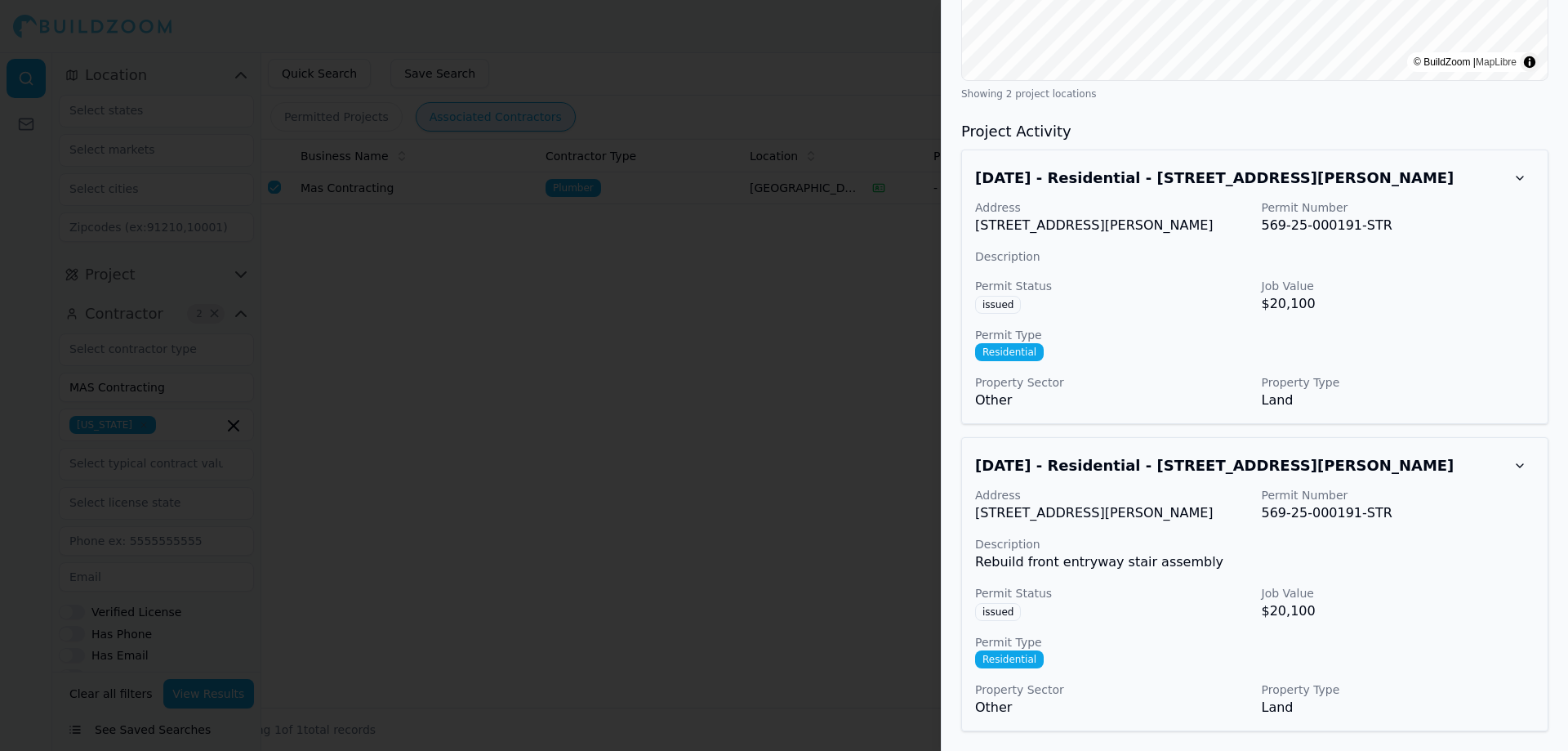
scroll to position [1377, 0]
click at [470, 277] on div at bounding box center [784, 375] width 1568 height 751
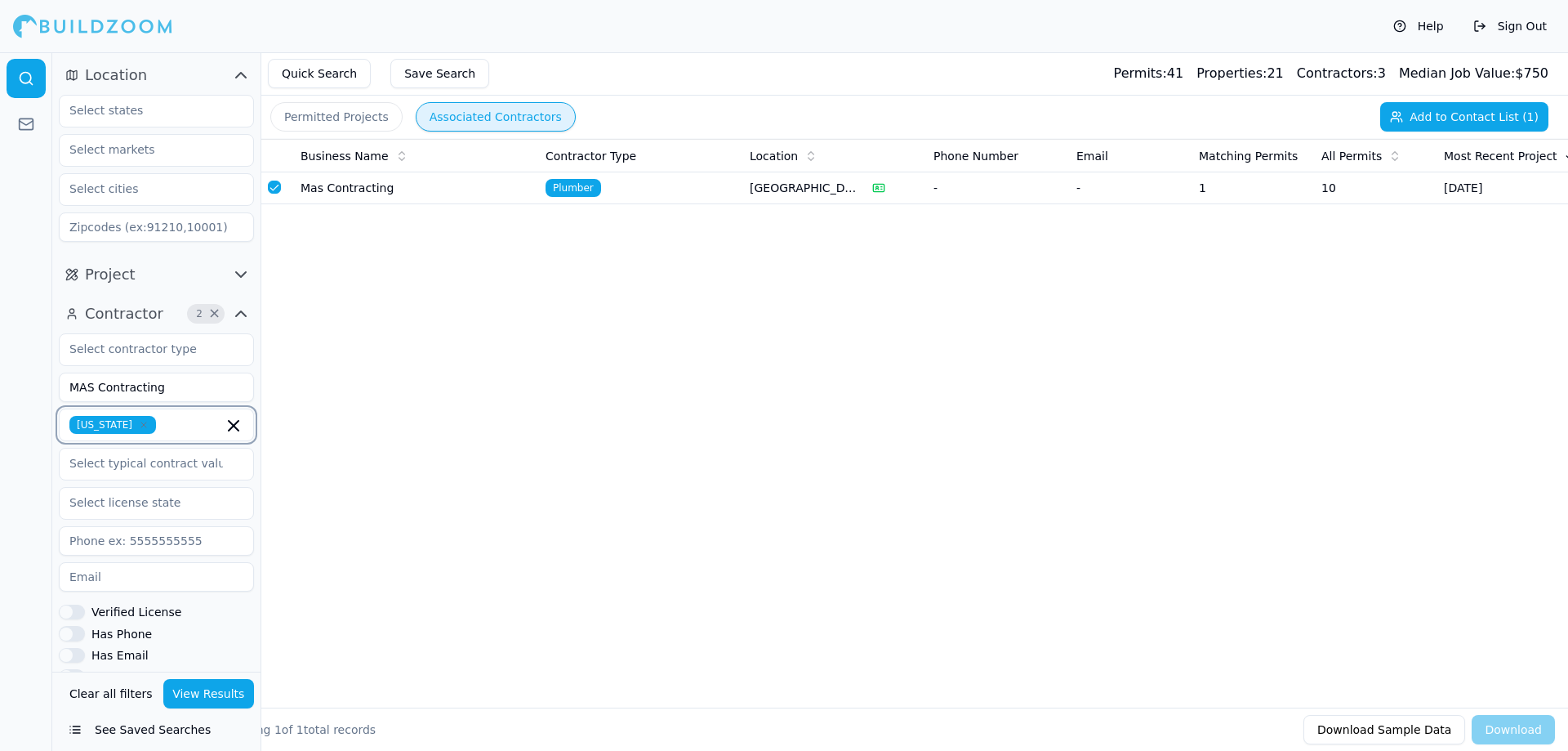
click at [234, 432] on icon "button" at bounding box center [233, 426] width 20 height 20
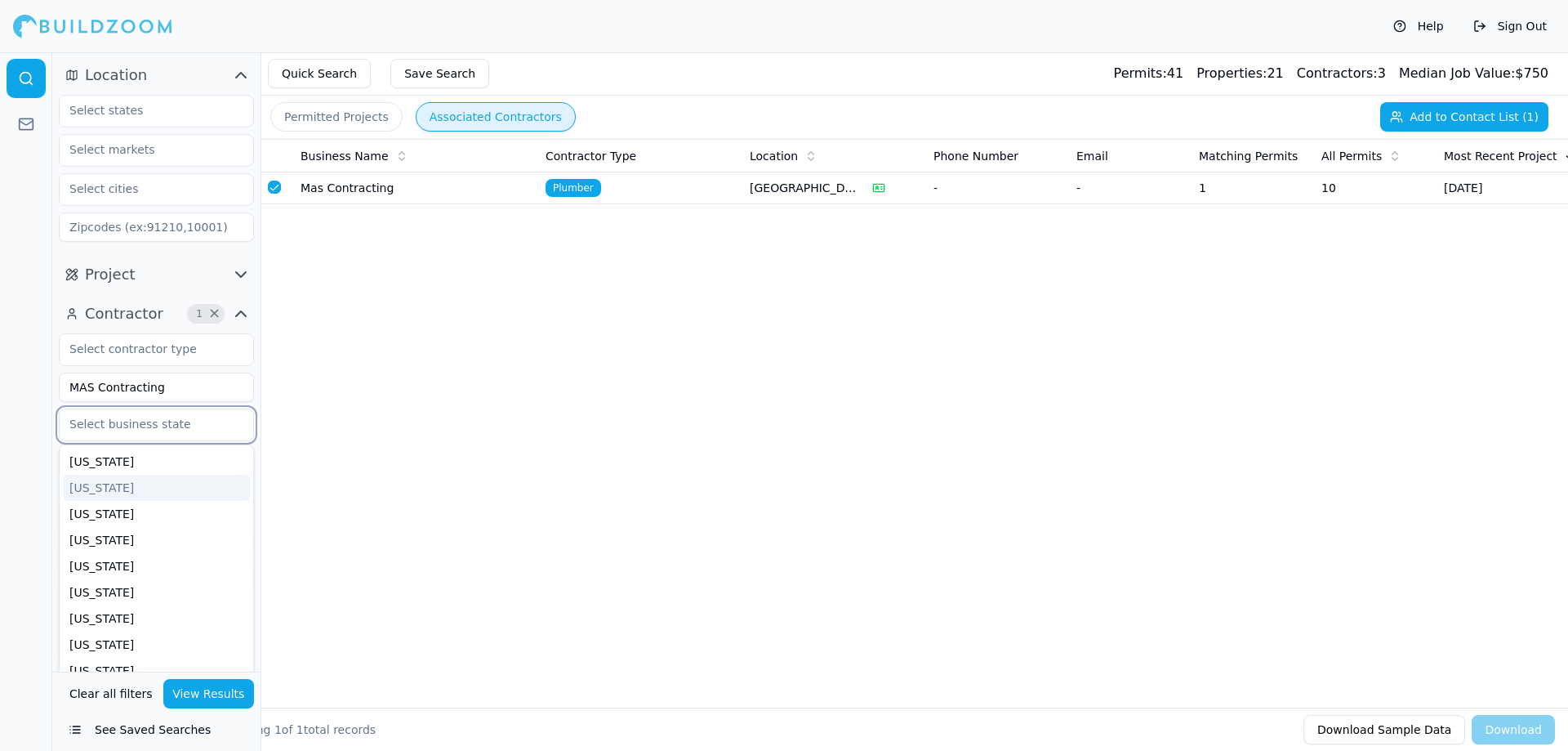
click at [192, 430] on input "text" at bounding box center [146, 424] width 173 height 30
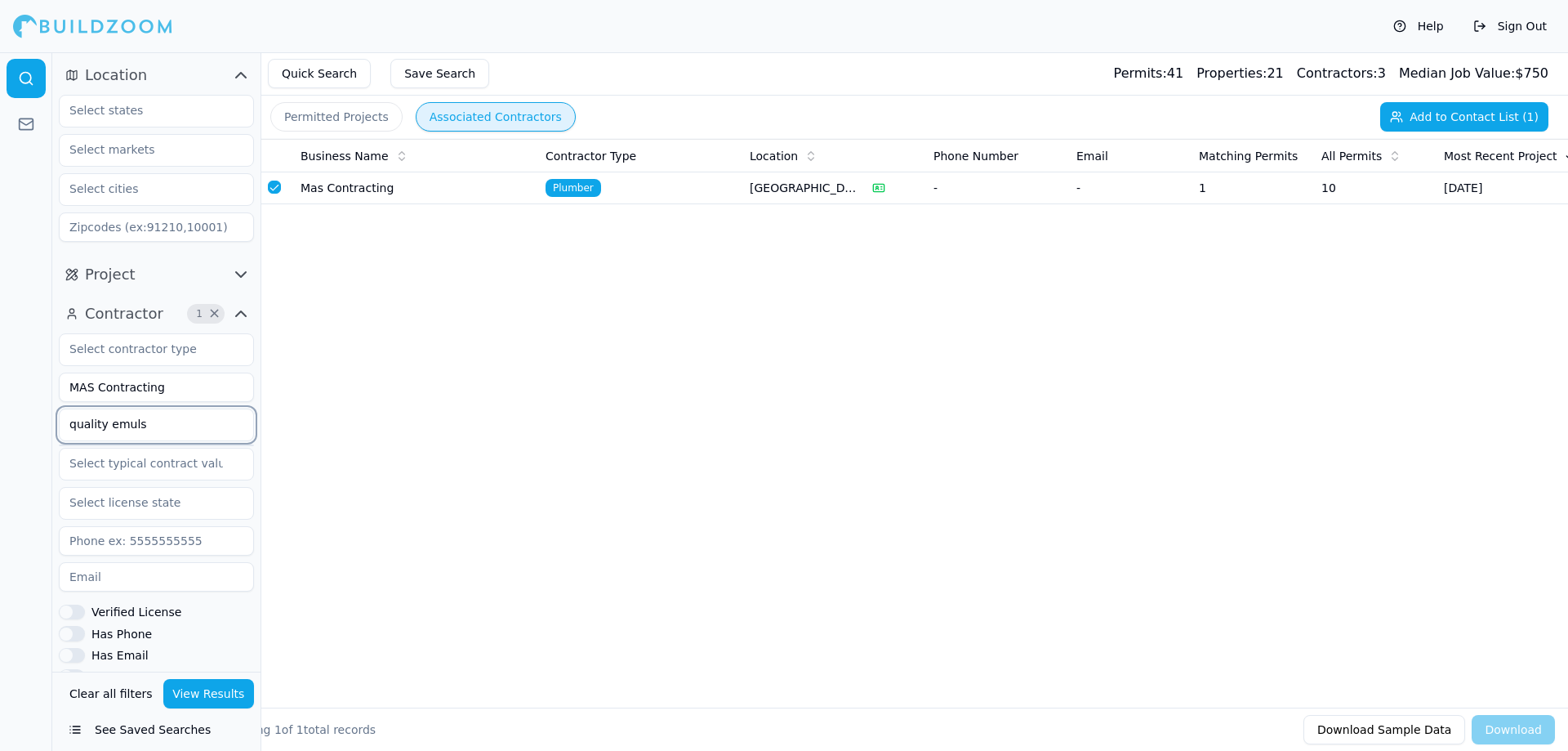
type input "quality emulsi"
drag, startPoint x: 190, startPoint y: 430, endPoint x: 142, endPoint y: 400, distance: 56.6
click at [0, 405] on html "Help Sign Out Location Project Contractor 1 × MAS Contracting quality emulsi Ve…" at bounding box center [784, 375] width 1568 height 751
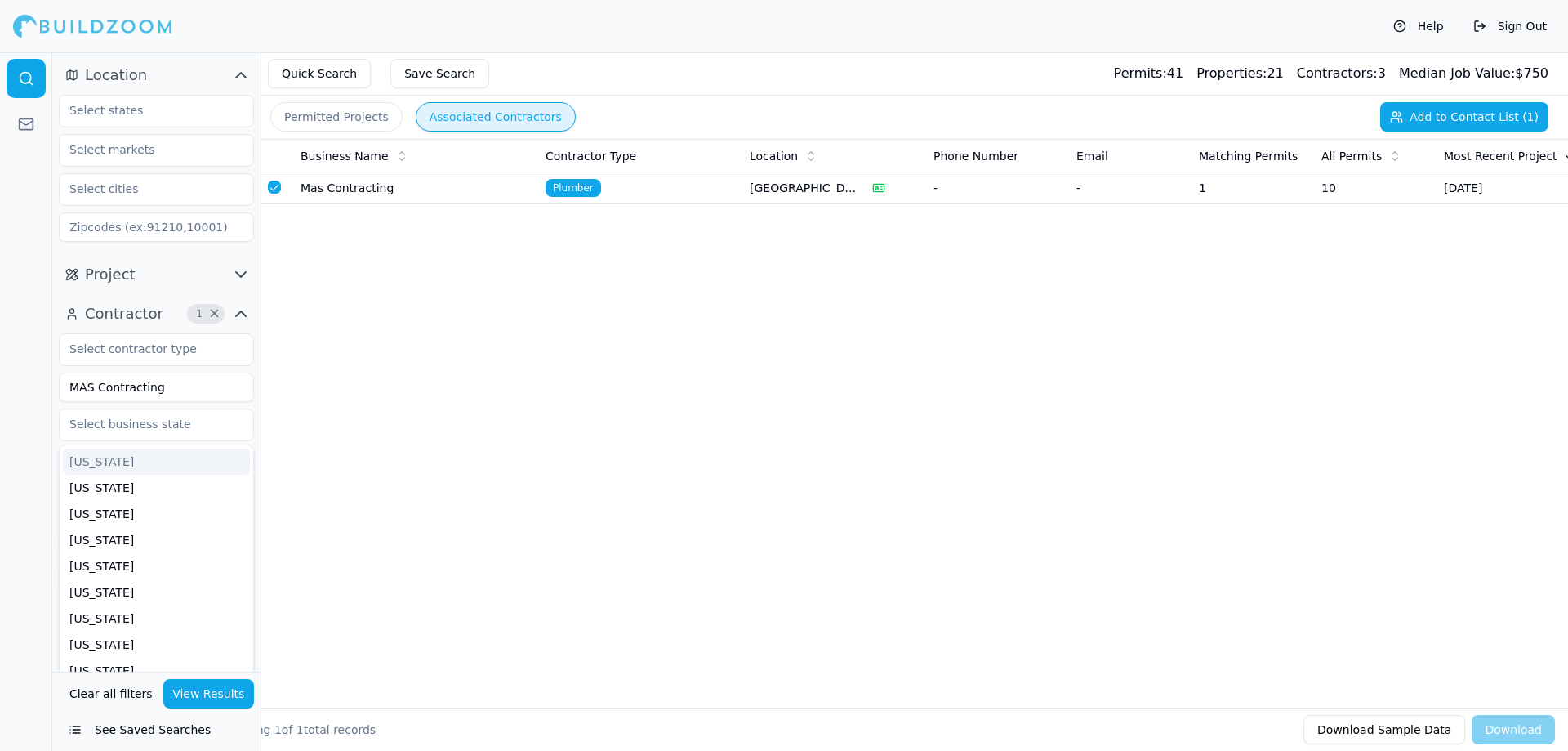
drag, startPoint x: 117, startPoint y: 378, endPoint x: -198, endPoint y: 379, distance: 315.0
click at [0, 379] on html "Help Sign Out Location Project Contractor 1 × MAS Contracting [US_STATE] [US_ST…" at bounding box center [784, 375] width 1568 height 751
click at [207, 685] on button "View Results" at bounding box center [209, 694] width 91 height 30
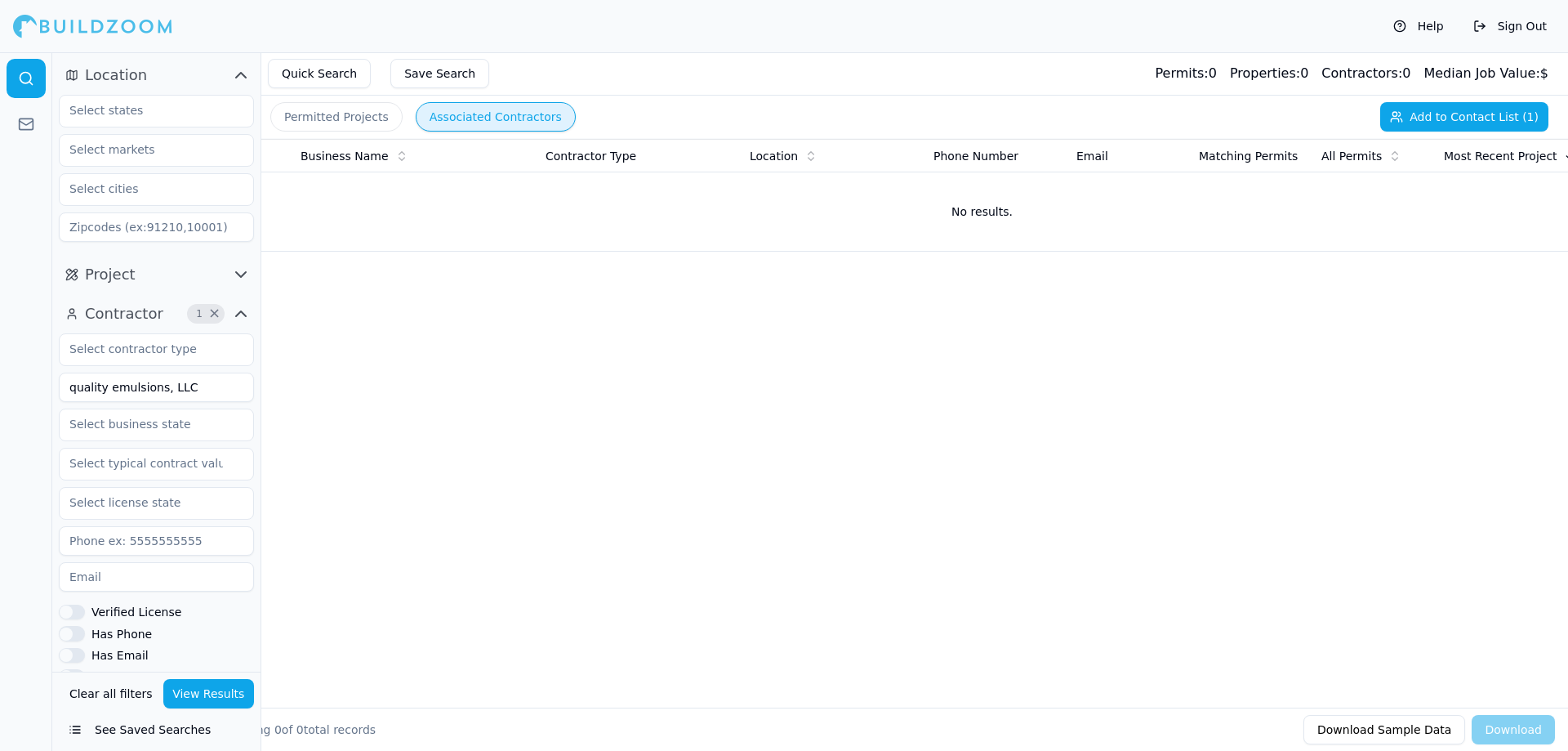
click at [212, 383] on input "quality emulsions, LLC" at bounding box center [157, 387] width 195 height 30
click at [162, 386] on input "quality emulsions, LLC" at bounding box center [157, 387] width 195 height 30
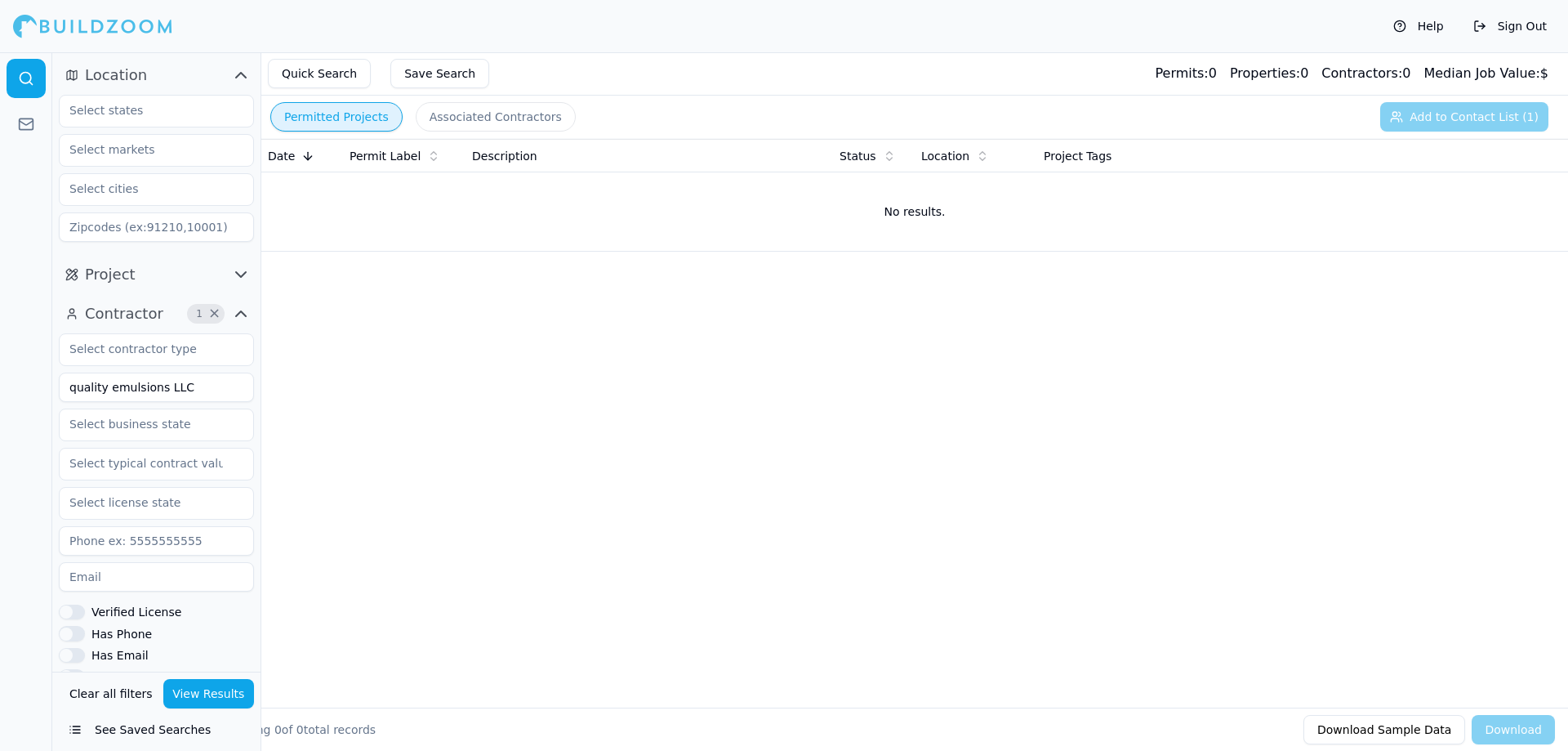
click at [334, 121] on button "Permitted Projects" at bounding box center [337, 117] width 132 height 30
click at [212, 694] on button "View Results" at bounding box center [209, 694] width 91 height 30
drag, startPoint x: 197, startPoint y: 392, endPoint x: -63, endPoint y: 380, distance: 260.3
click at [0, 380] on html "Help Sign Out Location Project Contractor 1 × quality emulsions LLC Verified Li…" at bounding box center [784, 375] width 1568 height 751
type input "Fuels, LLC"
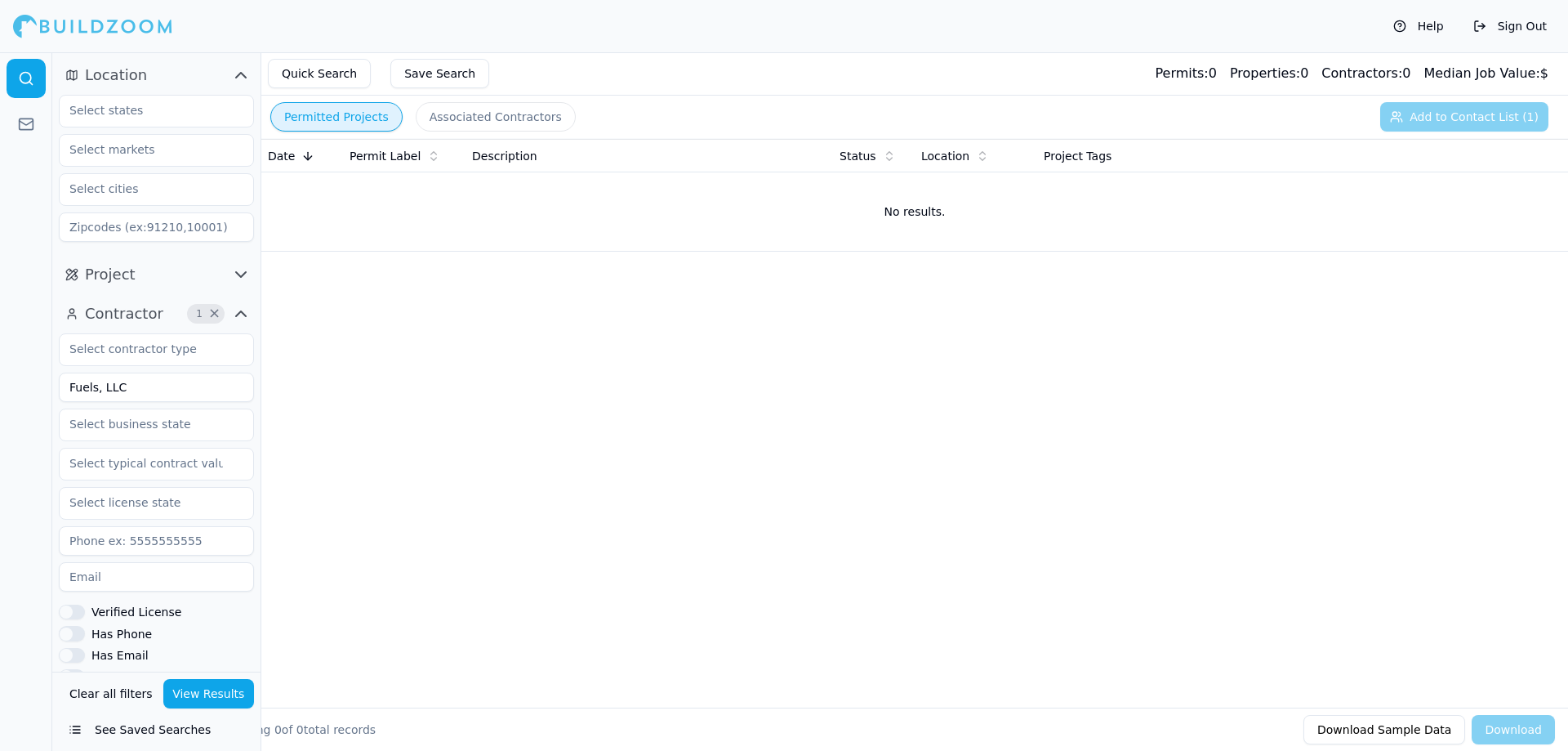
click at [215, 696] on button "View Results" at bounding box center [209, 694] width 91 height 30
click at [155, 380] on input "Fuels, LLC" at bounding box center [157, 387] width 195 height 30
type input "G&R FLoor SOlution"
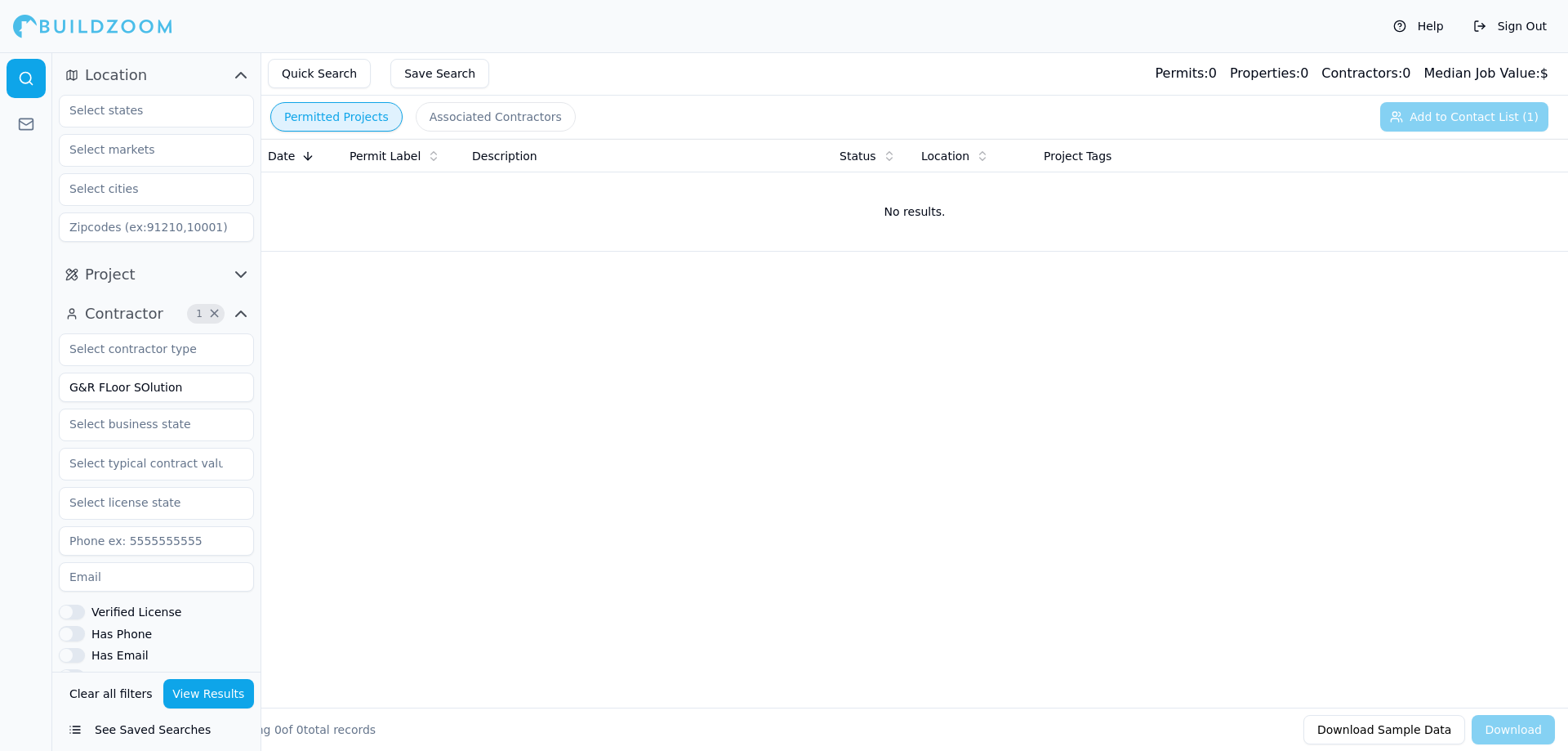
click at [228, 687] on button "View Results" at bounding box center [209, 694] width 91 height 30
click at [138, 384] on input "G&R FLoor SOlution" at bounding box center [157, 387] width 195 height 30
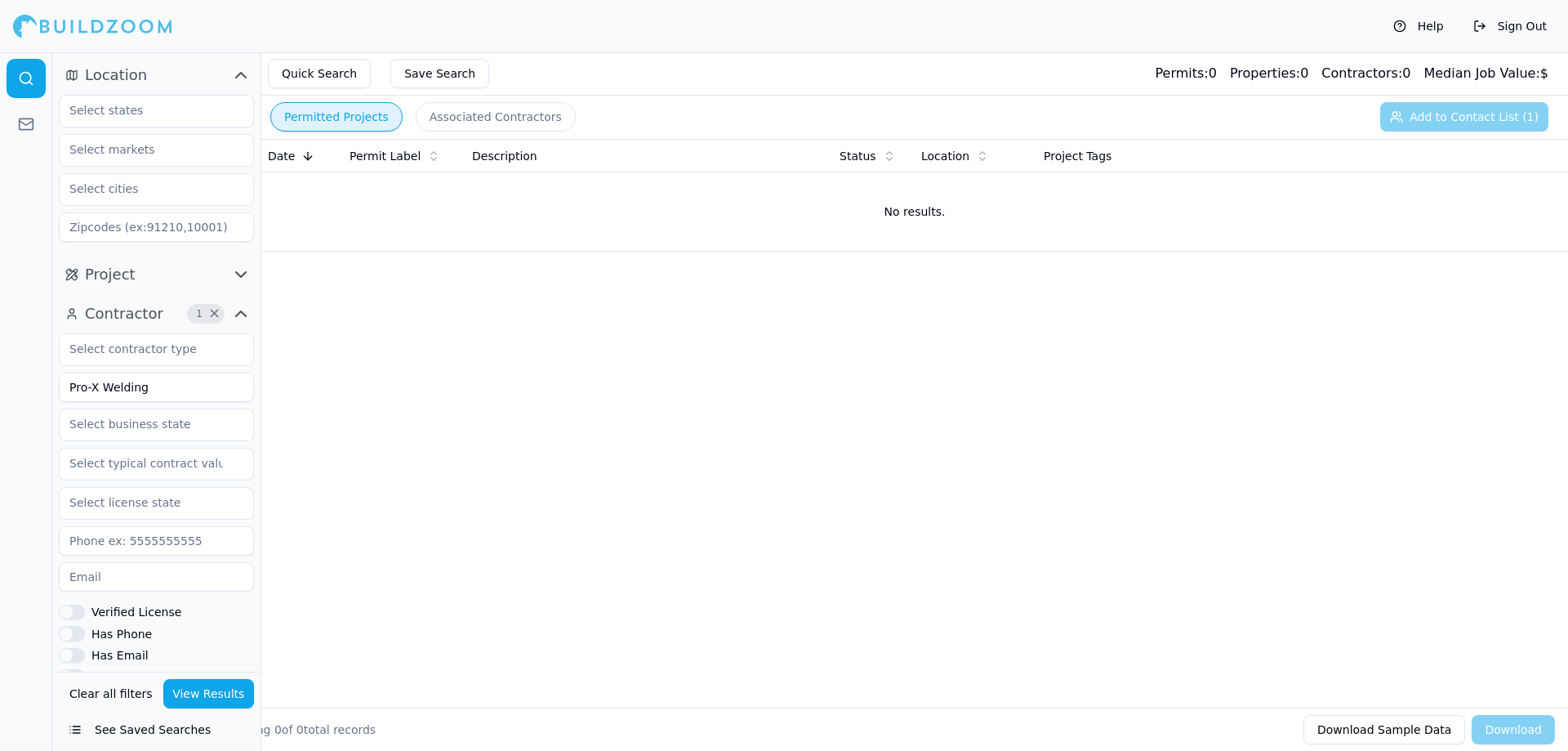
click at [180, 692] on button "View Results" at bounding box center [209, 694] width 91 height 30
drag, startPoint x: 174, startPoint y: 374, endPoint x: -51, endPoint y: 353, distance: 226.0
click at [0, 353] on html "Help Sign Out Location Project Contractor 1 × Pro-X Welding Verified License Ha…" at bounding box center [784, 375] width 1568 height 751
click at [163, 393] on input "Kingdom Construction LLC" at bounding box center [157, 387] width 195 height 30
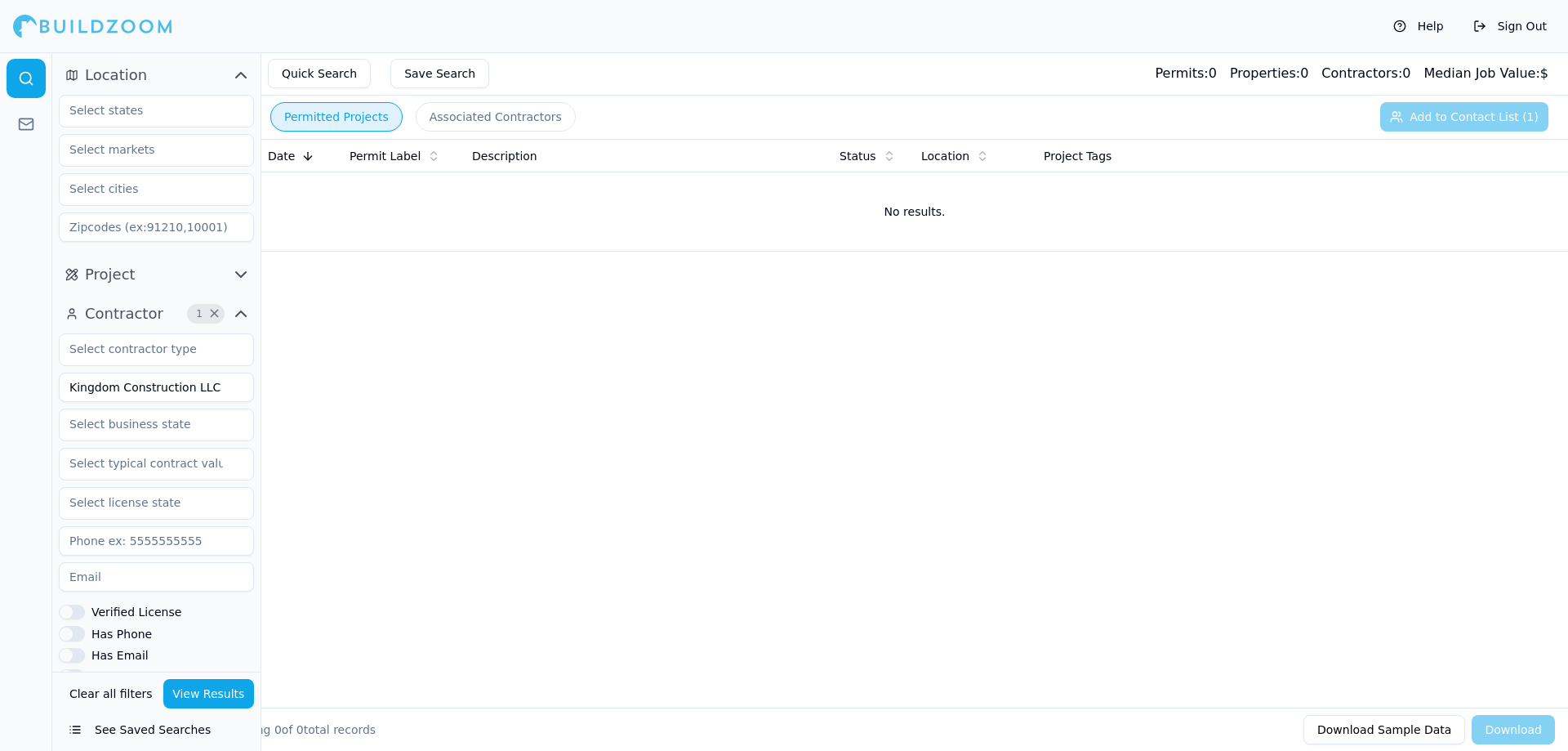
click at [163, 393] on input "Kingdom Construction LLC" at bounding box center [157, 387] width 195 height 30
click at [234, 380] on input "Kingdom Construction LLC" at bounding box center [157, 387] width 195 height 30
drag, startPoint x: 225, startPoint y: 385, endPoint x: 320, endPoint y: 389, distance: 95.1
click at [320, 389] on div "Location Project Contractor 1 × Kingdom Construction LLC Verified License Has P…" at bounding box center [810, 427] width 1515 height 751
type input "Kingdom Construction LLC"
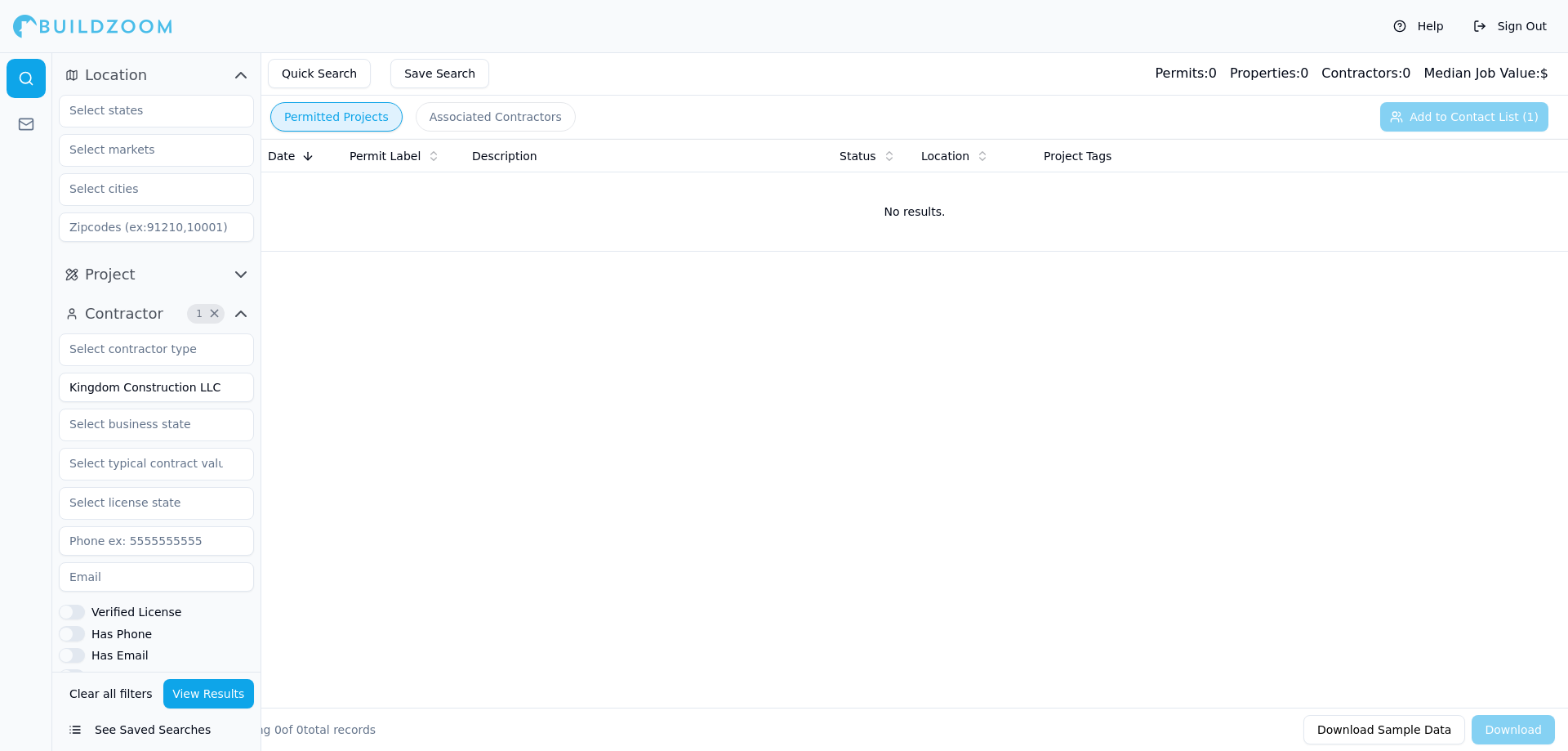
click at [188, 690] on button "View Results" at bounding box center [209, 694] width 91 height 30
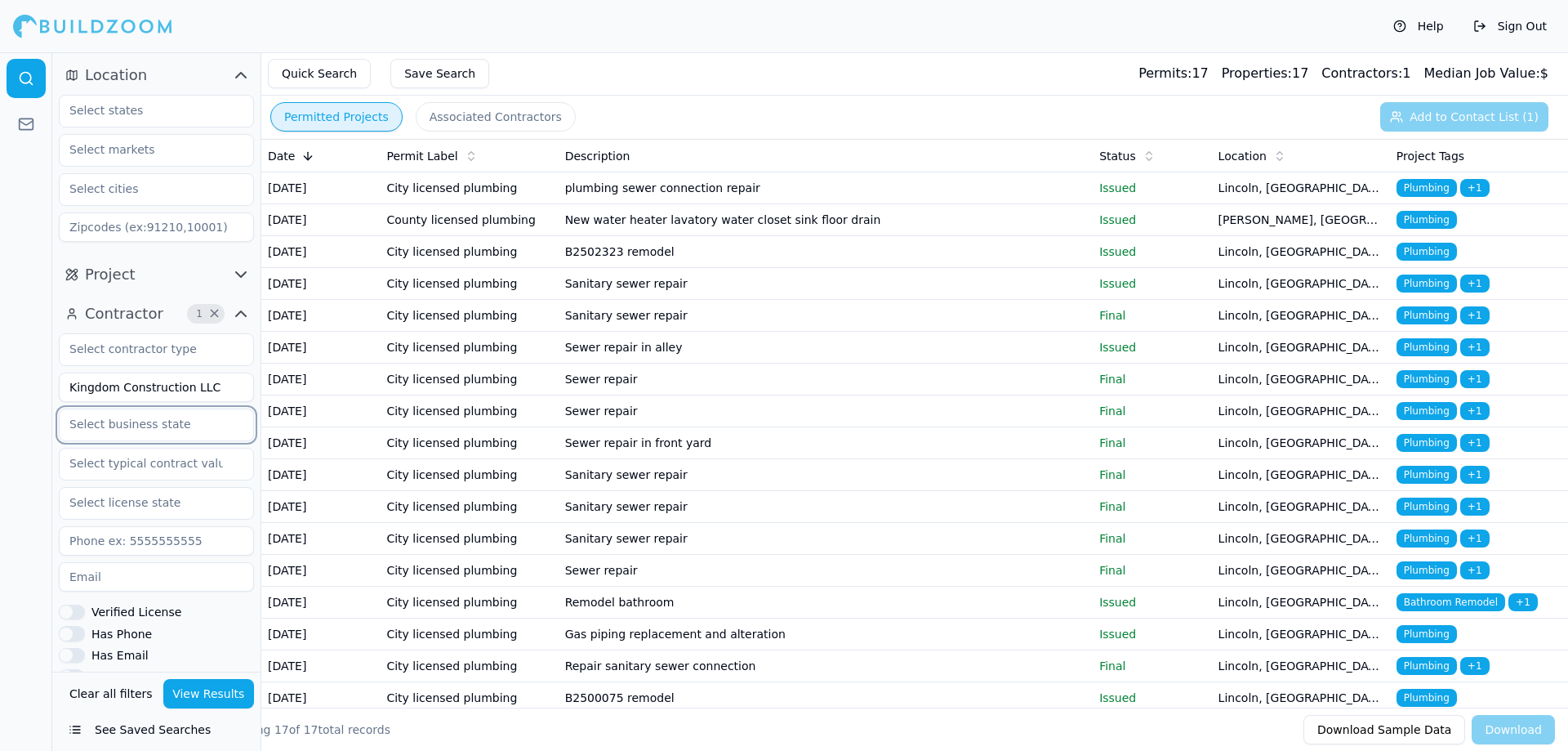
click at [130, 429] on input "text" at bounding box center [146, 424] width 173 height 30
type input "Tex"
click at [102, 460] on div "[US_STATE]" at bounding box center [156, 461] width 187 height 26
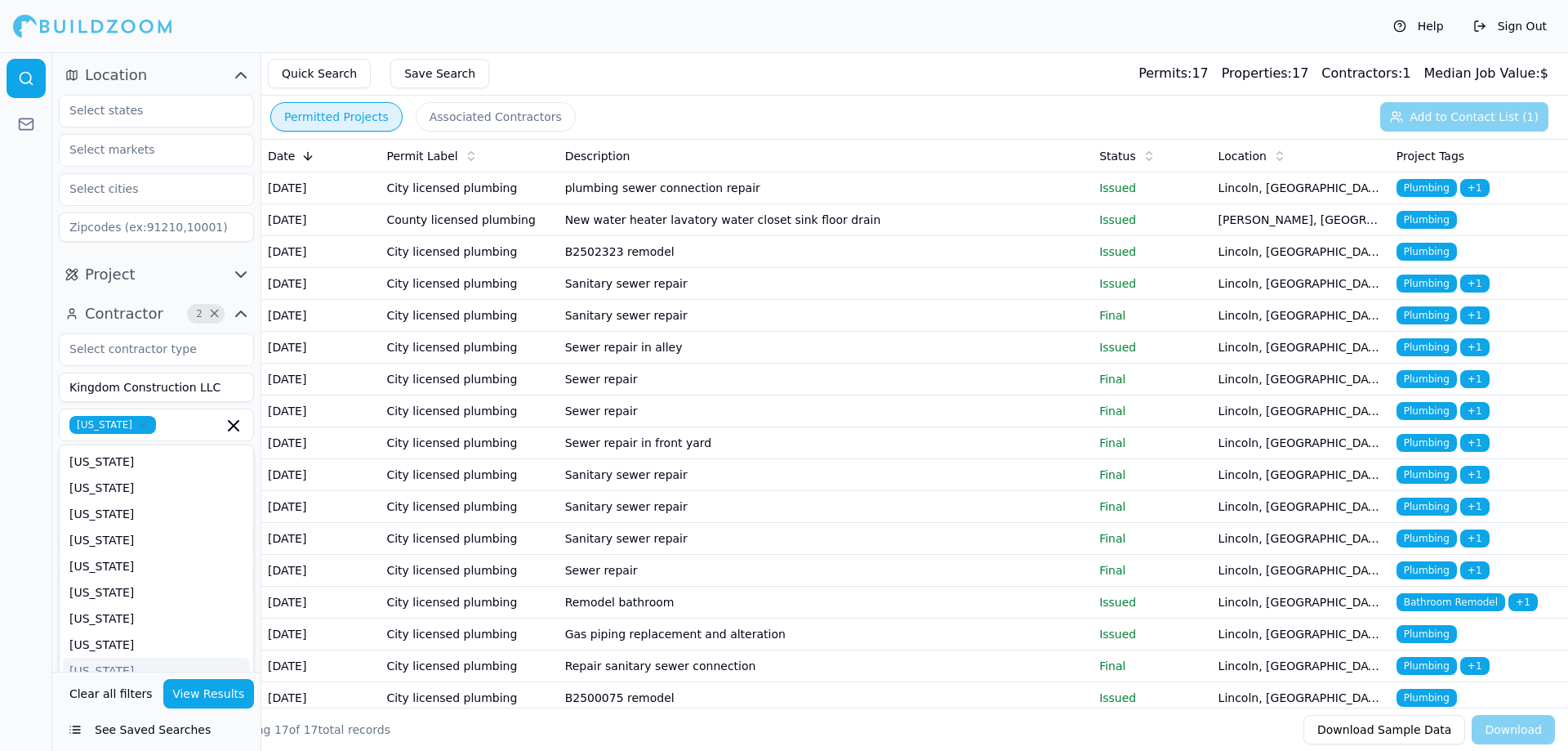
click at [219, 691] on button "View Results" at bounding box center [209, 694] width 91 height 30
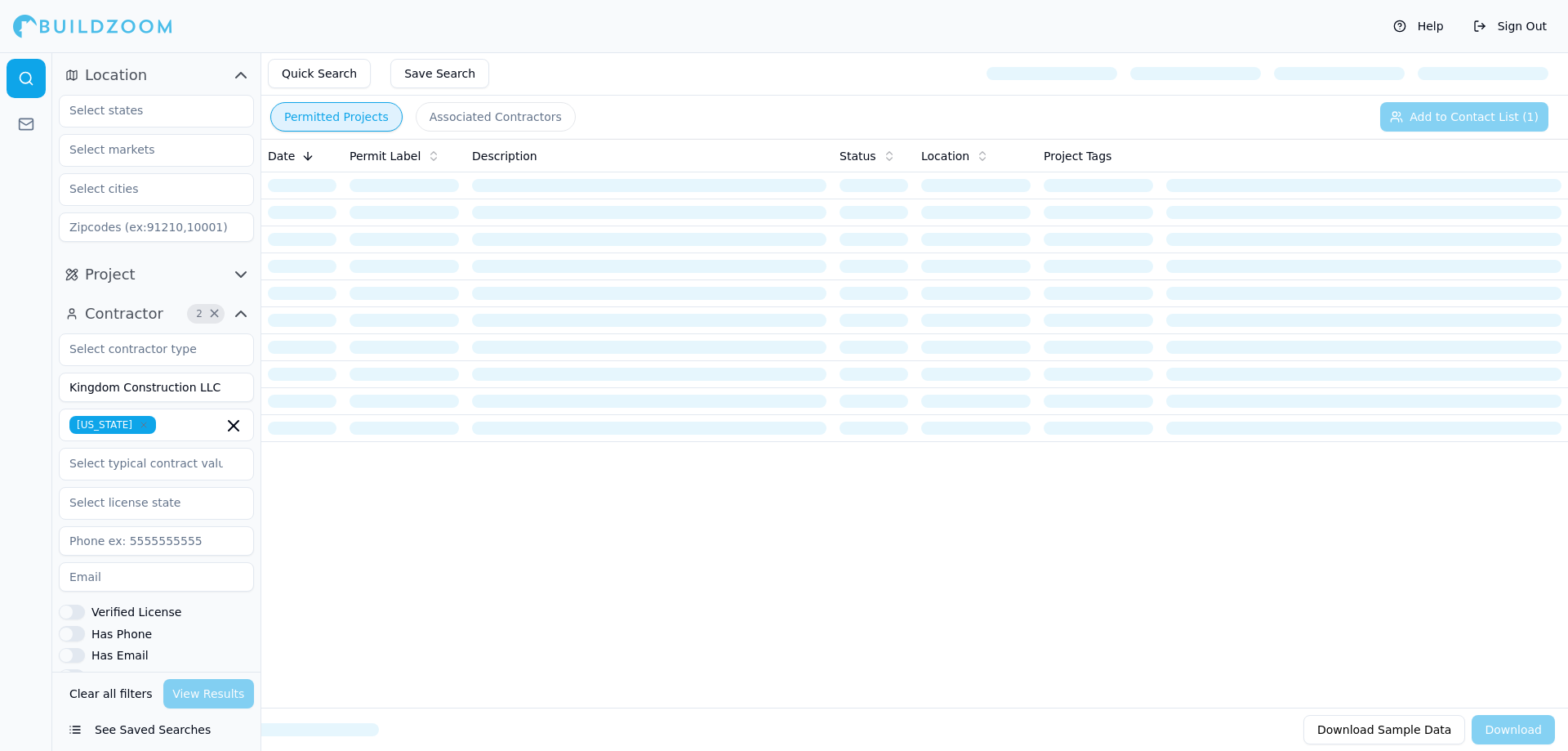
drag, startPoint x: 163, startPoint y: 365, endPoint x: 140, endPoint y: 389, distance: 33.2
click at [163, 366] on div "Kingdom Construction LLC [US_STATE] Verified License Has Phone Has Email Has Pe…" at bounding box center [157, 583] width 195 height 500
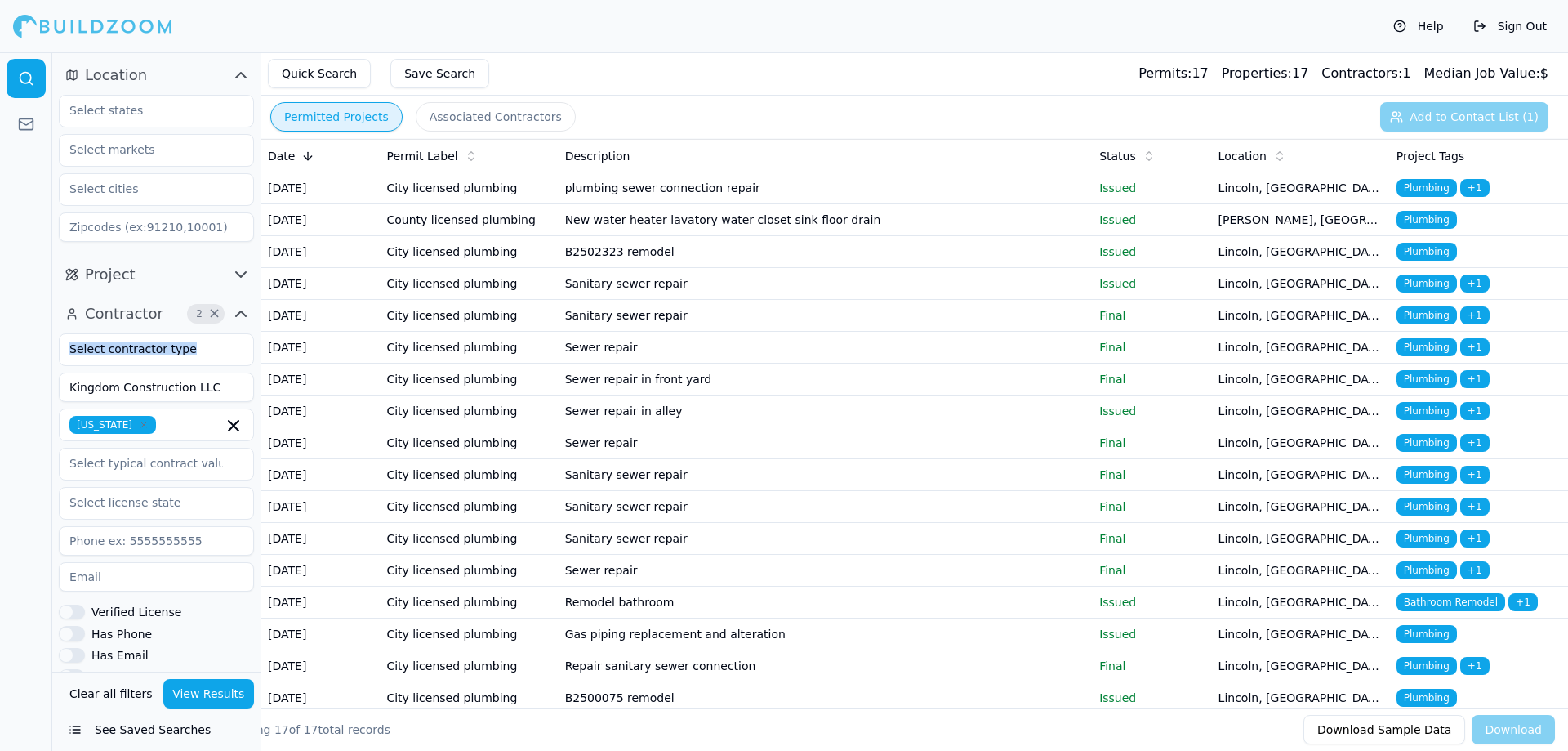
click at [193, 385] on input "Kingdom Construction LLC" at bounding box center [157, 387] width 195 height 30
click at [196, 311] on span "2" at bounding box center [199, 313] width 17 height 17
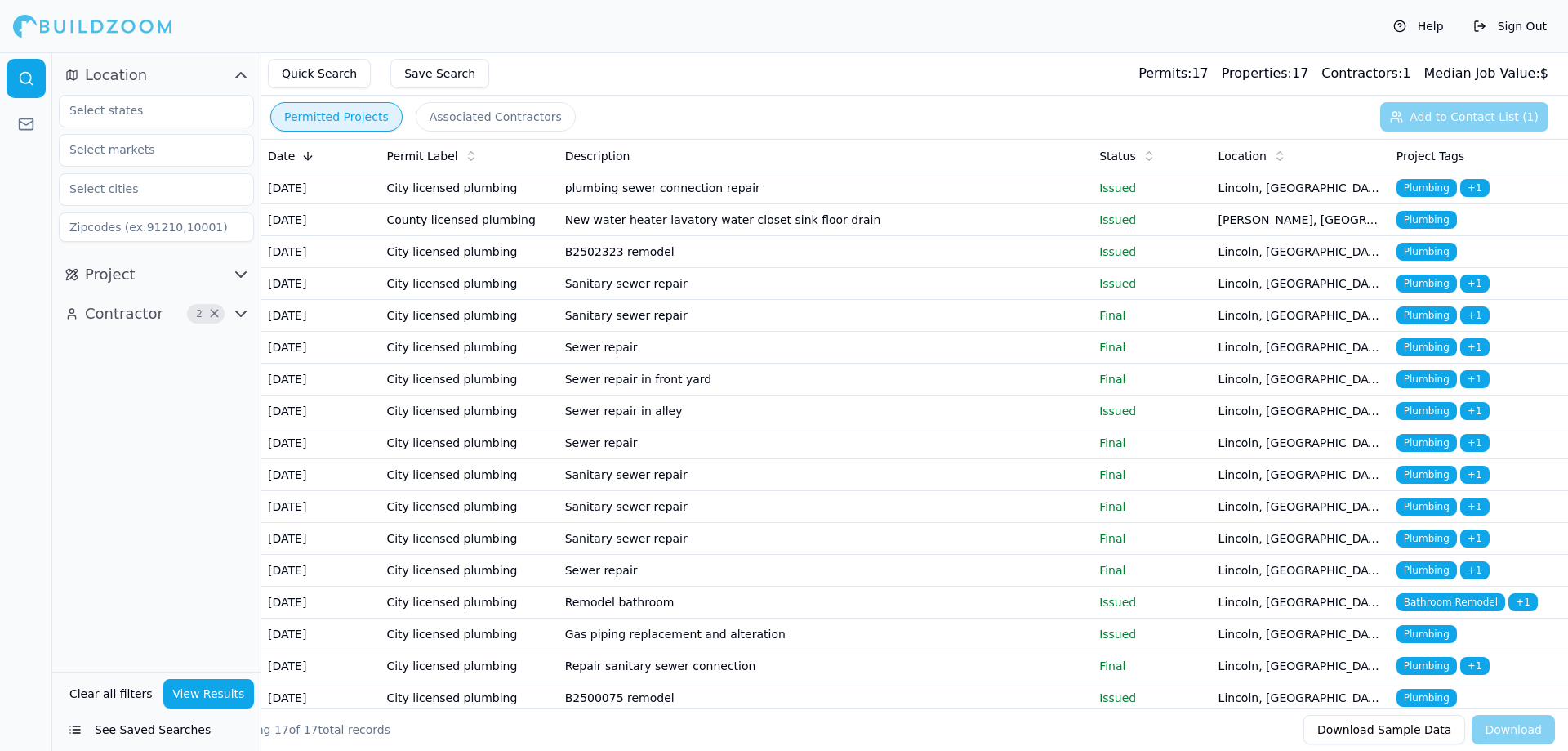
click at [199, 312] on span "2" at bounding box center [199, 313] width 17 height 17
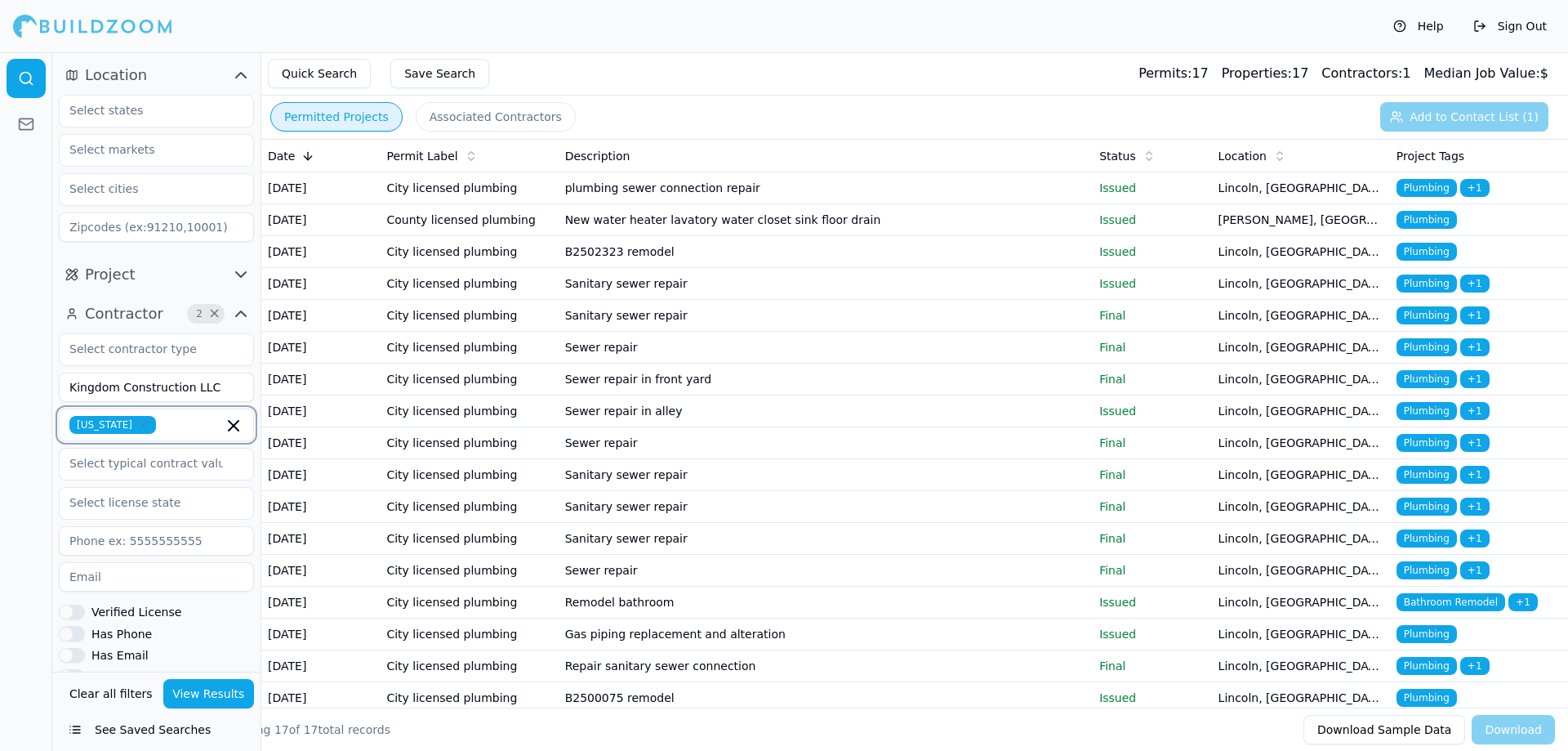
drag, startPoint x: 232, startPoint y: 432, endPoint x: 224, endPoint y: 420, distance: 14.4
click at [232, 432] on icon "button" at bounding box center [233, 426] width 20 height 20
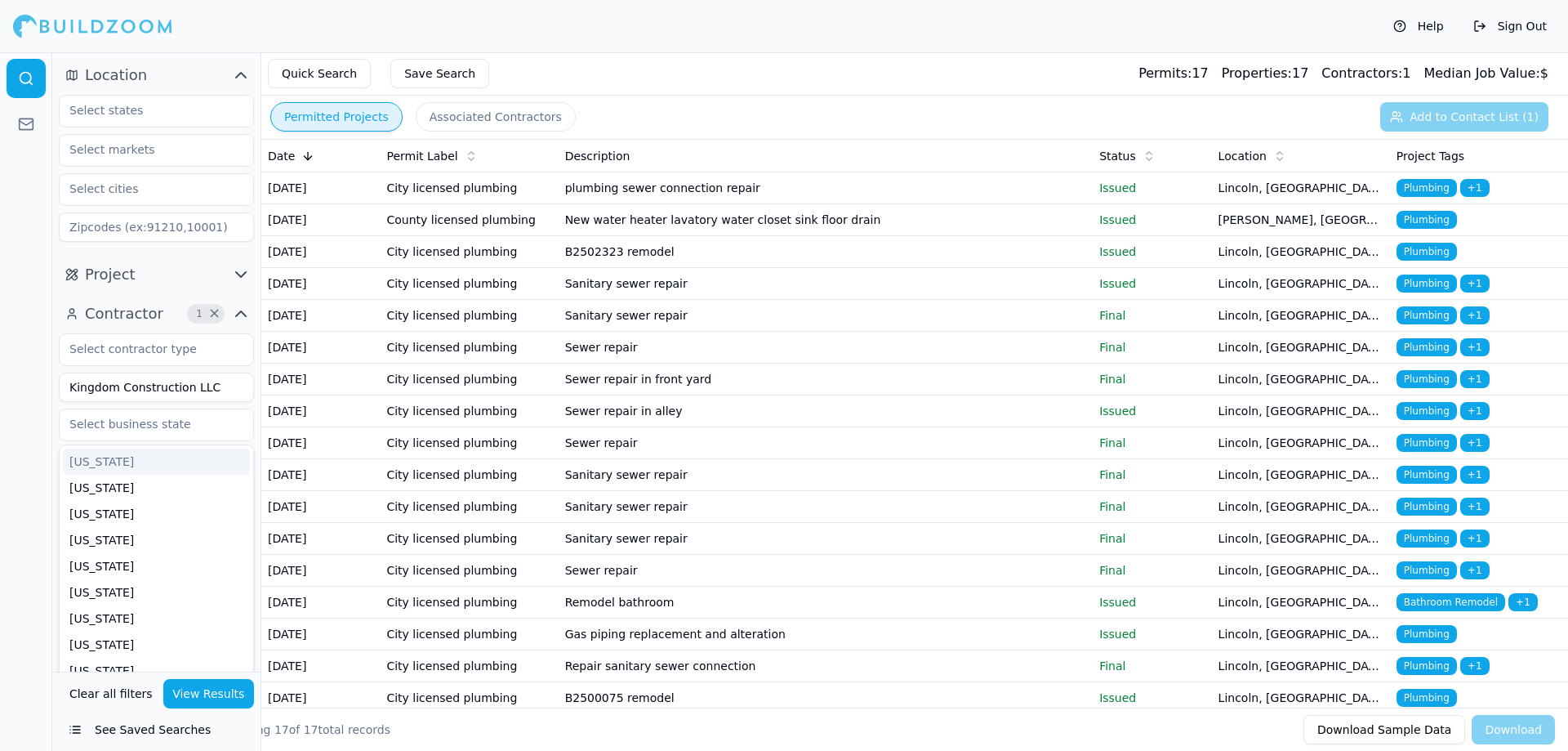
click at [196, 389] on input "Kingdom Construction LLC" at bounding box center [157, 387] width 195 height 30
click at [215, 383] on input "Kingdom Construction LLC" at bounding box center [157, 387] width 195 height 30
click at [460, 113] on button "Associated Contractors" at bounding box center [496, 117] width 160 height 30
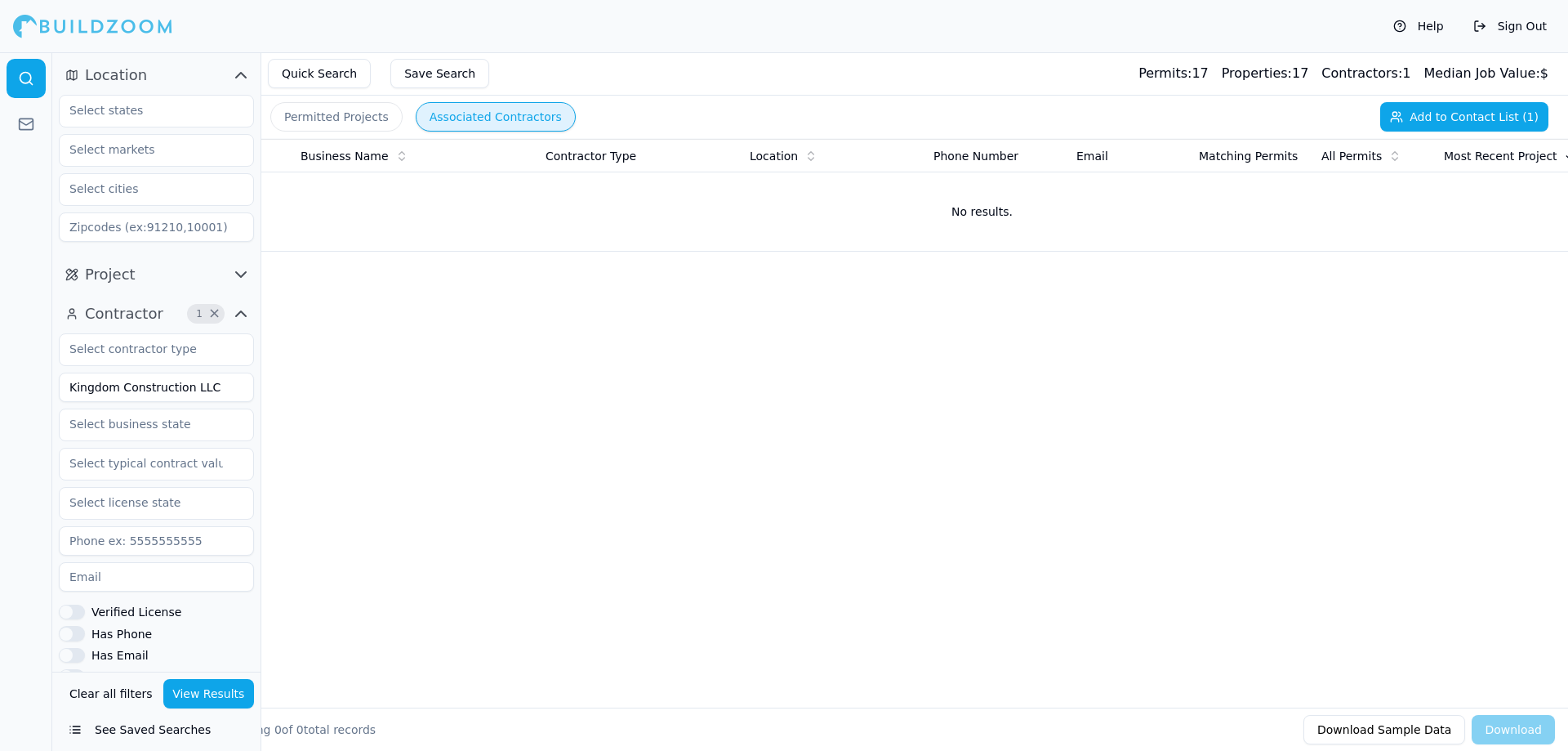
click at [344, 127] on button "Permitted Projects" at bounding box center [337, 117] width 132 height 30
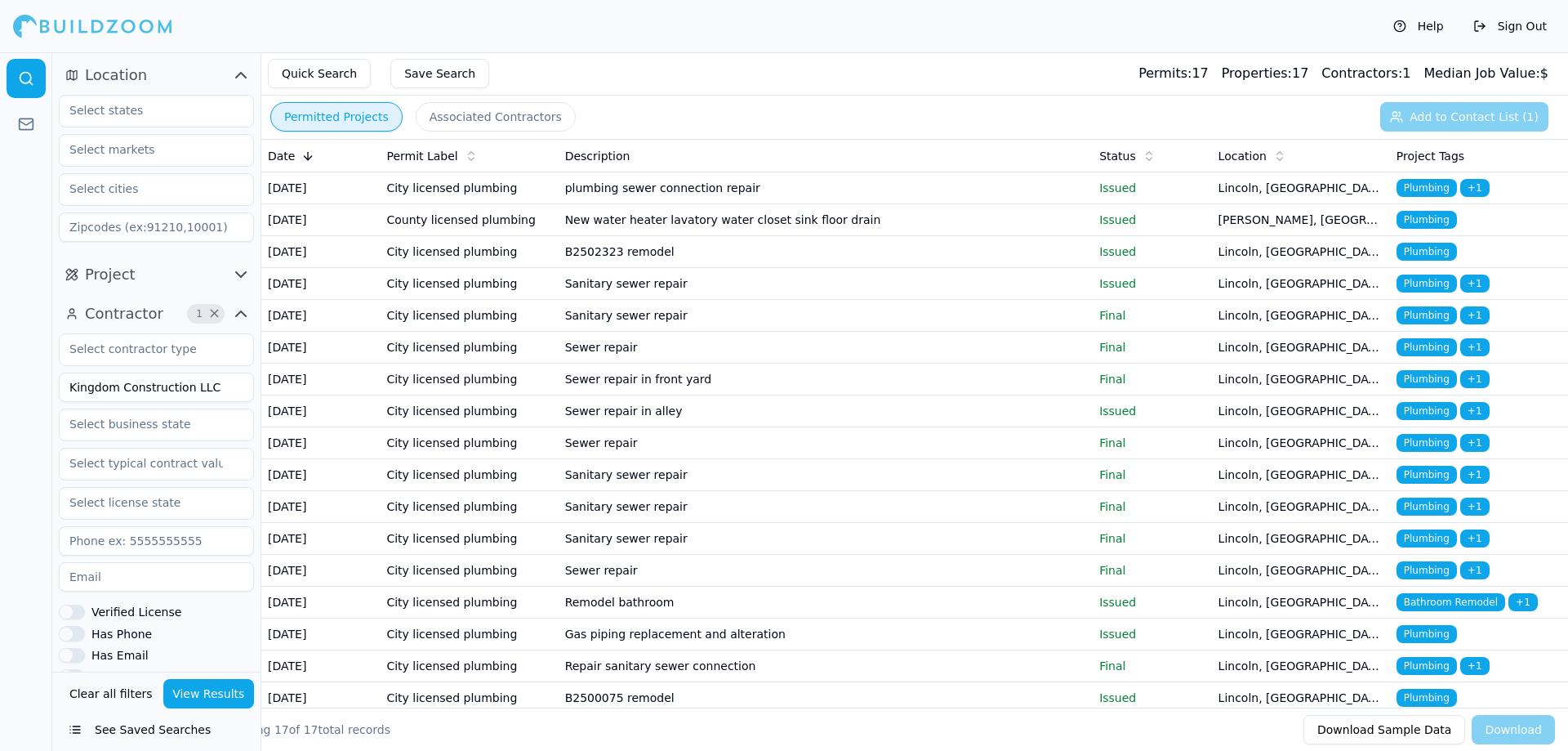
click at [495, 198] on td "City licensed plumbing" at bounding box center [469, 188] width 178 height 32
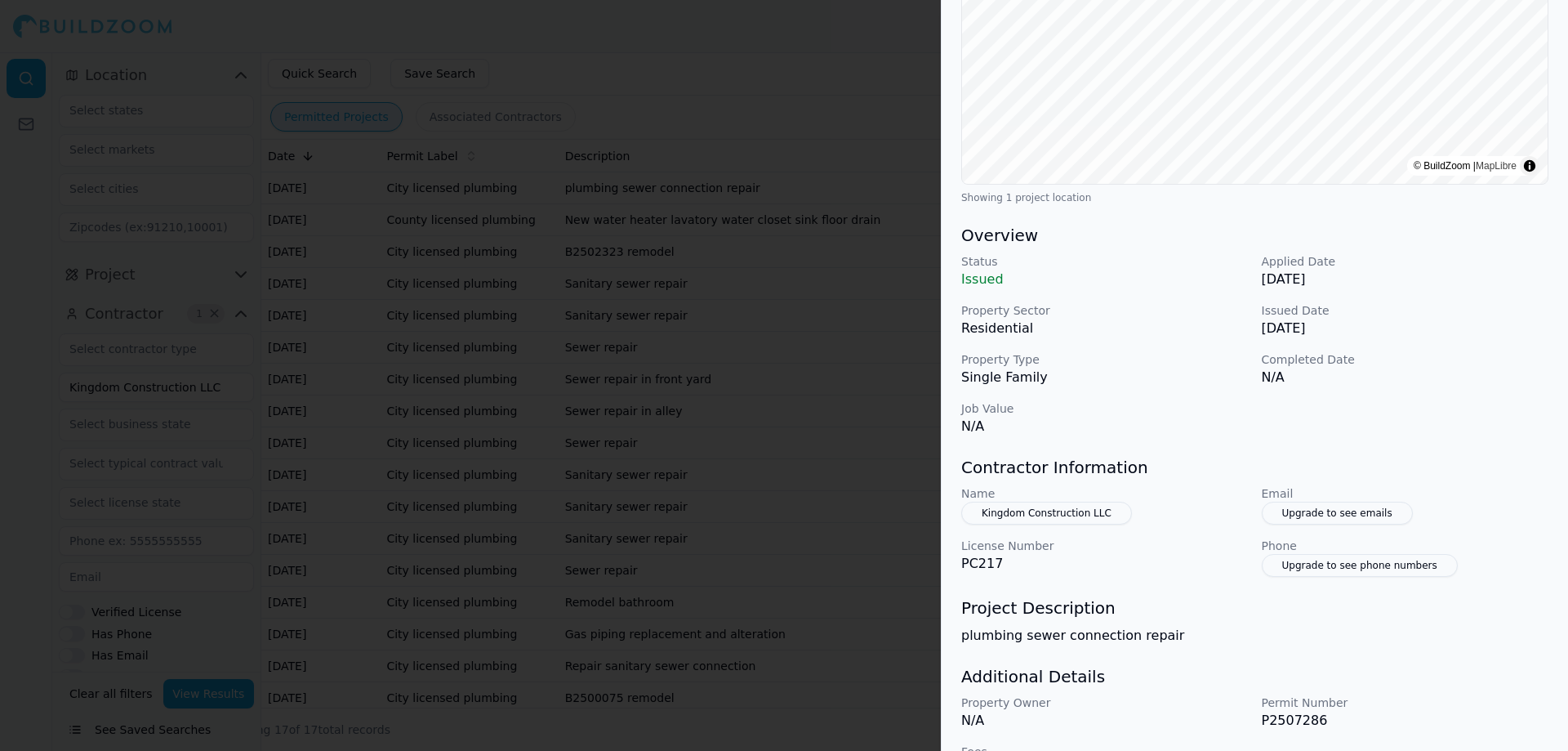
scroll to position [339, 0]
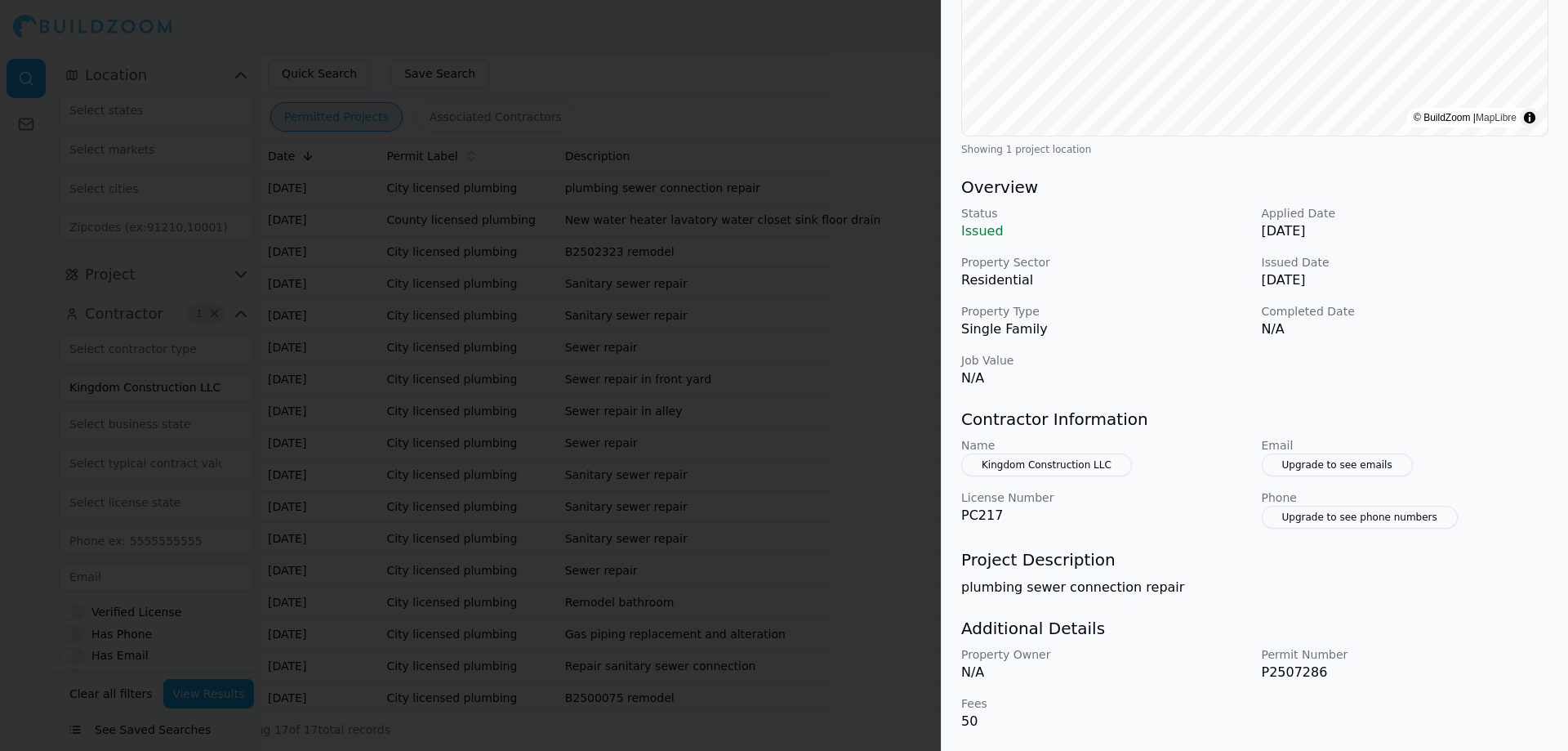
click at [1047, 467] on button "Kingdom Construction LLC" at bounding box center [1046, 465] width 170 height 23
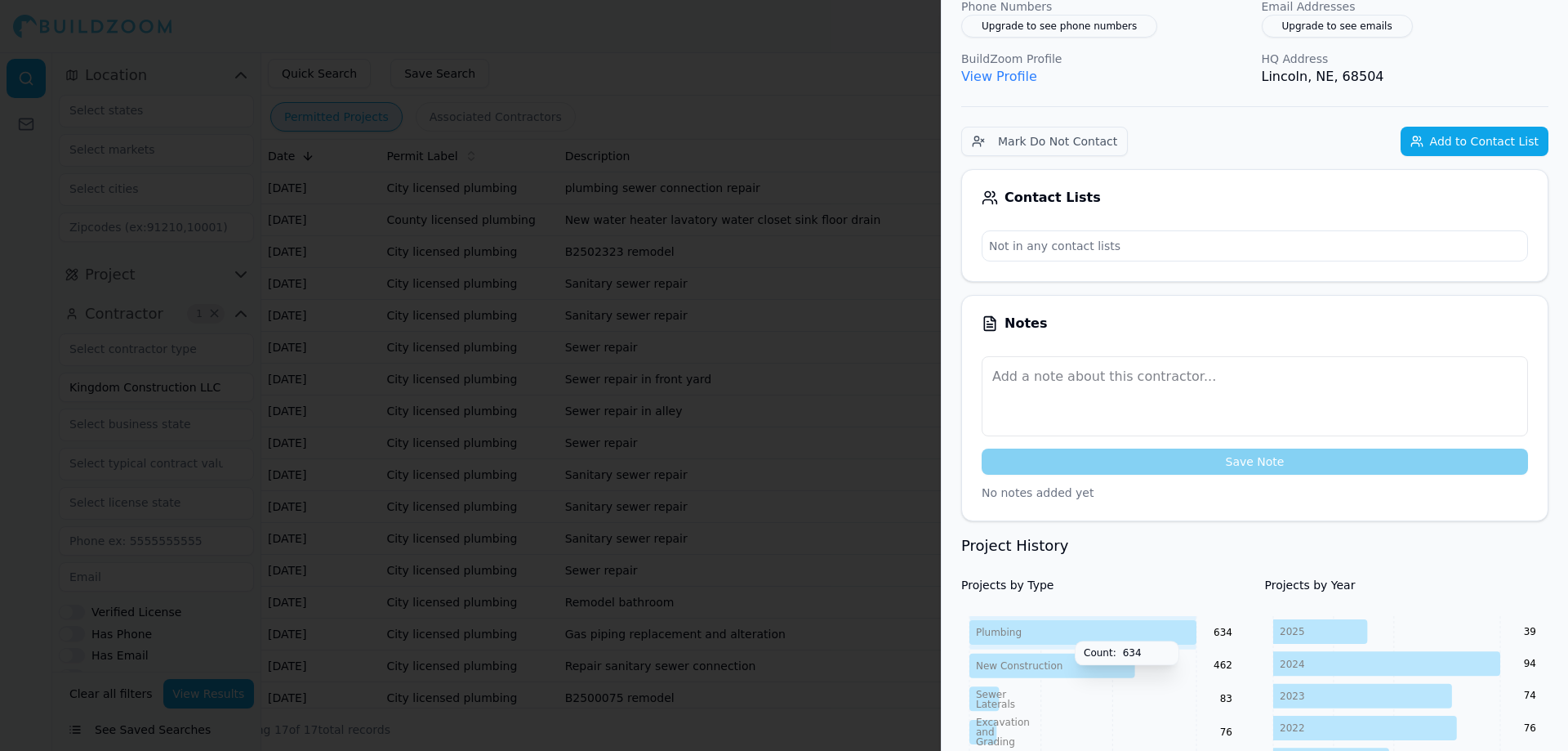
scroll to position [0, 0]
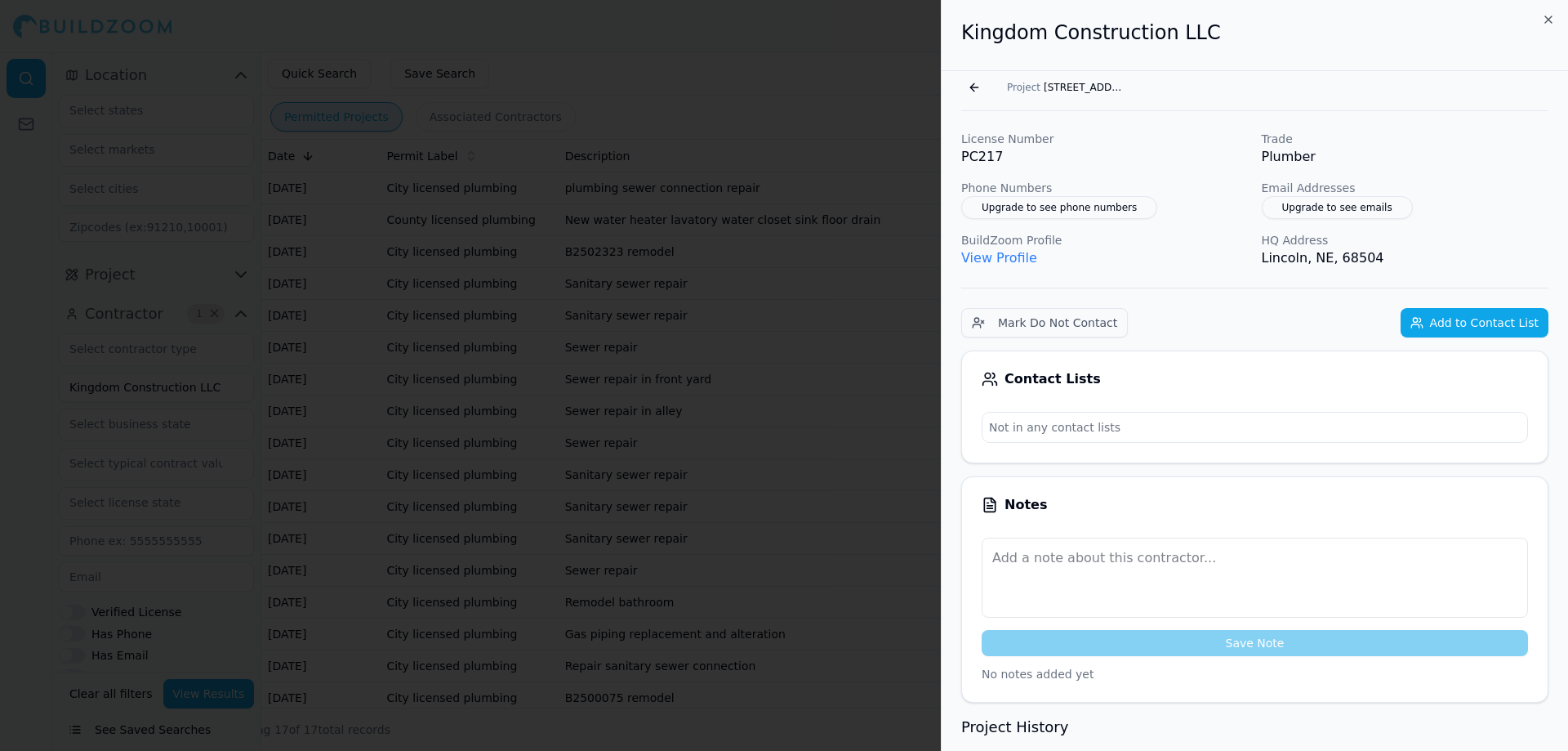
click at [322, 394] on div at bounding box center [784, 375] width 1568 height 751
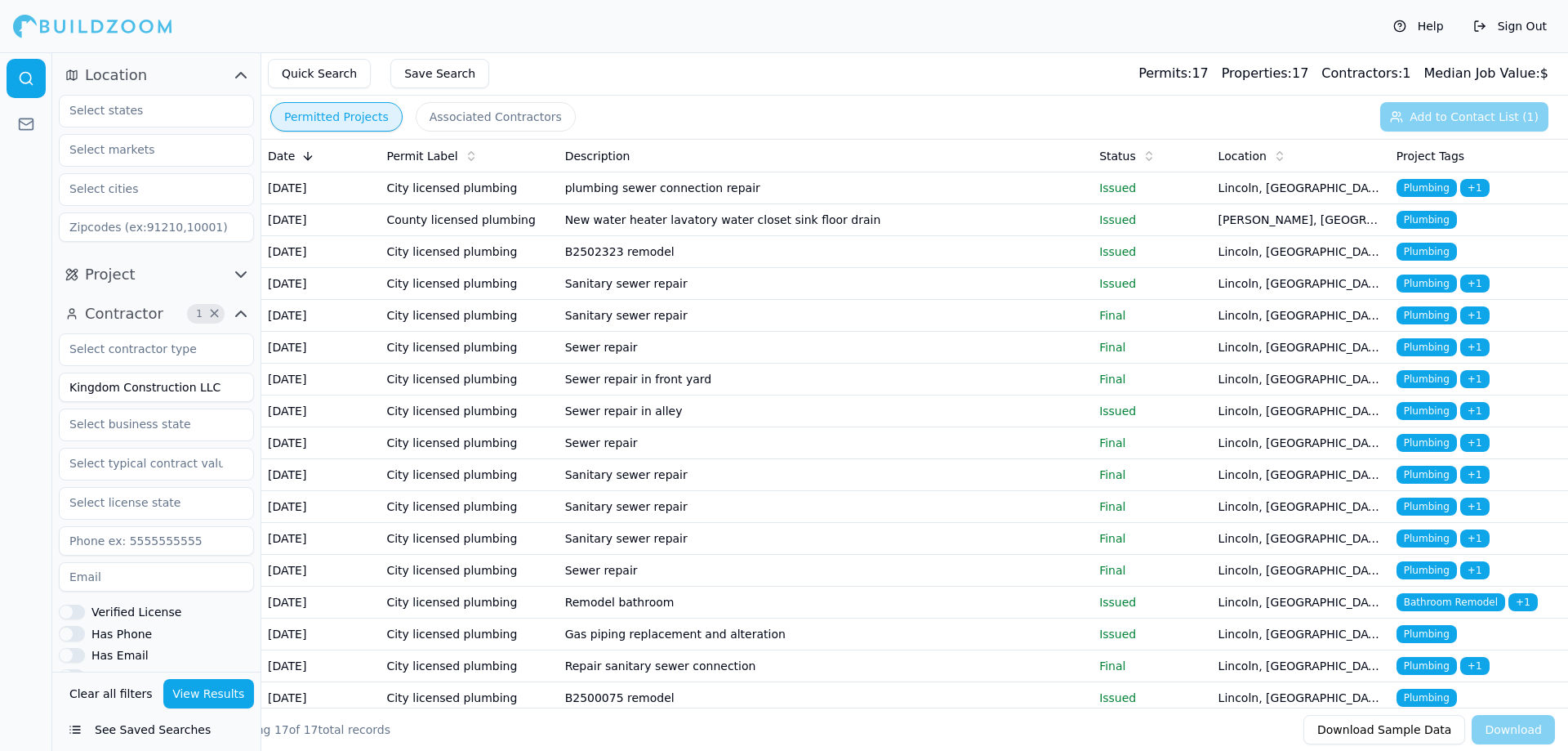
click at [185, 390] on input "Kingdom Construction LLC" at bounding box center [157, 387] width 195 height 30
type input "Batched Floors LLC"
click at [215, 316] on span "×" at bounding box center [214, 313] width 12 height 8
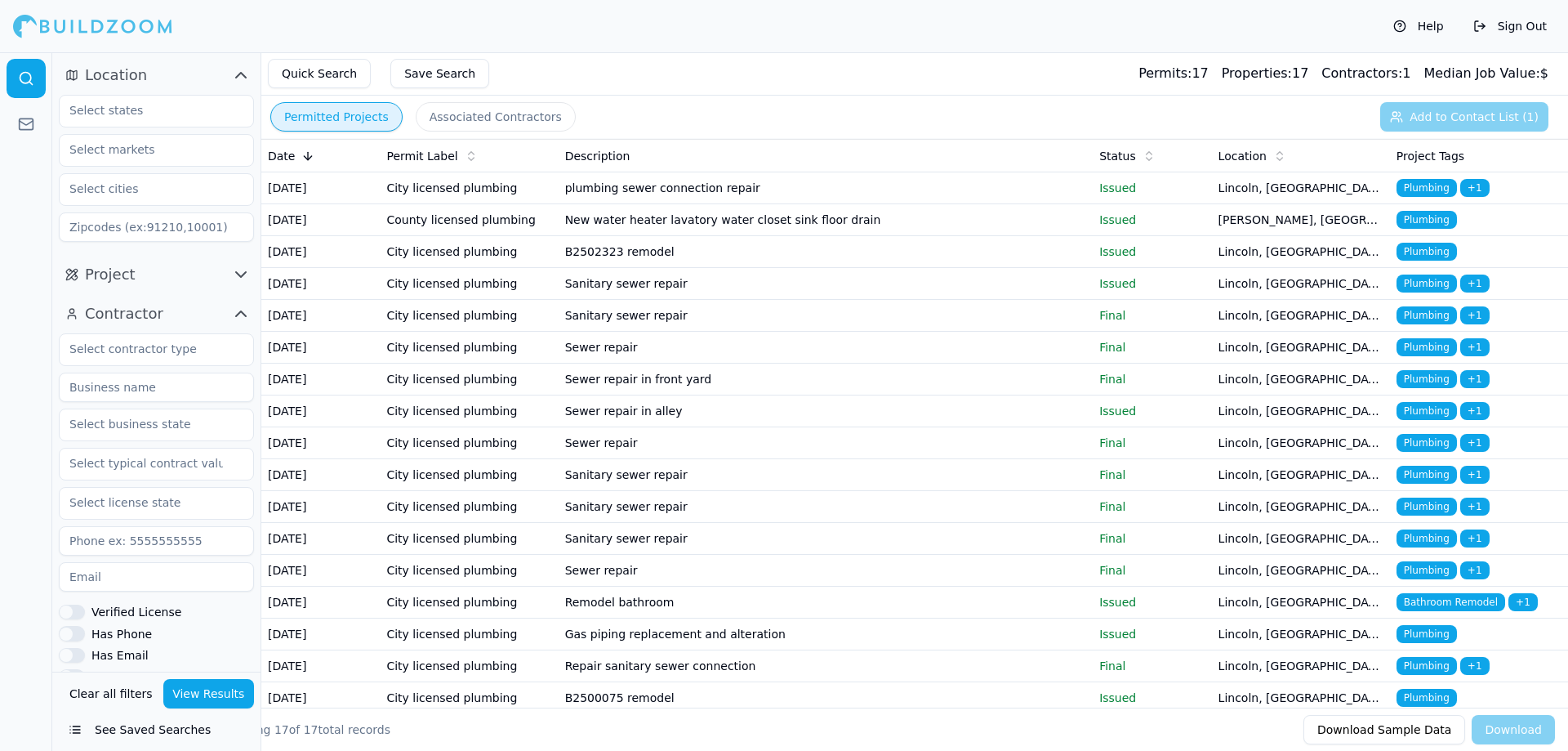
click at [188, 387] on input at bounding box center [157, 387] width 195 height 30
click at [208, 687] on button "View Results" at bounding box center [209, 694] width 91 height 30
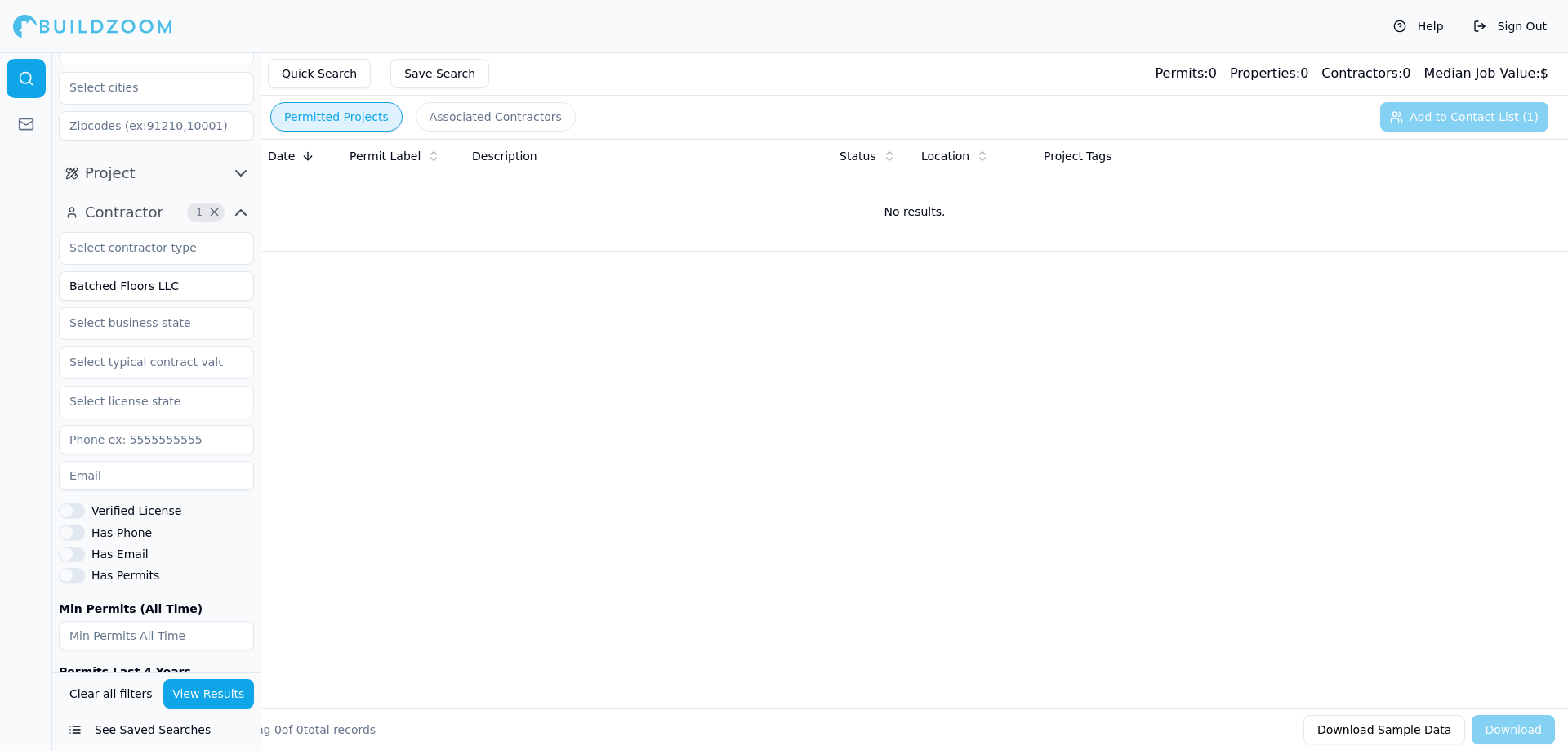
scroll to position [100, 0]
drag, startPoint x: 209, startPoint y: 304, endPoint x: 205, endPoint y: 291, distance: 13.6
click at [209, 303] on div "Batched Floors LLC Verified License Has Phone Has Email Has Permits Min Permits…" at bounding box center [157, 483] width 195 height 500
click at [204, 289] on input "Batched Floors LLC" at bounding box center [157, 287] width 195 height 30
click at [190, 701] on button "View Results" at bounding box center [209, 694] width 91 height 30
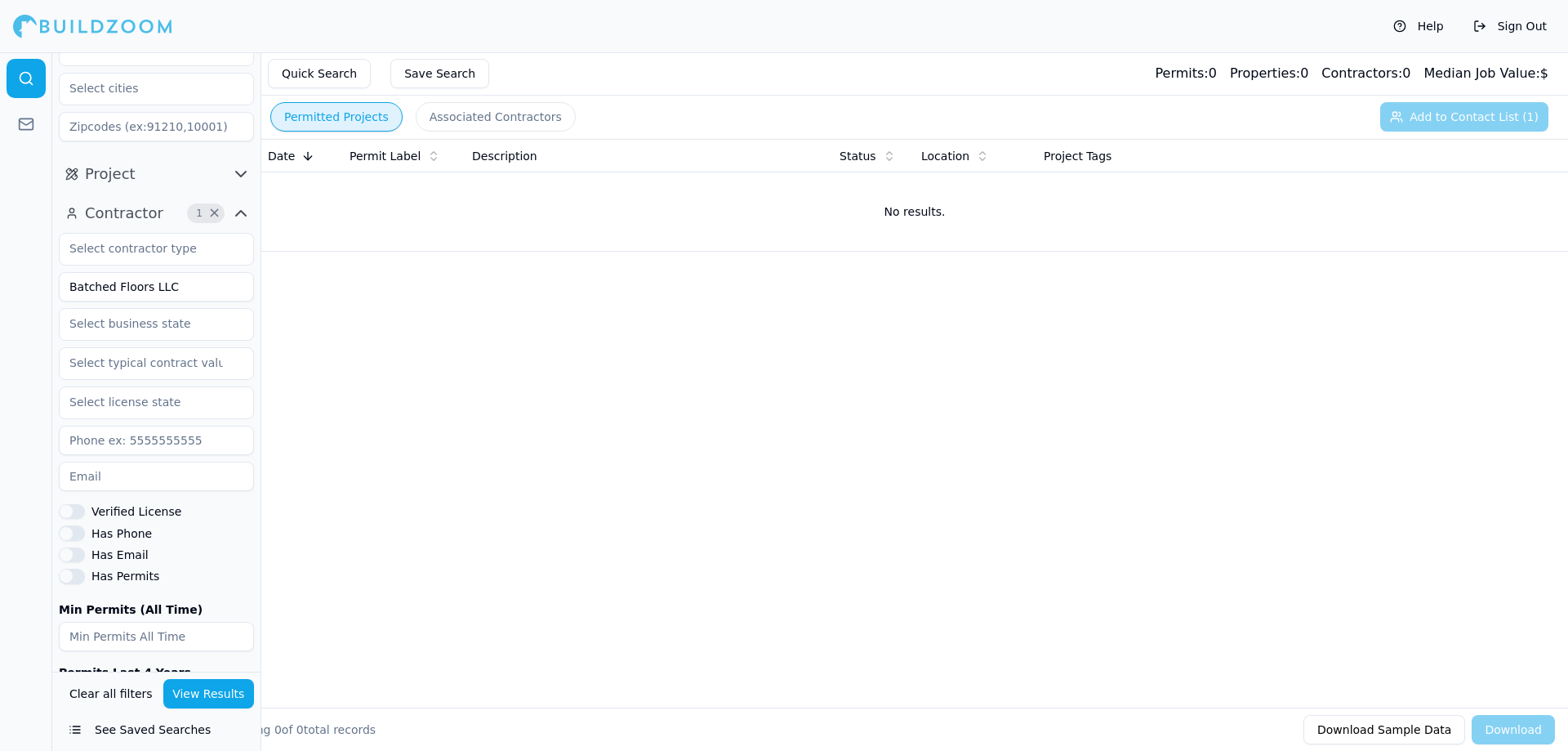
click at [162, 285] on input "Batched Floors LLC" at bounding box center [157, 287] width 195 height 30
click at [184, 695] on button "View Results" at bounding box center [209, 694] width 91 height 30
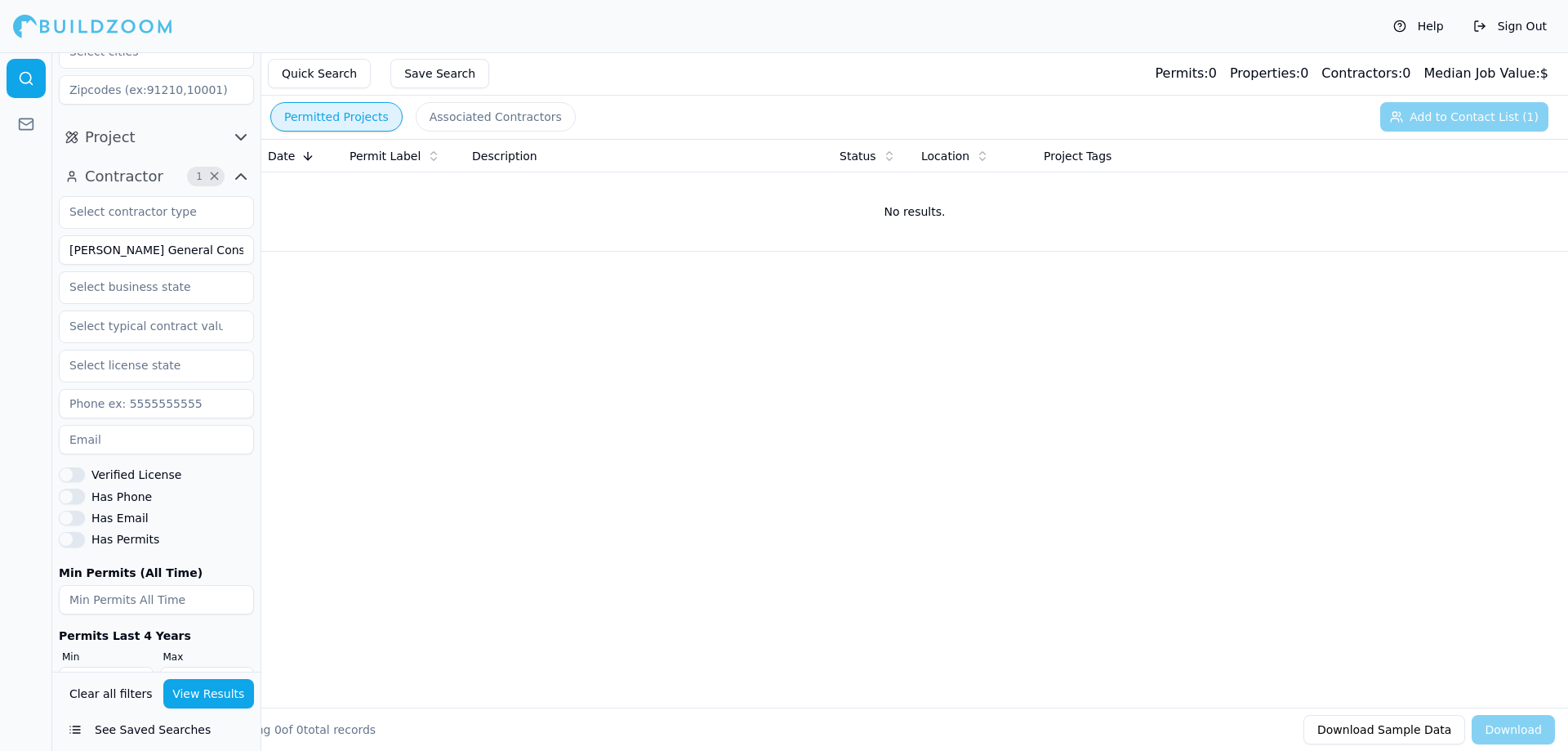
scroll to position [181, 0]
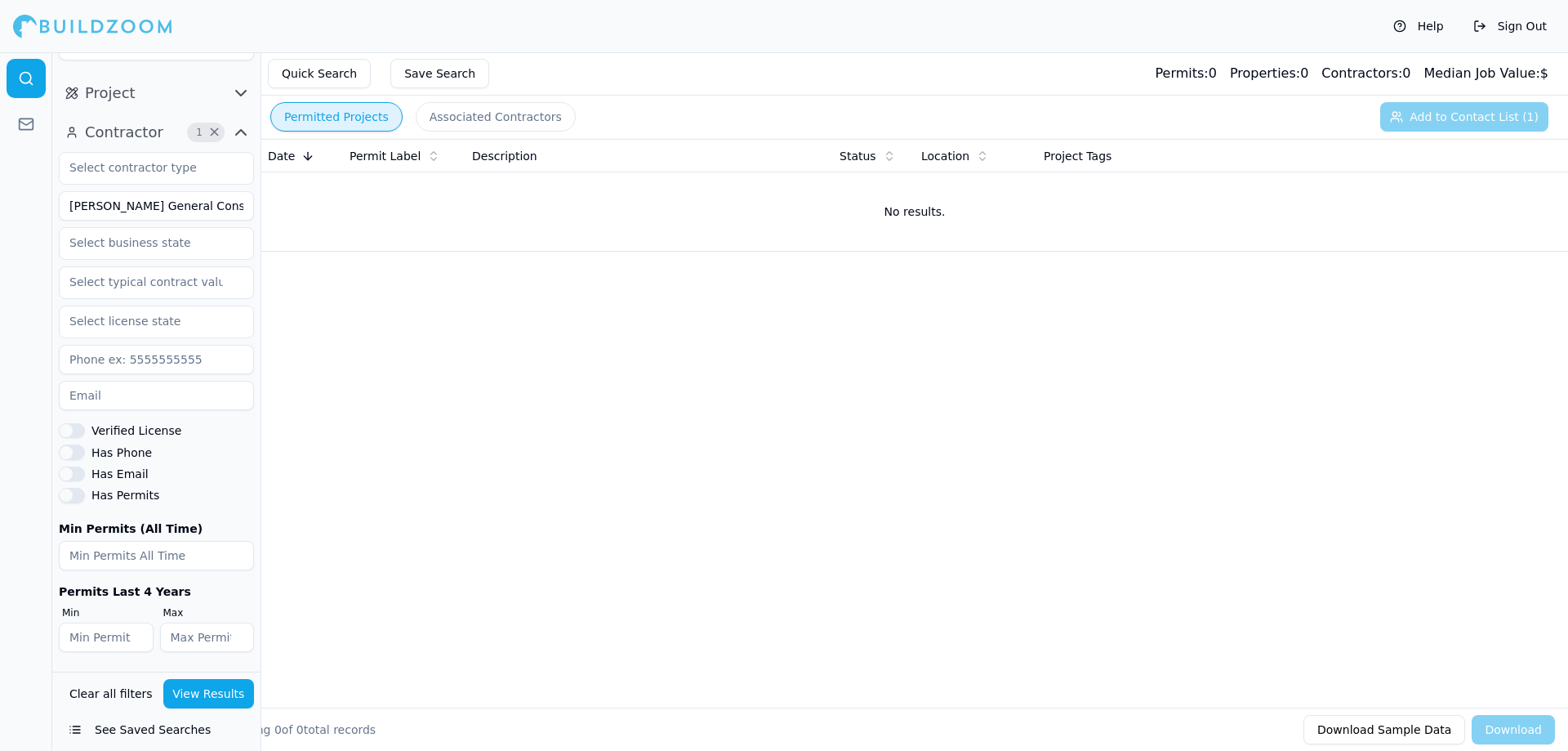
click at [180, 194] on input "[PERSON_NAME] General Construction" at bounding box center [157, 206] width 195 height 30
type input "A & D Landscape Install and Design LLC"
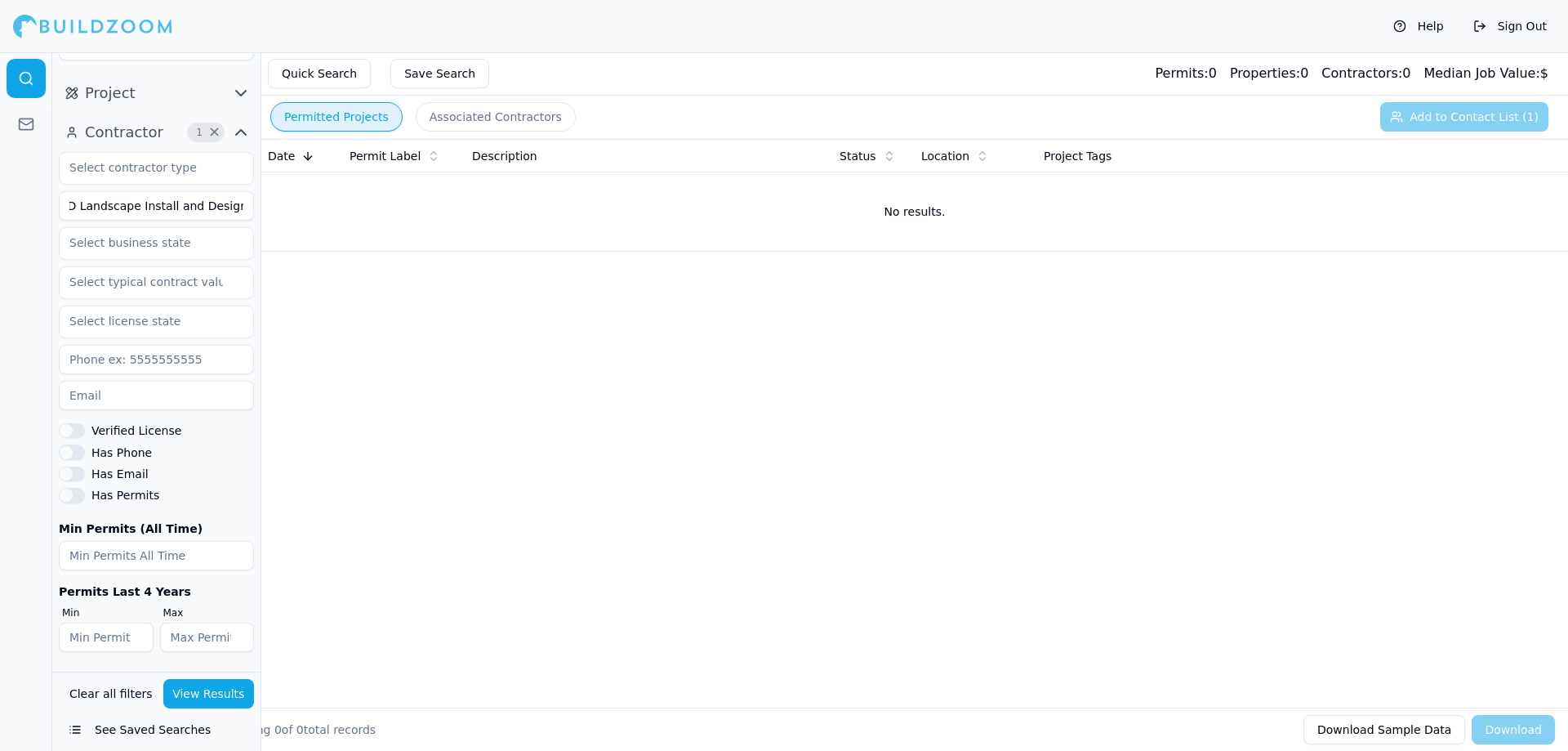
click at [210, 687] on button "View Results" at bounding box center [209, 694] width 91 height 30
click at [163, 191] on input "A & D Landscape Install and Design LLC" at bounding box center [157, 206] width 195 height 30
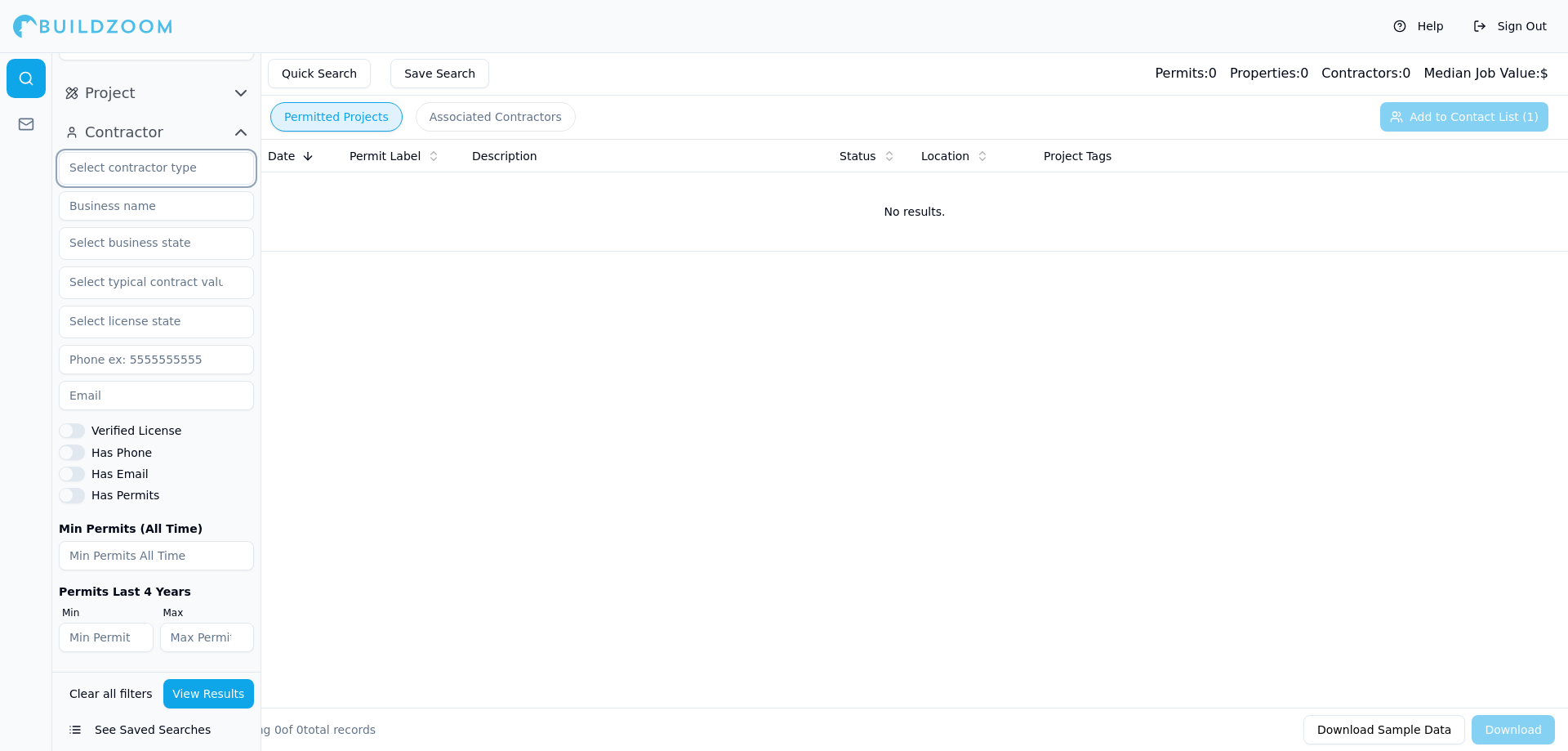
click at [137, 178] on input "text" at bounding box center [146, 168] width 173 height 30
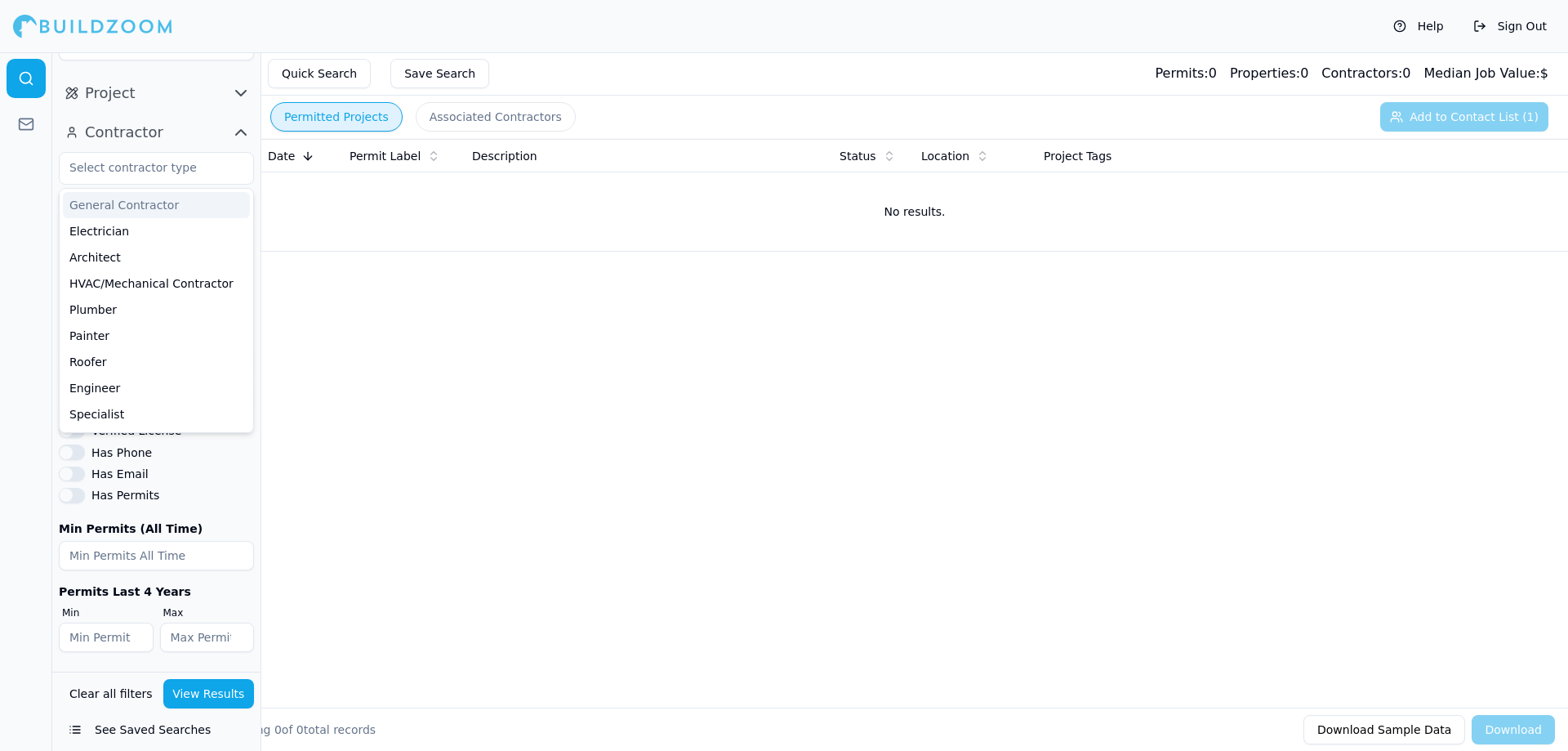
click at [506, 279] on div "Date Permit Label Description Status Location Project Tags No results." at bounding box center [914, 397] width 1306 height 516
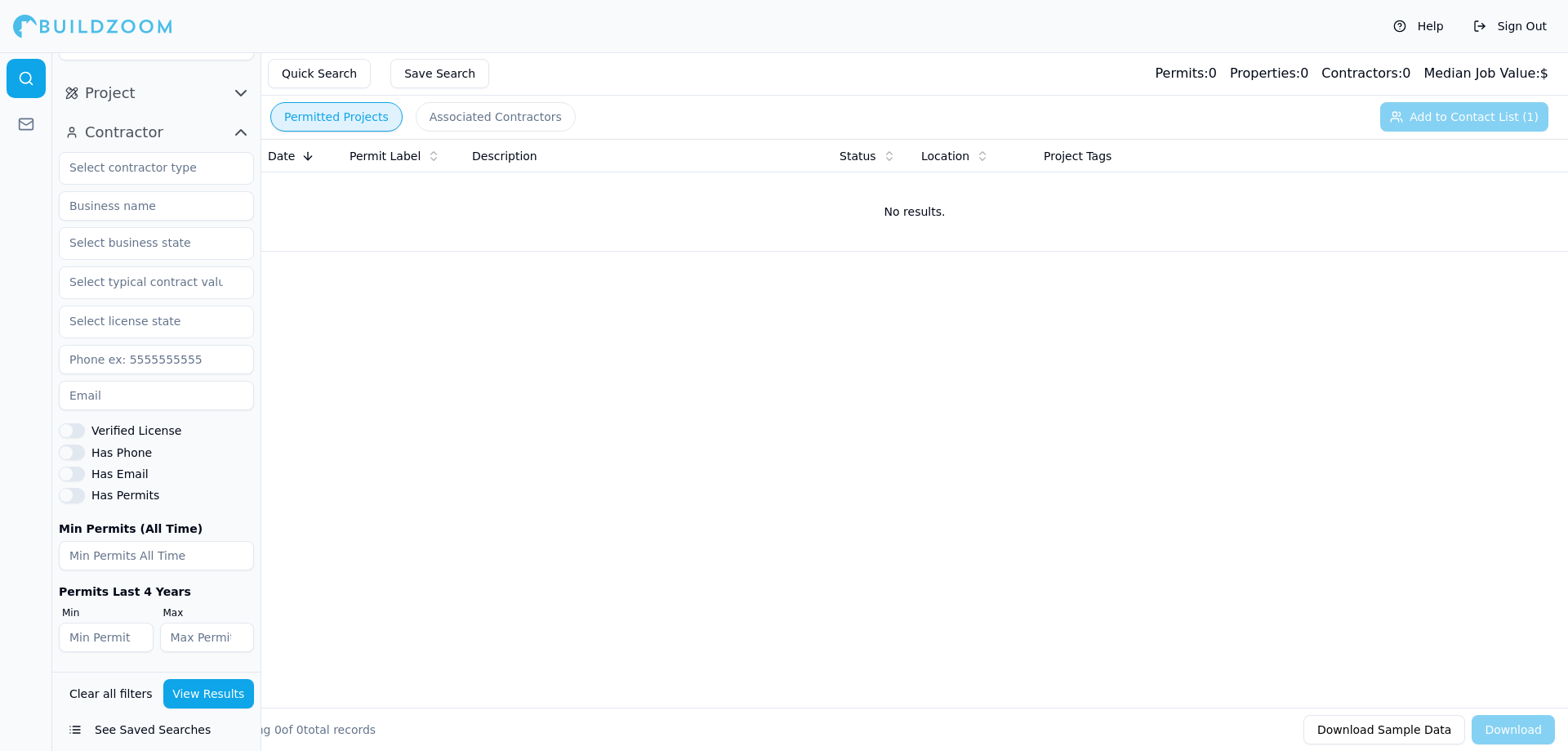
click at [119, 206] on input at bounding box center [157, 206] width 195 height 30
click at [229, 687] on button "View Results" at bounding box center [209, 694] width 91 height 30
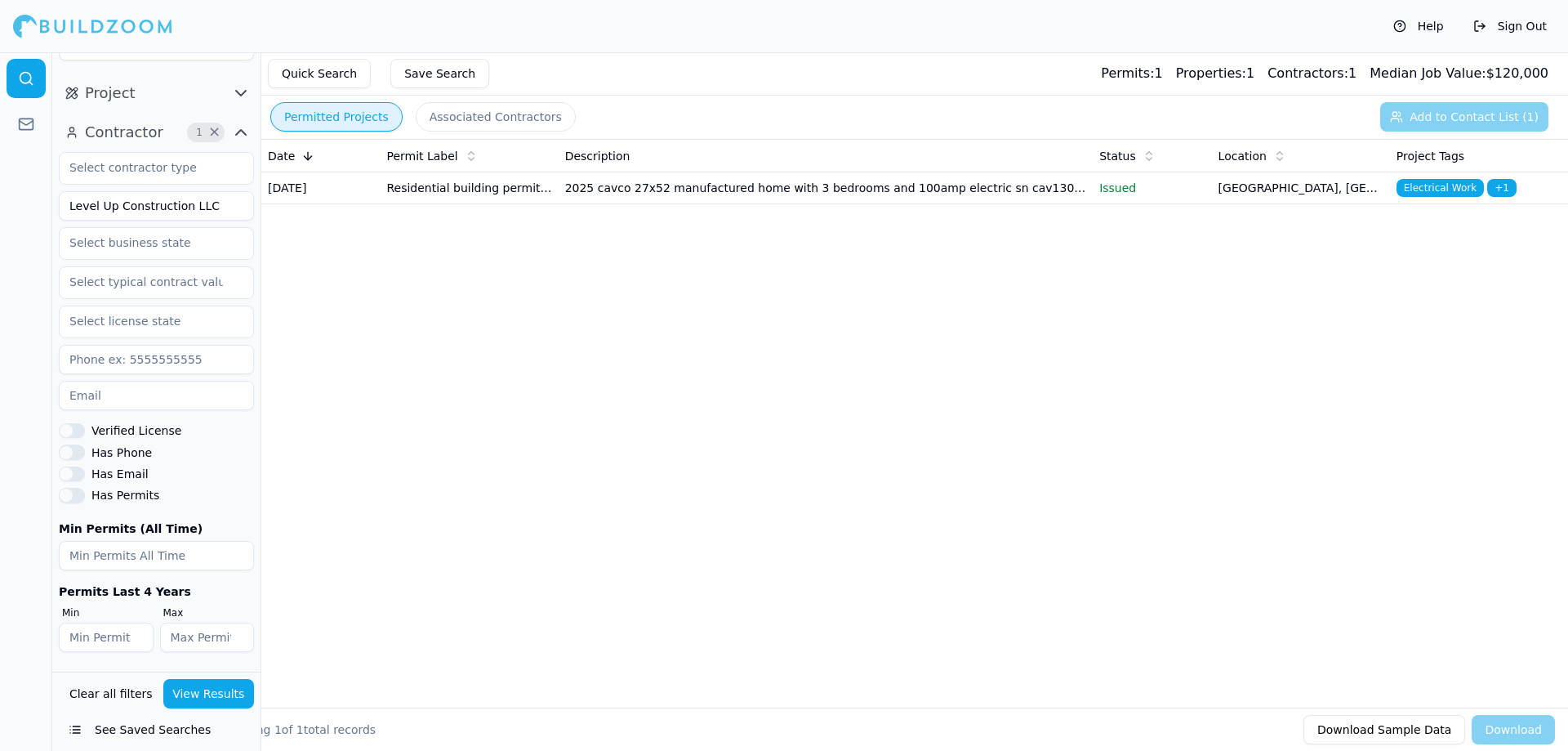
click at [447, 191] on td "Residential building permit application" at bounding box center [469, 188] width 178 height 32
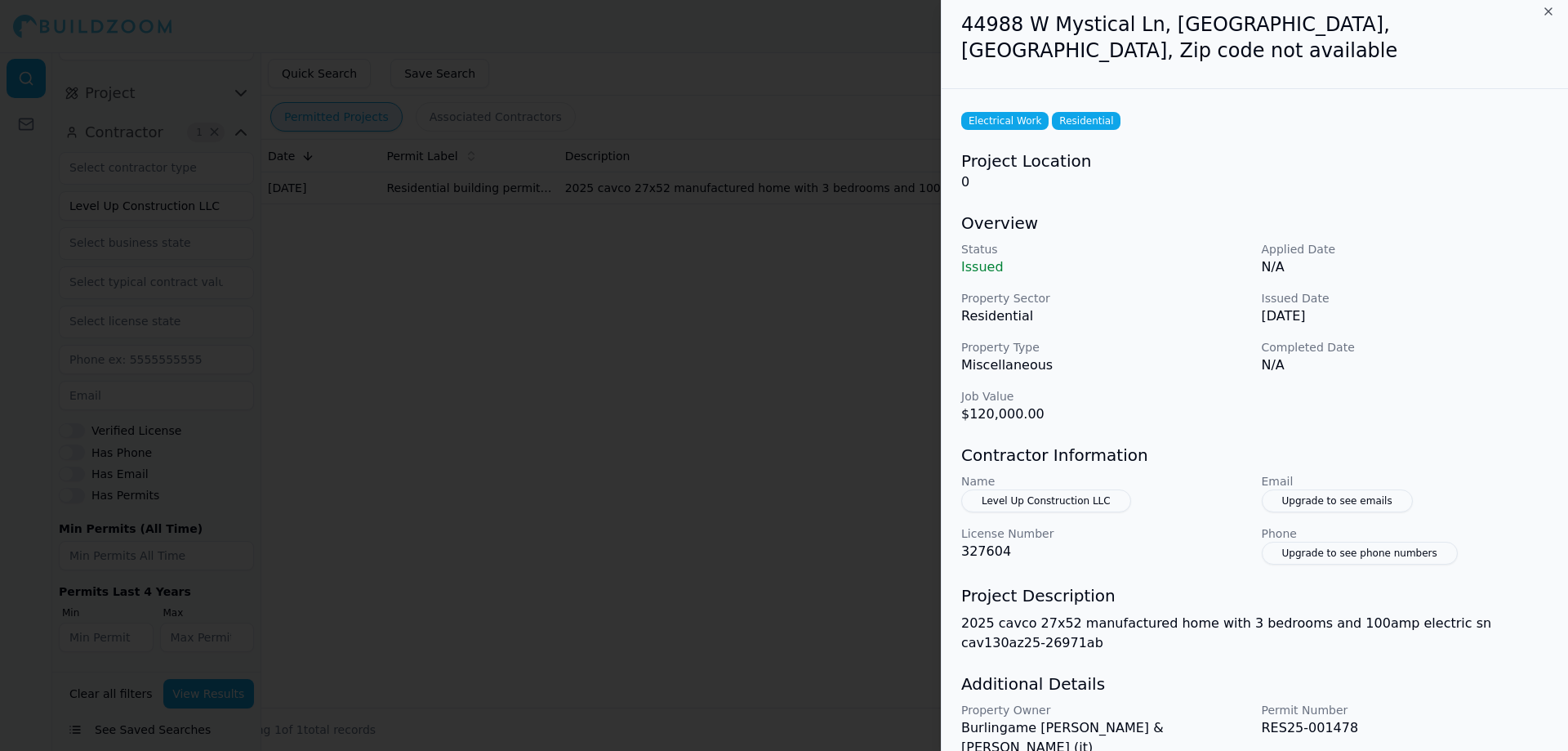
scroll to position [18, 0]
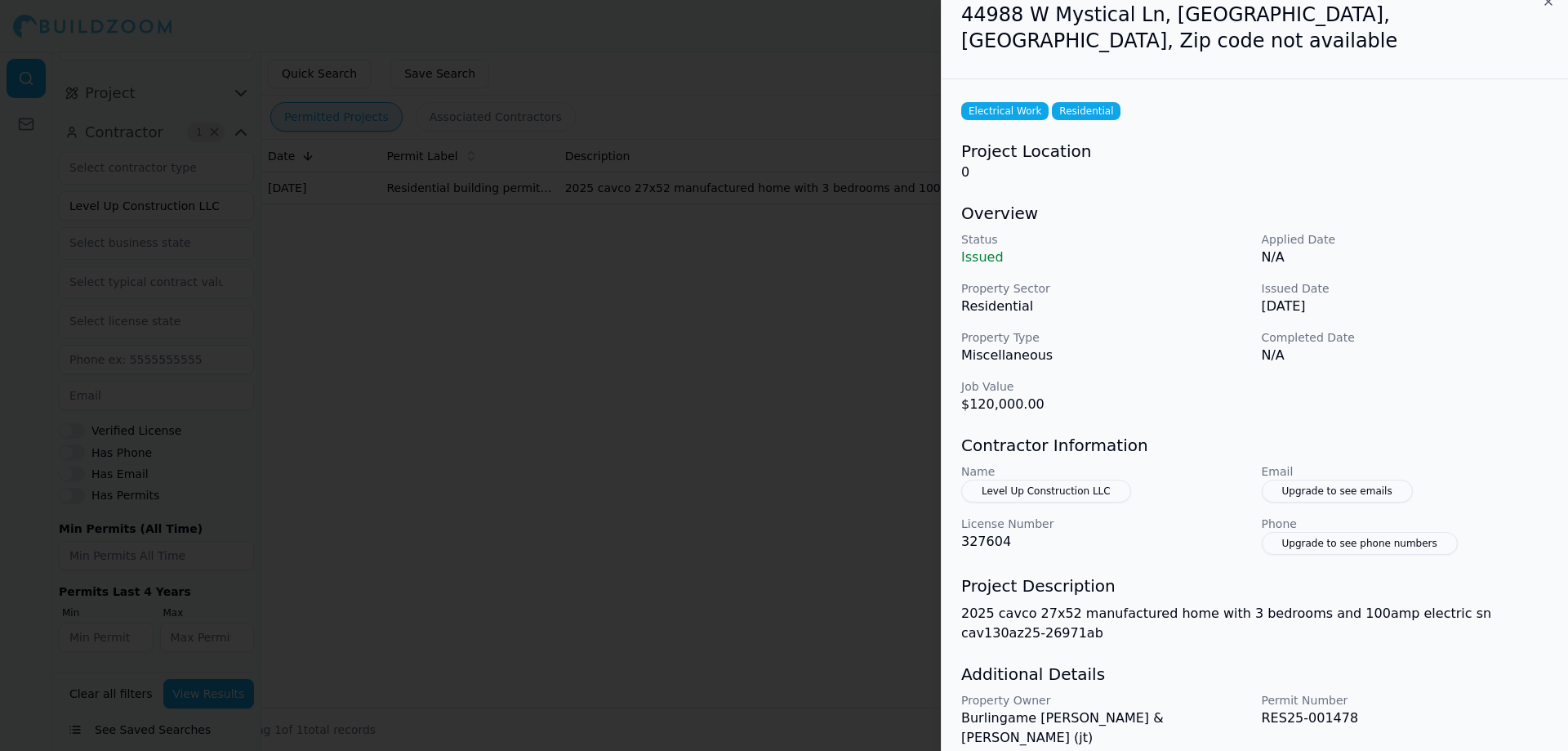
click at [1045, 479] on button "Level Up Construction LLC" at bounding box center [1045, 491] width 170 height 23
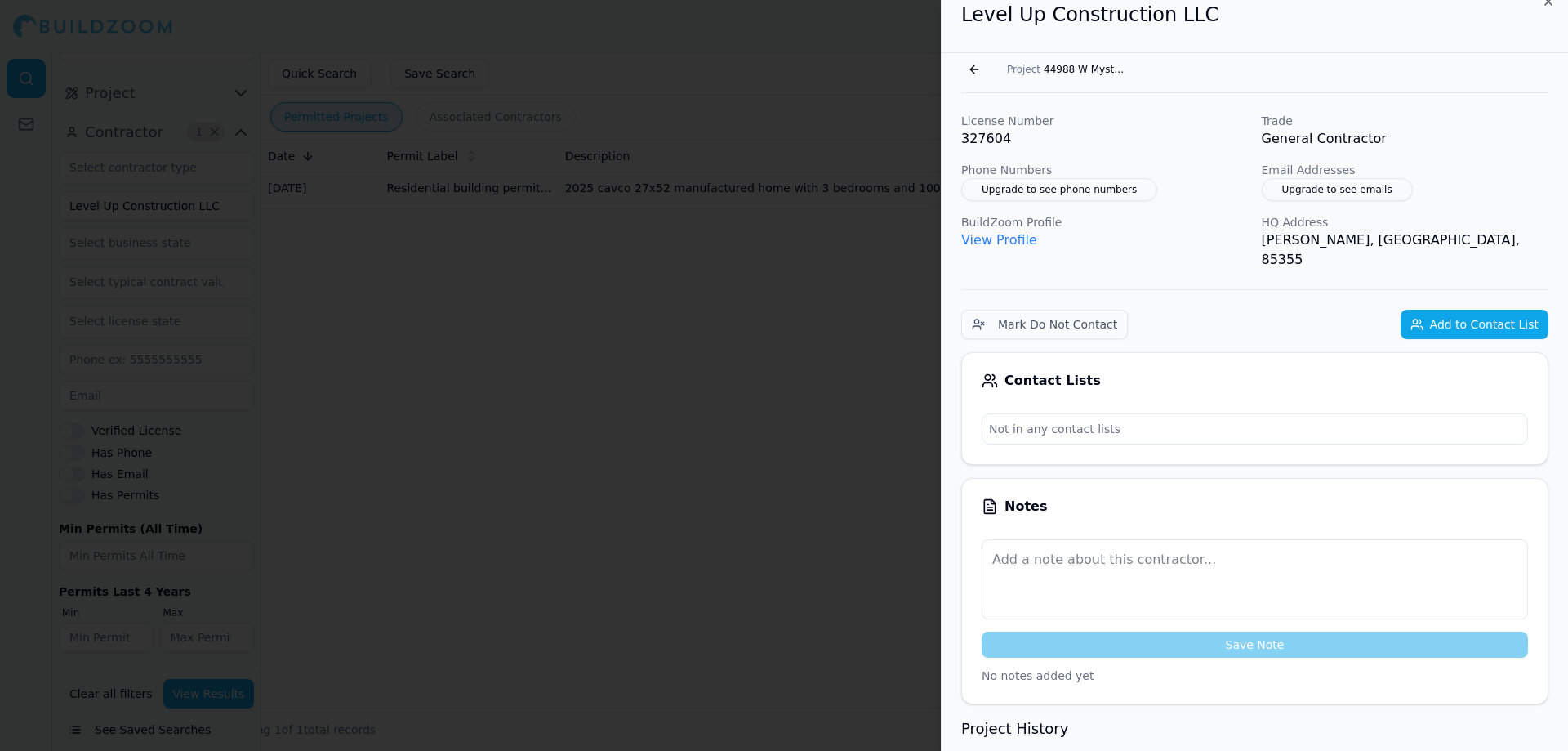
click at [984, 242] on link "View Profile" at bounding box center [998, 240] width 76 height 16
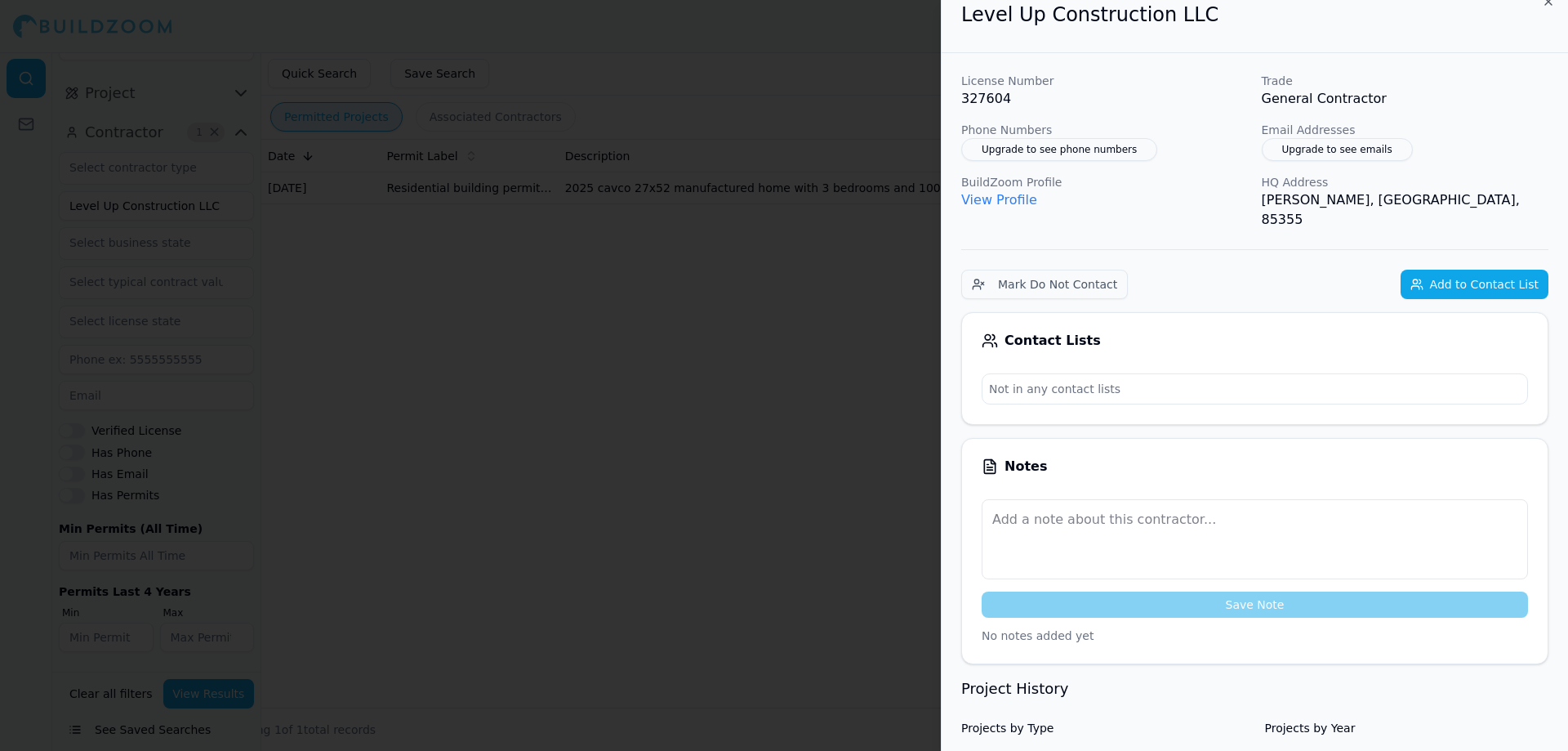
click at [420, 219] on div at bounding box center [784, 375] width 1568 height 751
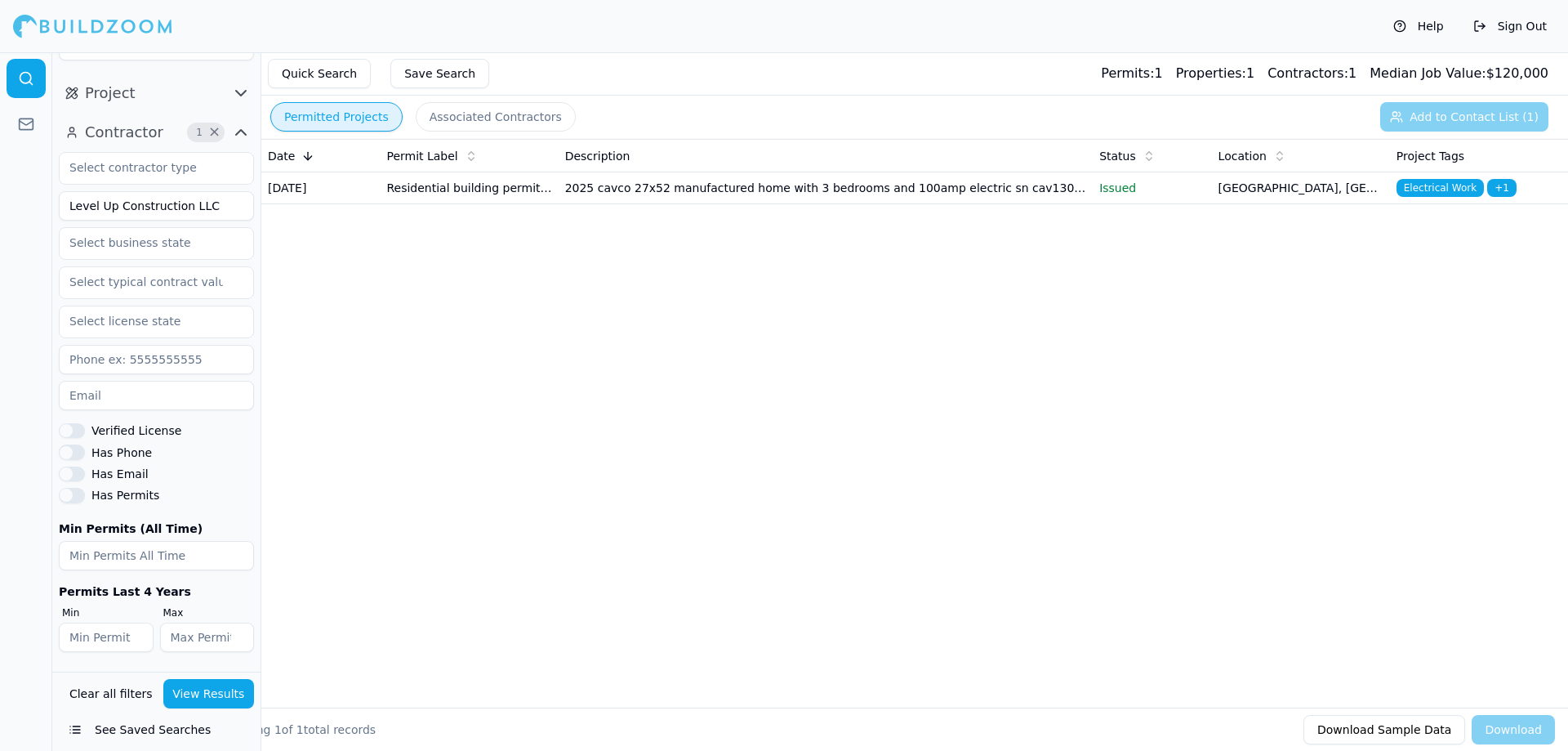
drag, startPoint x: 200, startPoint y: 195, endPoint x: -205, endPoint y: 180, distance: 405.3
click at [0, 180] on html "Help Sign Out Location Project Contractor 1 × Level Up Construction LLC Verifie…" at bounding box center [784, 375] width 1568 height 751
click at [224, 689] on button "View Results" at bounding box center [209, 694] width 91 height 30
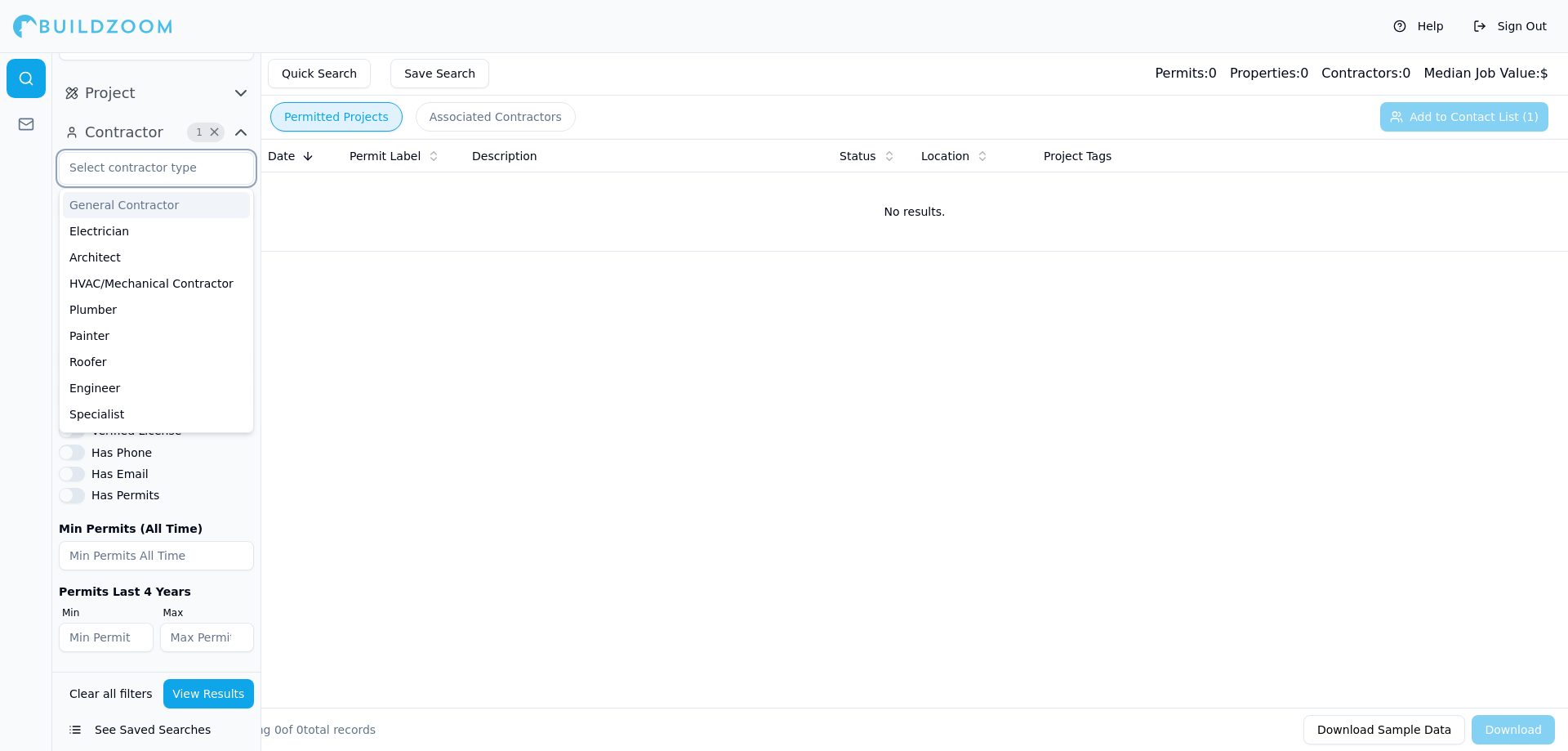
click at [158, 166] on input "text" at bounding box center [146, 168] width 173 height 30
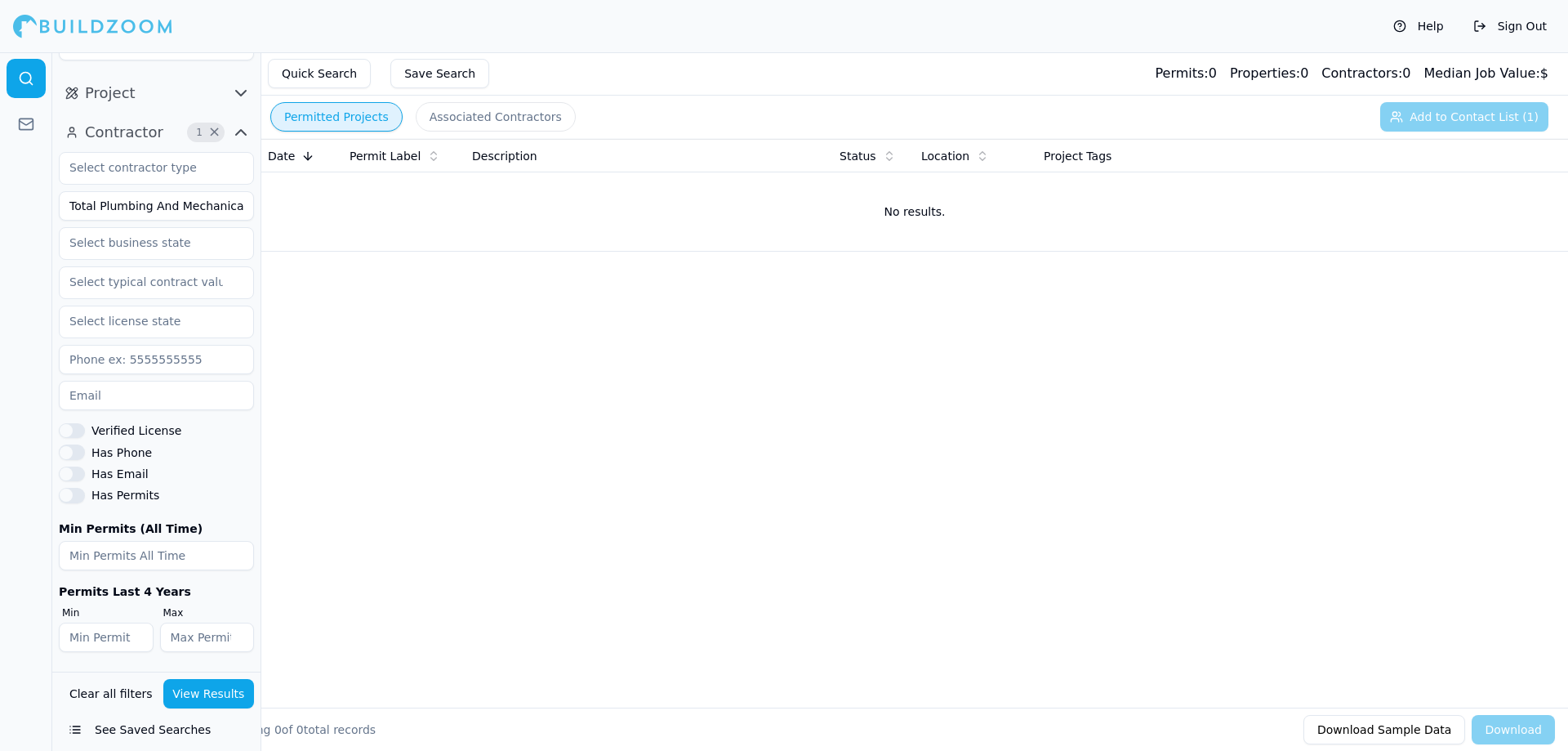
click at [361, 295] on div "Date Permit Label Description Status Location Project Tags No results." at bounding box center [914, 397] width 1306 height 516
click at [168, 216] on input "Total Plumbing And Mechanical Services LLC" at bounding box center [157, 206] width 195 height 30
click at [220, 694] on button "View Results" at bounding box center [209, 694] width 91 height 30
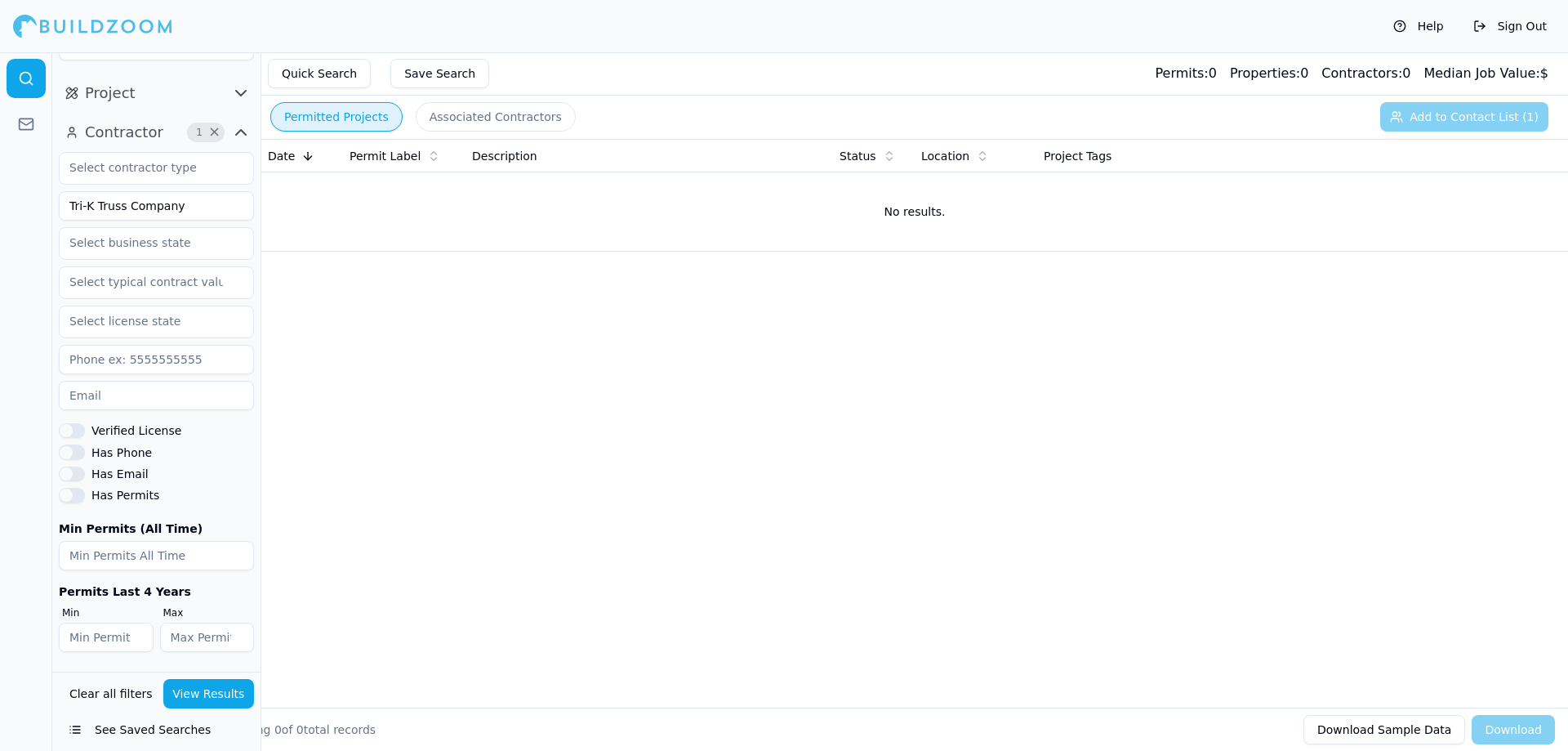
click at [175, 197] on input "Tri-K Truss Company" at bounding box center [157, 206] width 195 height 30
click at [216, 691] on button "View Results" at bounding box center [209, 694] width 91 height 30
click at [163, 207] on input "AHC America Home Consulting" at bounding box center [157, 206] width 195 height 30
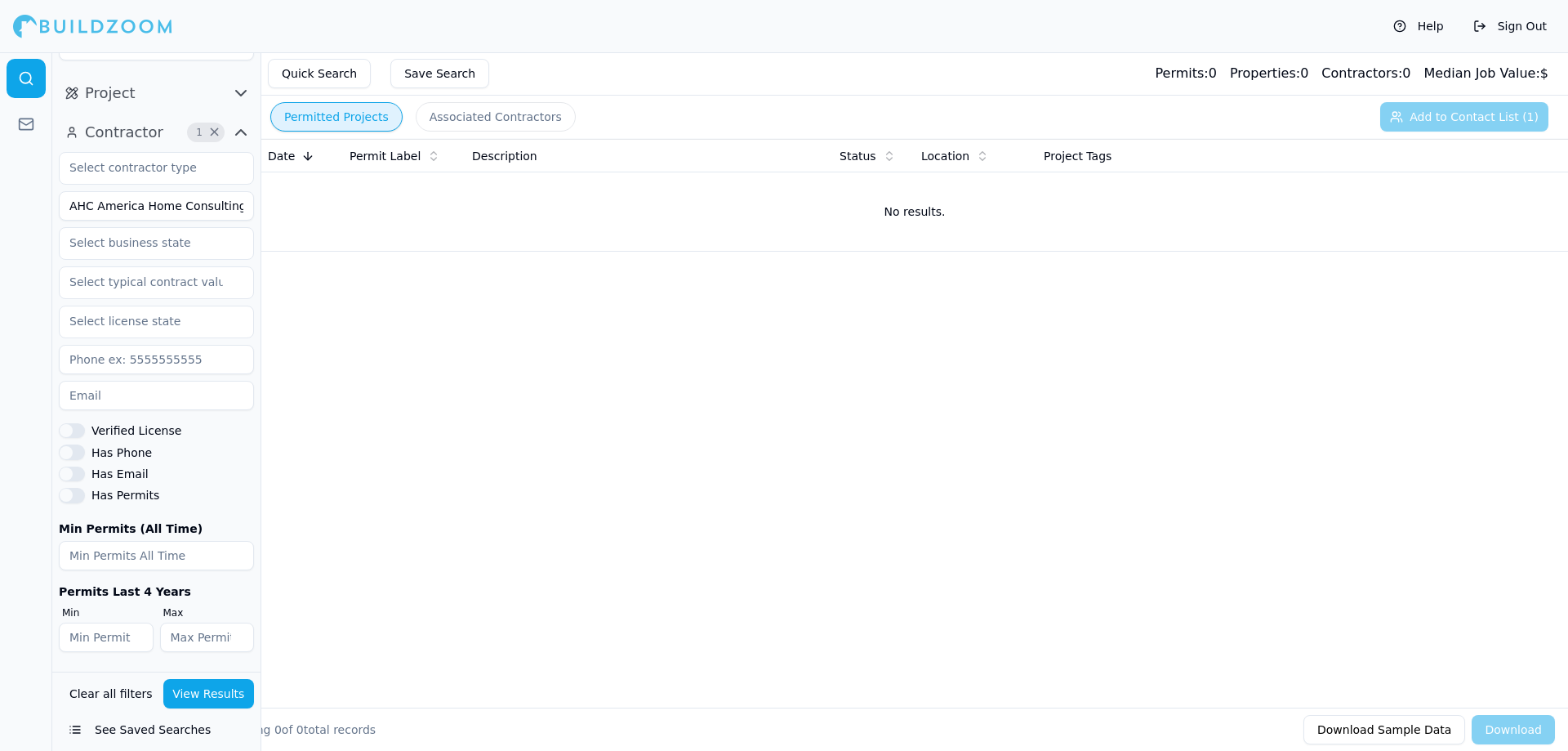
click at [163, 207] on input "AHC America Home Consulting" at bounding box center [157, 206] width 195 height 30
click at [226, 688] on button "View Results" at bounding box center [209, 694] width 91 height 30
click at [170, 215] on input "K & S 123 Corp" at bounding box center [157, 206] width 195 height 30
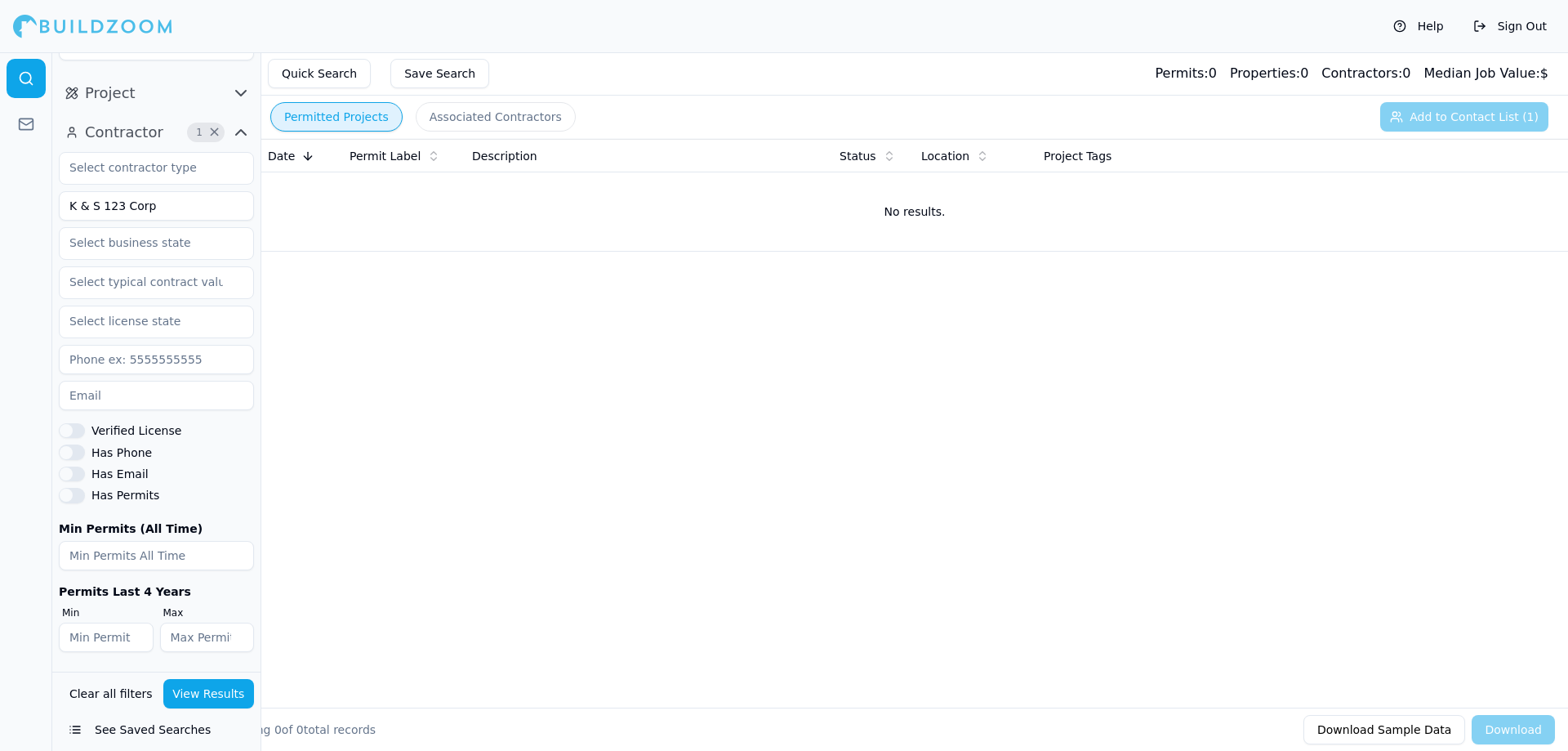
click at [170, 215] on input "K & S 123 Corp" at bounding box center [157, 206] width 195 height 30
click at [207, 681] on button "View Results" at bounding box center [209, 694] width 91 height 30
click at [221, 204] on input "Affordable Home Builders Of [US_STATE] LLC" at bounding box center [157, 206] width 195 height 30
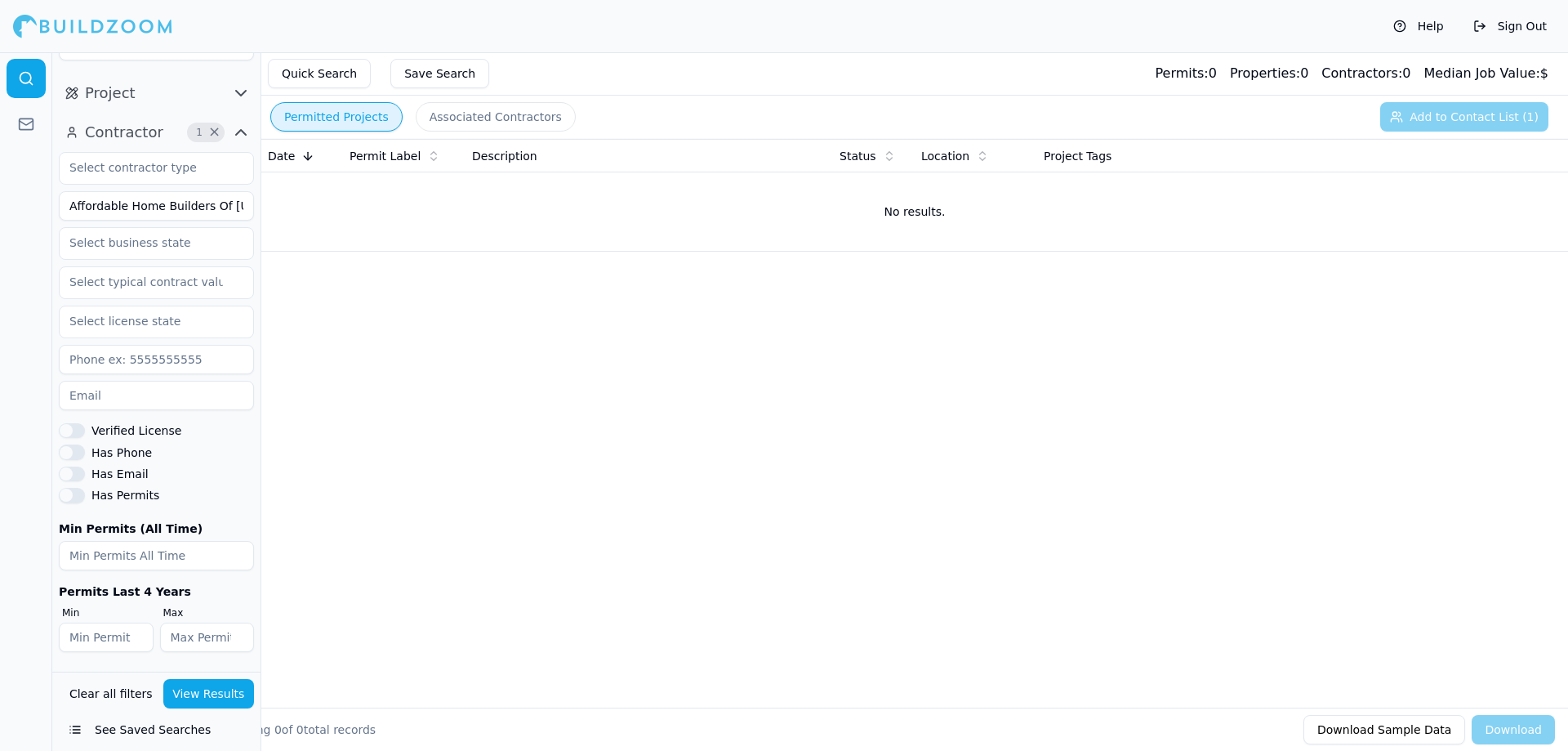
scroll to position [0, 22]
drag, startPoint x: 204, startPoint y: 204, endPoint x: 341, endPoint y: 196, distance: 137.2
click at [372, 195] on div "Location Project Contractor 1 × Affordable Home Builders Of [US_STATE] LLC Veri…" at bounding box center [810, 427] width 1515 height 751
click at [211, 199] on input "Affordable Home Builders Of [US_STATE] LLC" at bounding box center [157, 206] width 195 height 30
drag, startPoint x: 224, startPoint y: 201, endPoint x: 708, endPoint y: 244, distance: 485.9
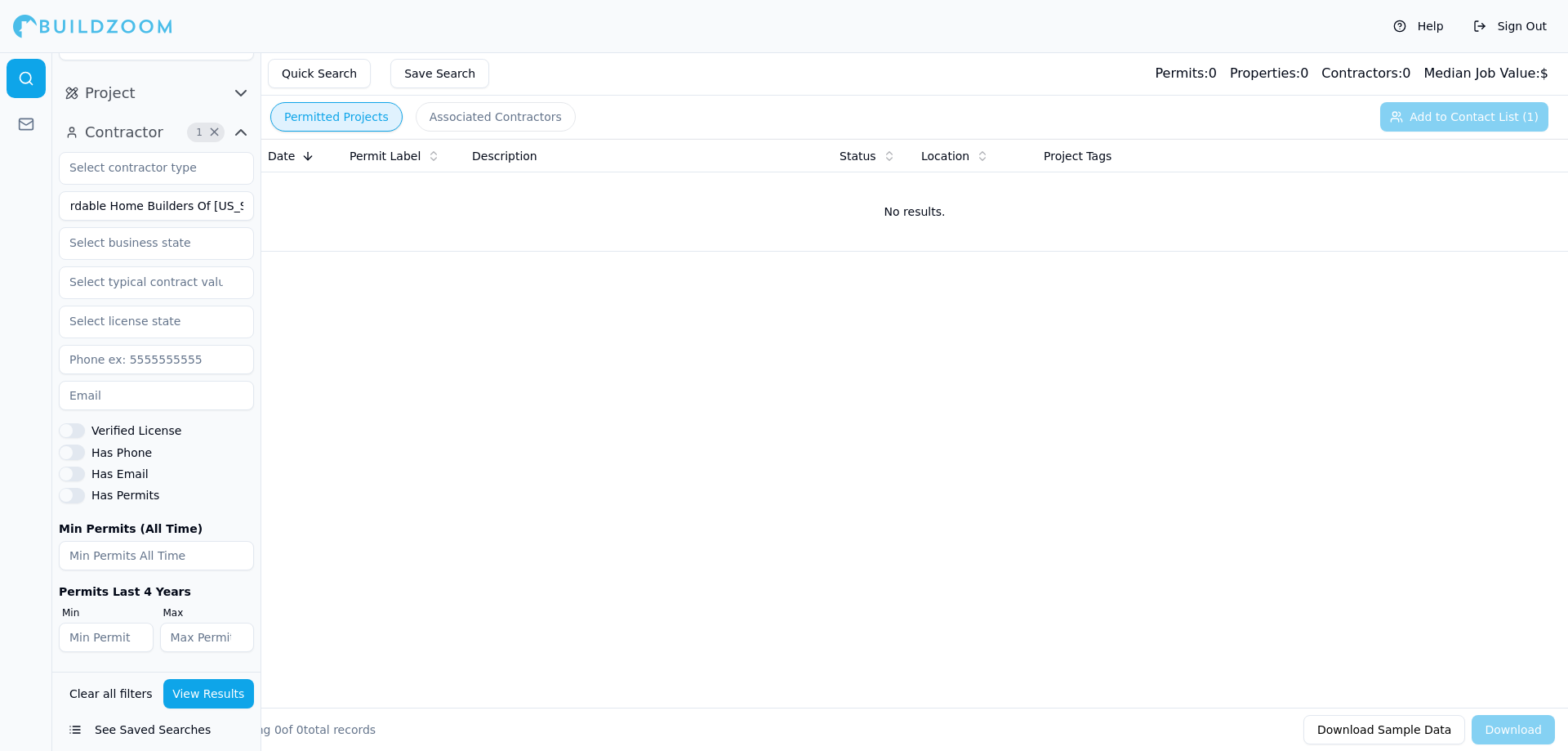
click at [537, 195] on div "Location Project Contractor 1 × Affordable Home Builders Of [US_STATE] LLC Veri…" at bounding box center [810, 427] width 1515 height 751
click at [198, 690] on button "View Results" at bounding box center [209, 694] width 91 height 30
click at [158, 209] on input "Affordable Home Builders Of [US_STATE]" at bounding box center [157, 206] width 195 height 30
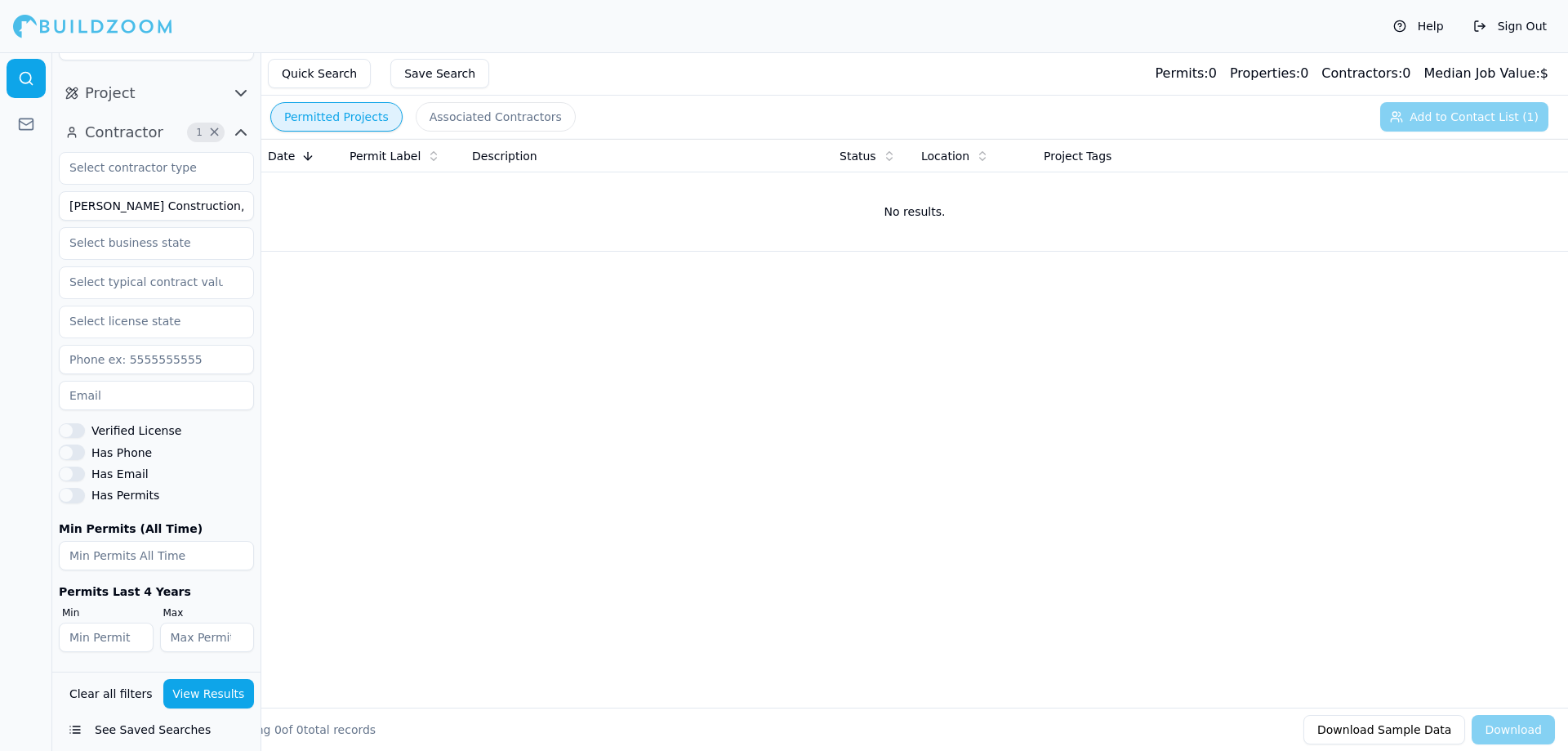
click at [203, 691] on button "View Results" at bounding box center [209, 694] width 91 height 30
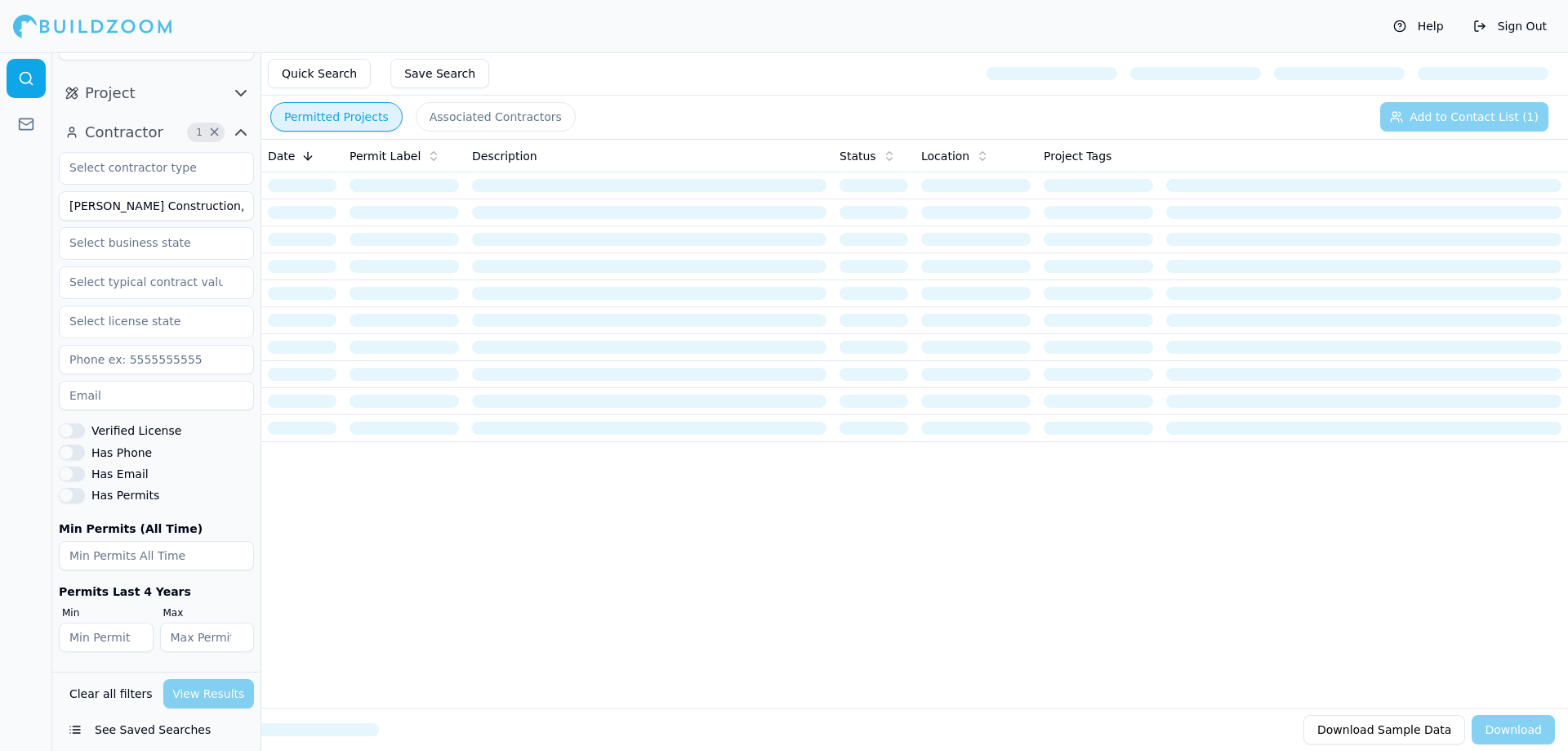
drag, startPoint x: 231, startPoint y: 205, endPoint x: 200, endPoint y: 202, distance: 31.1
click at [200, 202] on input "[PERSON_NAME] Construction, LLC" at bounding box center [157, 206] width 195 height 30
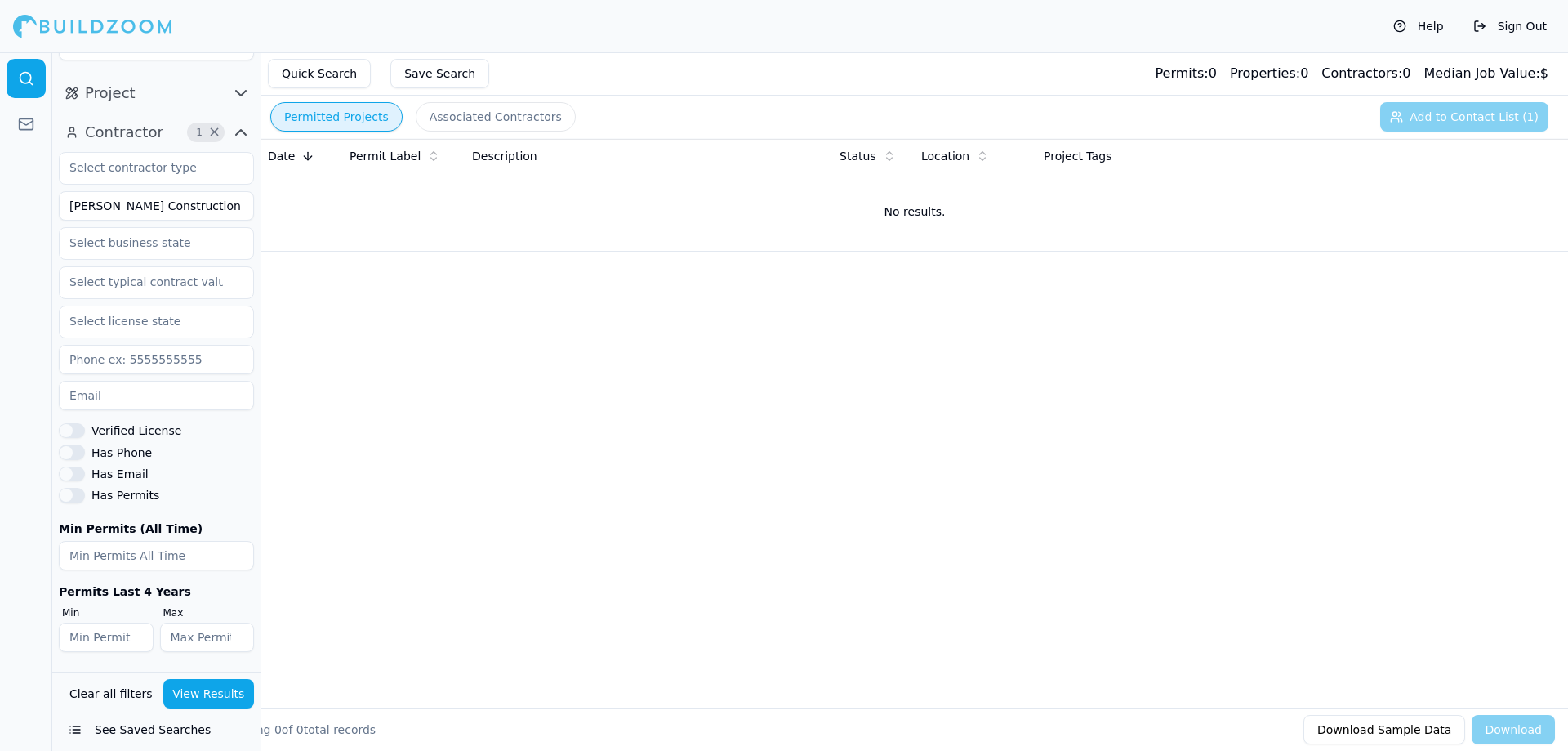
click at [205, 698] on button "View Results" at bounding box center [209, 694] width 91 height 30
click at [165, 200] on input "[PERSON_NAME] Construction" at bounding box center [157, 206] width 195 height 30
type input "S"
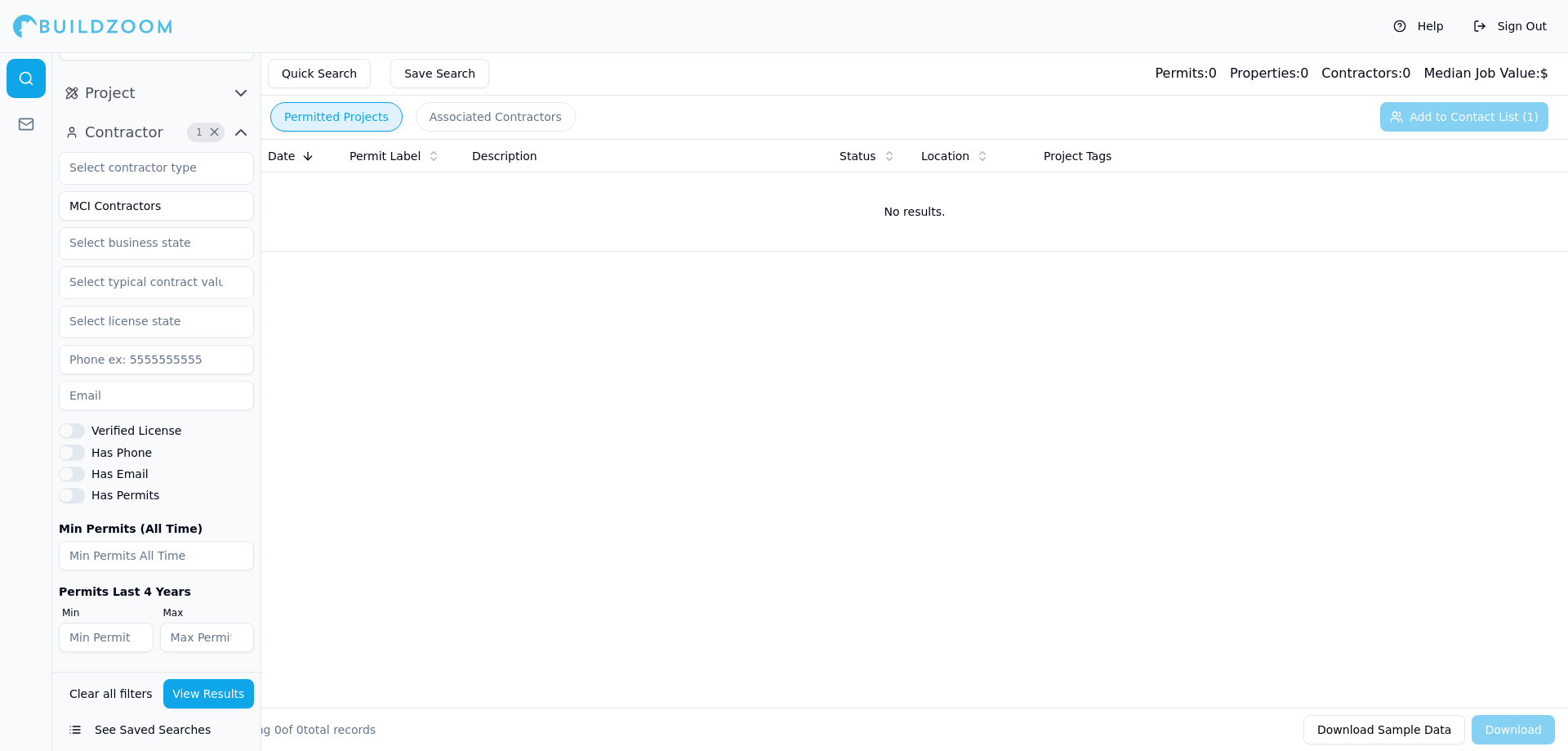
click at [210, 675] on div "Clear all filters View Results See Saved Searches" at bounding box center [156, 711] width 208 height 79
click at [206, 693] on button "View Results" at bounding box center [209, 694] width 91 height 30
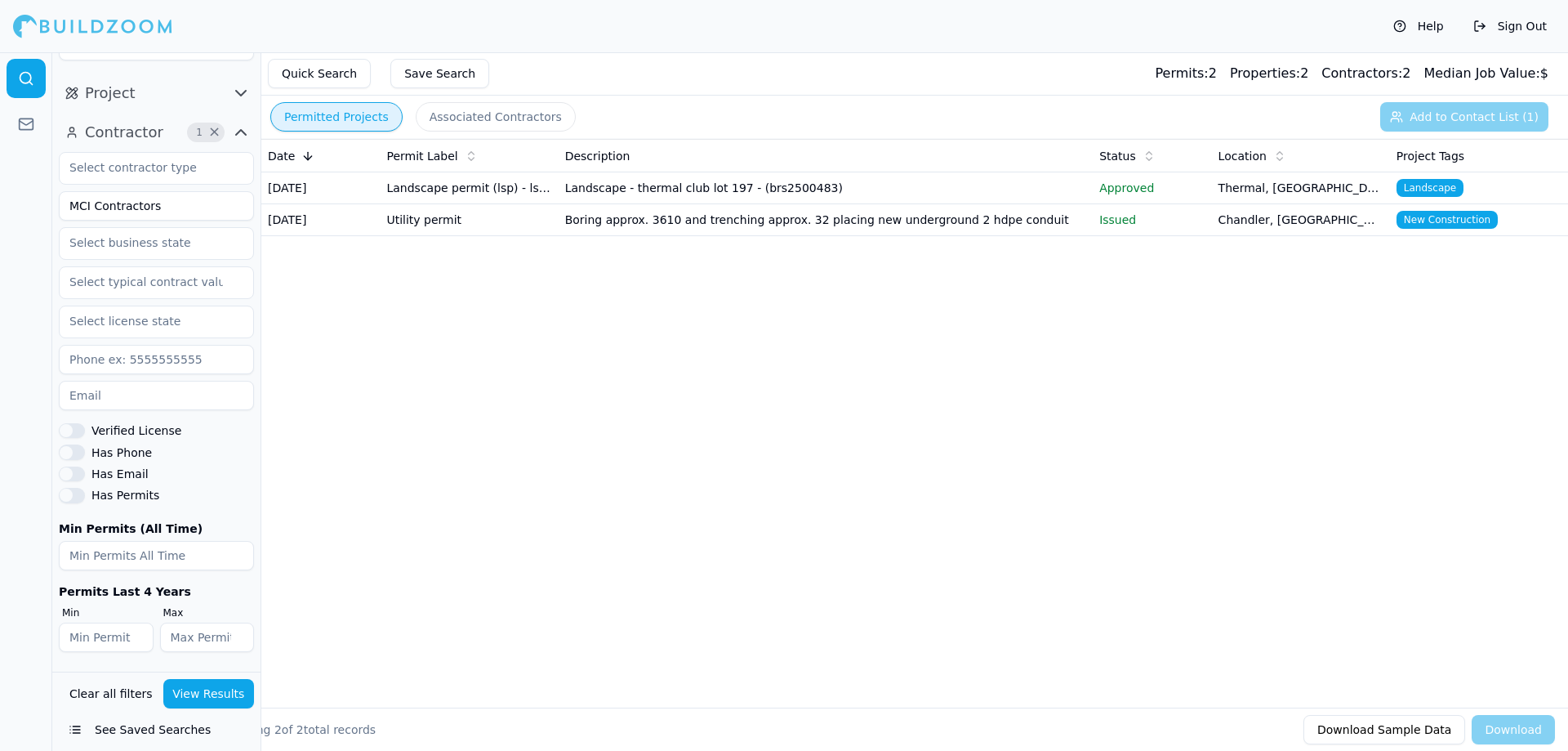
click at [430, 197] on td "Landscape permit (lsp) - lsp01 - landscape permit" at bounding box center [469, 188] width 178 height 32
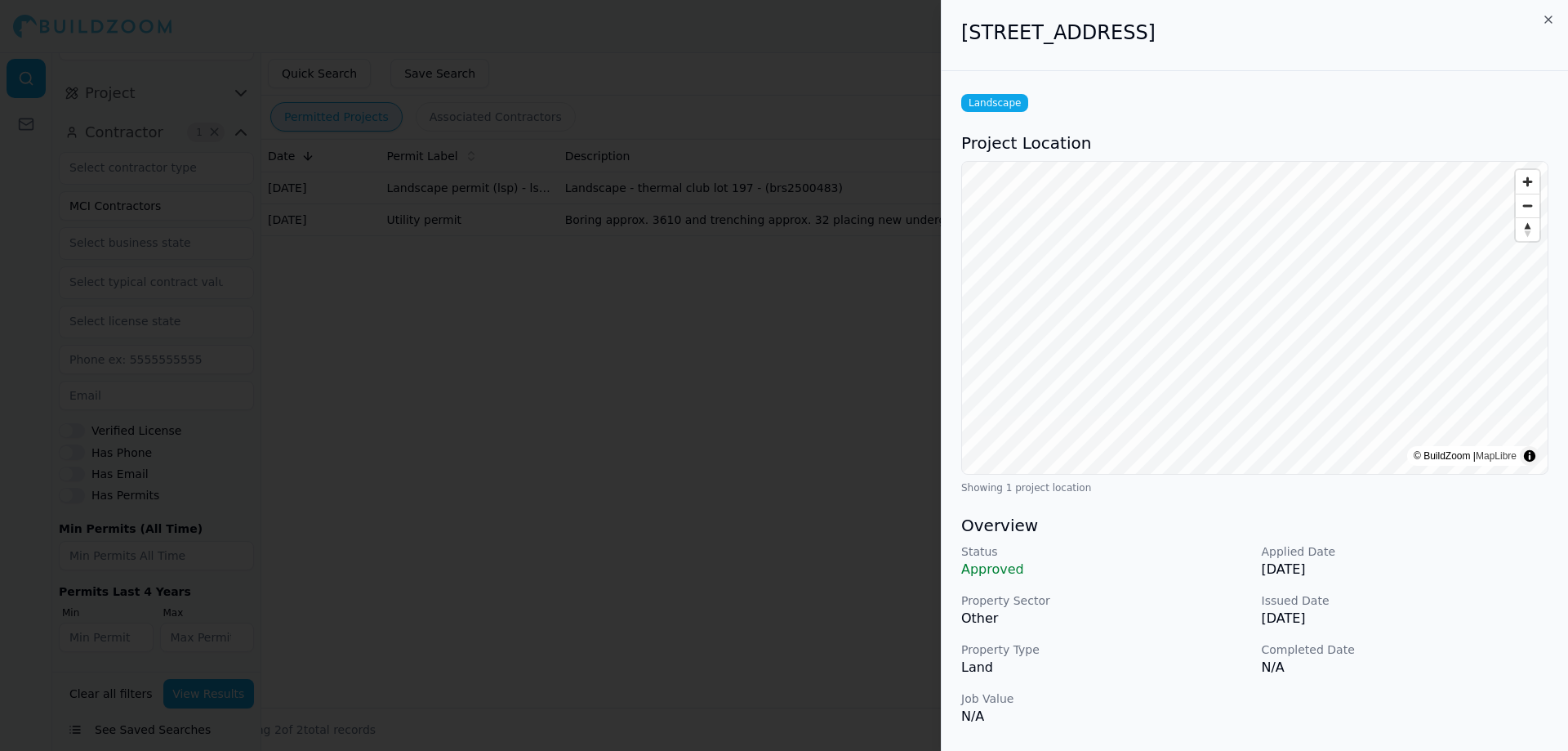
click at [737, 379] on div at bounding box center [784, 375] width 1568 height 751
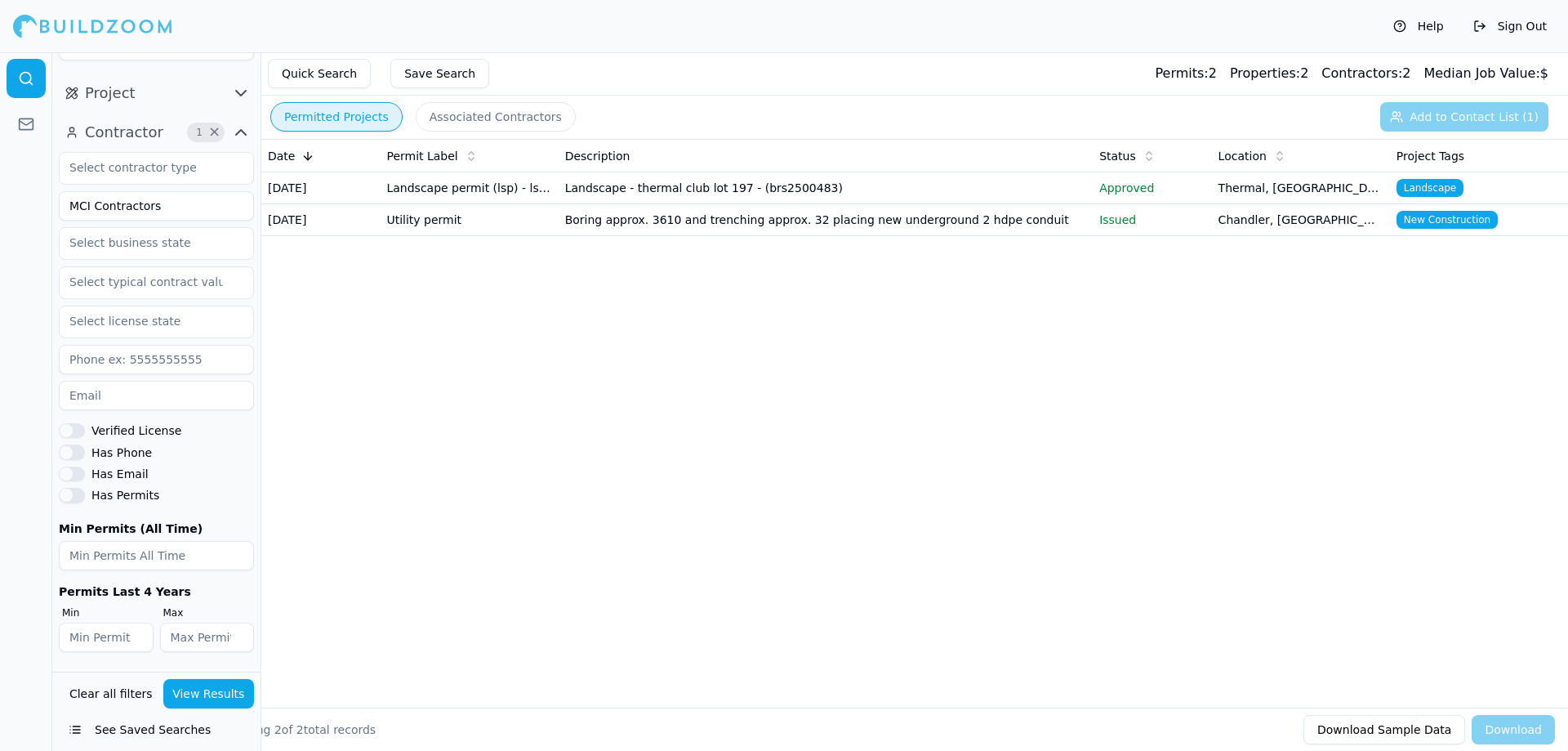
click at [486, 229] on td "Utility permit" at bounding box center [469, 220] width 178 height 32
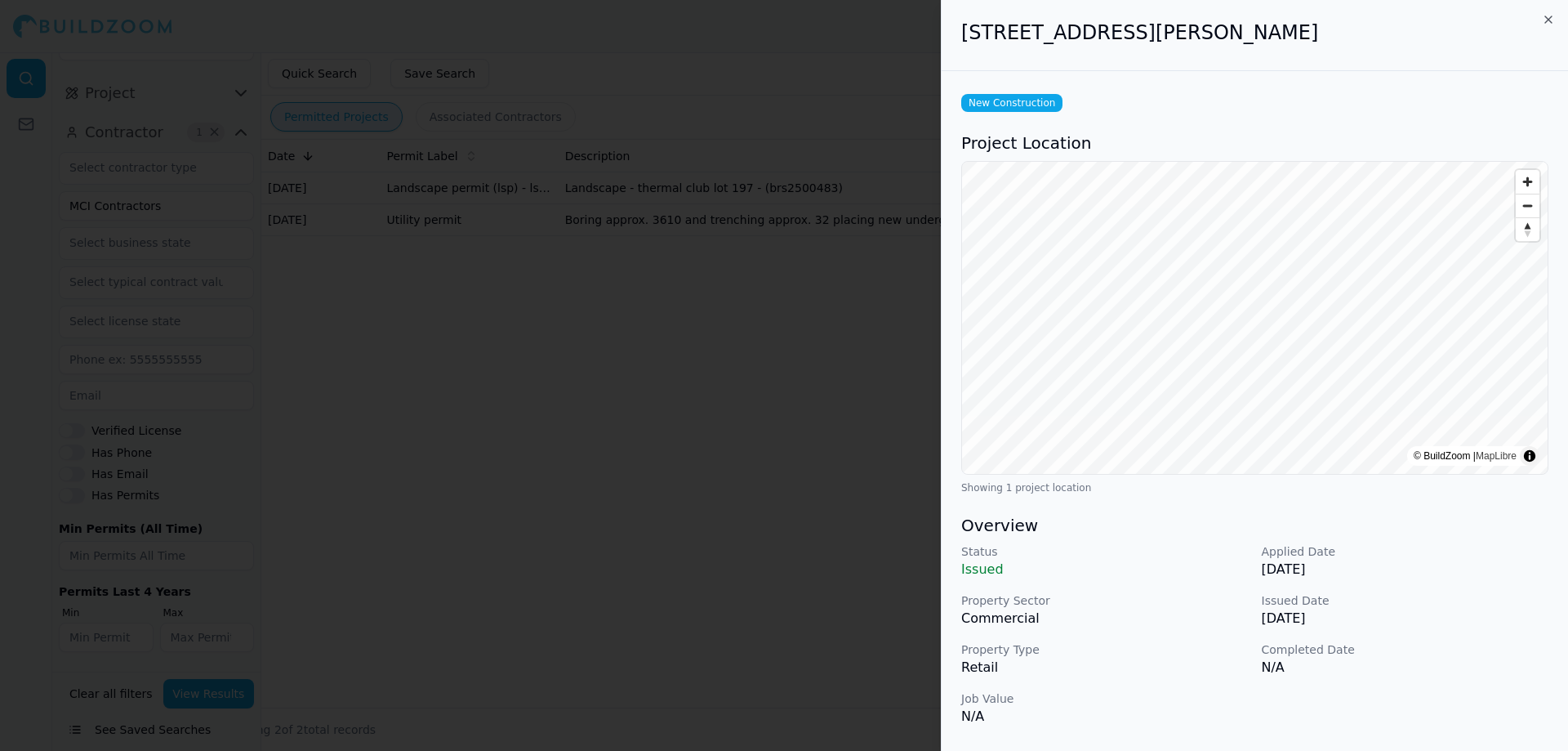
click at [219, 255] on div at bounding box center [784, 375] width 1568 height 751
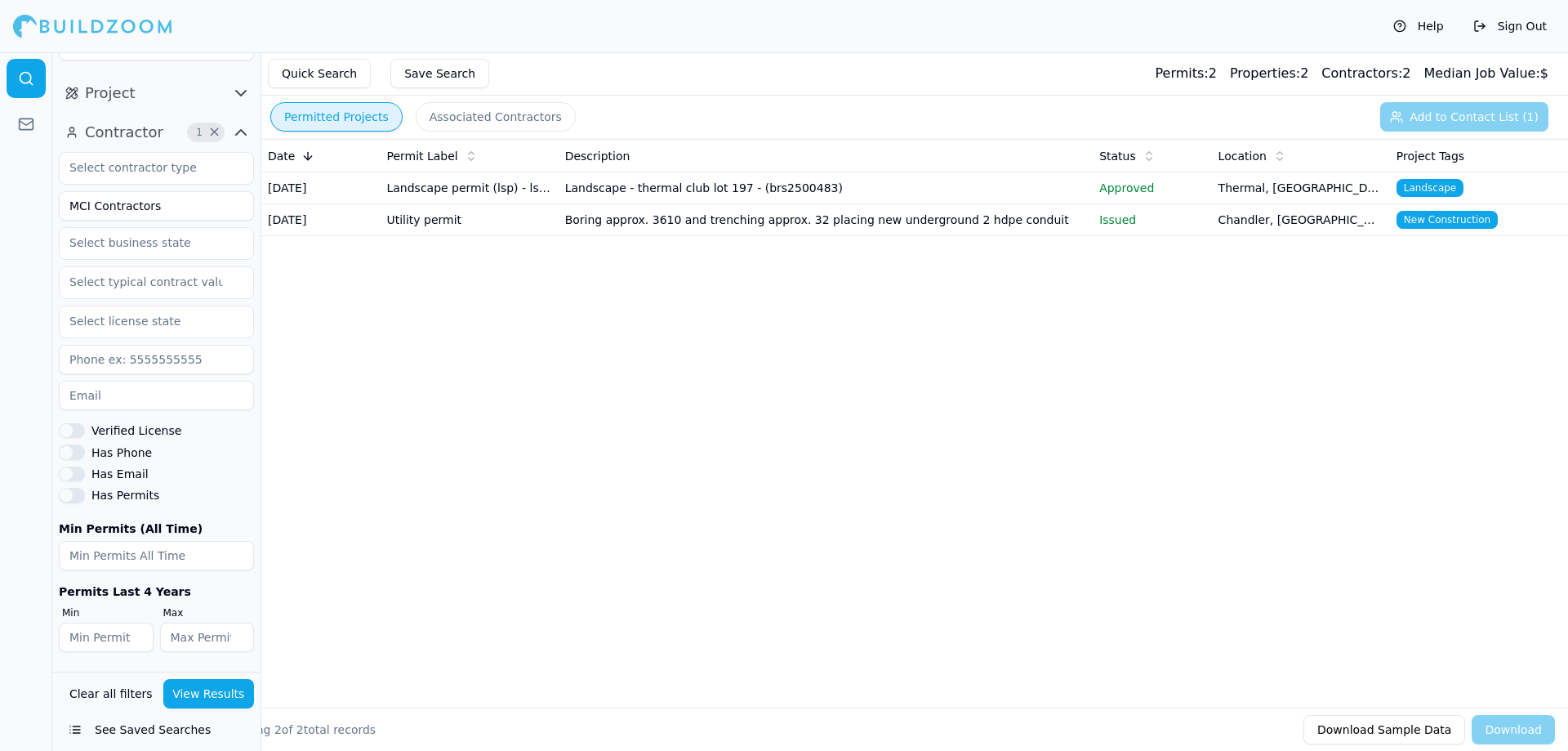
click at [148, 207] on input "MCI Contractors" at bounding box center [157, 206] width 195 height 30
click at [182, 701] on button "View Results" at bounding box center [209, 694] width 91 height 30
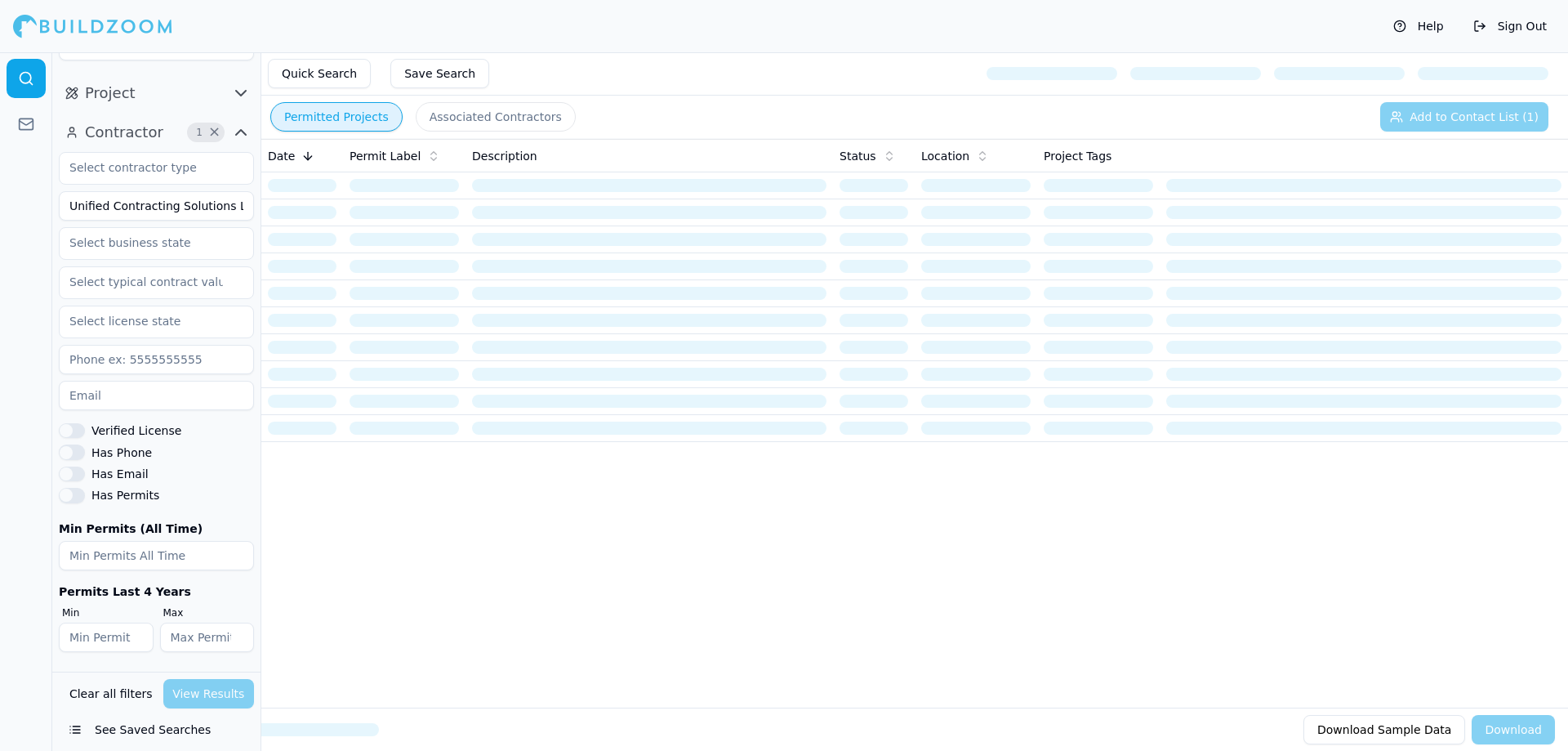
click at [170, 195] on input "Unified Contracting Solutions LLC" at bounding box center [157, 206] width 195 height 30
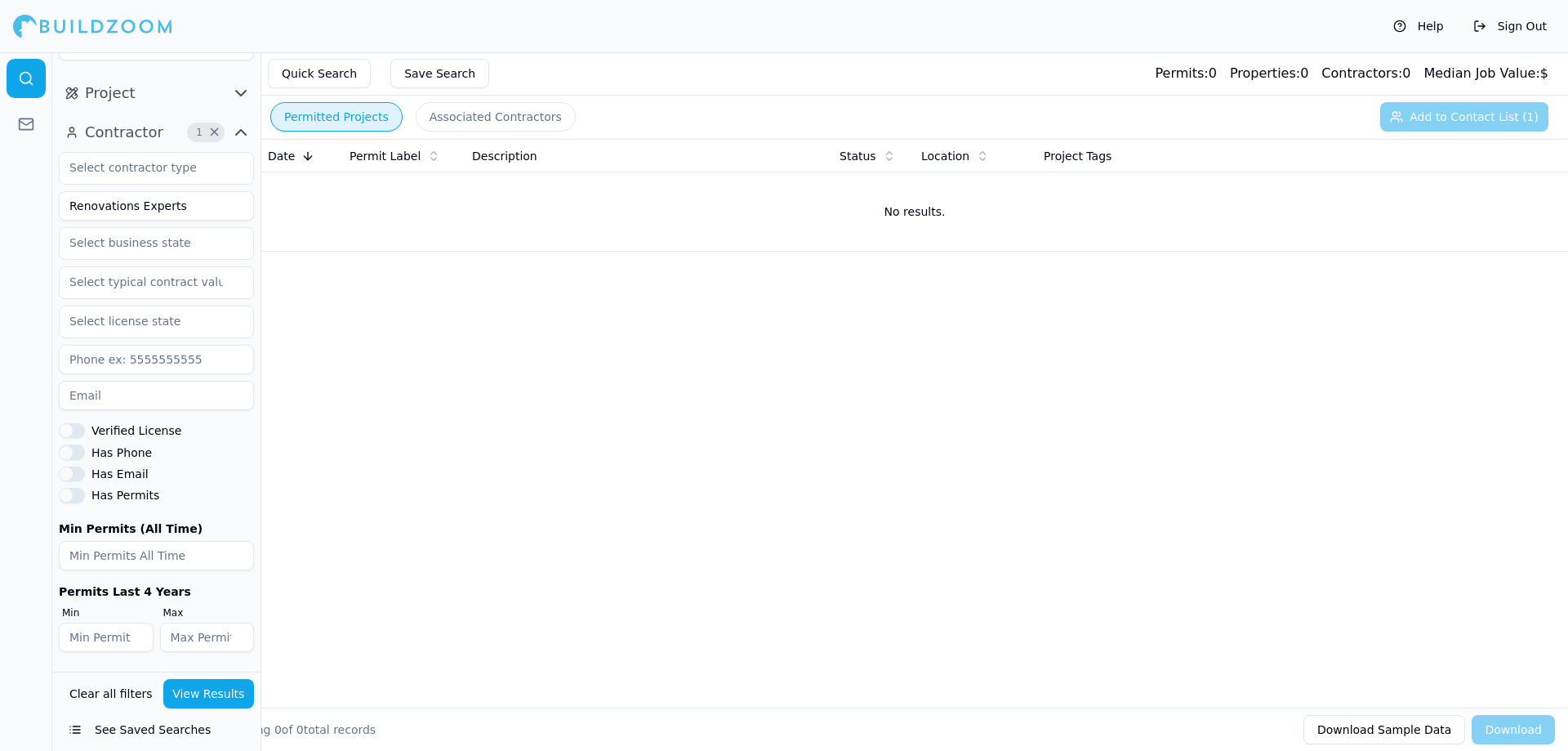
type input "Renovations Experts"
click at [230, 691] on button "View Results" at bounding box center [209, 694] width 91 height 30
